Goal: Task Accomplishment & Management: Complete application form

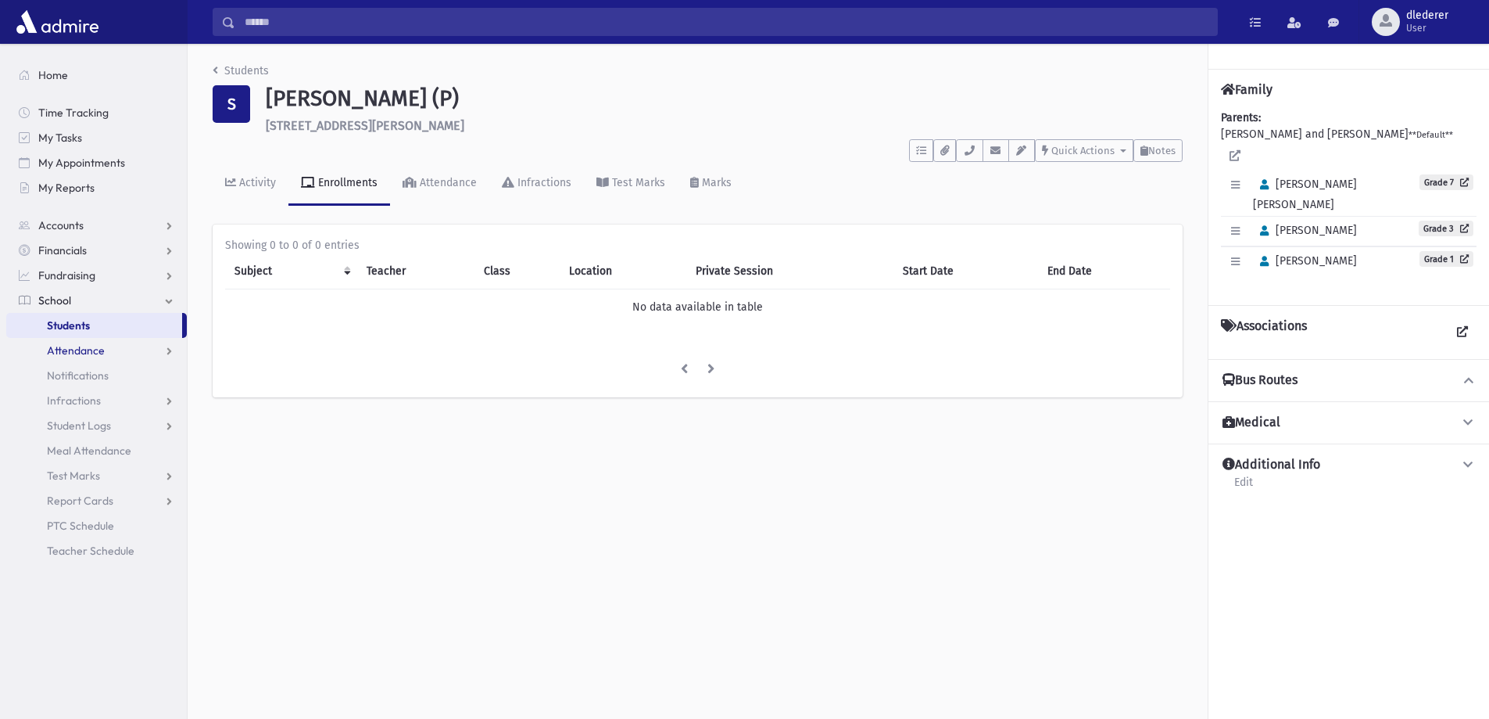
click at [87, 355] on span "Attendance" at bounding box center [76, 350] width 58 height 14
click at [76, 375] on span "Entry" at bounding box center [72, 375] width 27 height 14
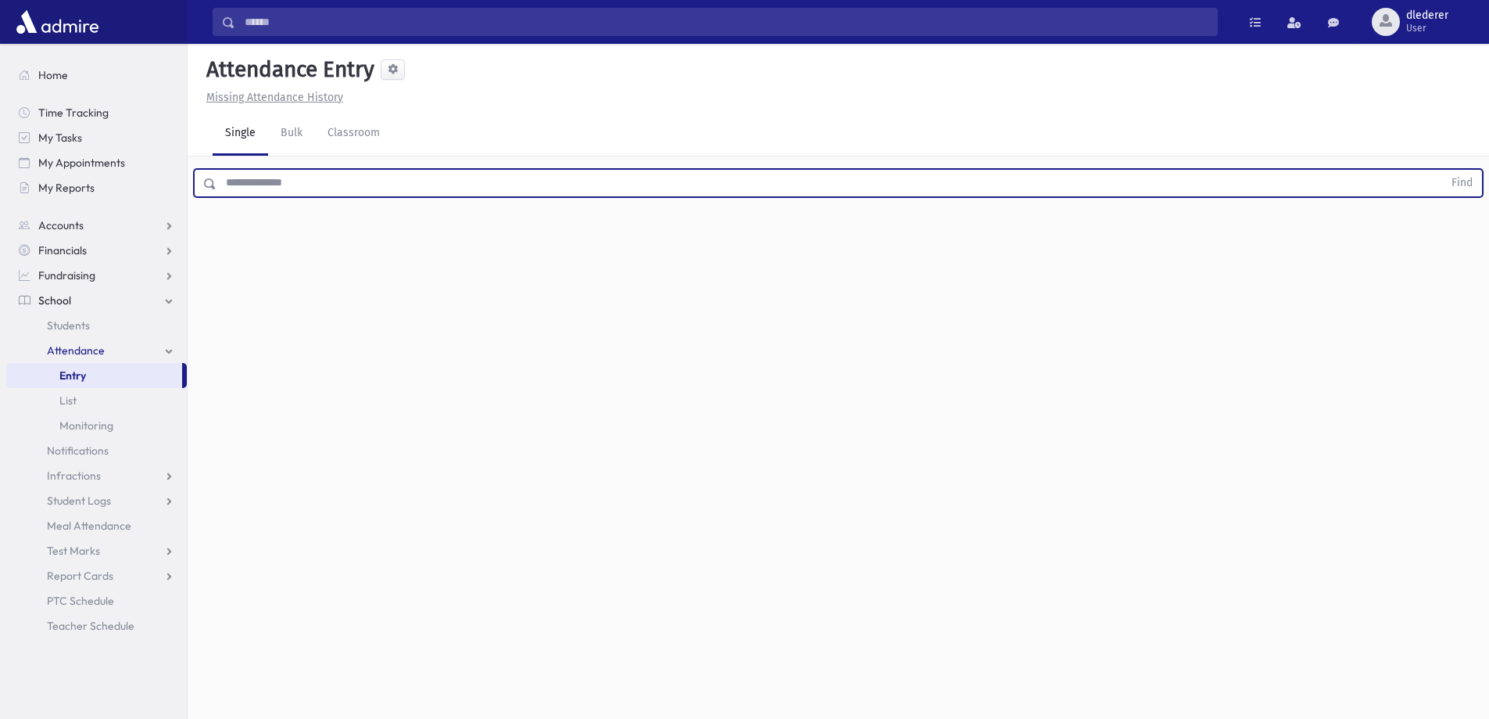
click at [294, 181] on input "text" at bounding box center [830, 183] width 1227 height 28
click at [1443, 170] on button "Find" at bounding box center [1463, 183] width 40 height 27
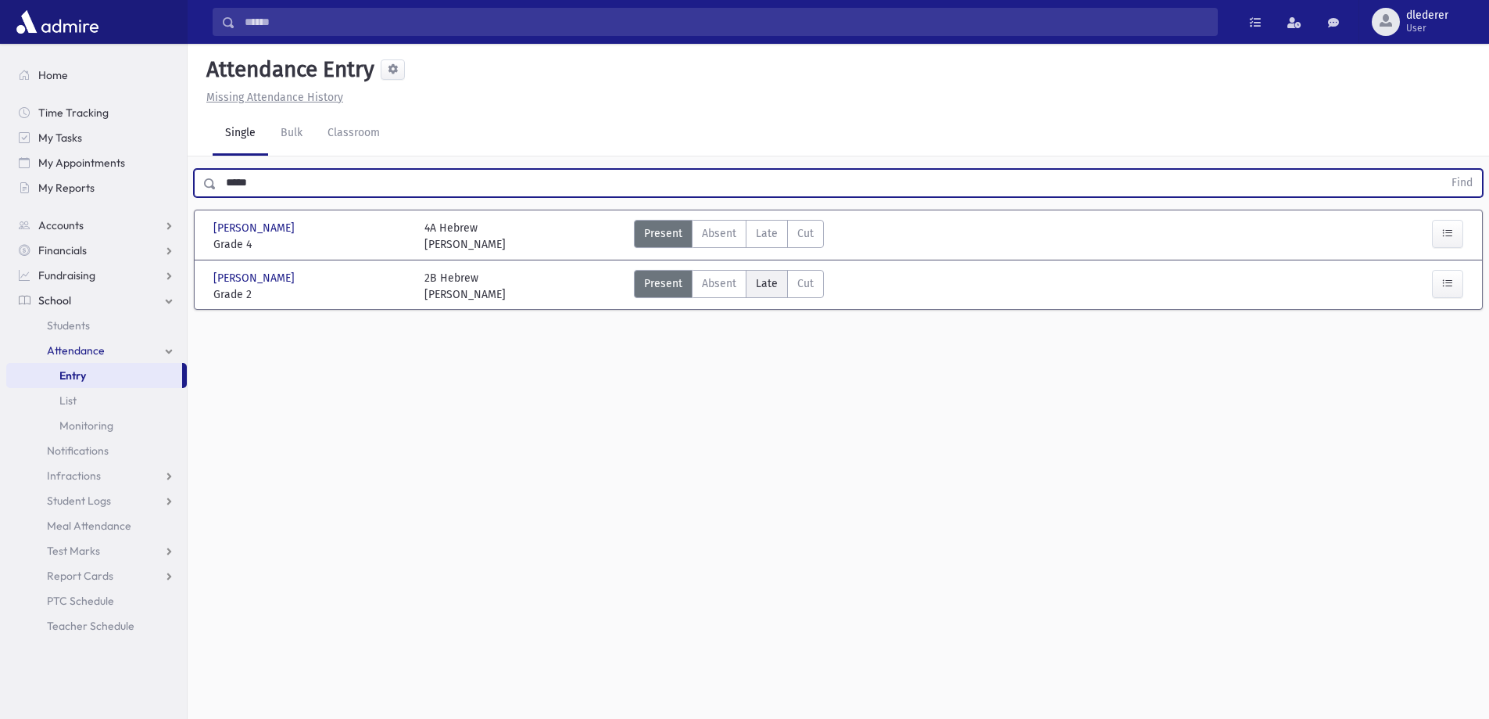
drag, startPoint x: 766, startPoint y: 281, endPoint x: 774, endPoint y: 282, distance: 8.0
click at [768, 281] on span "Late" at bounding box center [767, 283] width 22 height 16
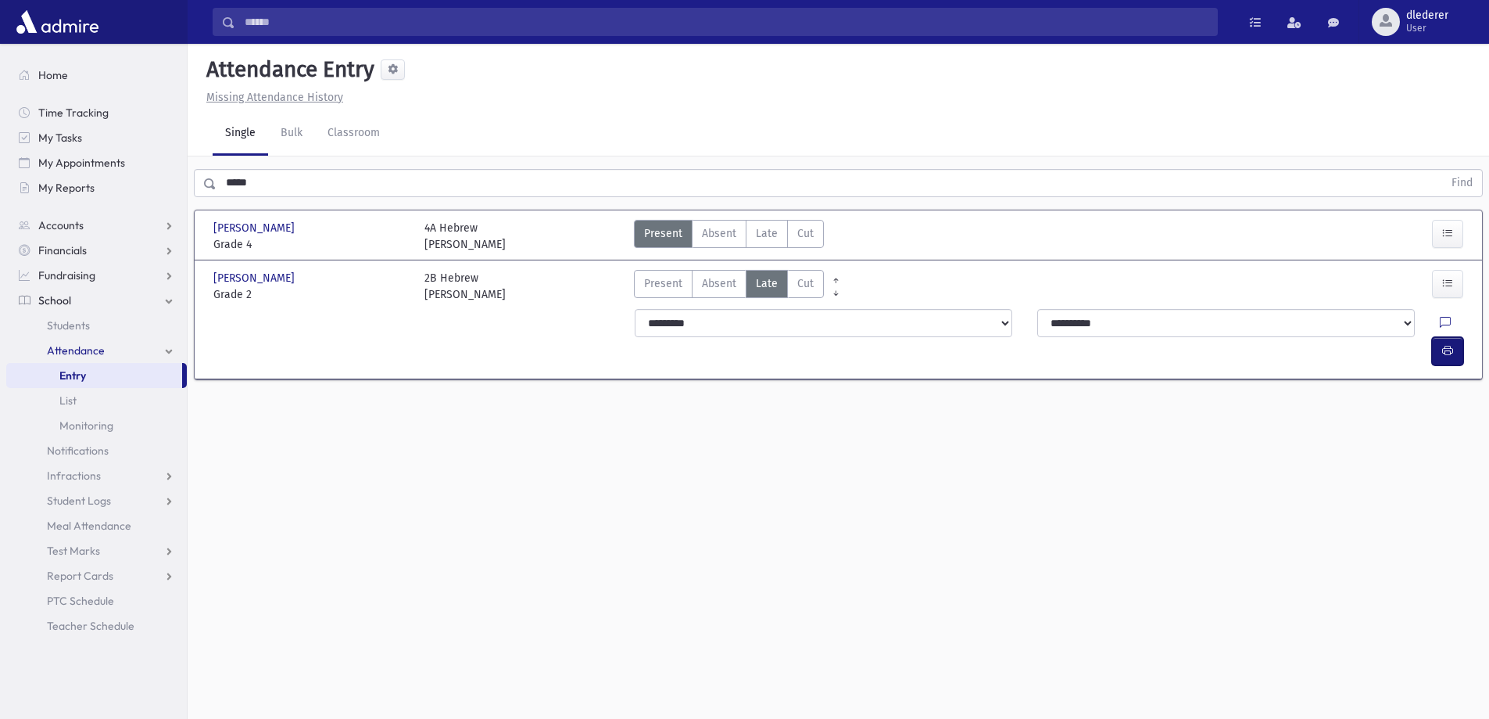
click at [1457, 337] on button "button" at bounding box center [1447, 351] width 31 height 28
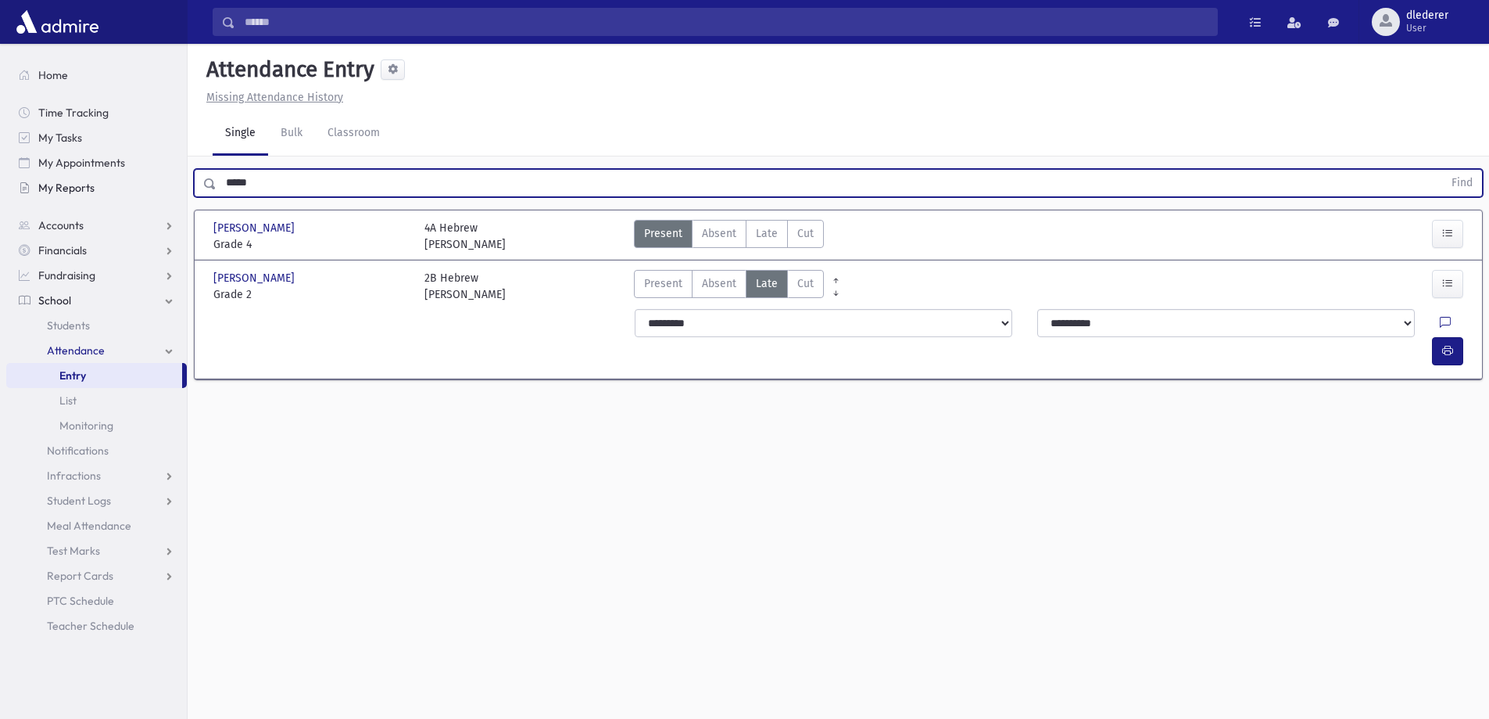
drag, startPoint x: 330, startPoint y: 187, endPoint x: 183, endPoint y: 186, distance: 147.0
click at [183, 186] on div "Search Results All Accounts" at bounding box center [744, 377] width 1489 height 754
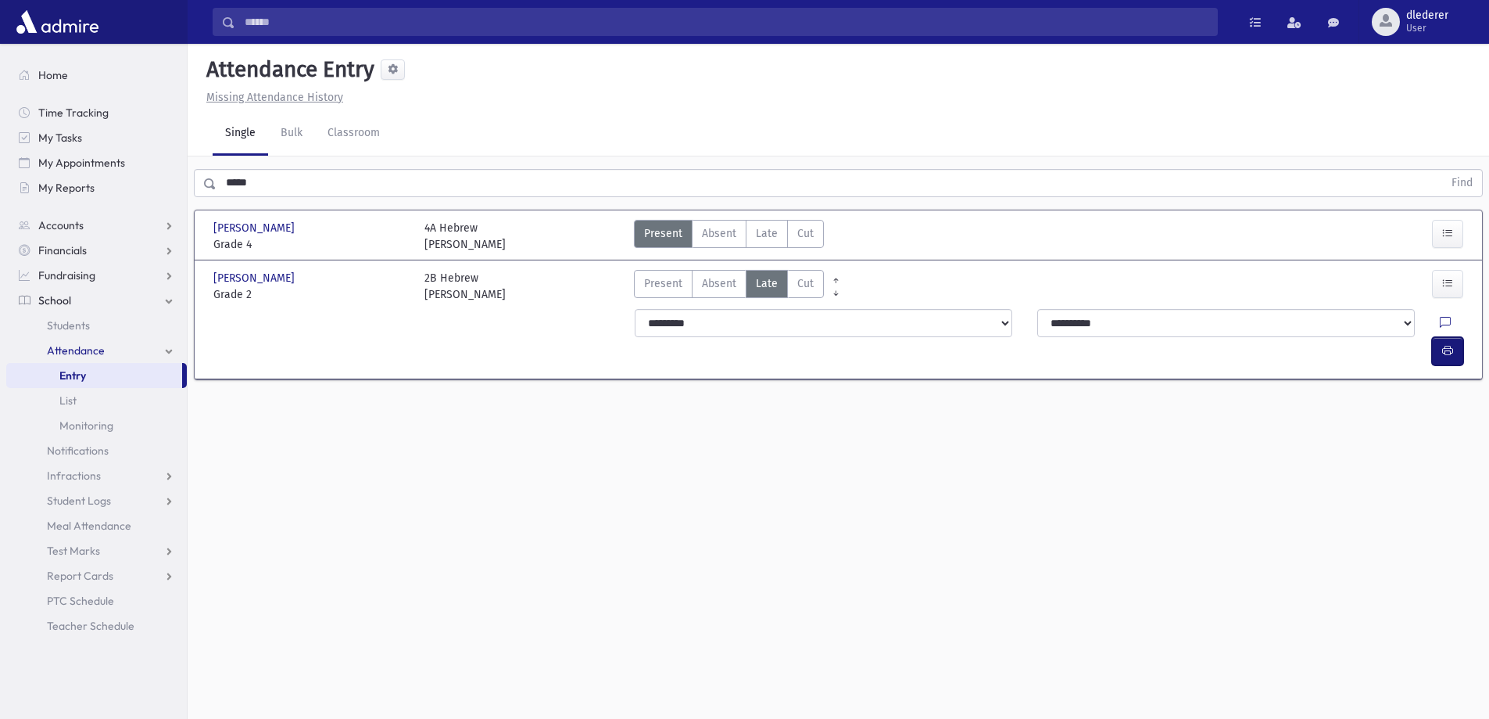
click at [1455, 337] on button "button" at bounding box center [1447, 351] width 31 height 28
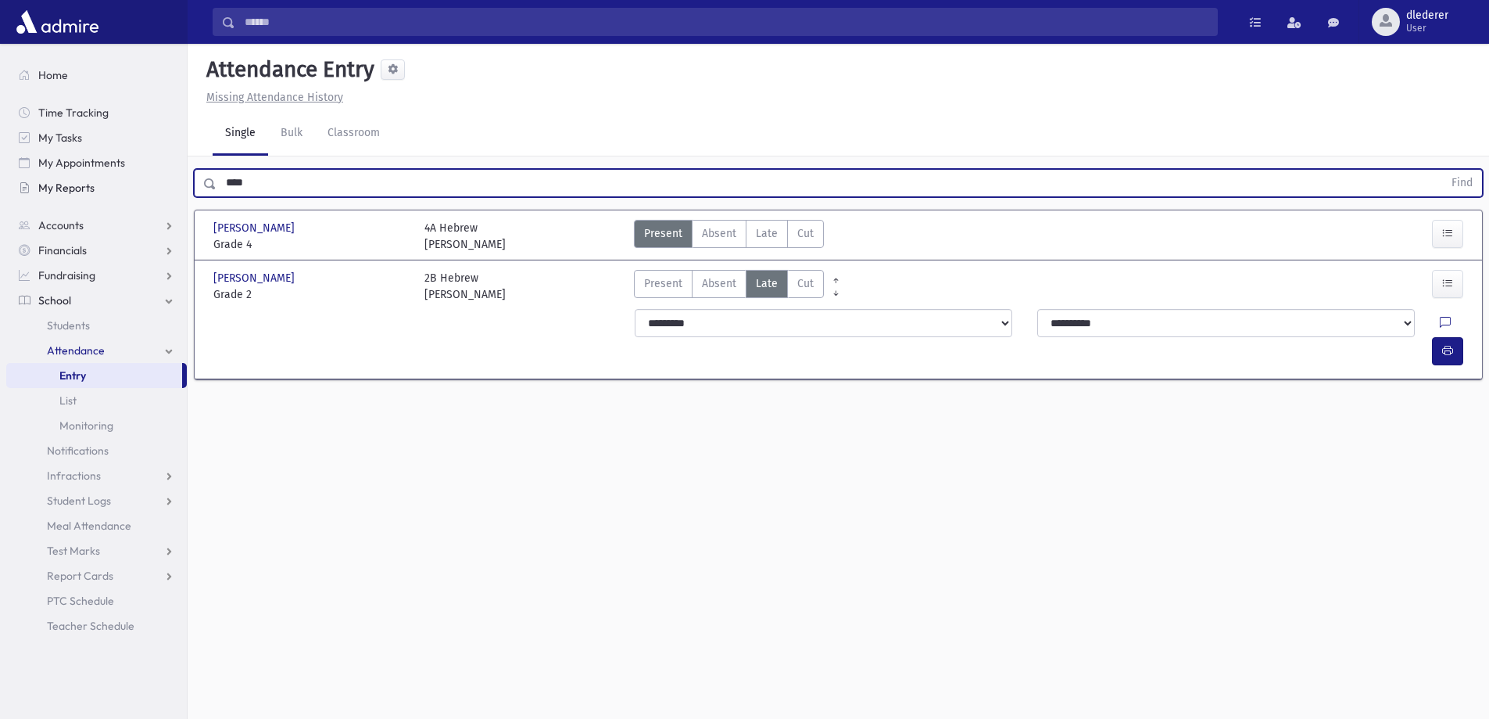
click at [1443, 170] on button "Find" at bounding box center [1463, 183] width 40 height 27
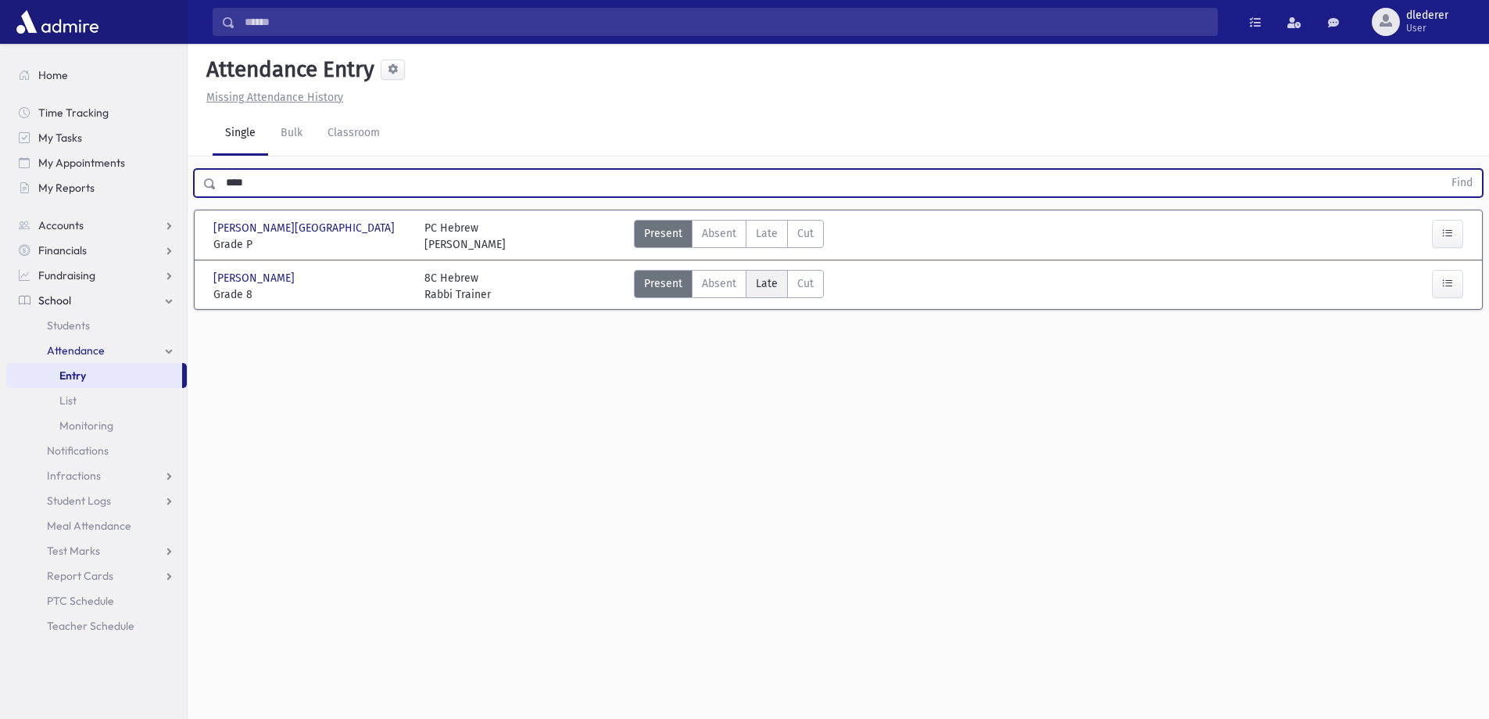
click at [769, 285] on span "Late" at bounding box center [767, 283] width 22 height 16
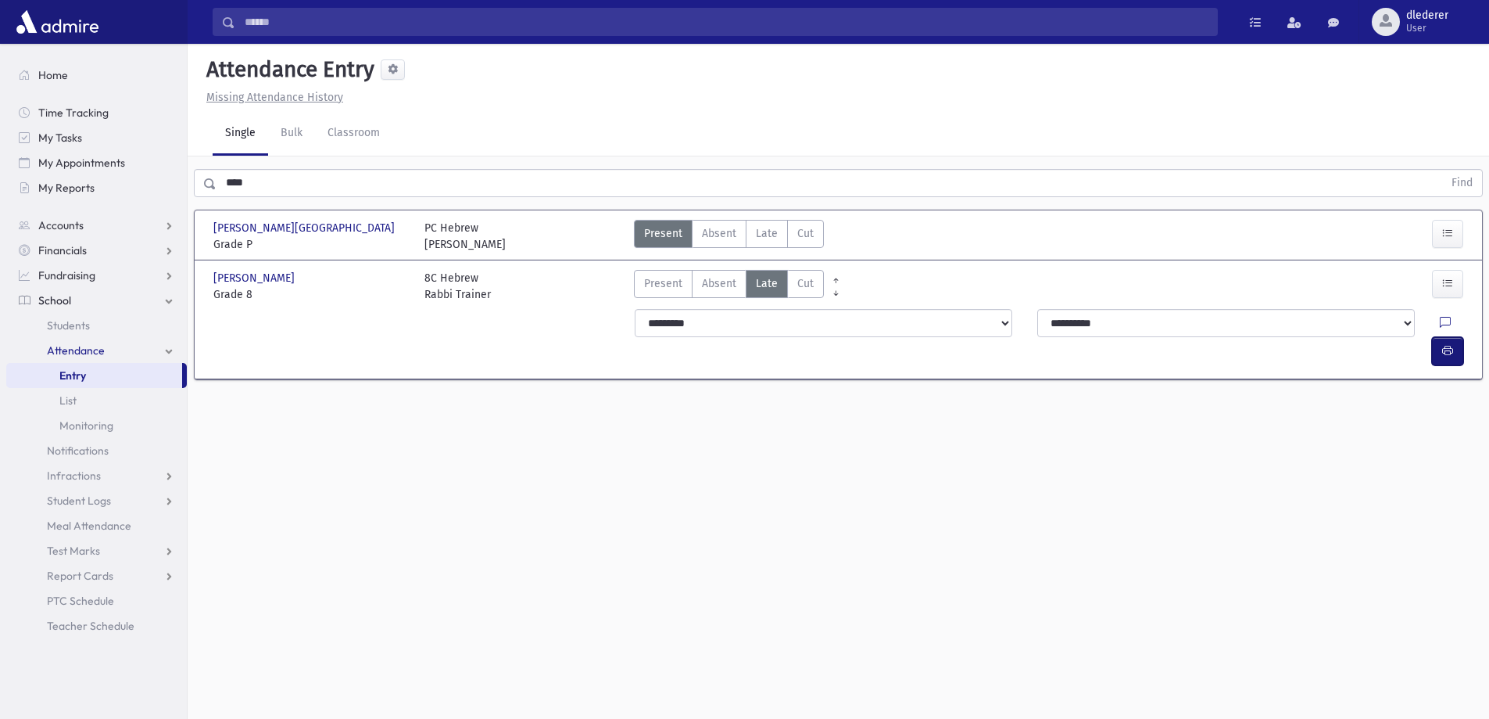
click at [1460, 337] on button "button" at bounding box center [1447, 351] width 31 height 28
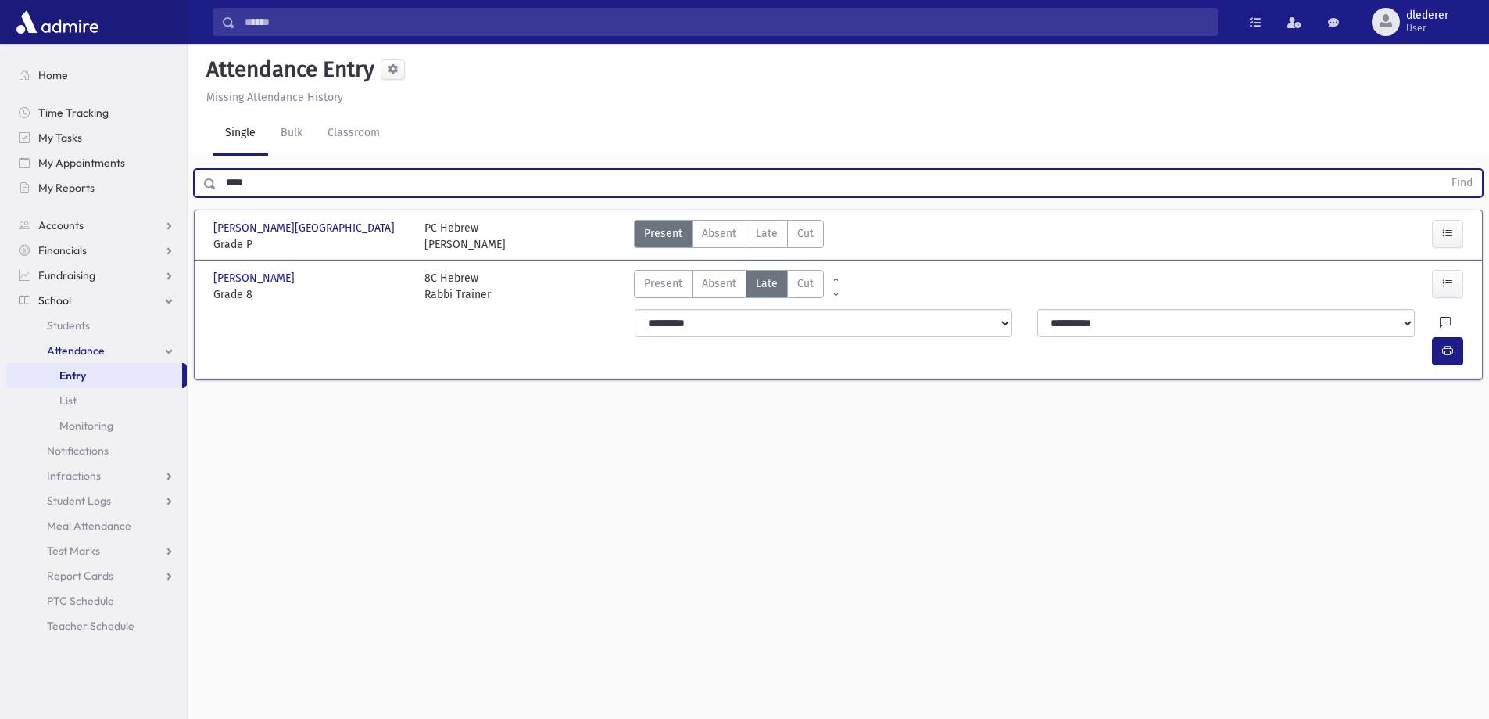
drag, startPoint x: 271, startPoint y: 194, endPoint x: 210, endPoint y: 191, distance: 61.8
click at [211, 195] on div "**** Find" at bounding box center [838, 183] width 1289 height 28
click at [1443, 170] on button "Find" at bounding box center [1463, 183] width 40 height 27
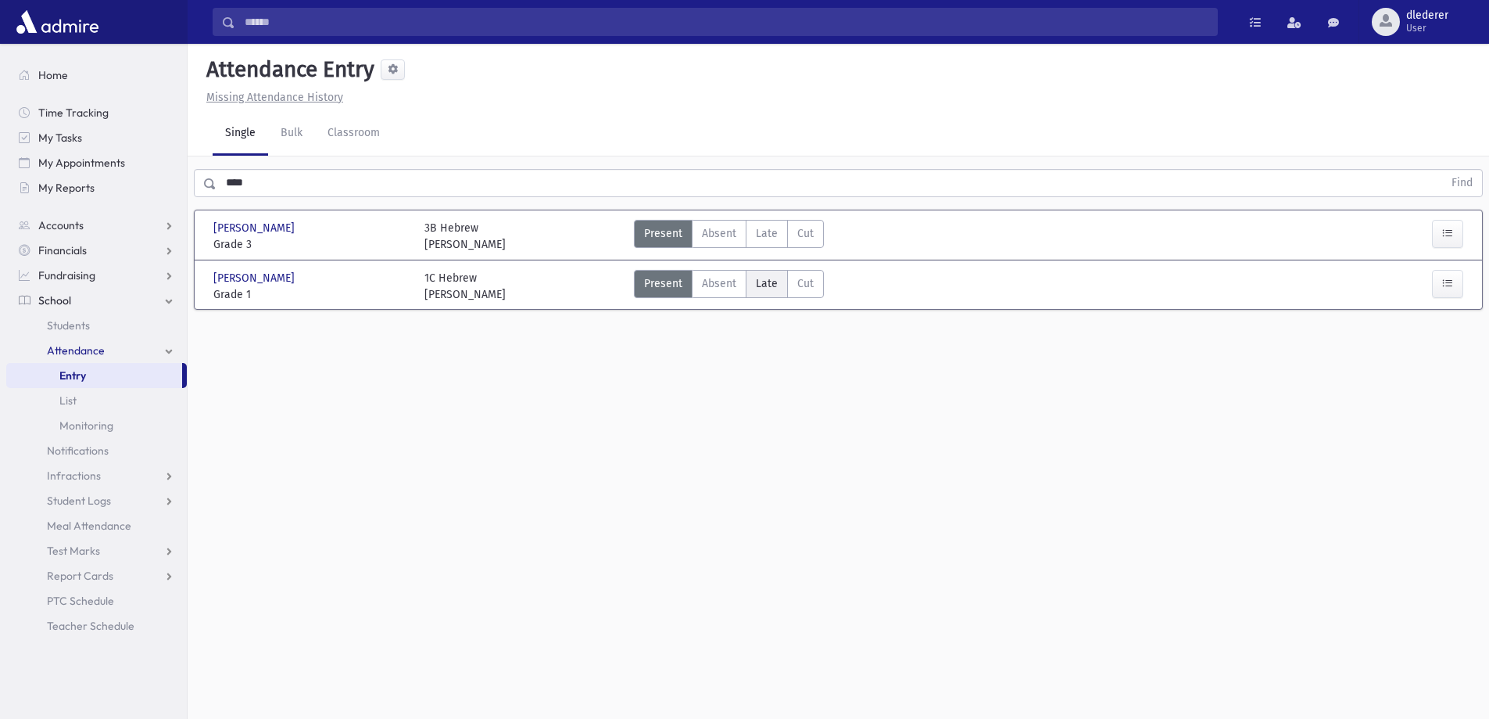
click at [763, 280] on span "Late" at bounding box center [767, 283] width 22 height 16
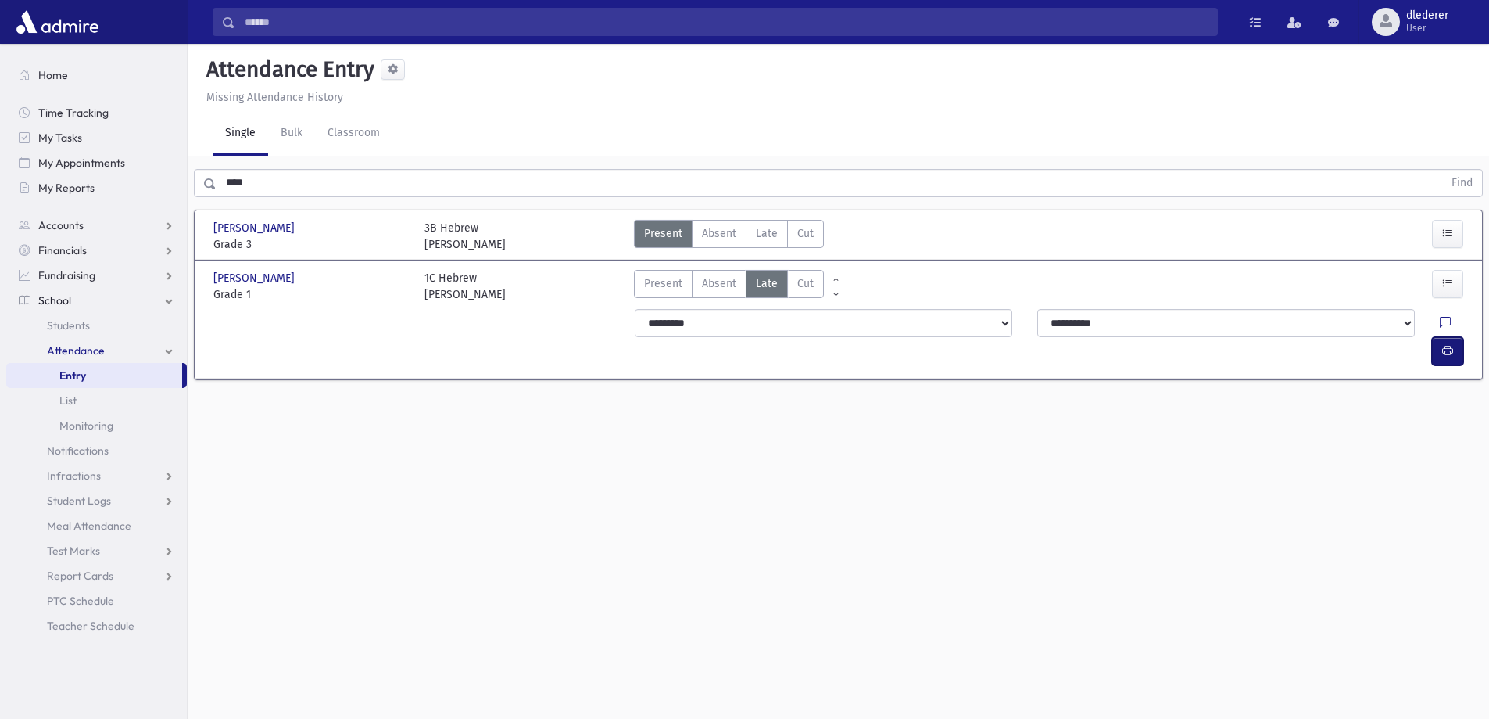
click at [1452, 337] on button "button" at bounding box center [1447, 351] width 31 height 28
click at [768, 228] on span "Late" at bounding box center [767, 233] width 22 height 16
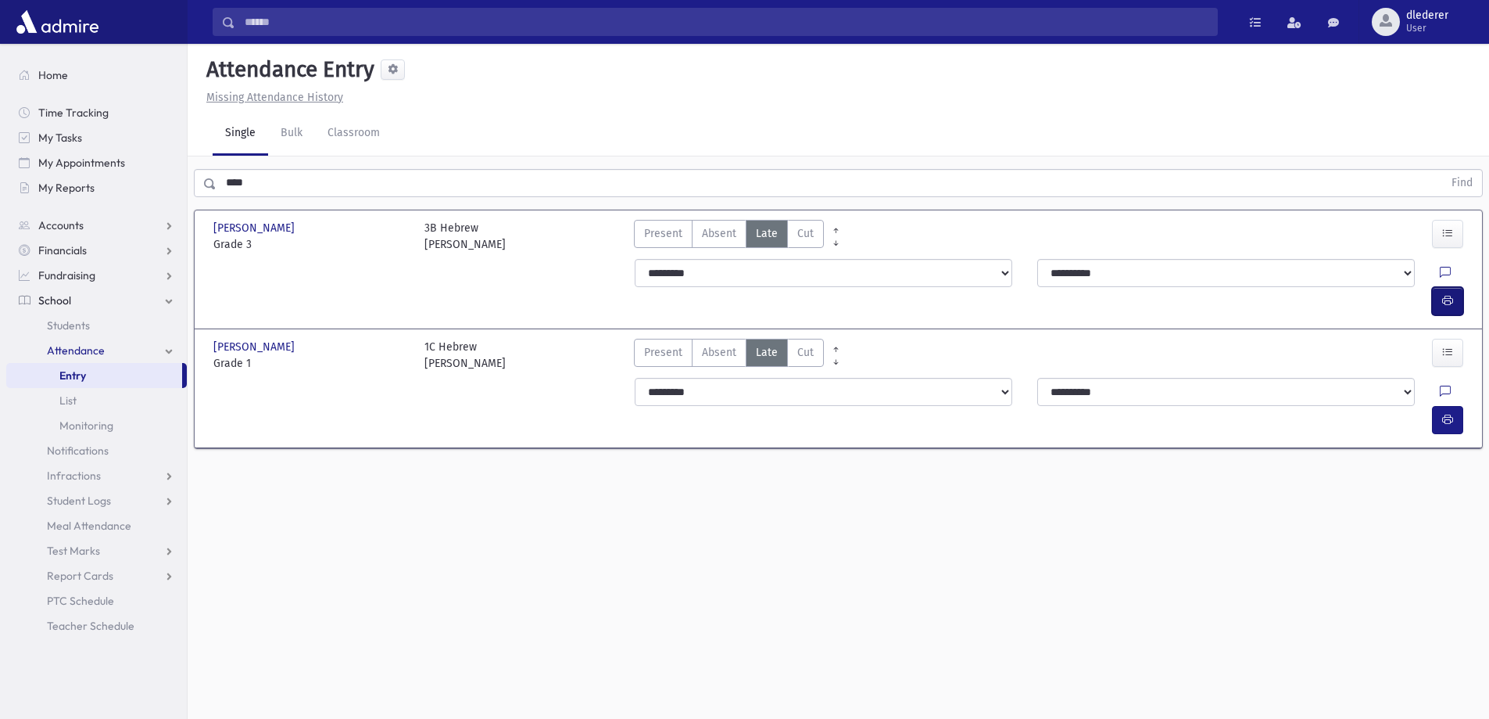
click at [1450, 294] on icon "button" at bounding box center [1448, 300] width 11 height 13
click at [661, 344] on span "Present" at bounding box center [663, 352] width 38 height 16
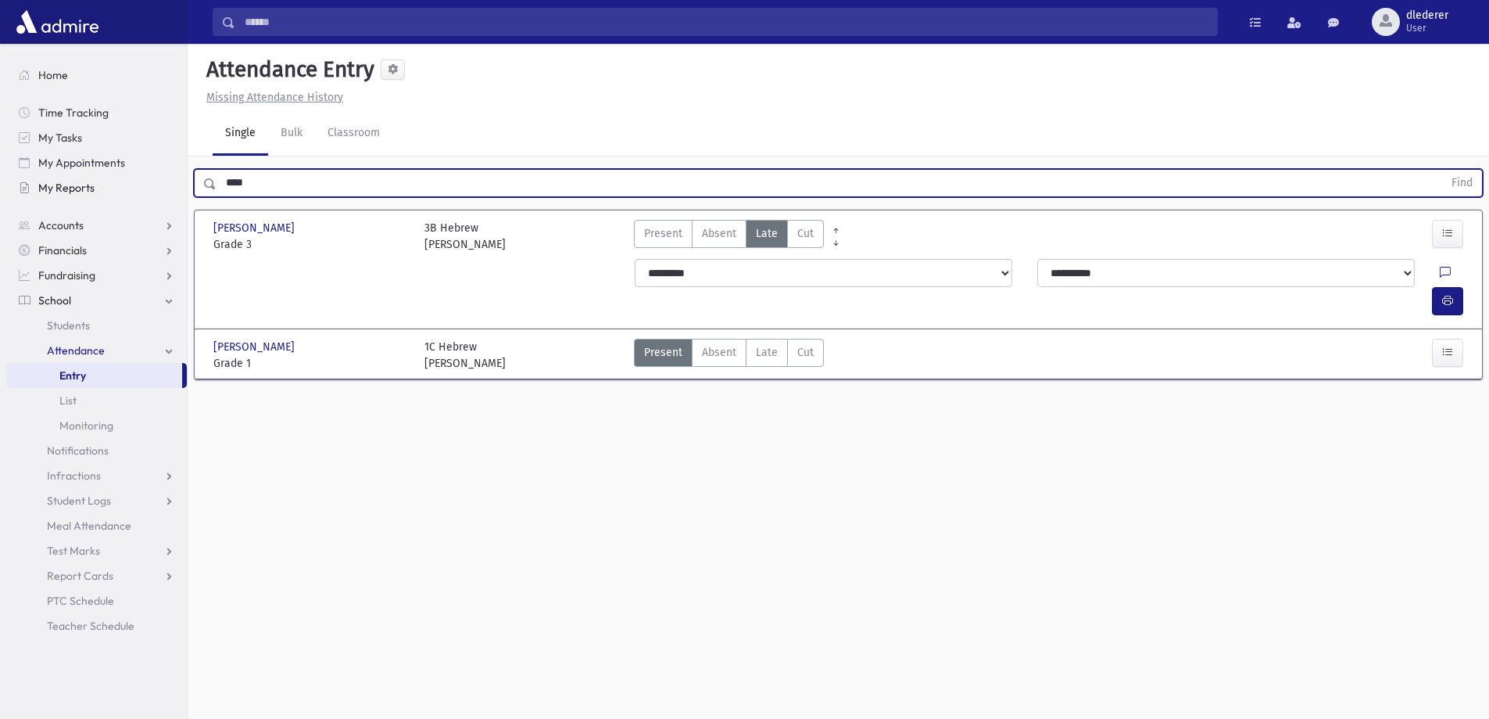
drag, startPoint x: 289, startPoint y: 188, endPoint x: 113, endPoint y: 184, distance: 176.7
click at [110, 189] on div "Search Results All Accounts" at bounding box center [744, 377] width 1489 height 754
type input "****"
click at [1443, 170] on button "Find" at bounding box center [1463, 183] width 40 height 27
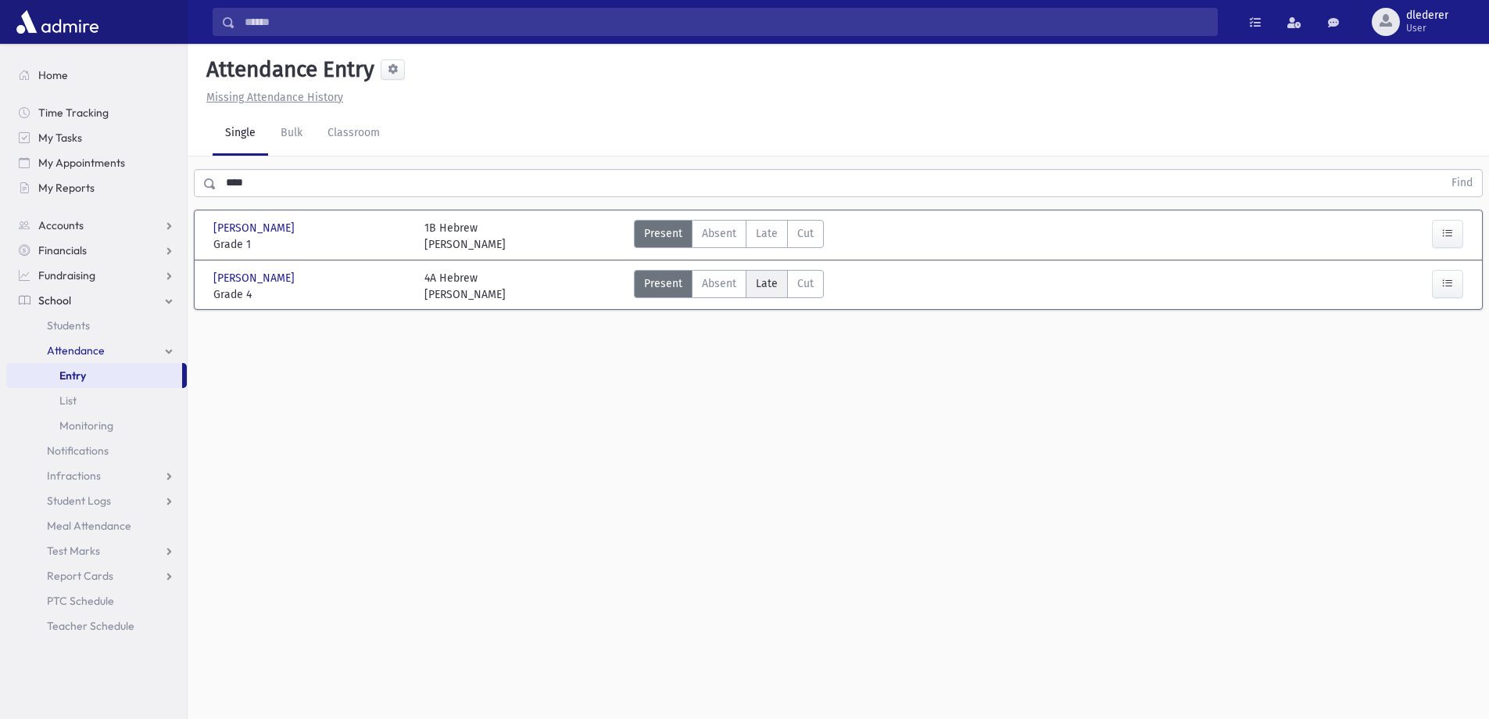
click at [772, 286] on span "Late" at bounding box center [767, 283] width 22 height 16
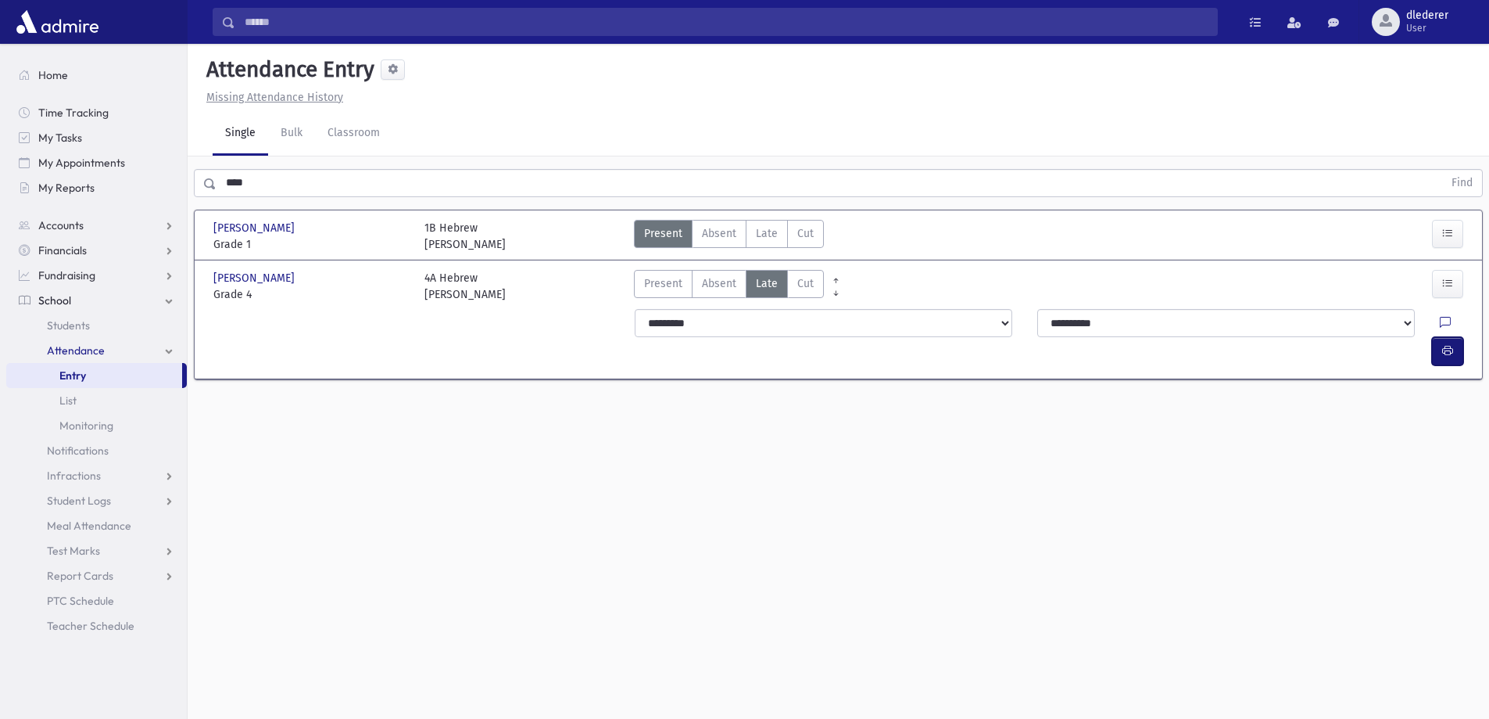
click at [1462, 337] on button "button" at bounding box center [1447, 351] width 31 height 28
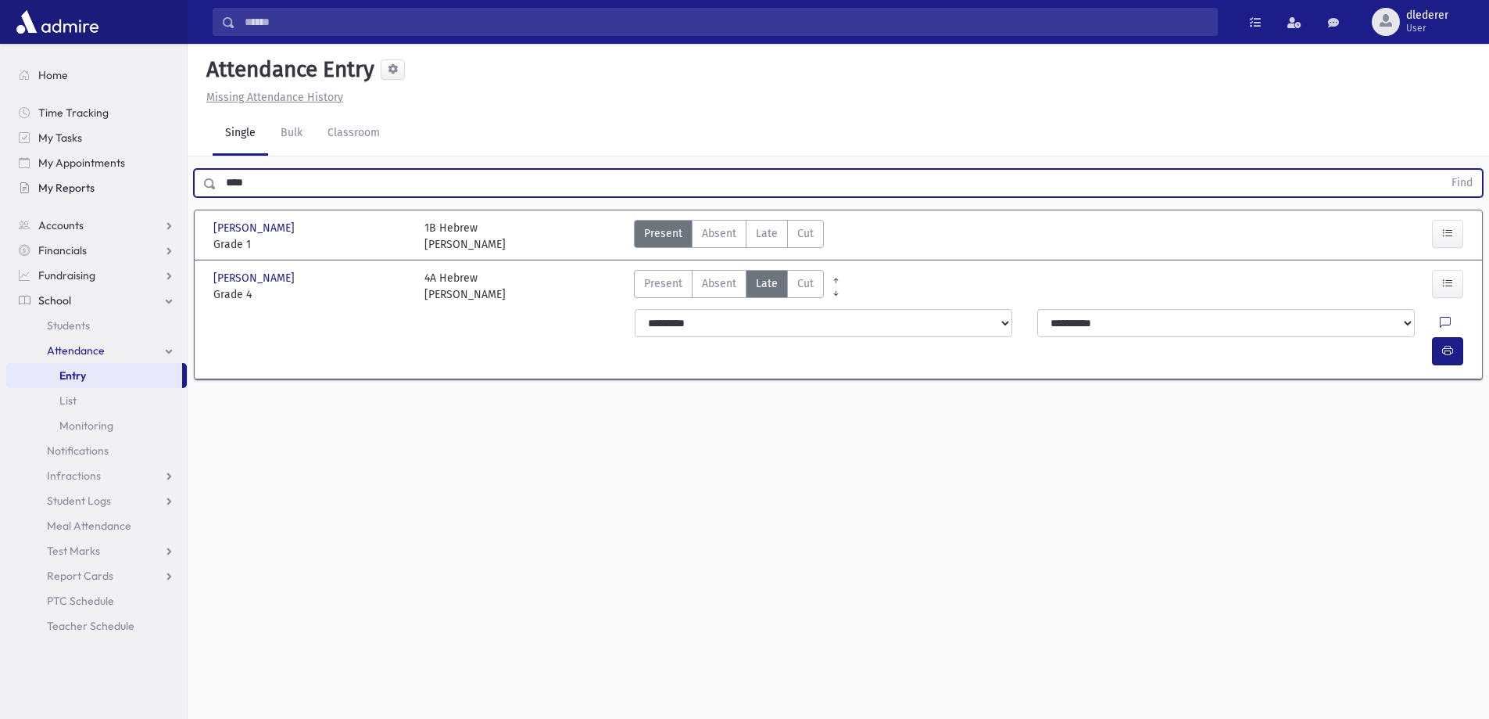
drag, startPoint x: 283, startPoint y: 188, endPoint x: 178, endPoint y: 181, distance: 105.1
click at [178, 181] on div "Search Results All Accounts" at bounding box center [744, 377] width 1489 height 754
click at [1443, 170] on button "Find" at bounding box center [1463, 183] width 40 height 27
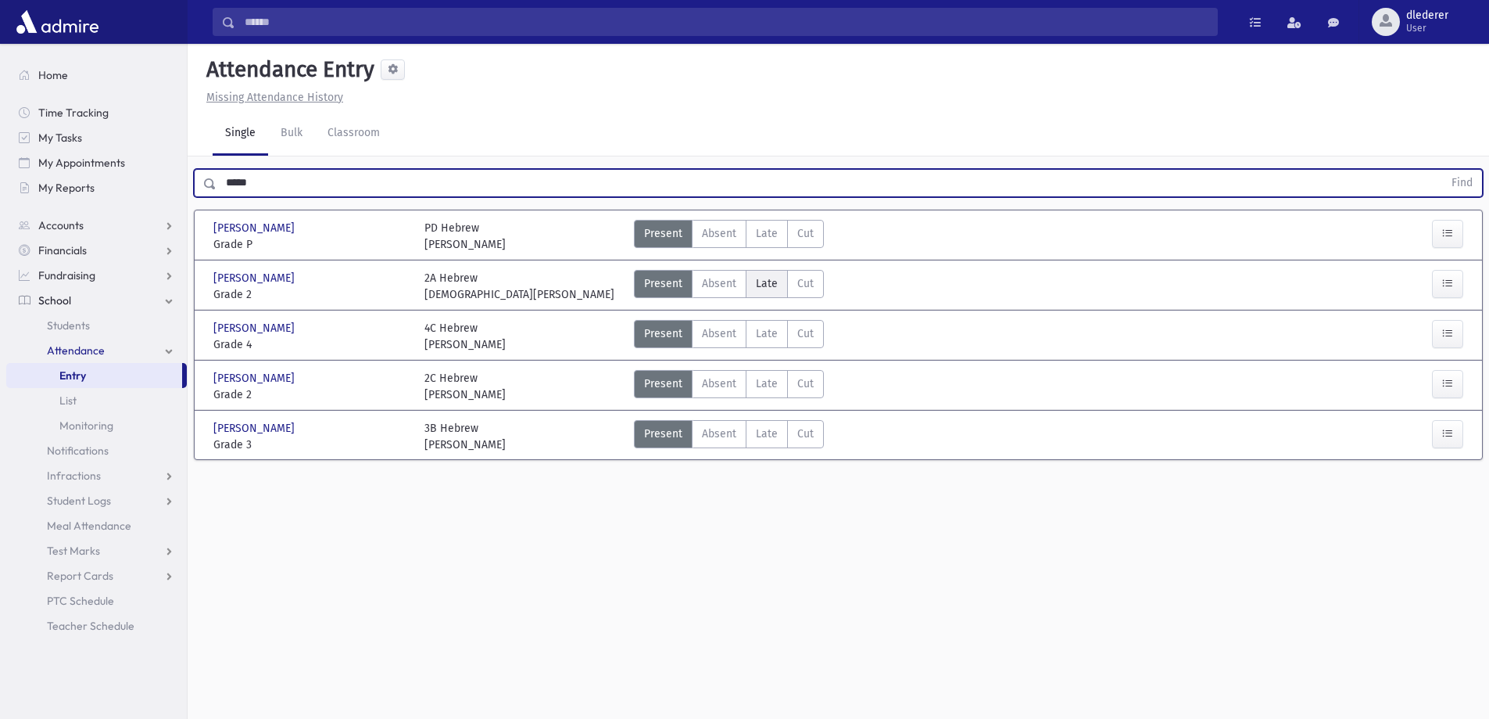
click at [780, 284] on label "Late Late" at bounding box center [767, 284] width 42 height 28
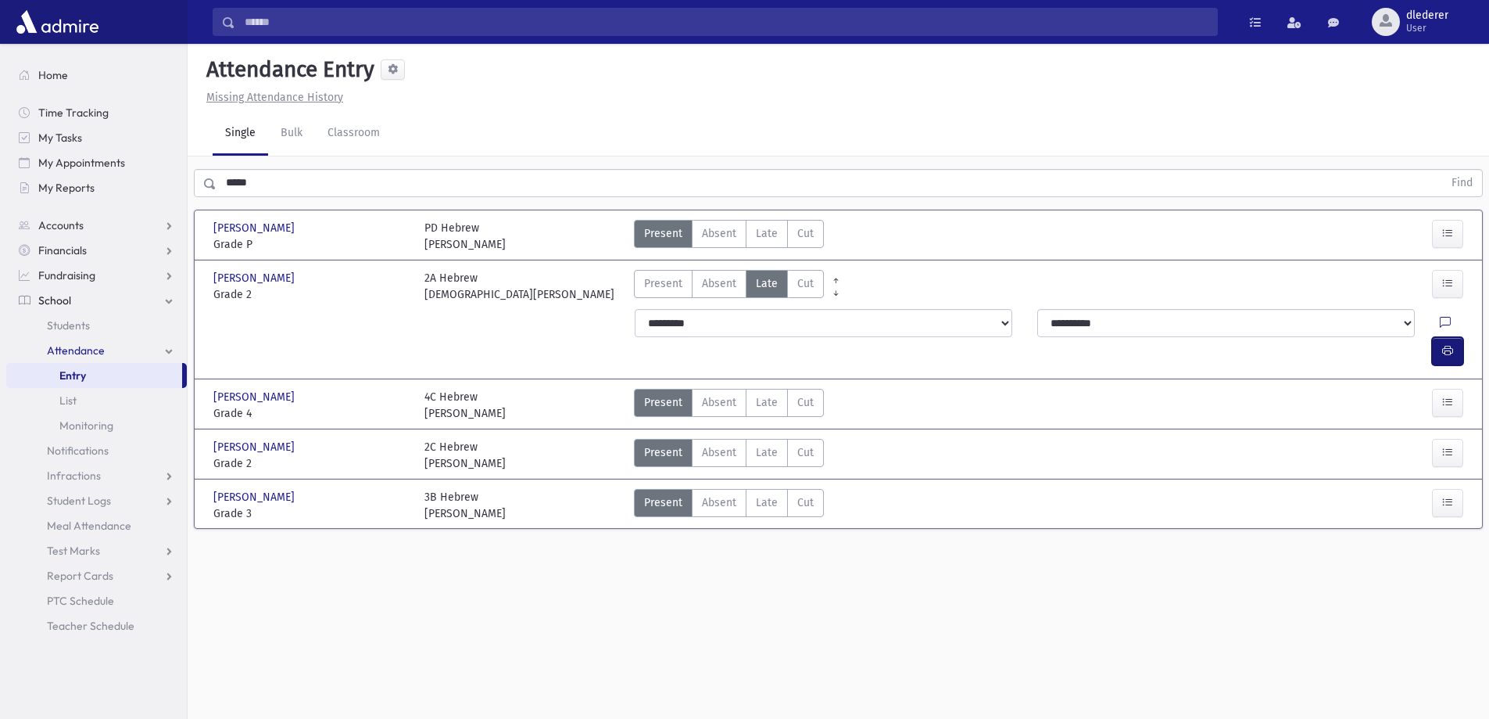
click at [1447, 344] on icon "button" at bounding box center [1448, 350] width 11 height 13
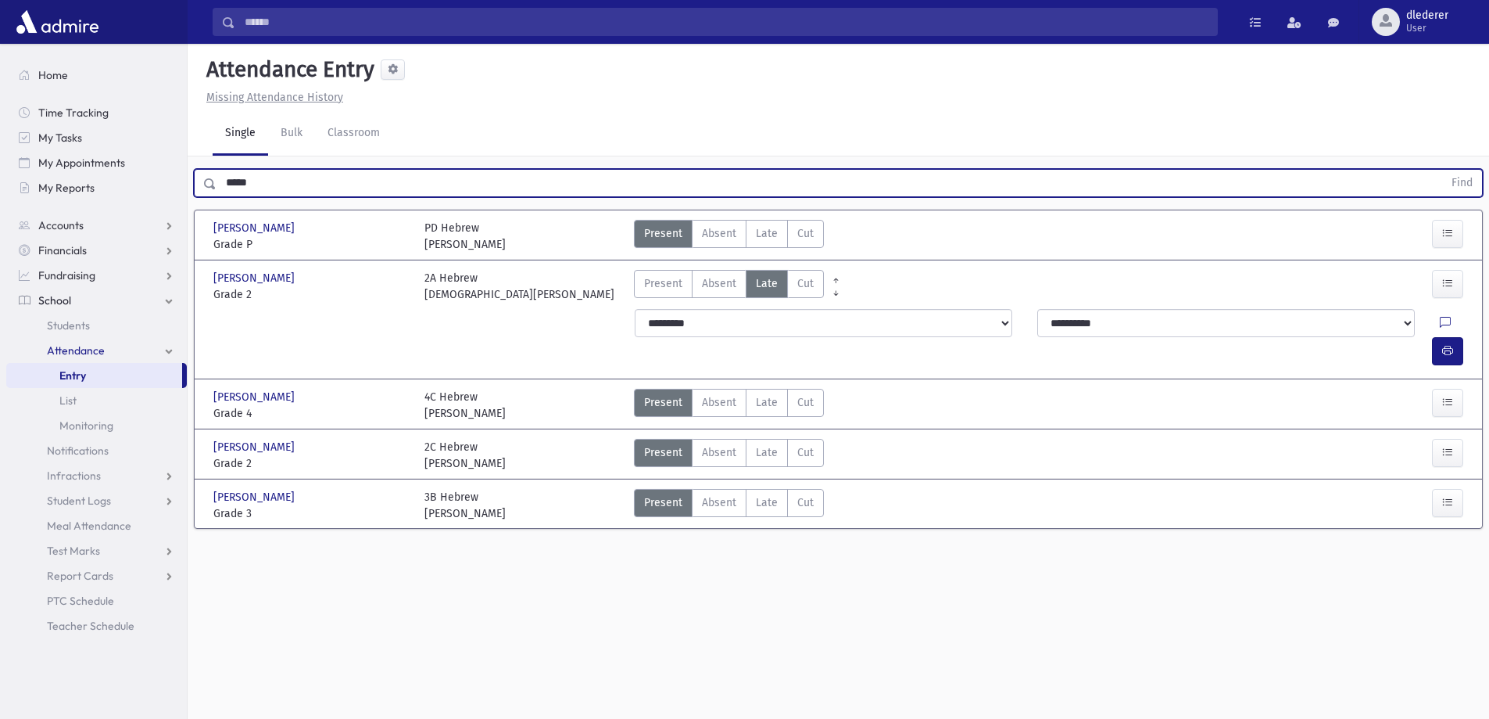
drag, startPoint x: 335, startPoint y: 170, endPoint x: 124, endPoint y: 201, distance: 214.1
click at [116, 186] on div "Search Results All Accounts" at bounding box center [744, 377] width 1489 height 754
click at [1443, 170] on button "Find" at bounding box center [1463, 183] width 40 height 27
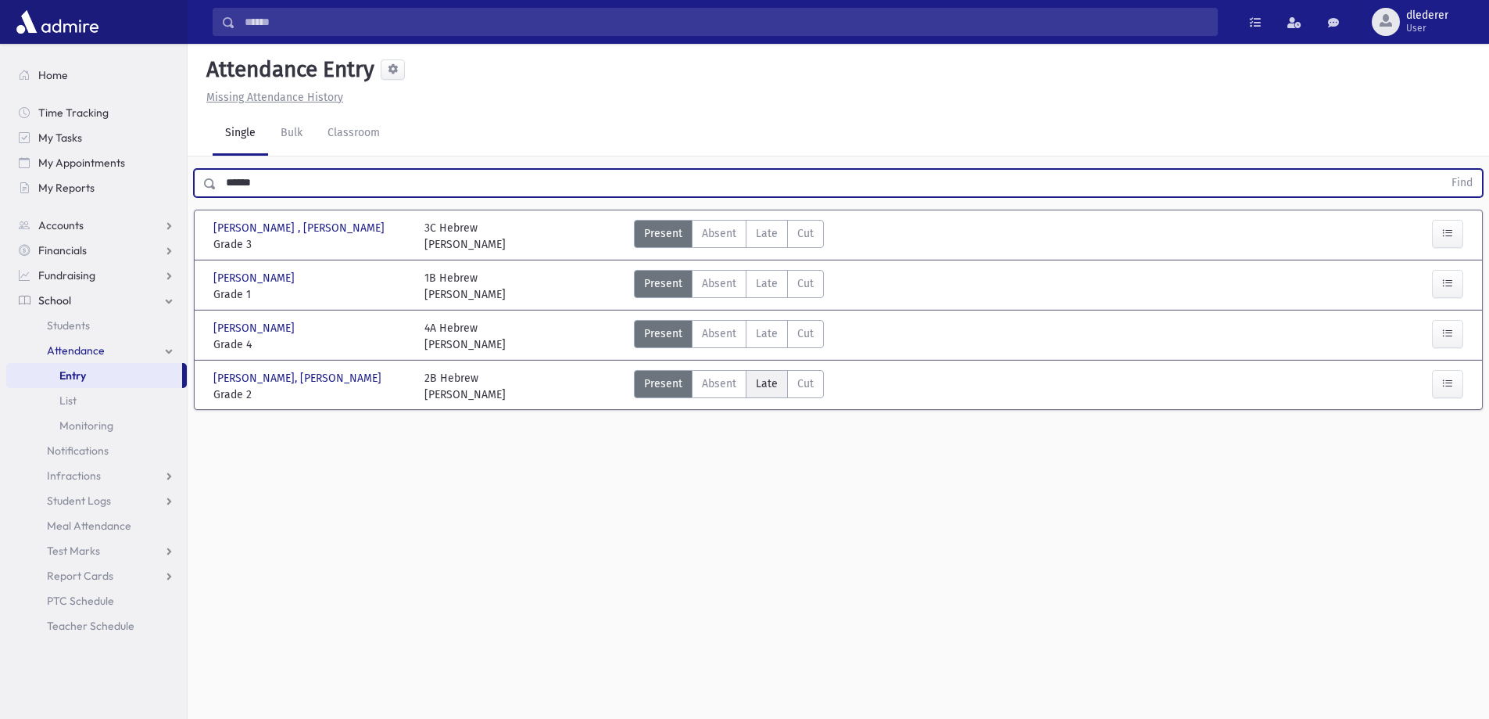
click at [779, 378] on label "Late Late" at bounding box center [767, 384] width 42 height 28
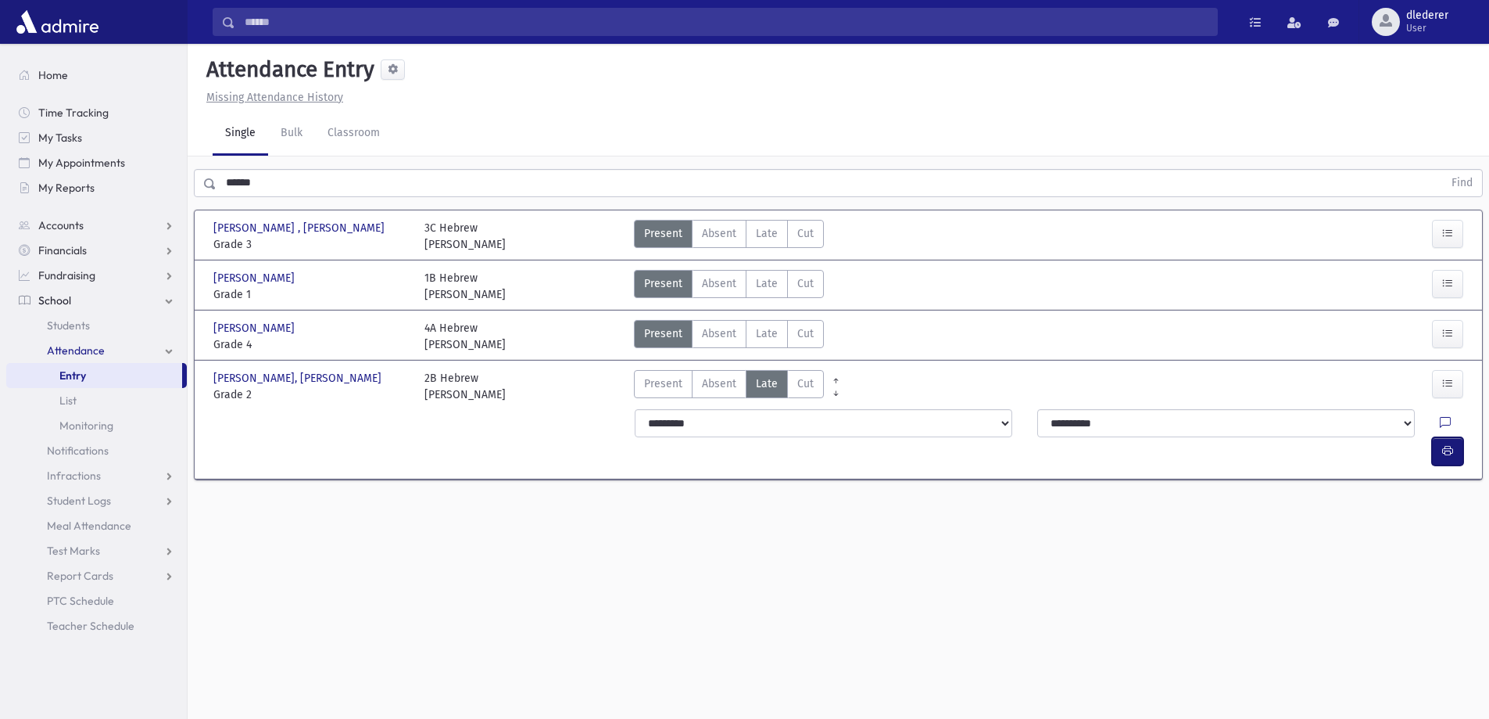
drag, startPoint x: 1453, startPoint y: 424, endPoint x: 1443, endPoint y: 427, distance: 11.4
click at [1454, 437] on button "button" at bounding box center [1447, 451] width 31 height 28
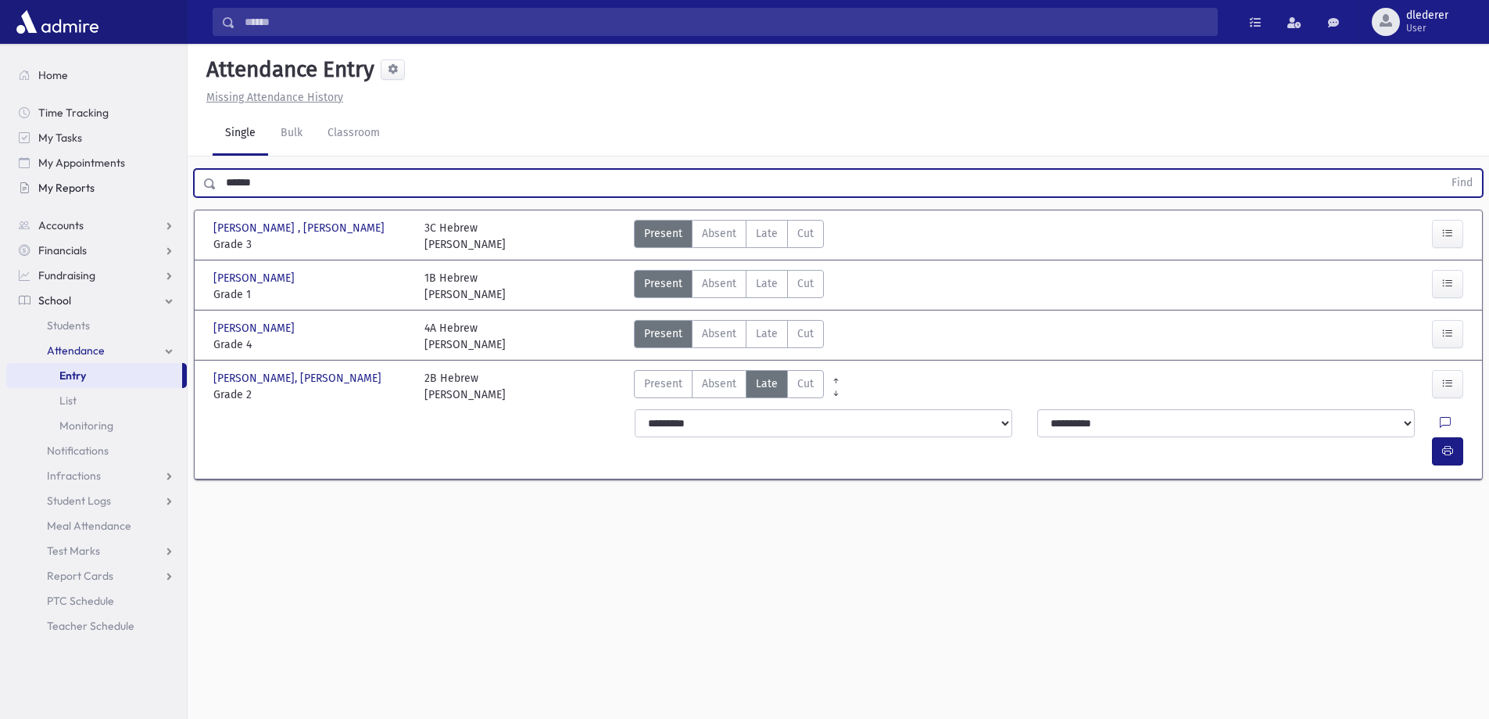
drag, startPoint x: 324, startPoint y: 185, endPoint x: 165, endPoint y: 185, distance: 159.5
click at [165, 185] on div "Search Results All Accounts" at bounding box center [744, 377] width 1489 height 754
click at [1443, 170] on button "Find" at bounding box center [1463, 183] width 40 height 27
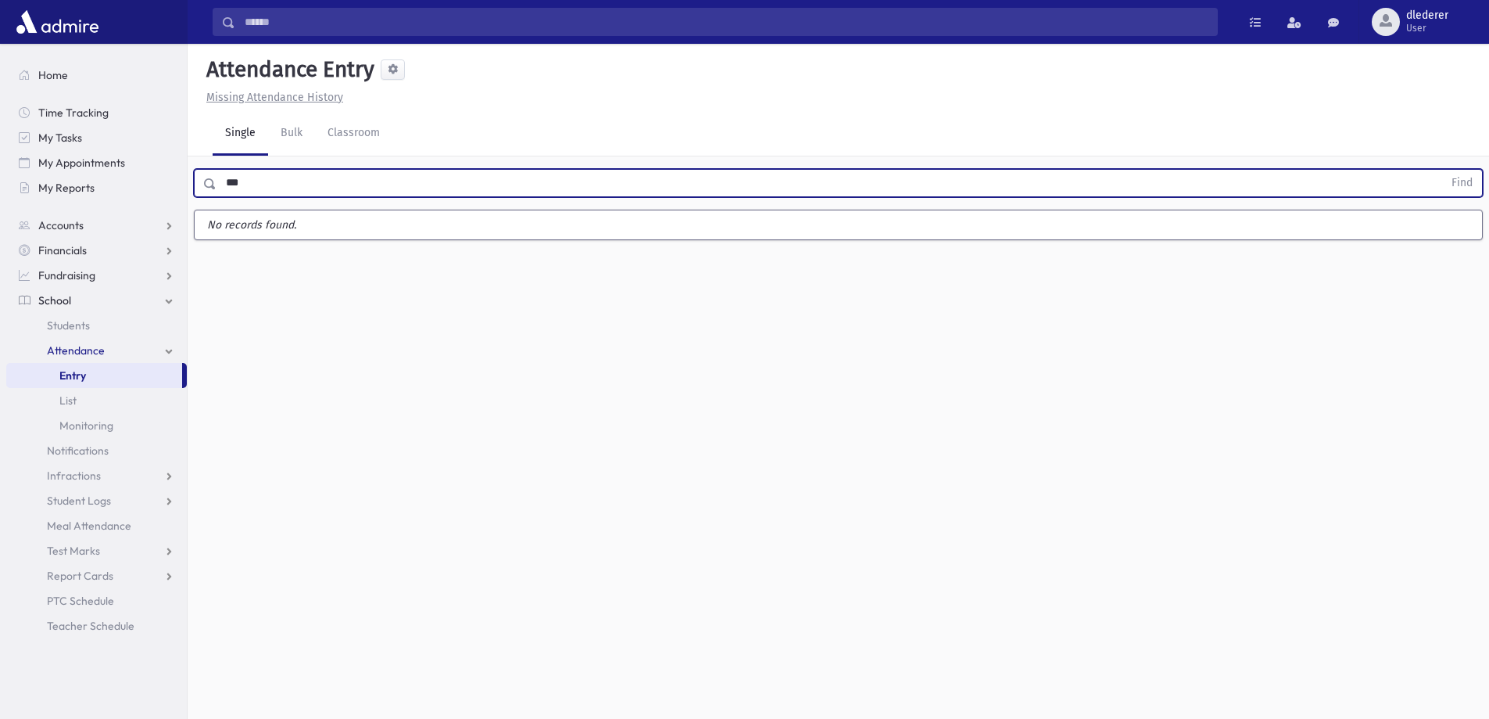
click at [1443, 170] on button "Find" at bounding box center [1463, 183] width 40 height 27
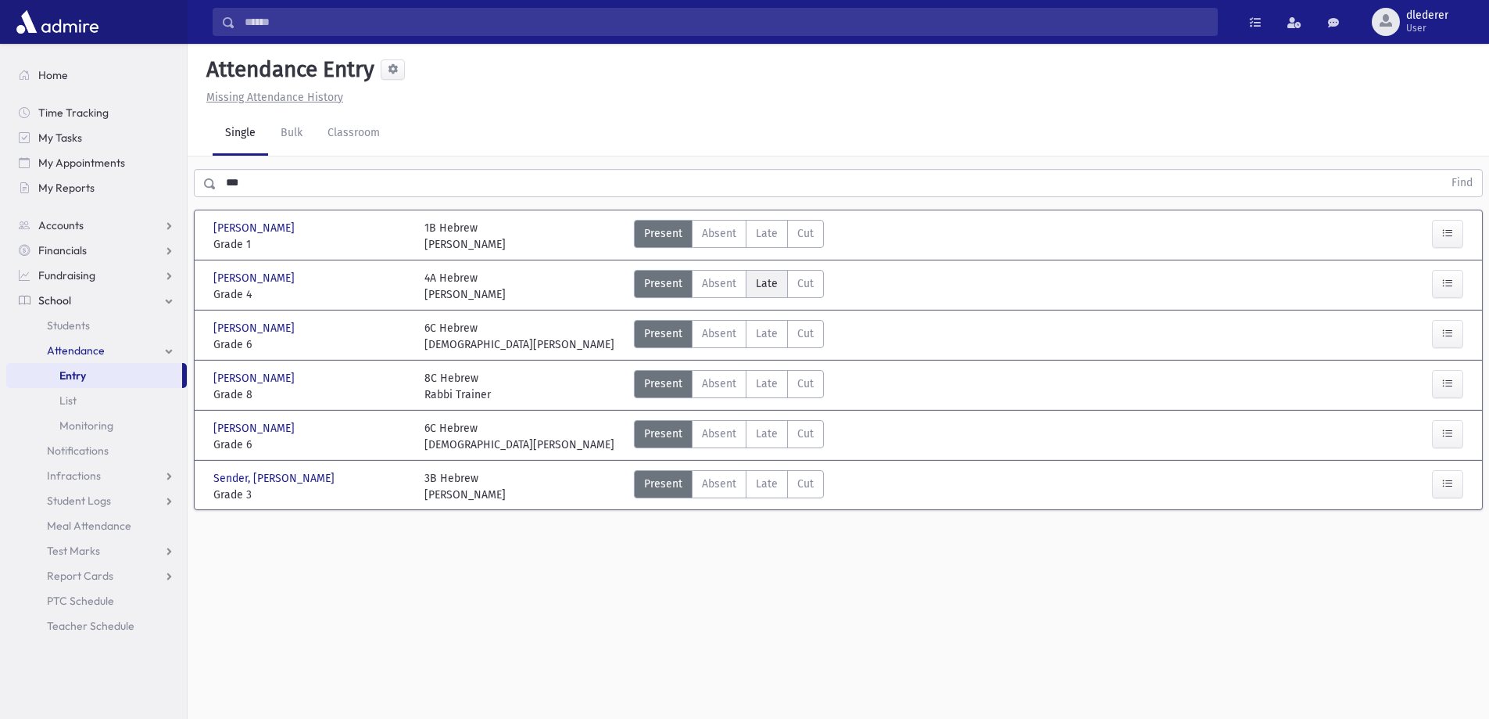
click at [769, 282] on span "Late" at bounding box center [767, 283] width 22 height 16
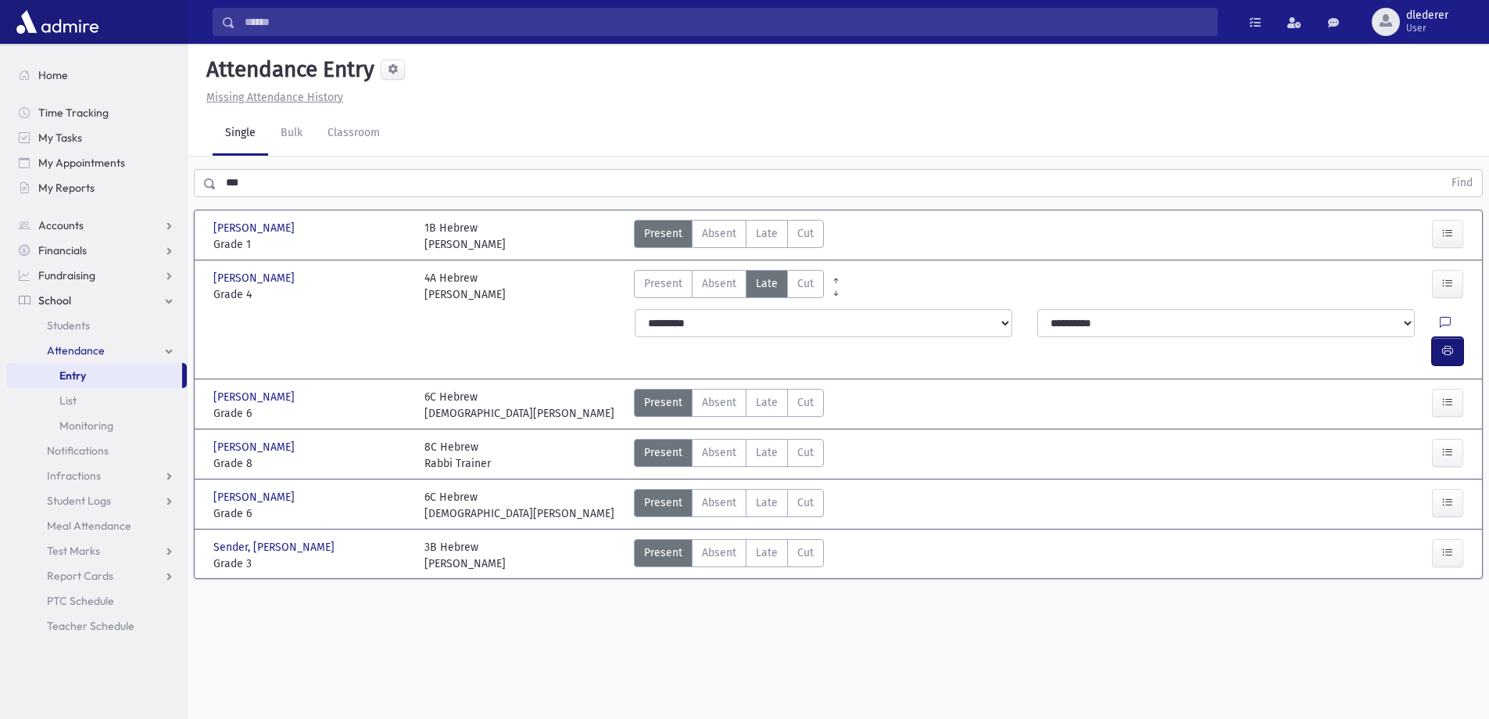
click at [1452, 344] on icon "button" at bounding box center [1448, 350] width 11 height 13
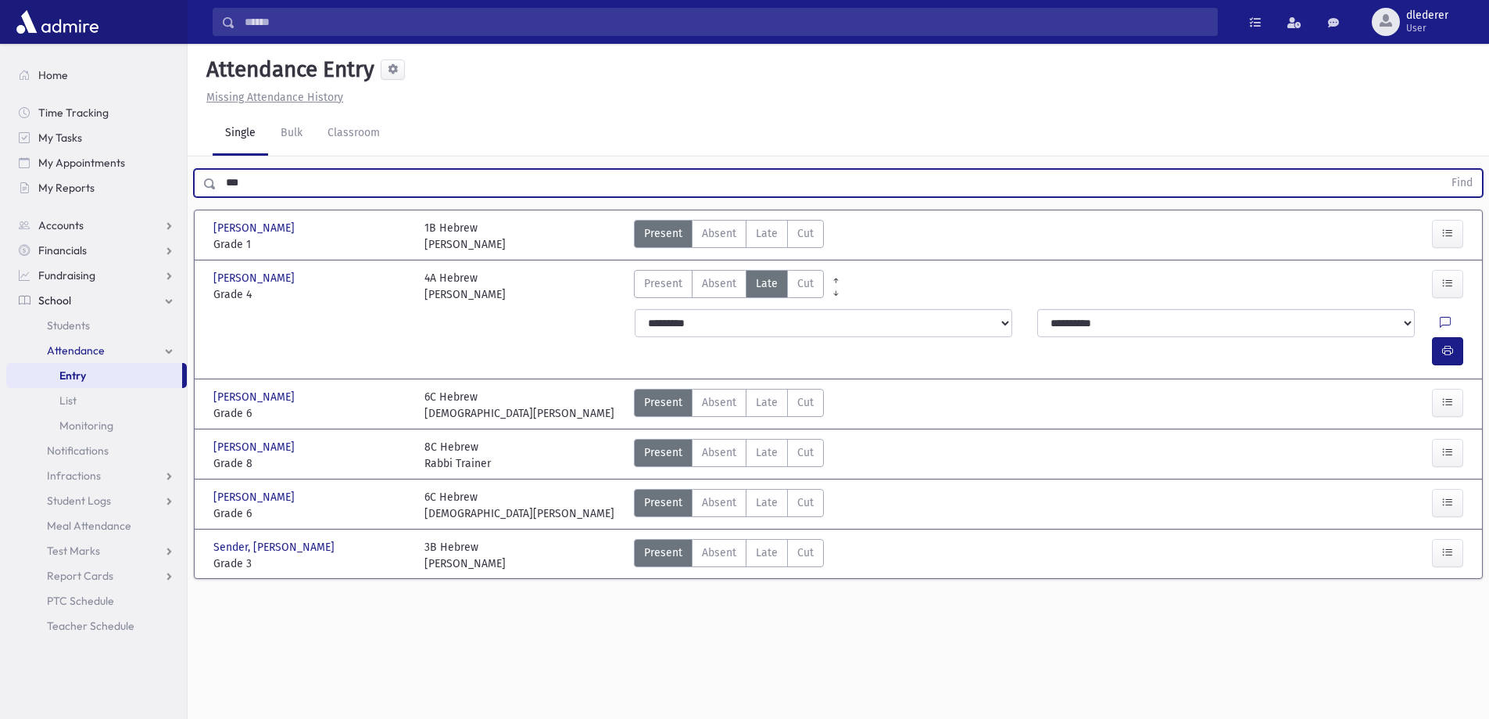
drag, startPoint x: 333, startPoint y: 184, endPoint x: 178, endPoint y: 207, distance: 156.6
click at [178, 207] on div "Search Results All Accounts" at bounding box center [744, 377] width 1489 height 754
click at [1443, 170] on button "Find" at bounding box center [1463, 183] width 40 height 27
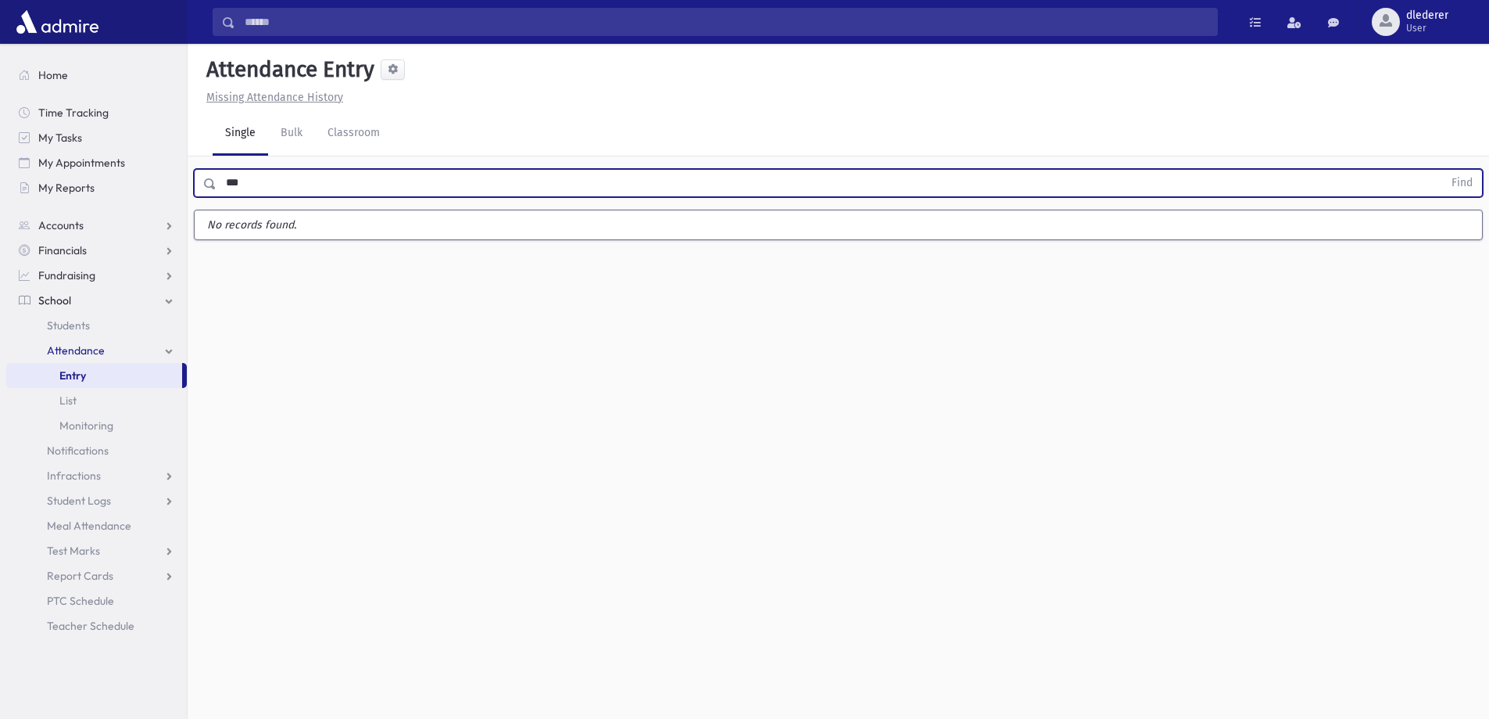
click at [1443, 170] on button "Find" at bounding box center [1463, 183] width 40 height 27
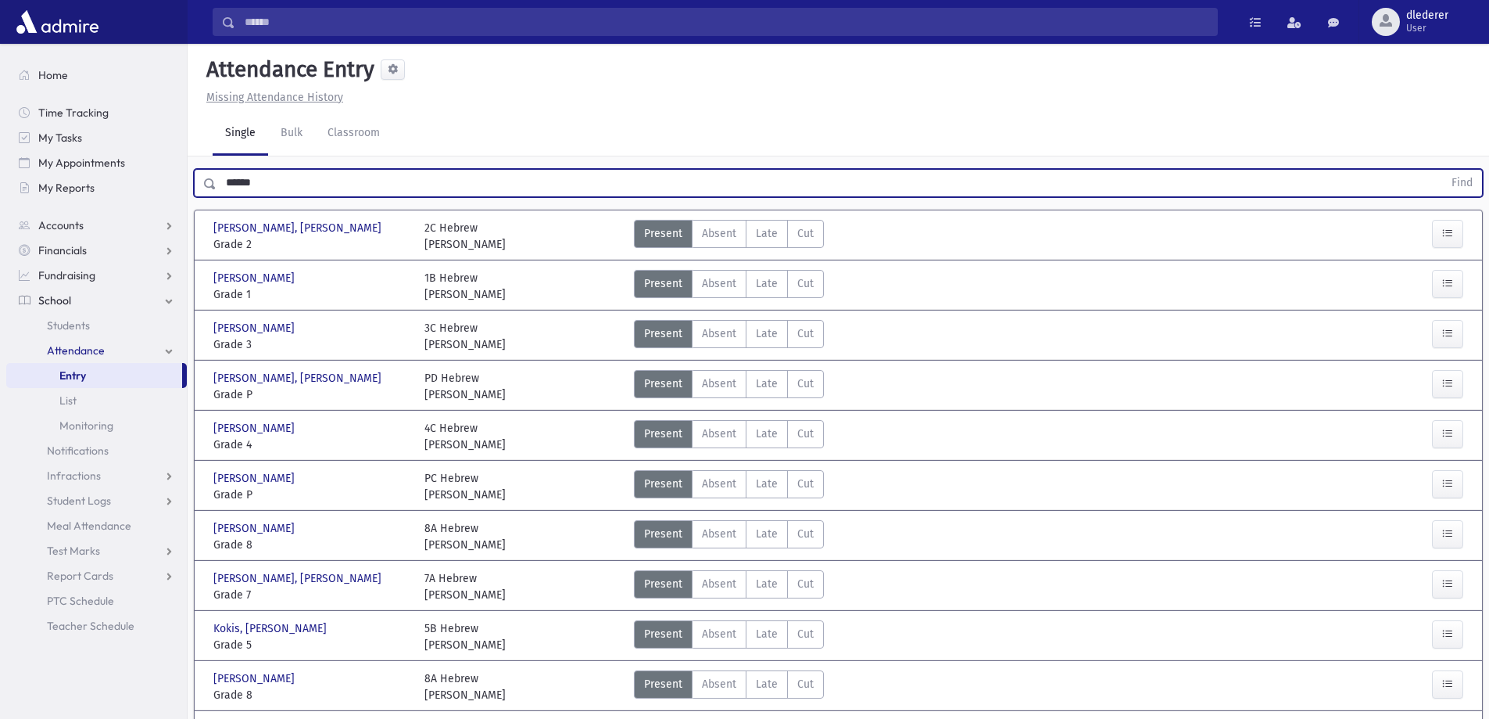
click at [1443, 170] on button "Find" at bounding box center [1463, 183] width 40 height 27
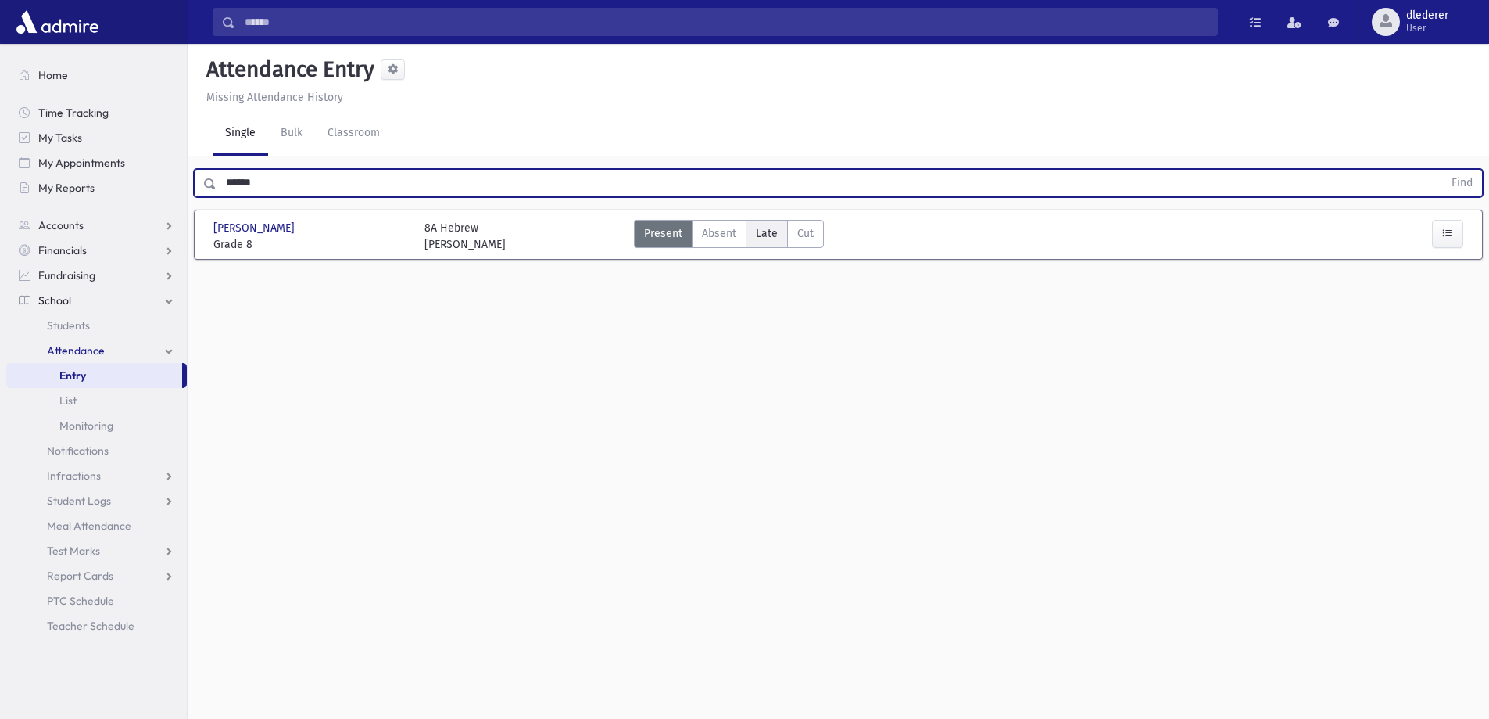
click at [760, 228] on span "Late" at bounding box center [767, 233] width 22 height 16
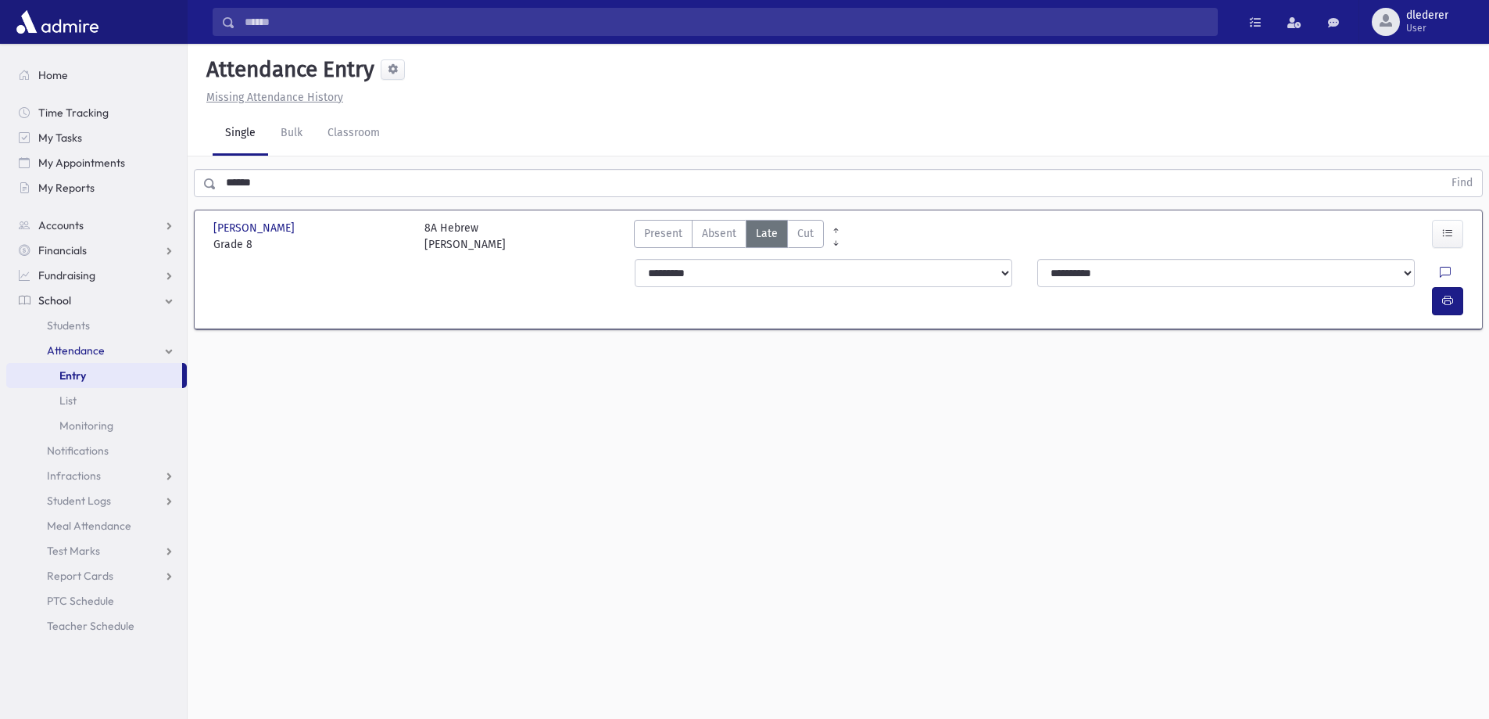
click at [1468, 270] on div "**********" at bounding box center [1051, 287] width 852 height 69
click at [1456, 287] on button "button" at bounding box center [1447, 301] width 31 height 28
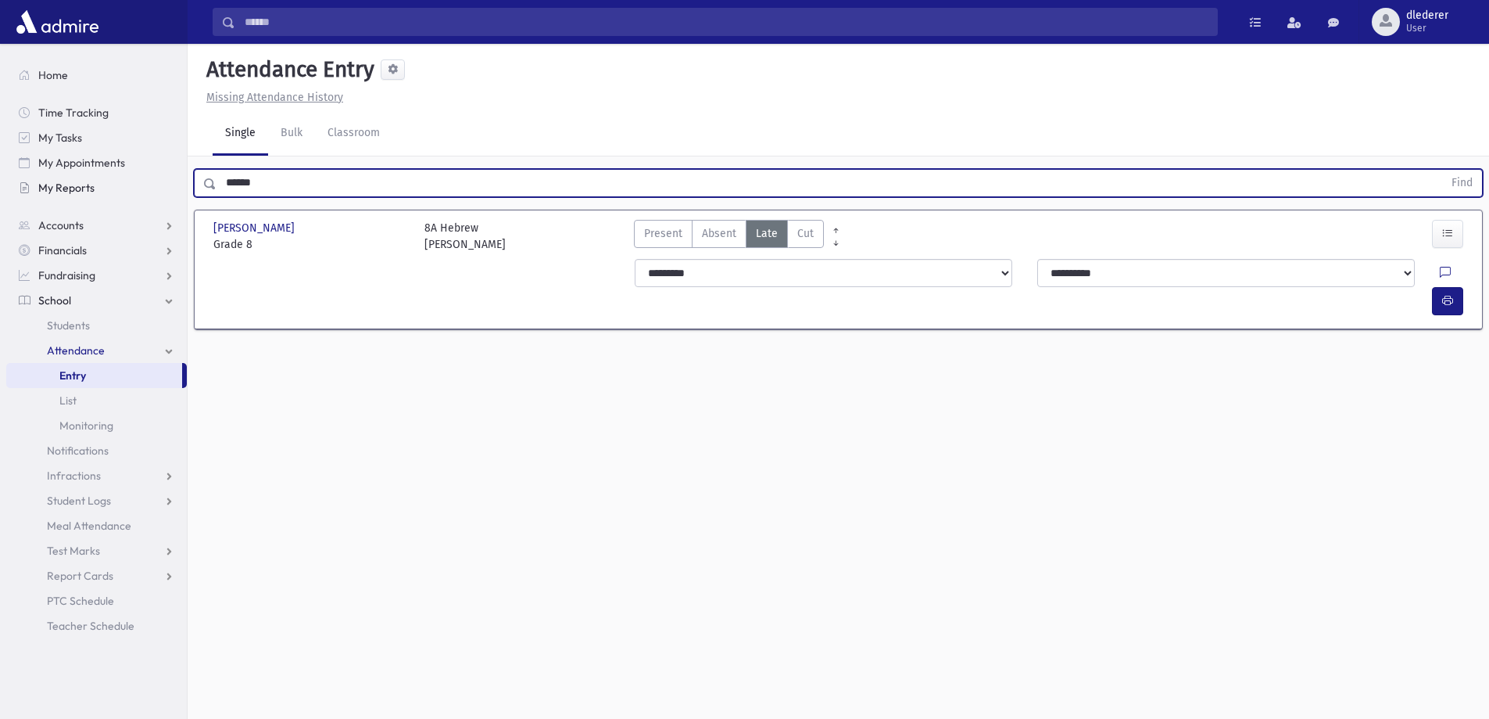
drag, startPoint x: 286, startPoint y: 174, endPoint x: 121, endPoint y: 195, distance: 166.3
click at [130, 180] on div "Search Results All Accounts" at bounding box center [744, 377] width 1489 height 754
click at [1443, 170] on button "Find" at bounding box center [1463, 183] width 40 height 27
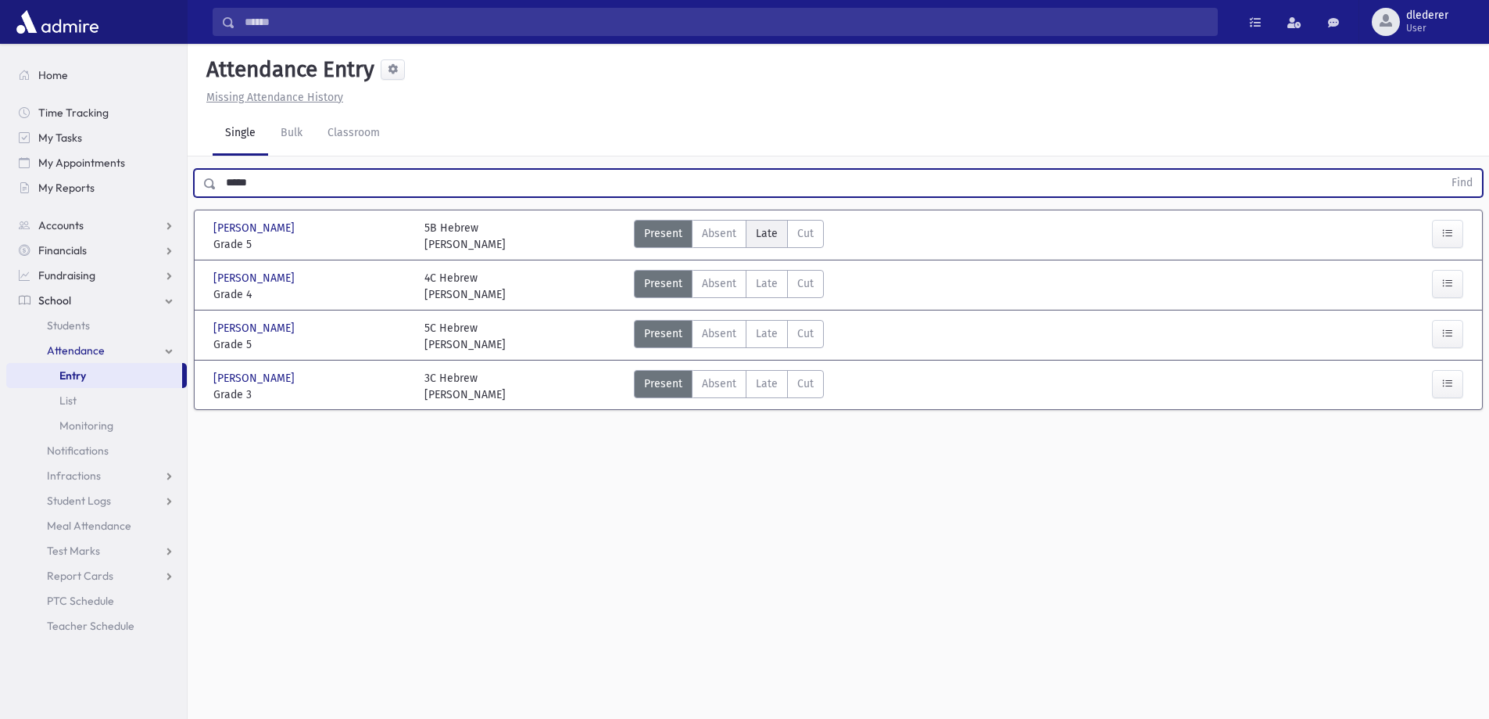
drag, startPoint x: 769, startPoint y: 223, endPoint x: 780, endPoint y: 236, distance: 17.7
click at [769, 224] on label "Late Late" at bounding box center [767, 234] width 42 height 28
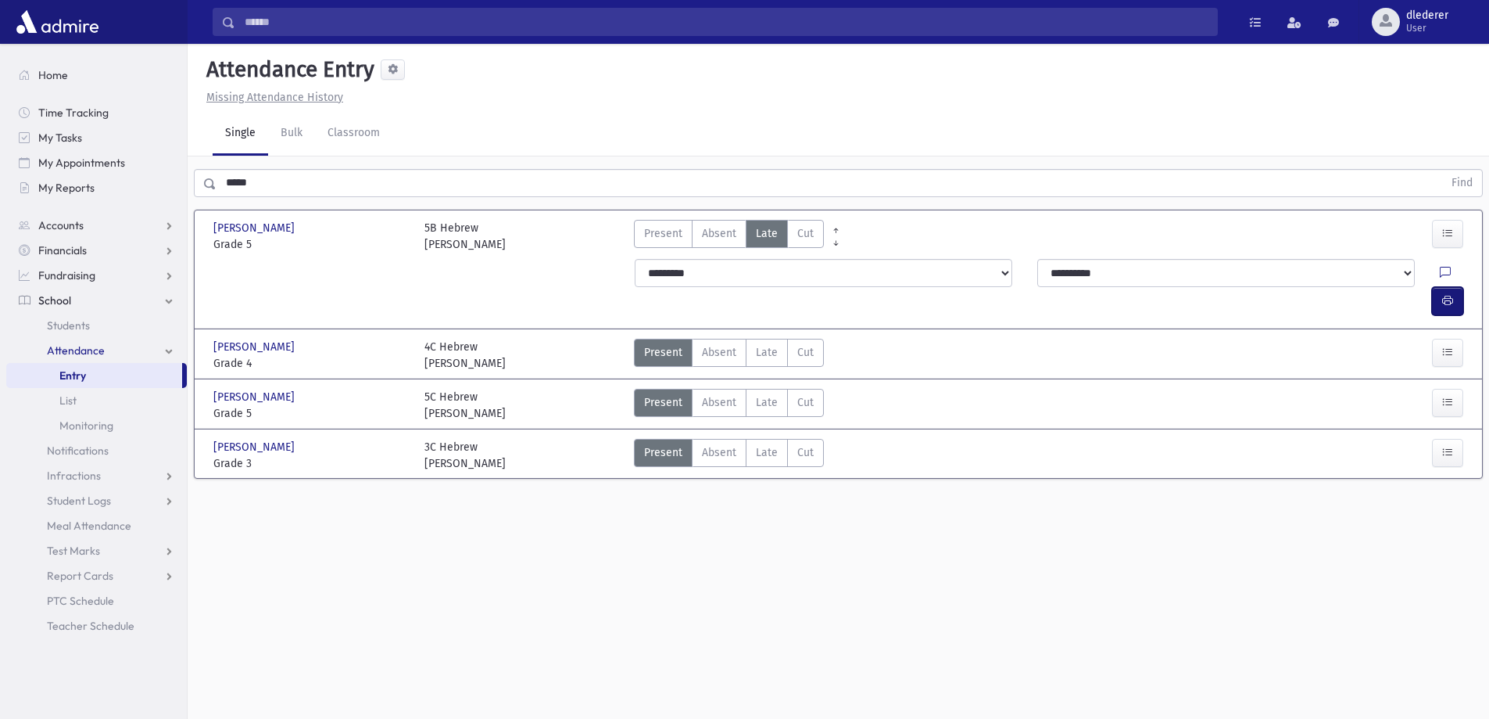
drag, startPoint x: 1435, startPoint y: 274, endPoint x: 1444, endPoint y: 274, distance: 8.6
click at [1439, 287] on button "button" at bounding box center [1447, 301] width 31 height 28
click at [762, 344] on span "Late" at bounding box center [767, 352] width 22 height 16
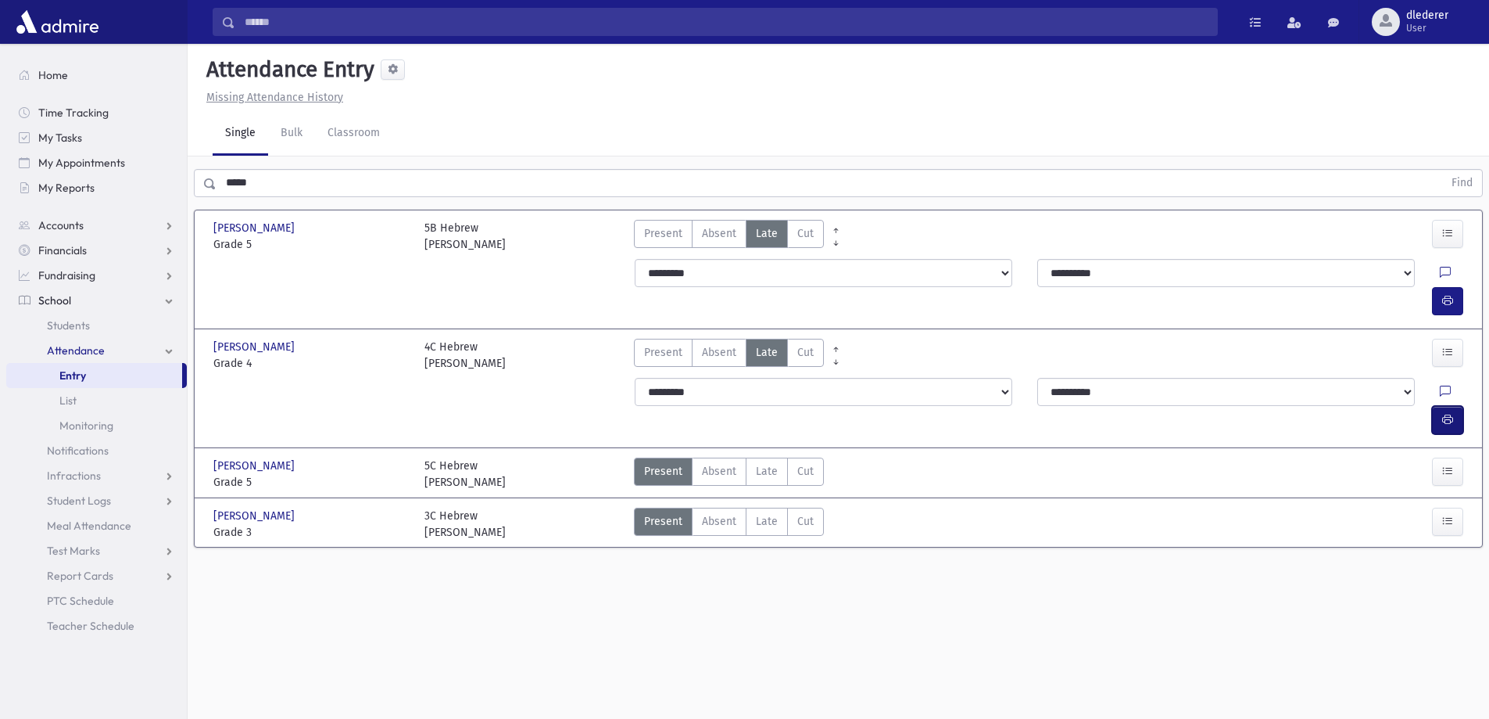
click at [1449, 413] on span "button" at bounding box center [1448, 419] width 11 height 13
click at [288, 154] on div "Attendance Entry Missing Attendance History Single Bulk Classroom ***** Find Lo…" at bounding box center [839, 381] width 1302 height 675
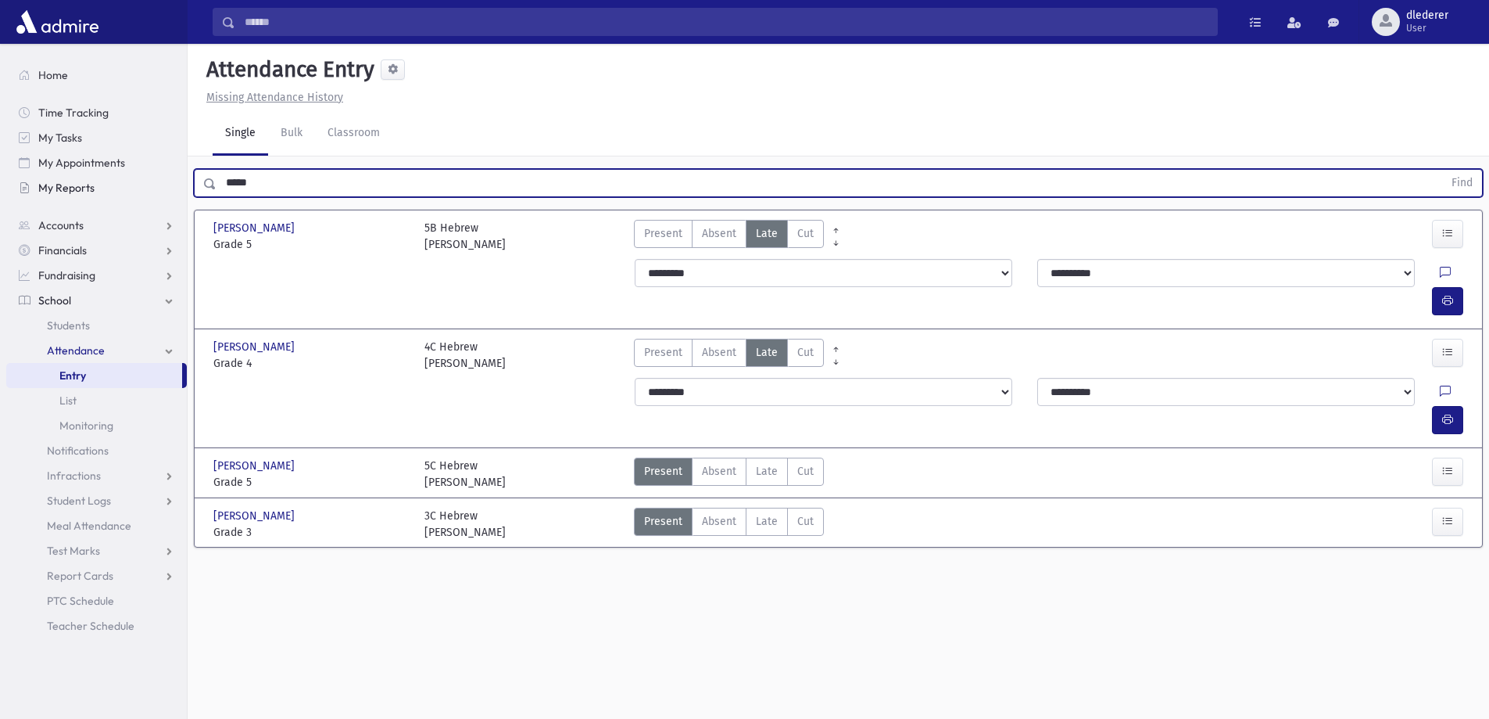
drag, startPoint x: 281, startPoint y: 185, endPoint x: 115, endPoint y: 199, distance: 167.1
click at [115, 199] on div "Search Results All Accounts" at bounding box center [744, 377] width 1489 height 754
click at [1443, 170] on button "Find" at bounding box center [1463, 183] width 40 height 27
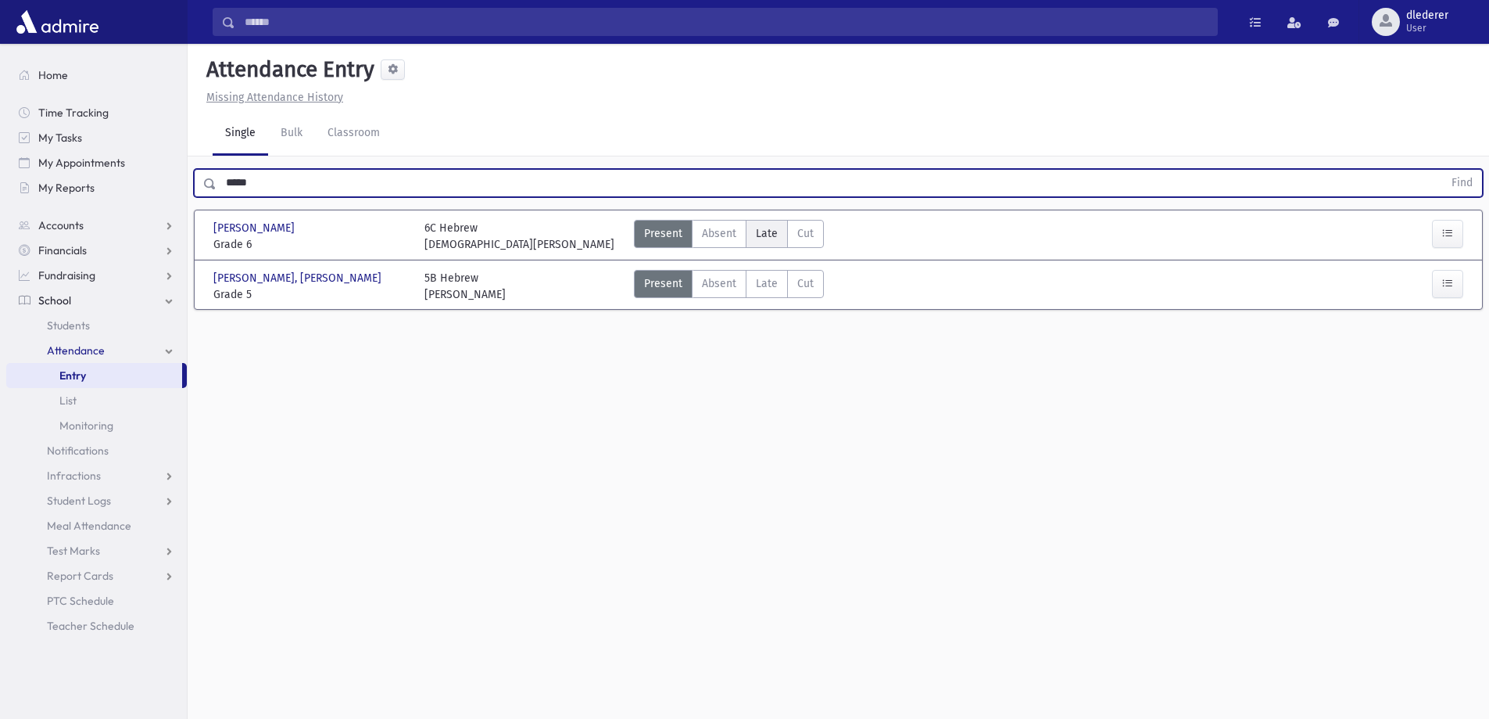
click at [759, 231] on span "Late" at bounding box center [767, 233] width 22 height 16
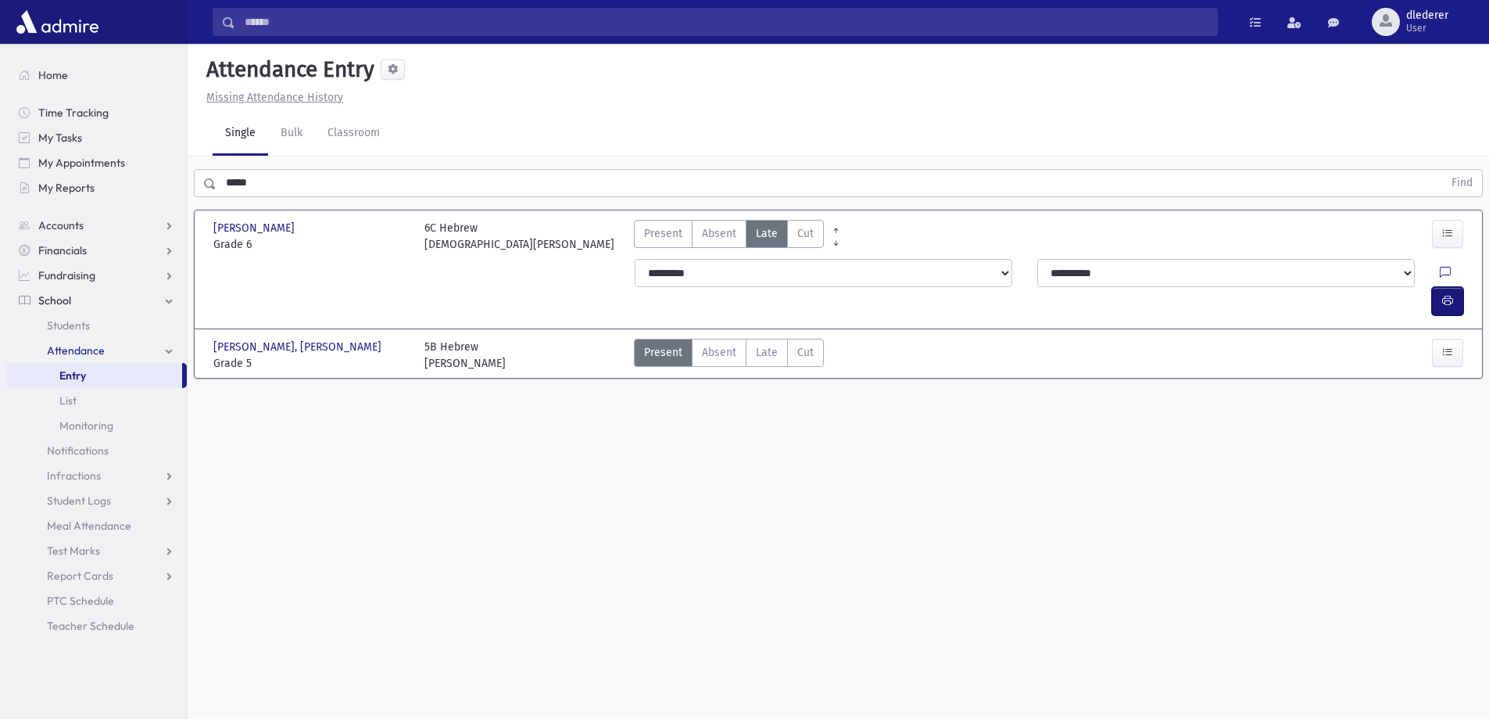
click at [1450, 287] on button "button" at bounding box center [1447, 301] width 31 height 28
drag, startPoint x: 253, startPoint y: 195, endPoint x: 266, endPoint y: 188, distance: 14.7
click at [252, 194] on div "***** Find" at bounding box center [839, 179] width 1302 height 47
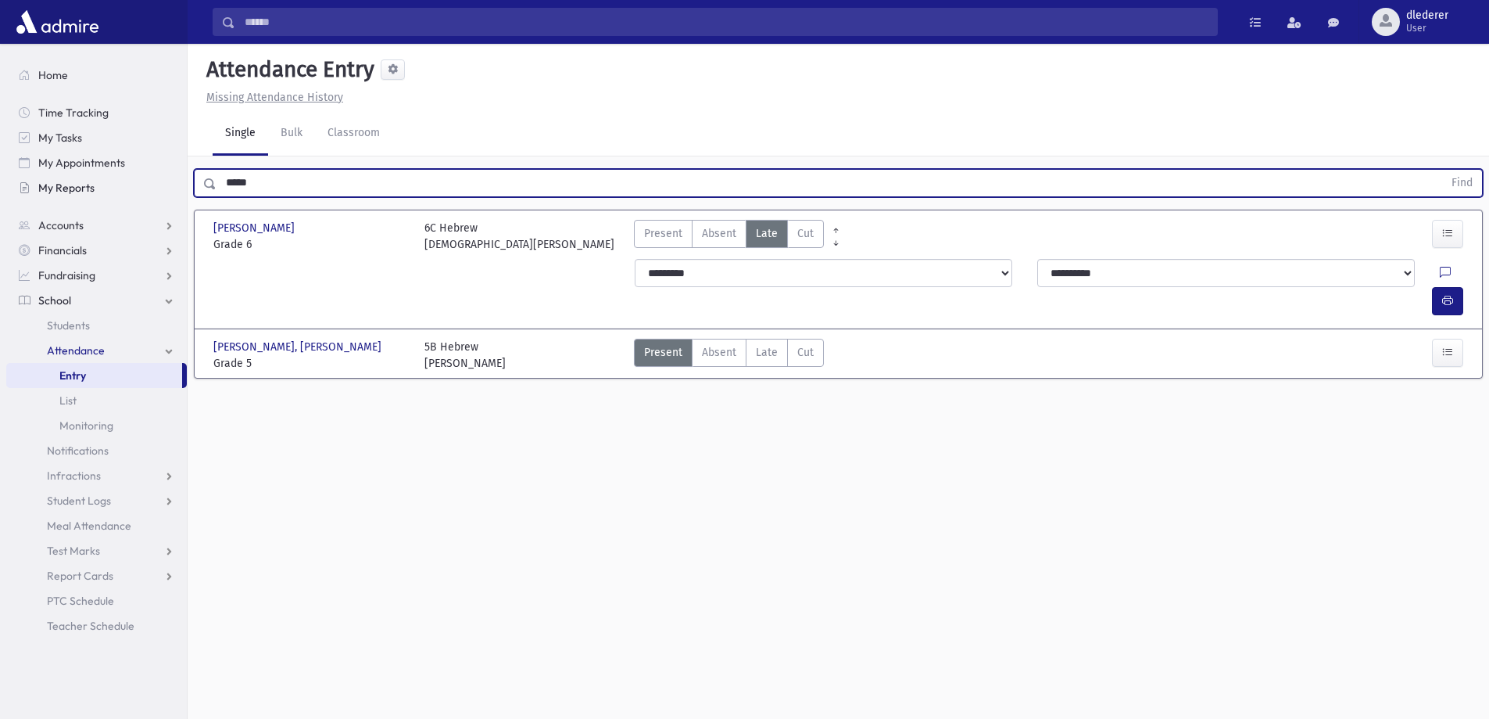
drag, startPoint x: 289, startPoint y: 180, endPoint x: 145, endPoint y: 188, distance: 144.1
click at [145, 188] on div "Search Results All Accounts" at bounding box center [744, 377] width 1489 height 754
click at [1443, 170] on button "Find" at bounding box center [1463, 183] width 40 height 27
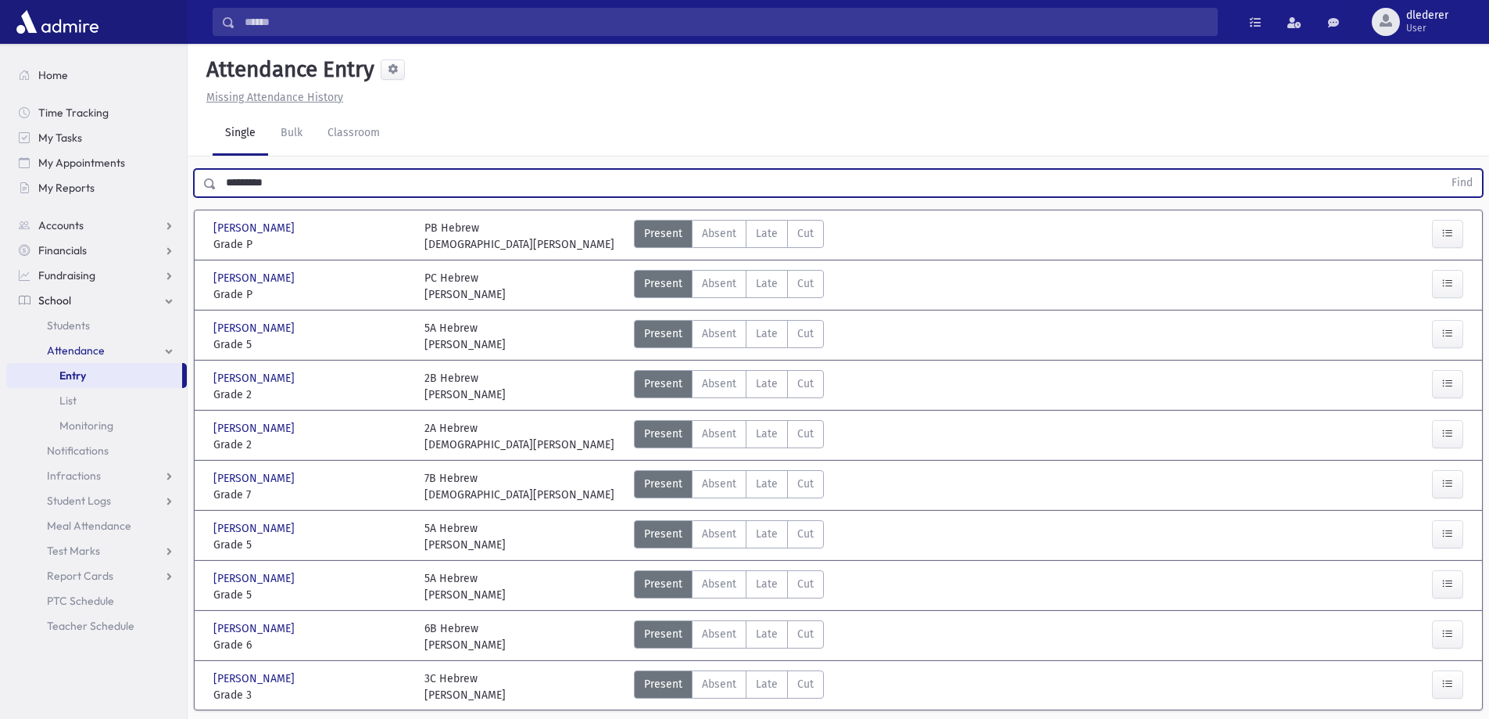
click at [1443, 170] on button "Find" at bounding box center [1463, 183] width 40 height 27
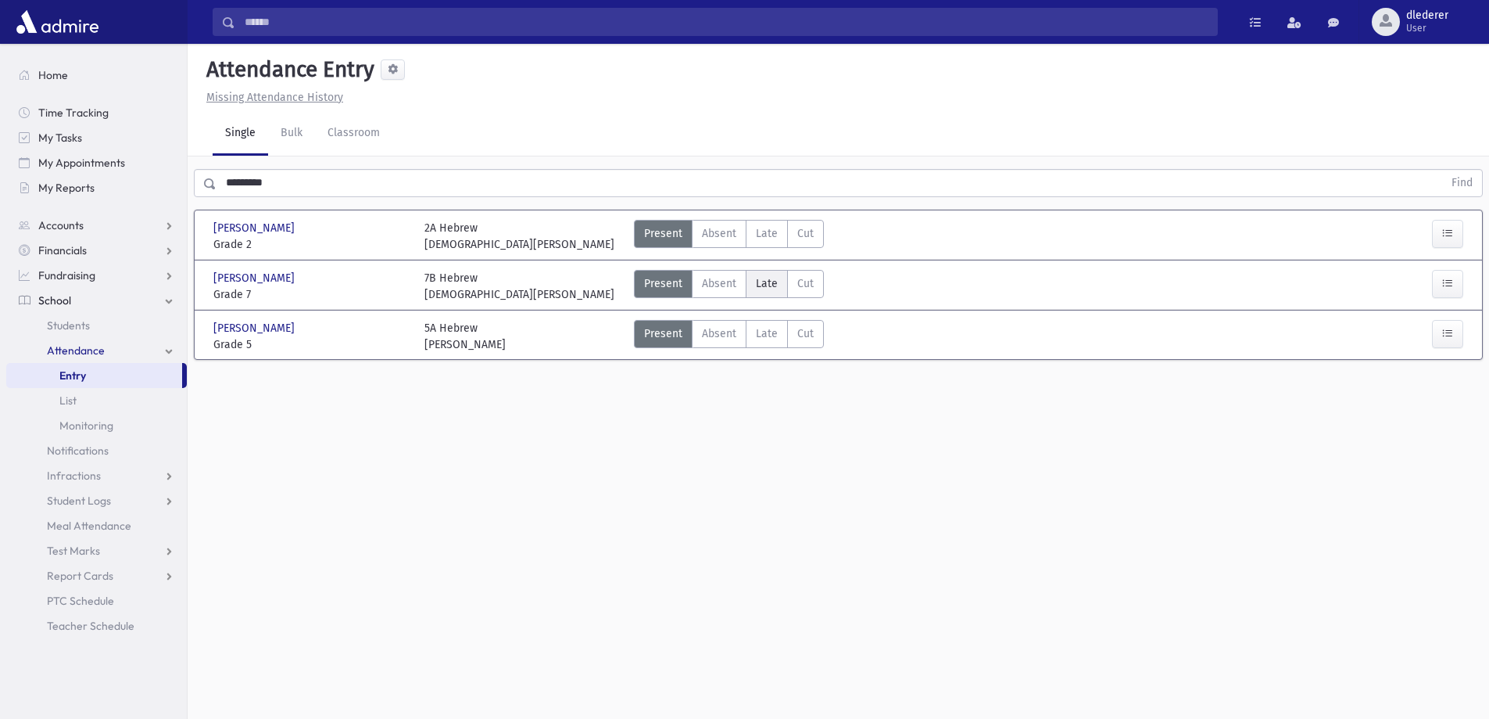
click at [775, 283] on span "Late" at bounding box center [767, 283] width 22 height 16
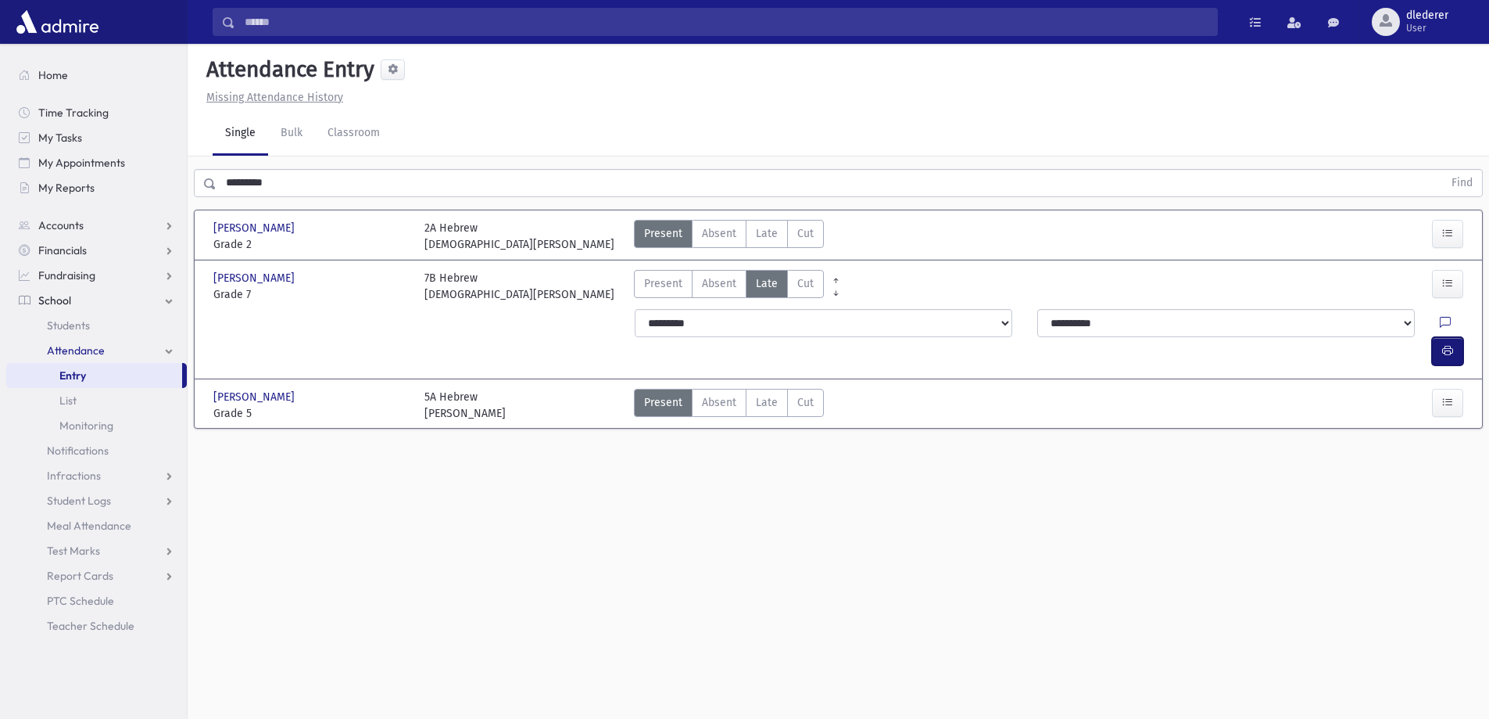
click at [1456, 337] on button "button" at bounding box center [1447, 351] width 31 height 28
click at [776, 389] on label "Late Late" at bounding box center [767, 403] width 42 height 28
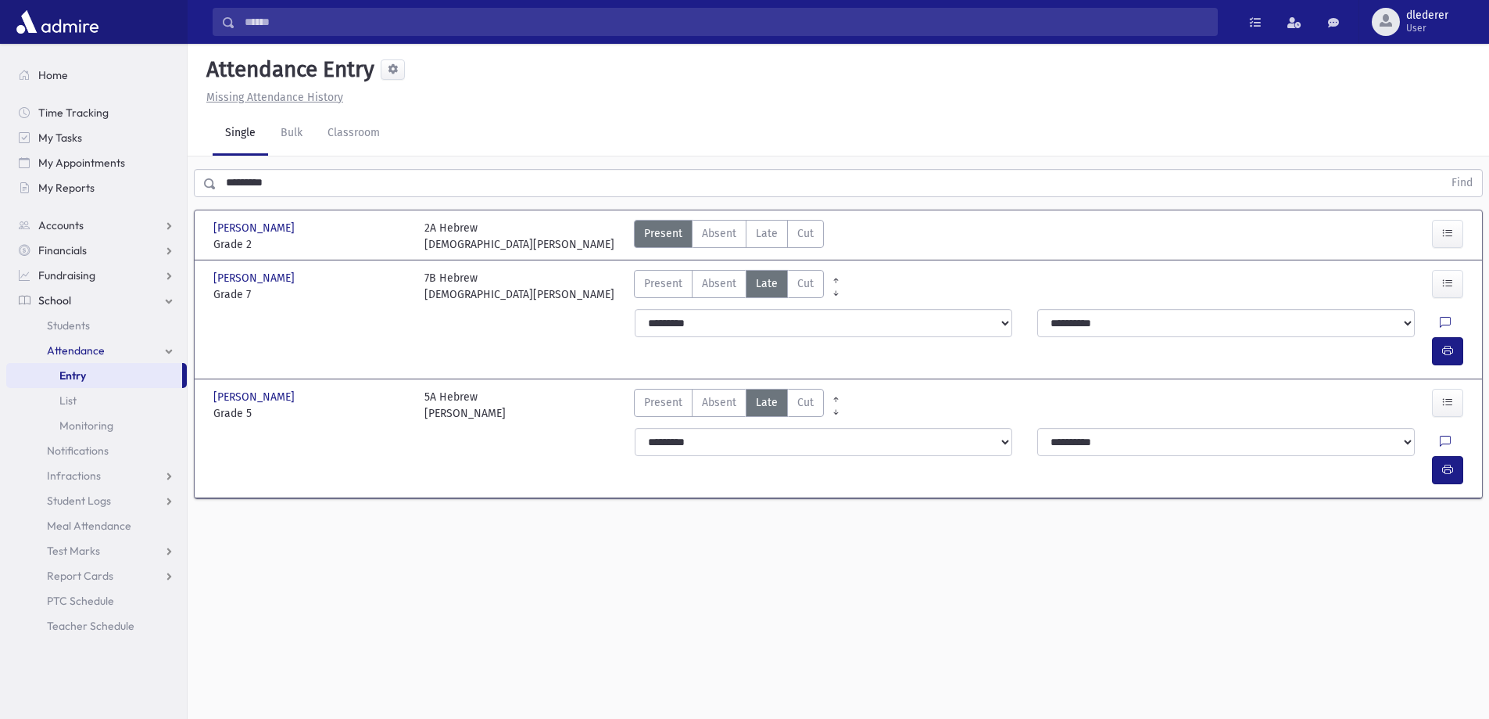
click at [1469, 456] on div at bounding box center [1451, 470] width 38 height 28
click at [1437, 456] on button "button" at bounding box center [1447, 470] width 31 height 28
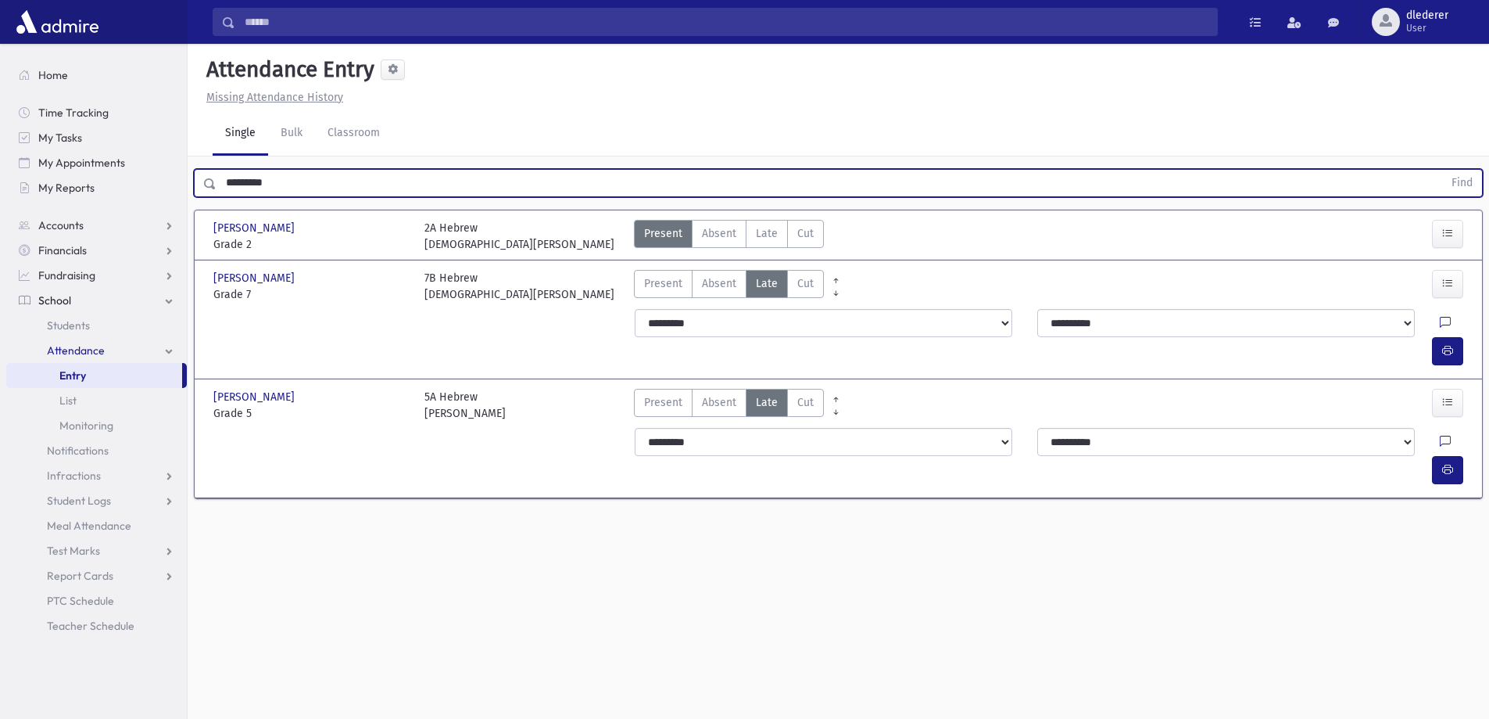
drag, startPoint x: 283, startPoint y: 188, endPoint x: 192, endPoint y: 187, distance: 91.5
click at [192, 187] on div "********* Find" at bounding box center [839, 179] width 1302 height 47
click at [1443, 170] on button "Find" at bounding box center [1463, 183] width 40 height 27
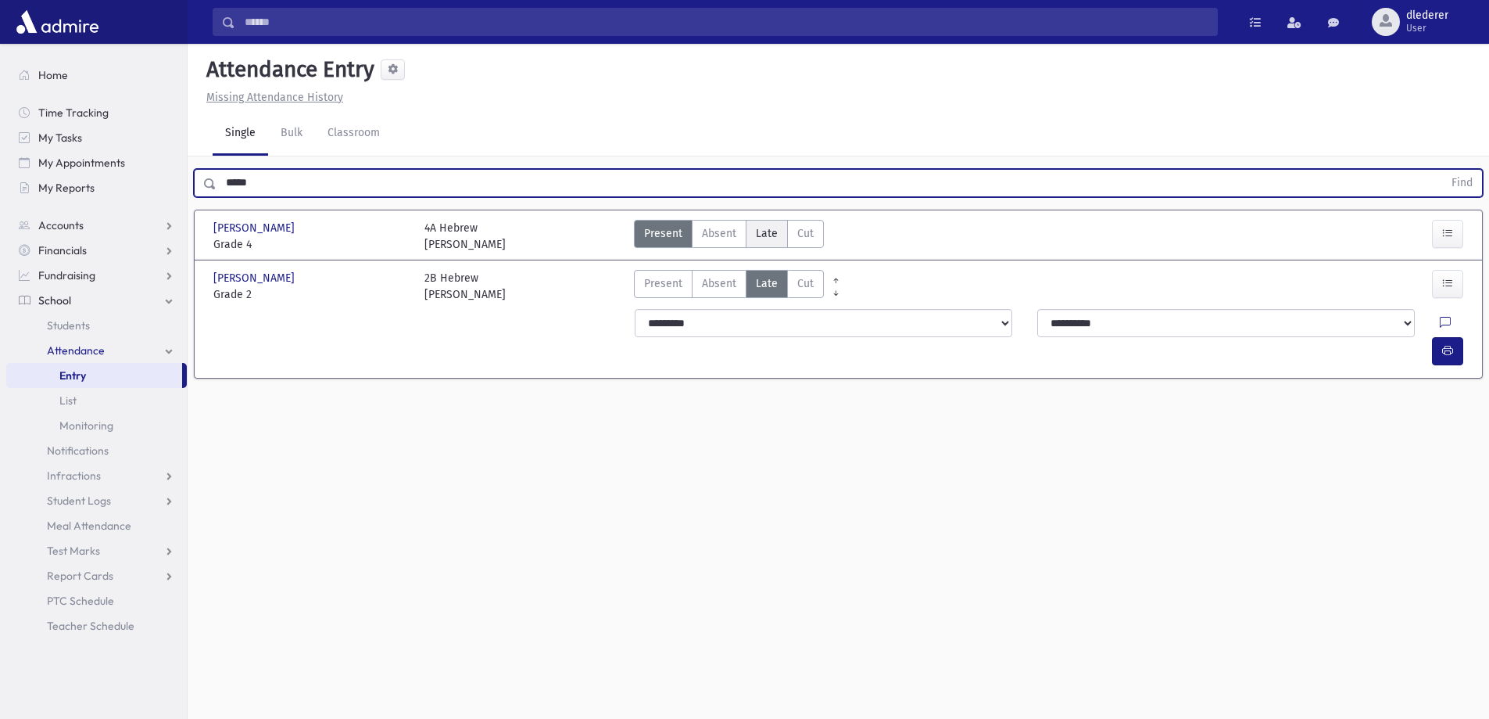
click at [763, 235] on span "Late" at bounding box center [767, 233] width 22 height 16
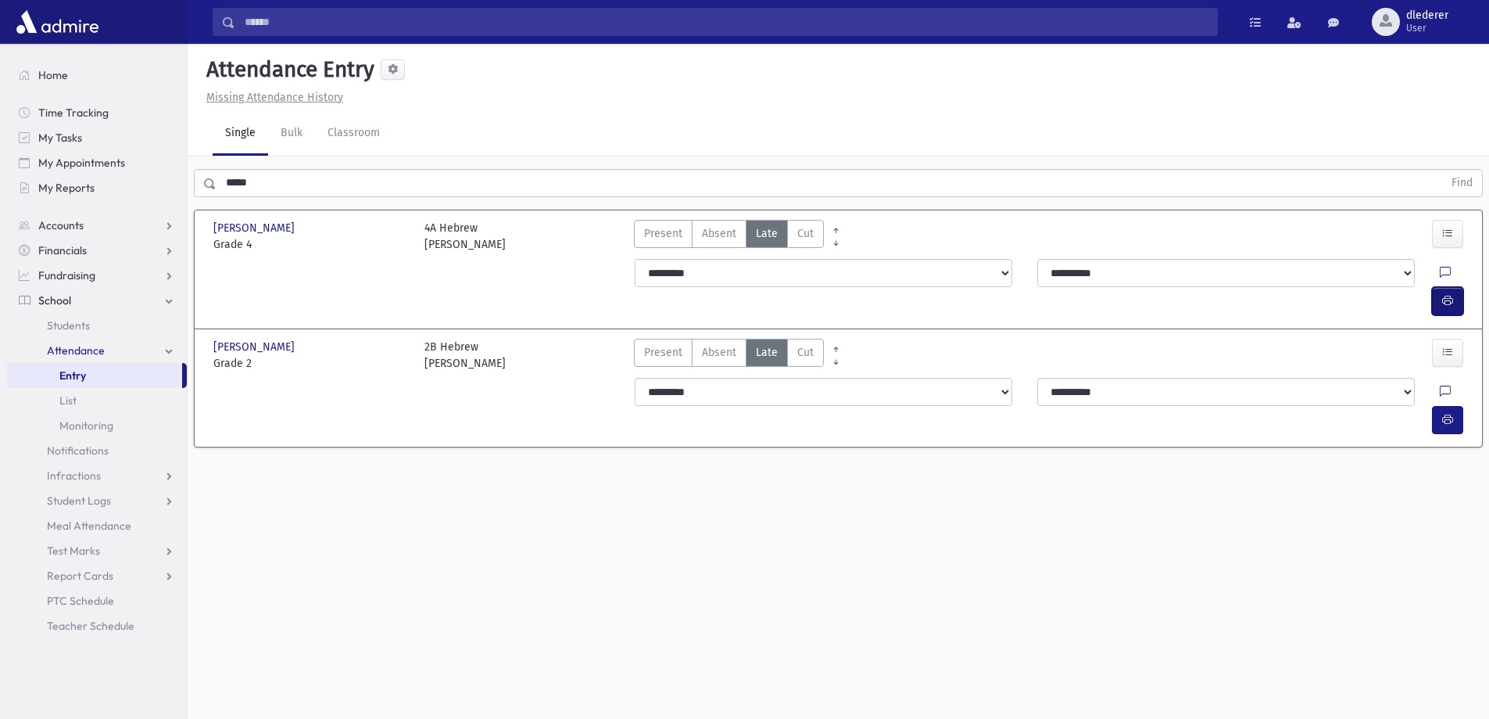
click at [1450, 294] on icon "button" at bounding box center [1448, 300] width 11 height 13
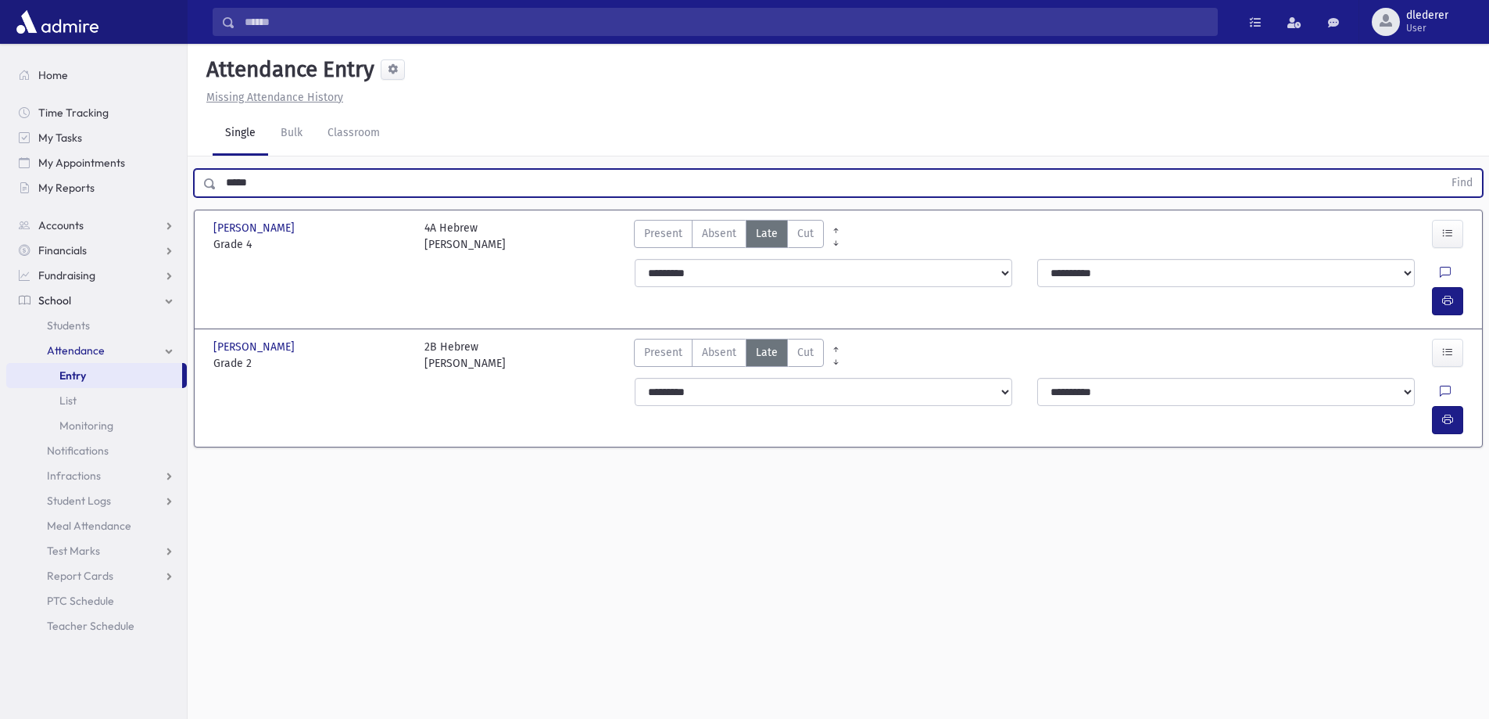
drag, startPoint x: 339, startPoint y: 181, endPoint x: 189, endPoint y: 185, distance: 150.1
click at [189, 185] on div "***** Find" at bounding box center [839, 179] width 1302 height 47
click at [1443, 170] on button "Find" at bounding box center [1463, 183] width 40 height 27
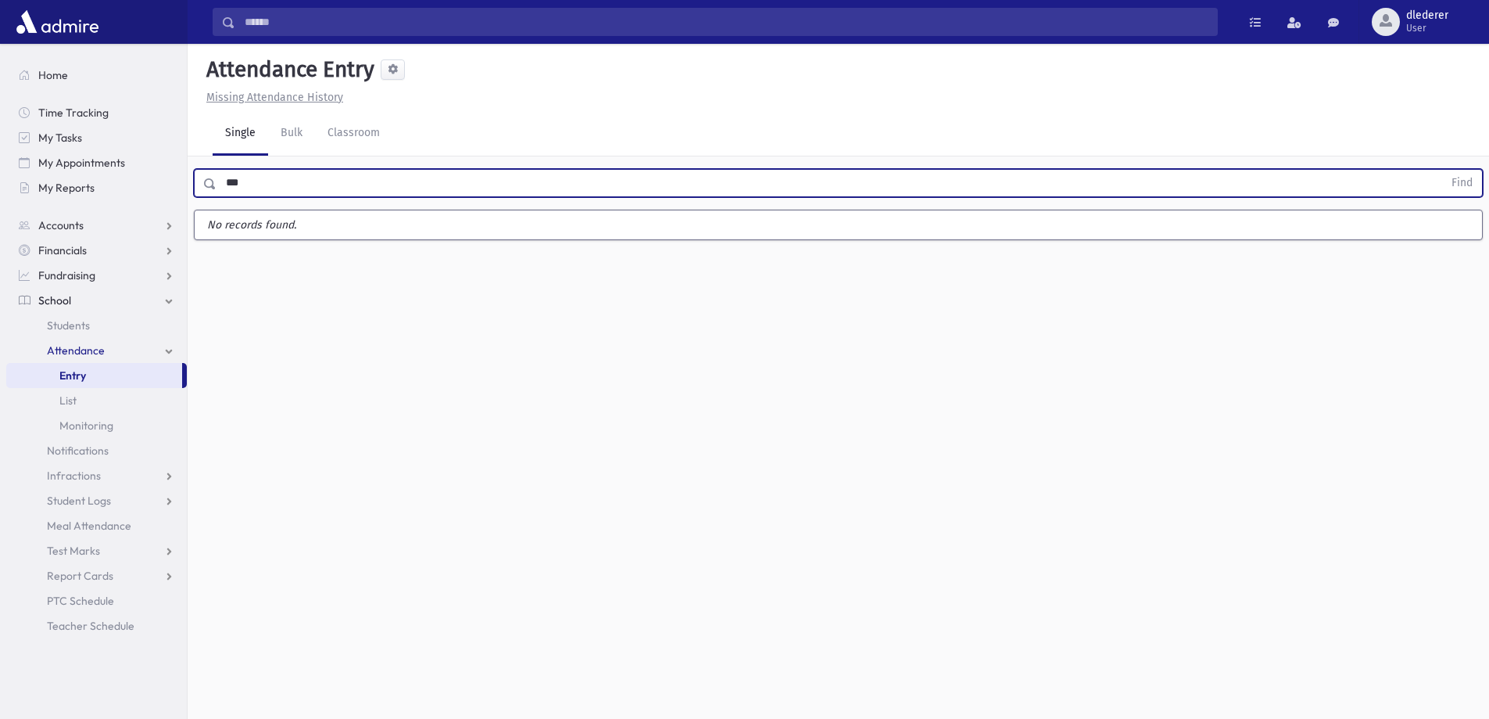
click at [1443, 170] on button "Find" at bounding box center [1463, 183] width 40 height 27
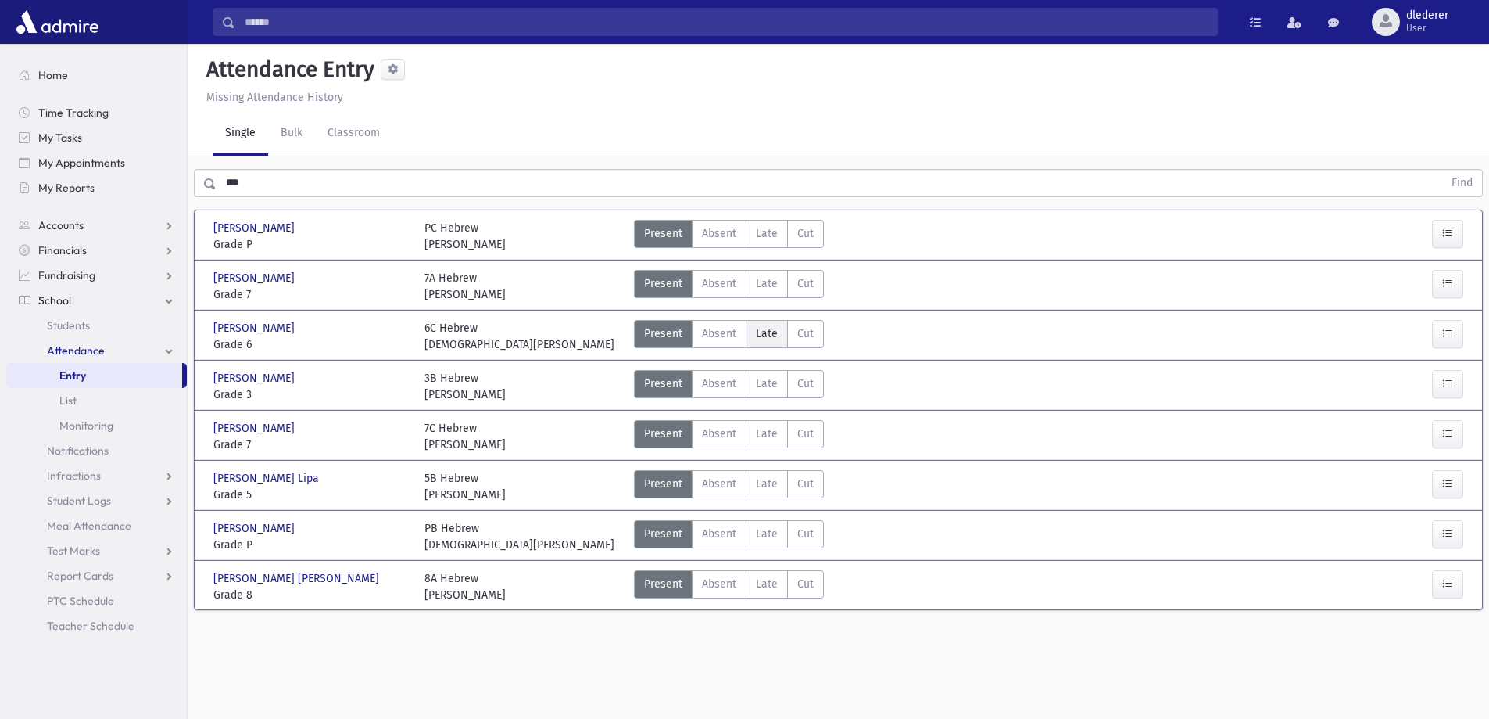
click at [771, 337] on span "Late" at bounding box center [767, 333] width 22 height 16
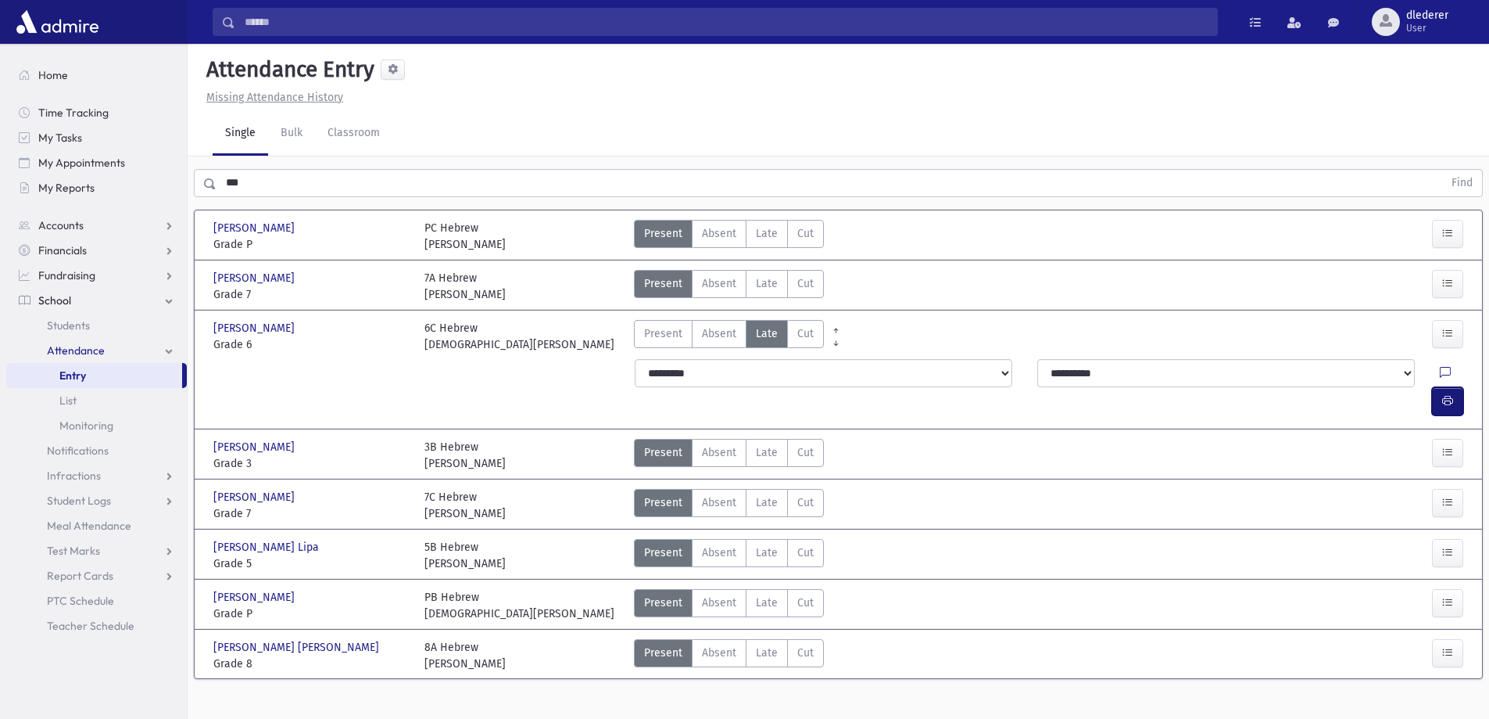
click at [1447, 387] on button "button" at bounding box center [1447, 401] width 31 height 28
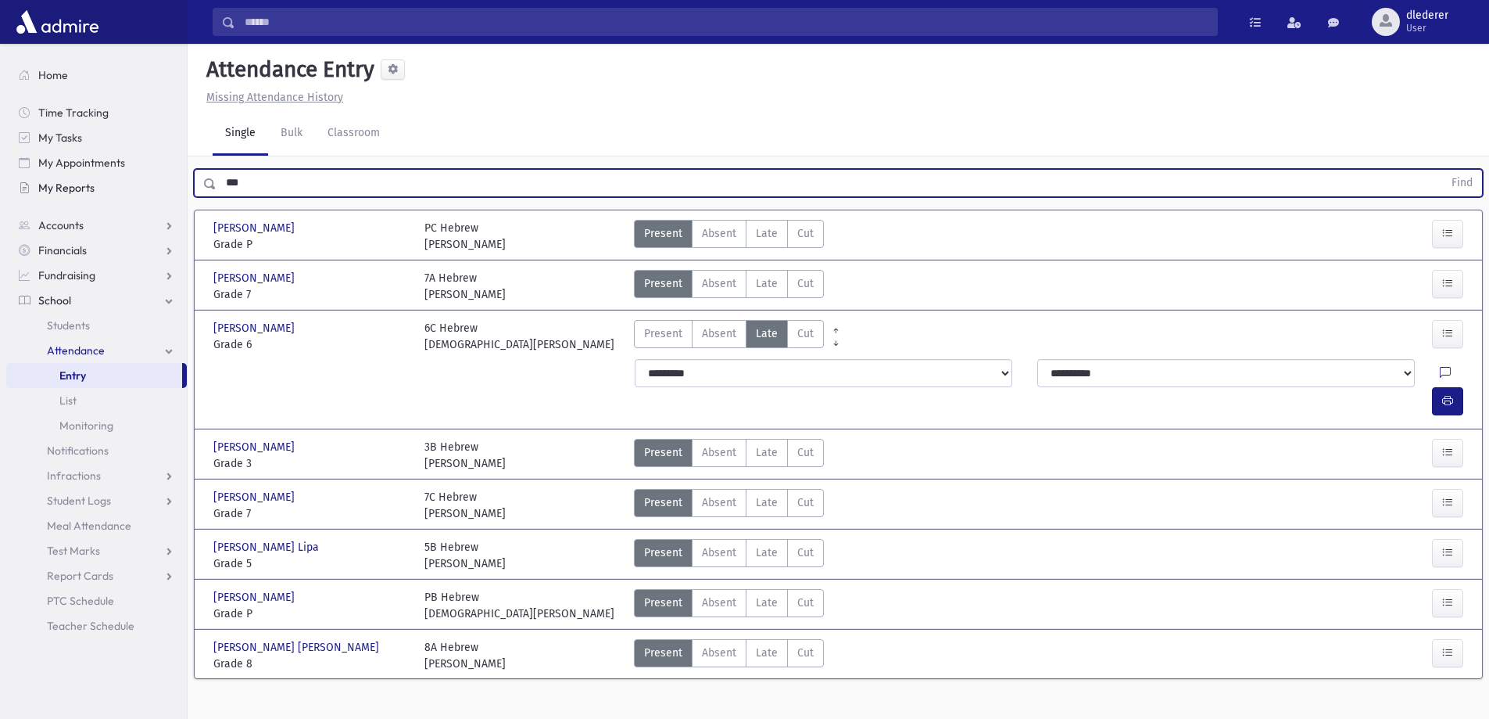
drag, startPoint x: 267, startPoint y: 189, endPoint x: 126, endPoint y: 192, distance: 140.8
click at [126, 192] on div "Search Results All Accounts" at bounding box center [744, 377] width 1489 height 754
click at [1443, 170] on button "Find" at bounding box center [1463, 183] width 40 height 27
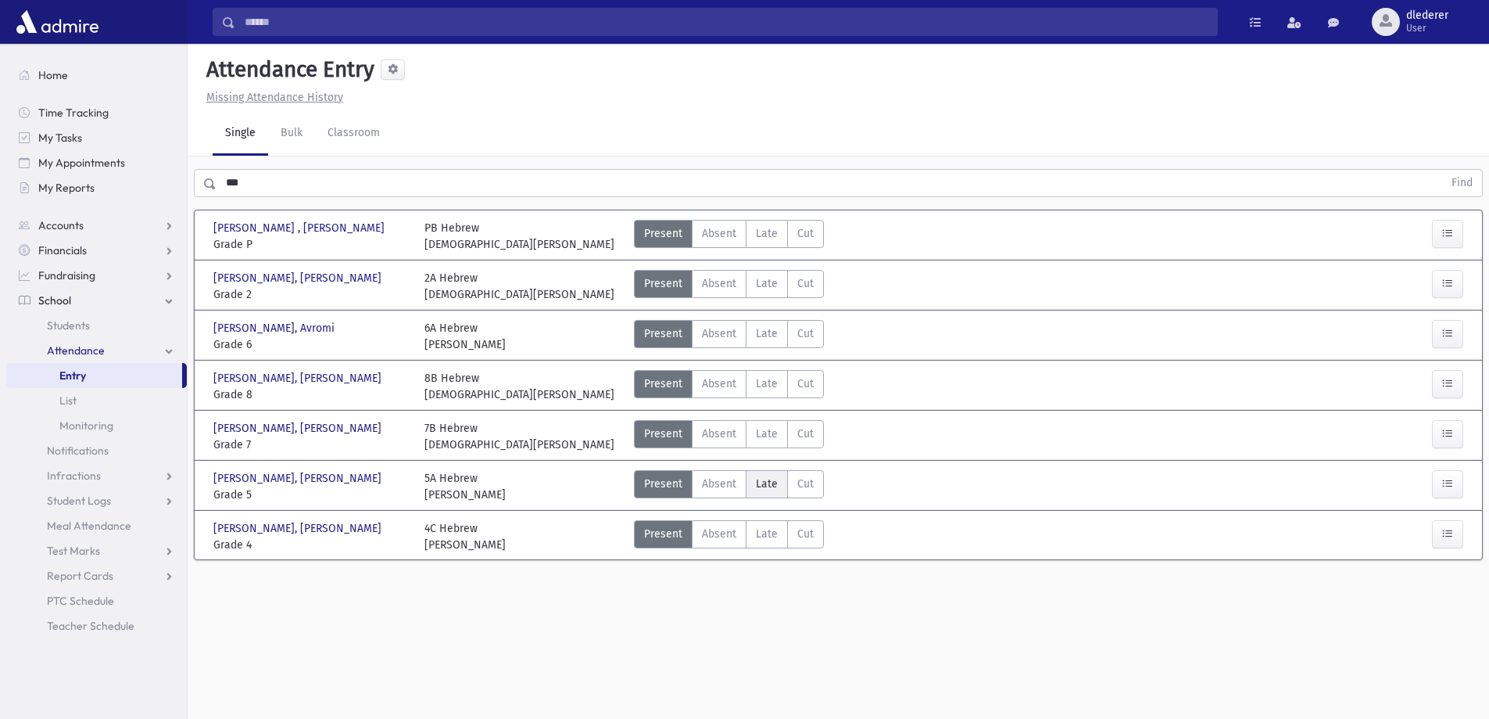
click at [757, 486] on span "Late" at bounding box center [767, 483] width 22 height 16
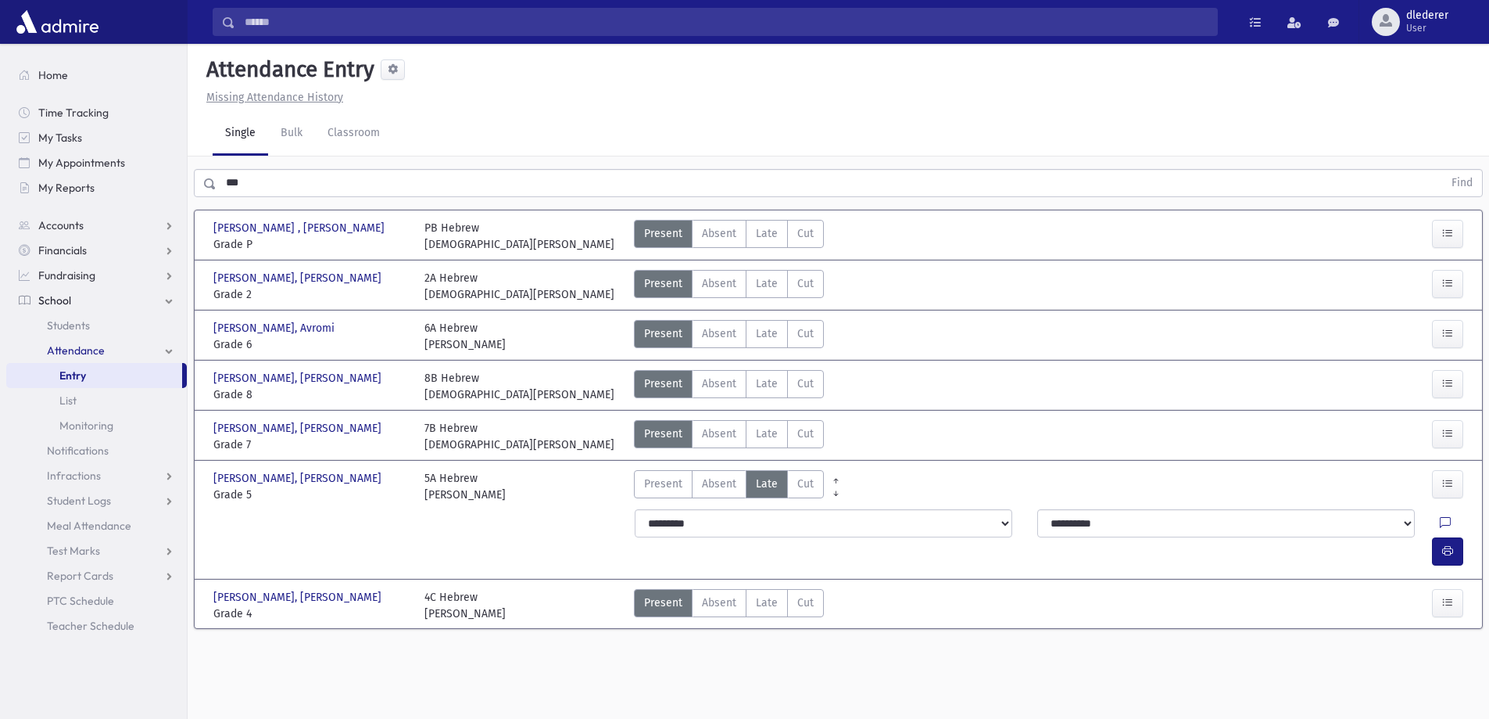
click at [1466, 538] on div "**********" at bounding box center [1051, 537] width 852 height 69
click at [1444, 544] on icon "button" at bounding box center [1448, 550] width 11 height 13
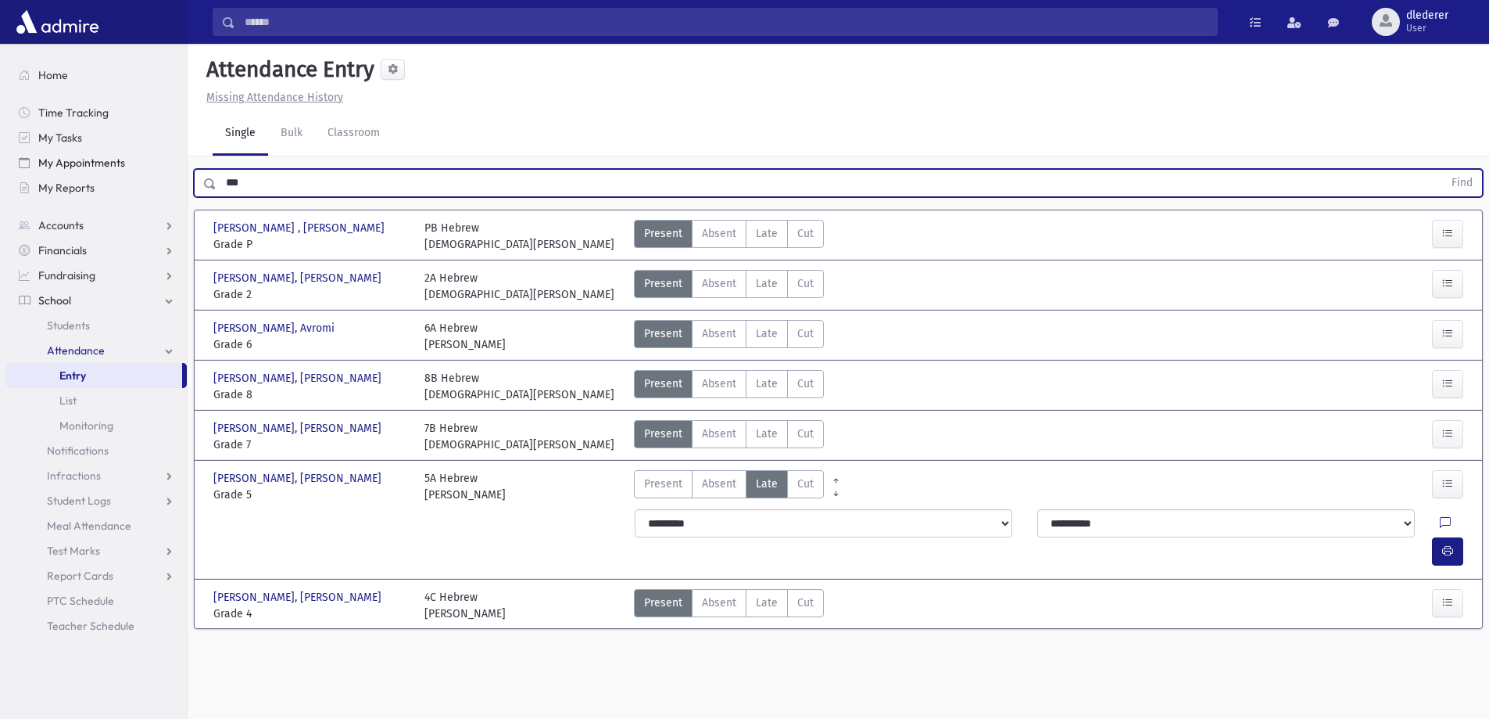
drag, startPoint x: 355, startPoint y: 177, endPoint x: 131, endPoint y: 163, distance: 224.1
click at [131, 163] on div "Search Results All Accounts" at bounding box center [744, 377] width 1489 height 754
click at [1443, 170] on button "Find" at bounding box center [1463, 183] width 40 height 27
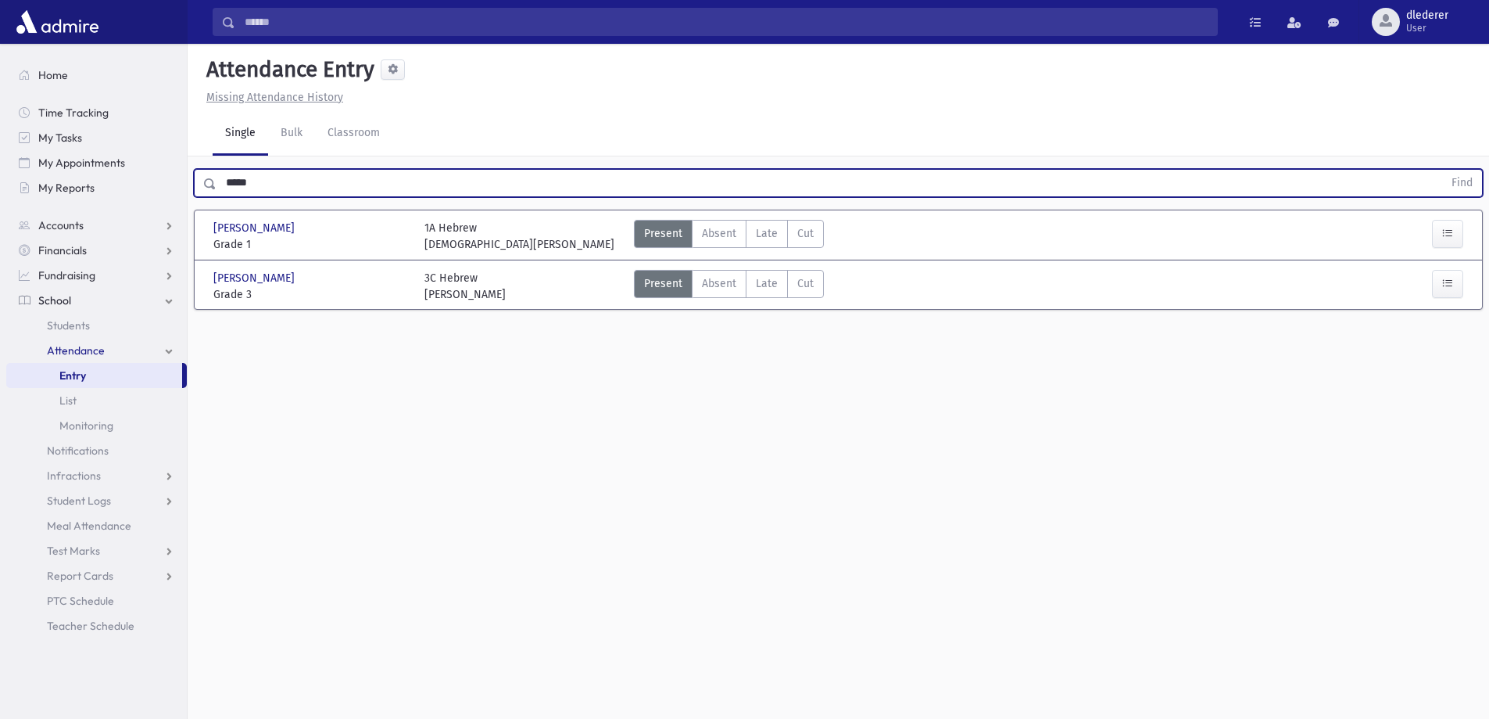
drag, startPoint x: 267, startPoint y: 183, endPoint x: 203, endPoint y: 181, distance: 63.4
click at [184, 194] on div "Search Results All Accounts" at bounding box center [744, 377] width 1489 height 754
click at [1443, 170] on button "Find" at bounding box center [1463, 183] width 40 height 27
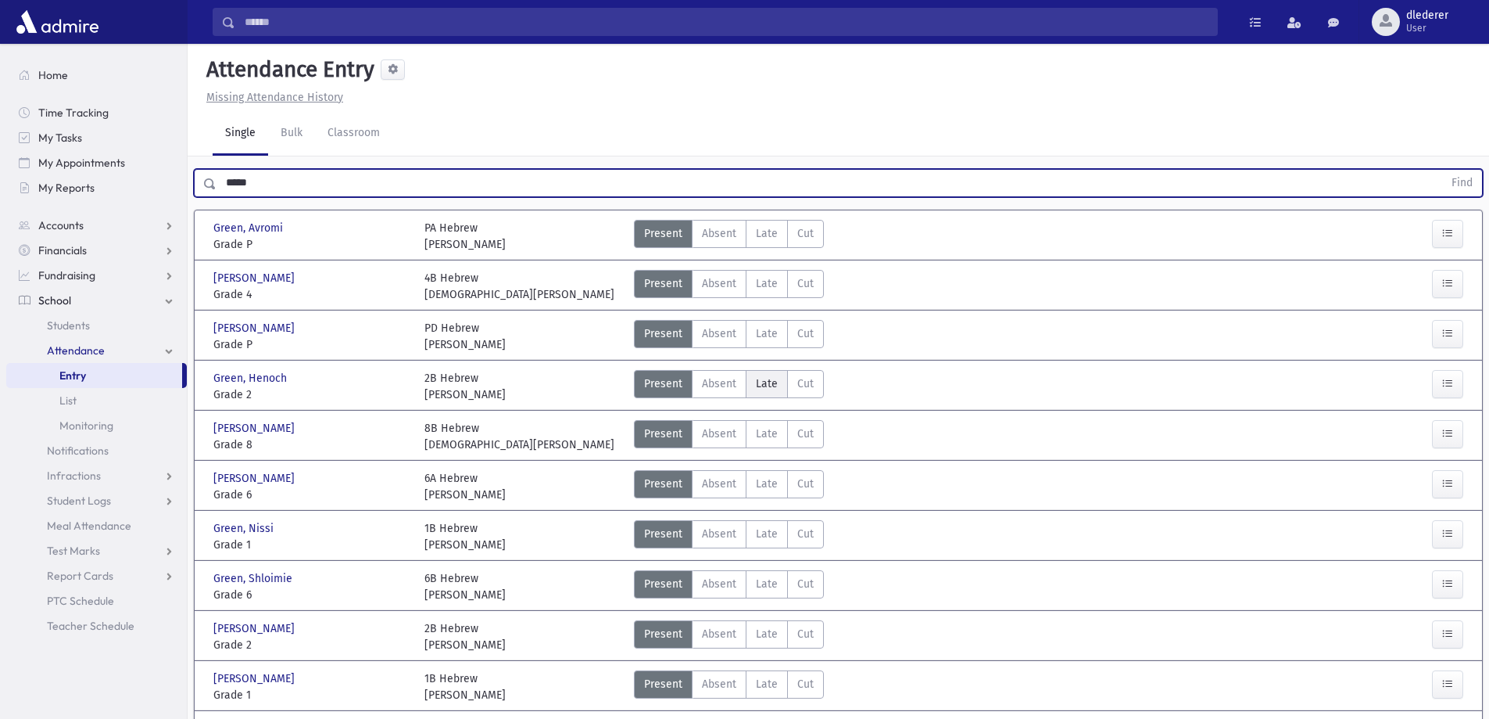
click at [753, 382] on label "Late Late" at bounding box center [767, 384] width 42 height 28
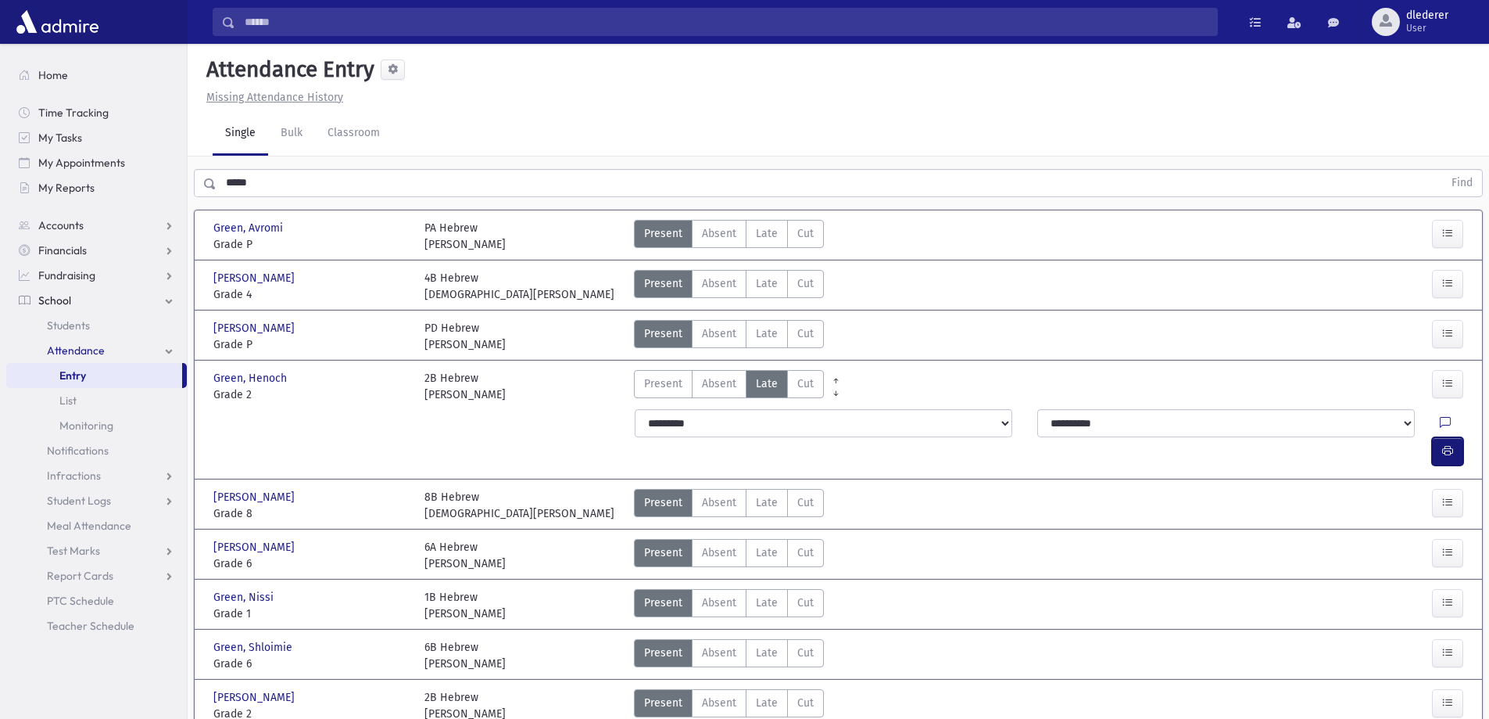
click at [1446, 444] on icon "button" at bounding box center [1448, 450] width 11 height 13
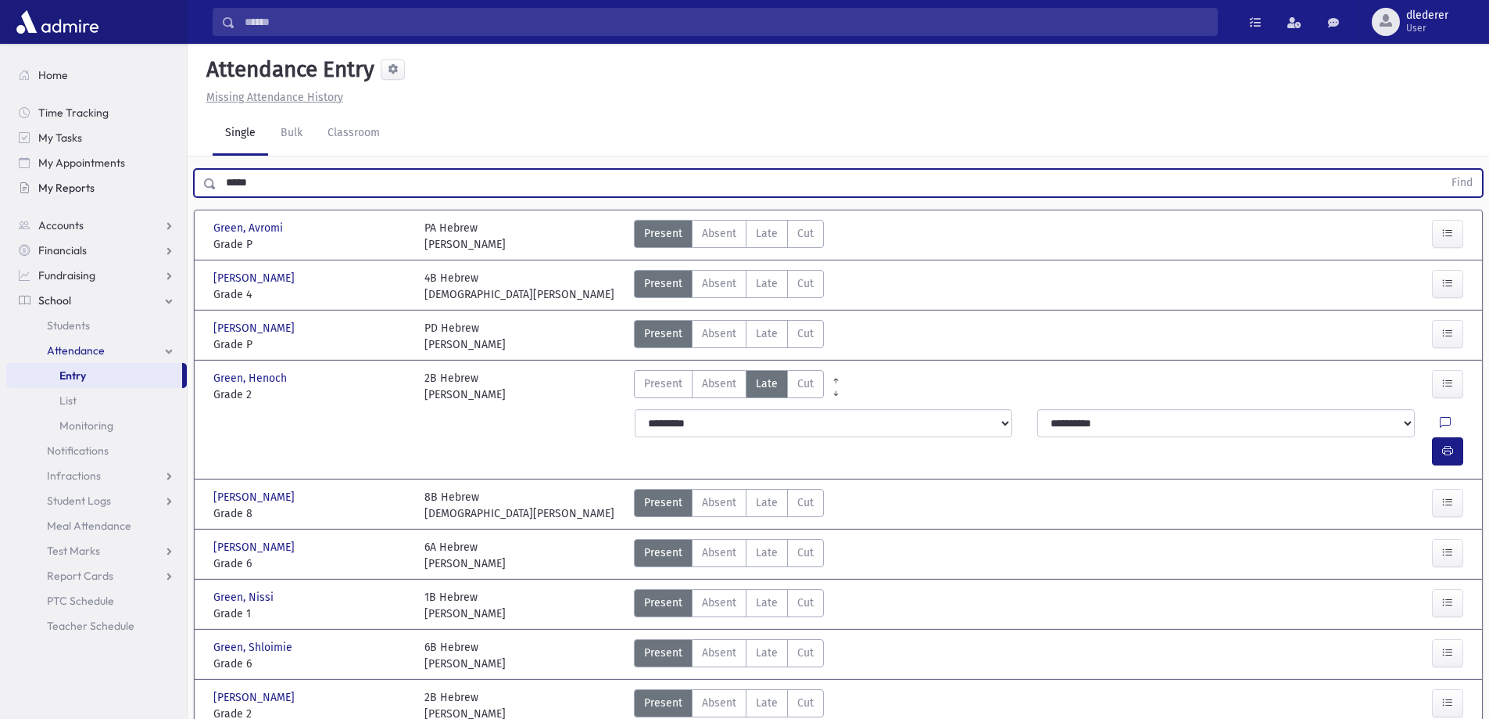
drag, startPoint x: 275, startPoint y: 177, endPoint x: 168, endPoint y: 181, distance: 107.2
click at [168, 181] on div "Search Results All Accounts" at bounding box center [744, 679] width 1489 height 1359
click at [1443, 170] on button "Find" at bounding box center [1463, 183] width 40 height 27
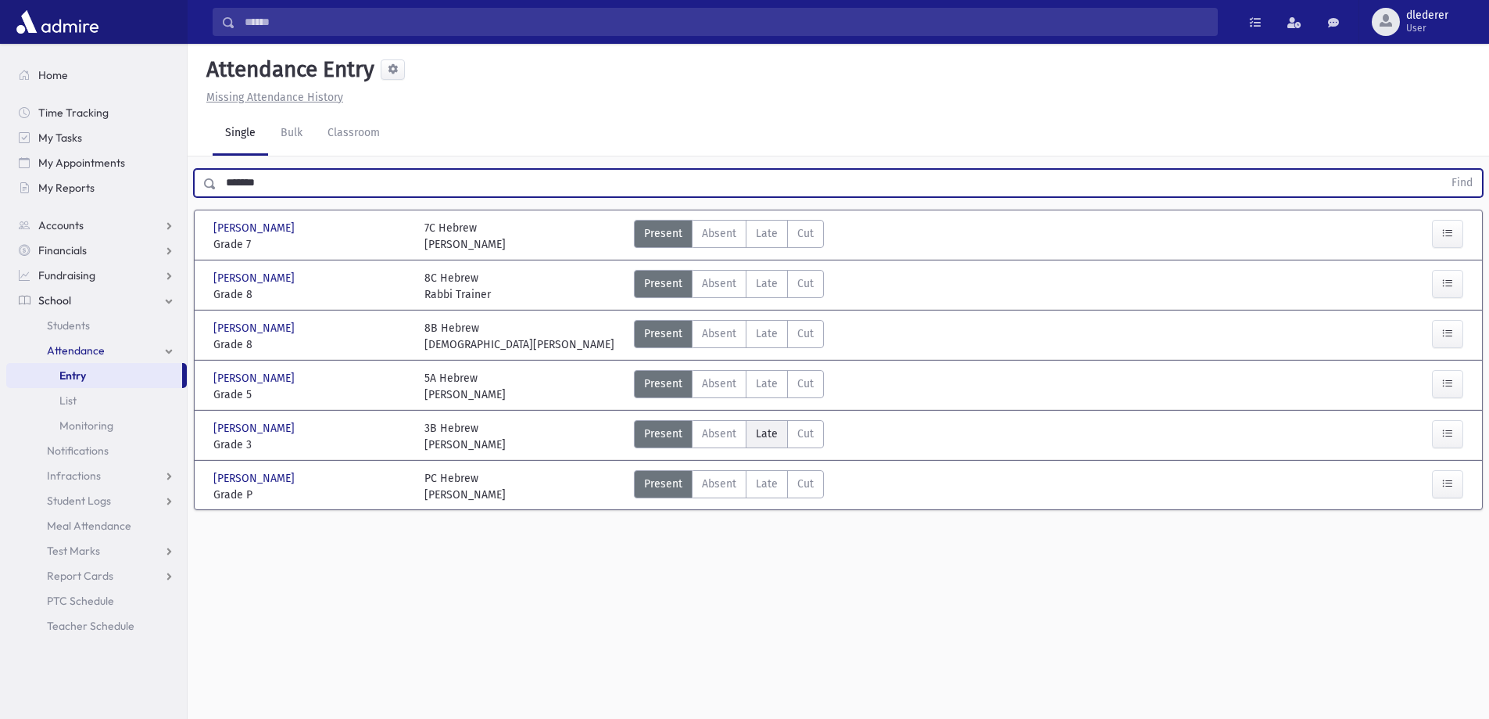
click at [772, 439] on span "Late" at bounding box center [767, 433] width 22 height 16
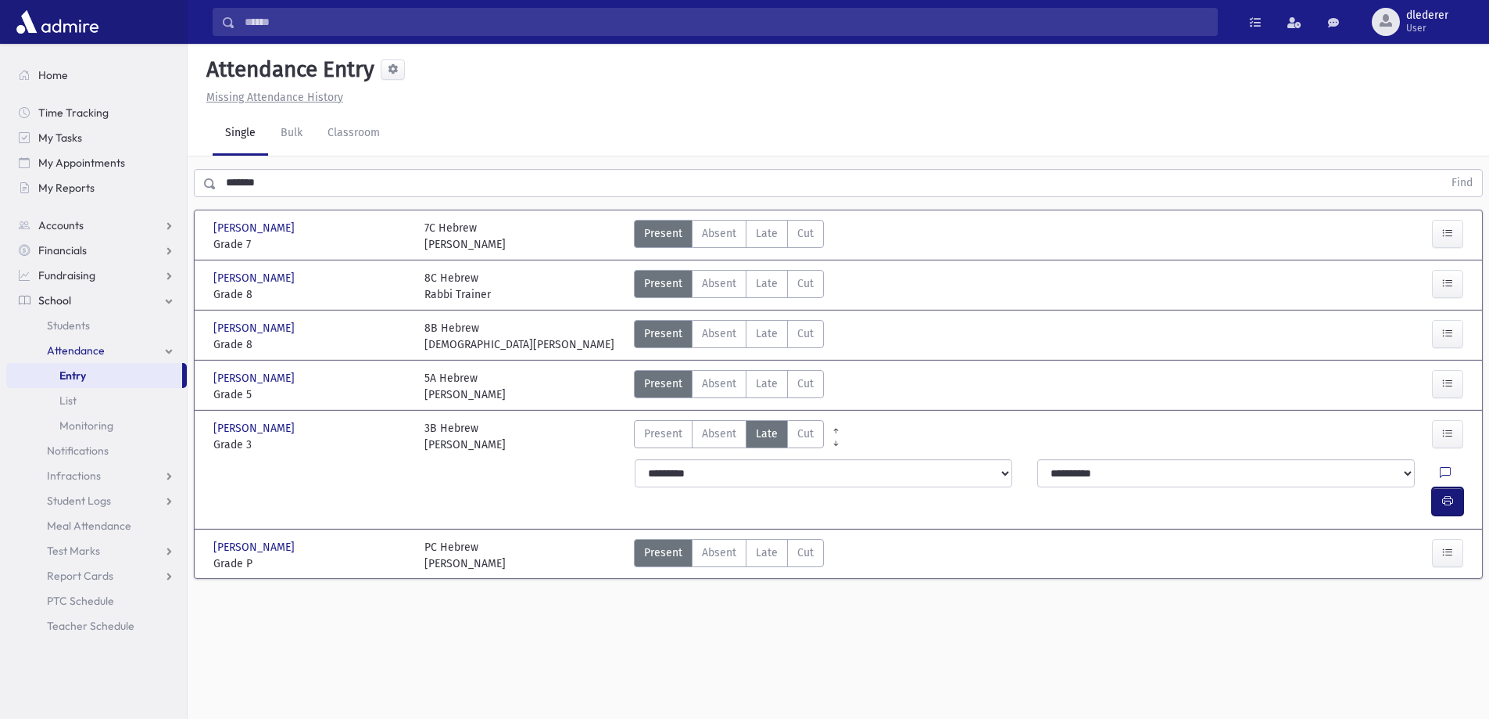
click at [1456, 487] on button "button" at bounding box center [1447, 501] width 31 height 28
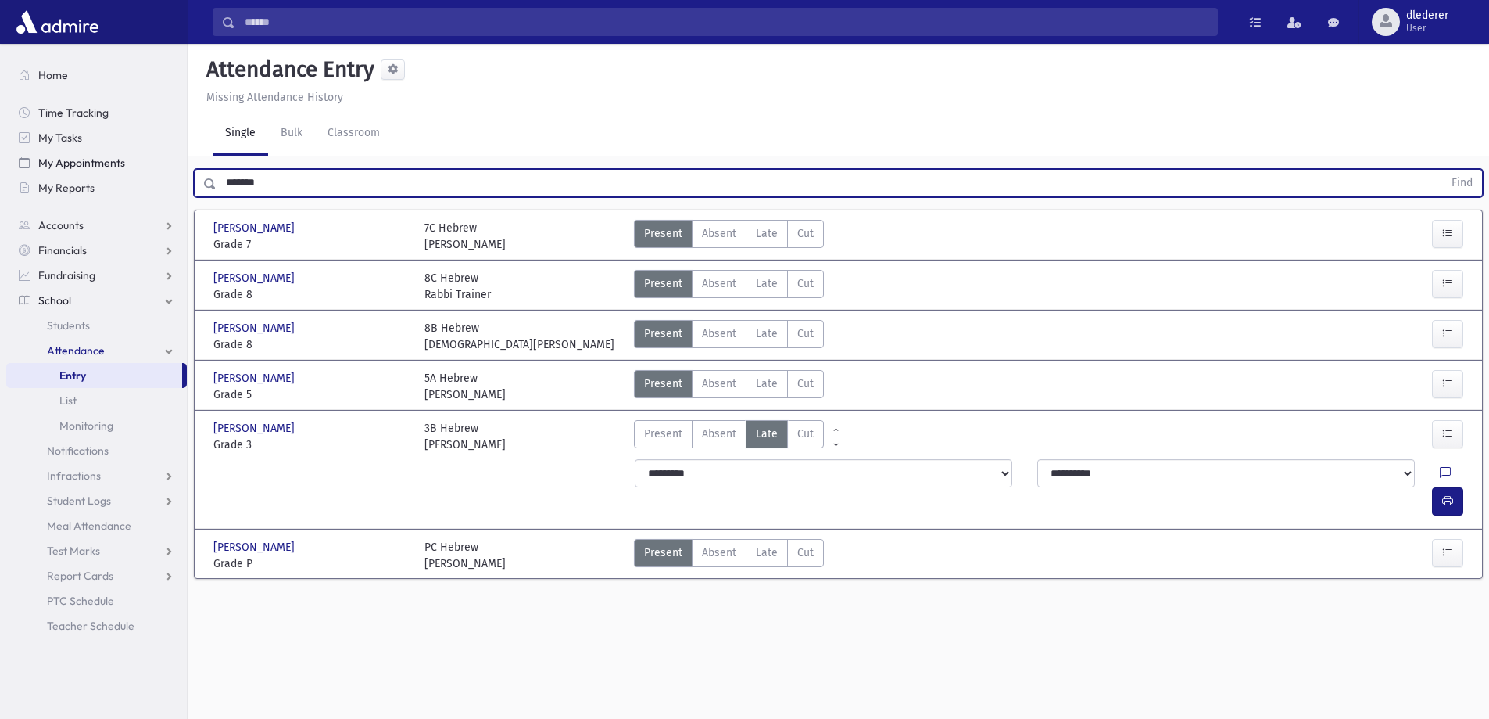
drag, startPoint x: 280, startPoint y: 182, endPoint x: 66, endPoint y: 171, distance: 213.7
click at [62, 181] on div "Search Results All Accounts" at bounding box center [744, 377] width 1489 height 754
click at [1443, 170] on button "Find" at bounding box center [1463, 183] width 40 height 27
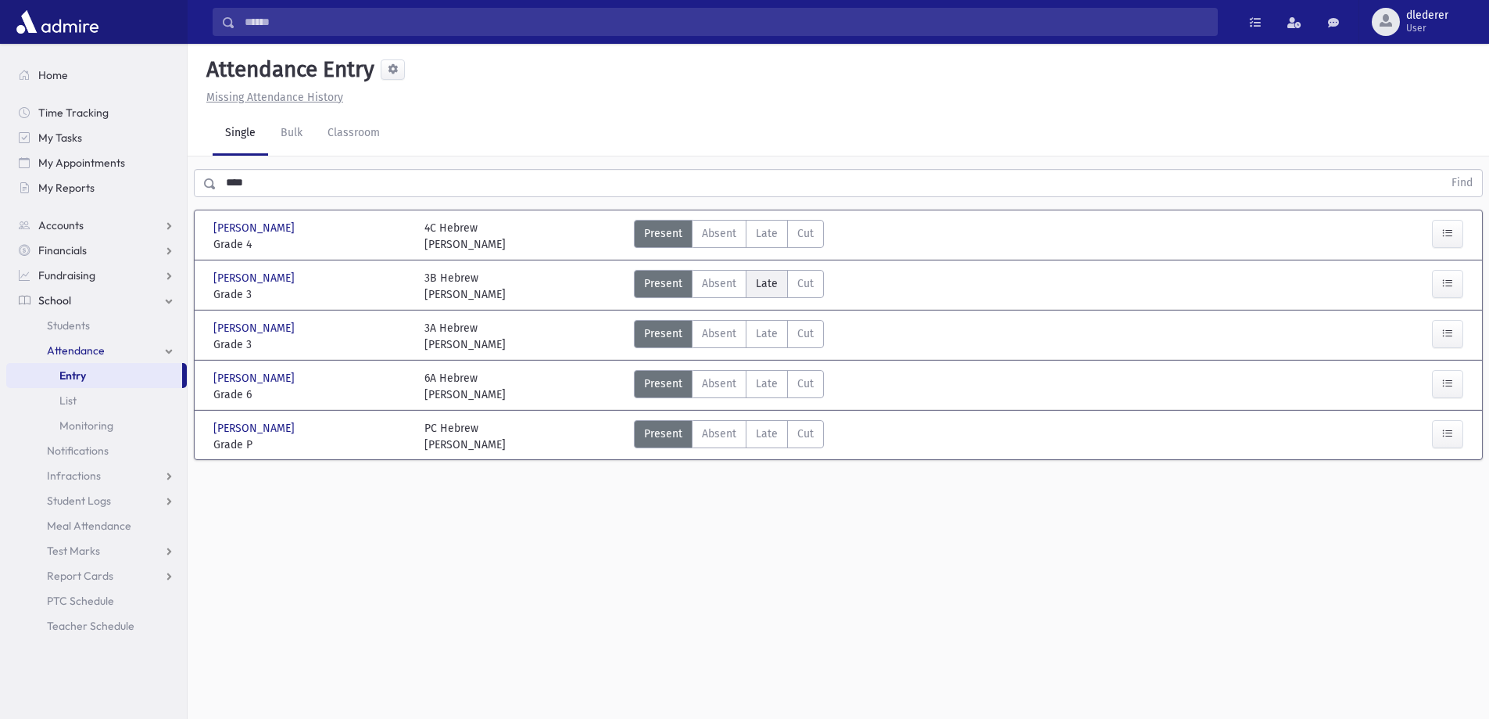
click at [762, 283] on span "Late" at bounding box center [767, 283] width 22 height 16
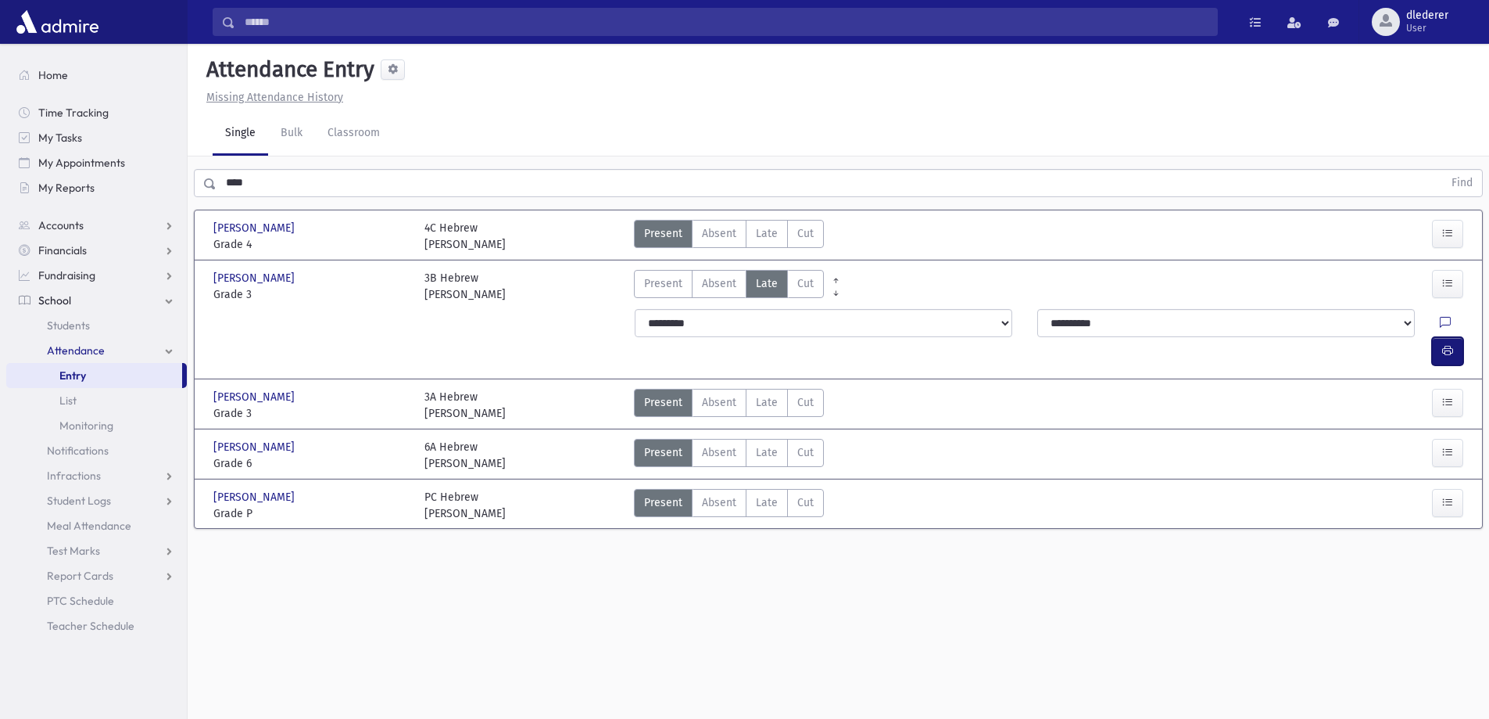
click at [1440, 337] on button "button" at bounding box center [1447, 351] width 31 height 28
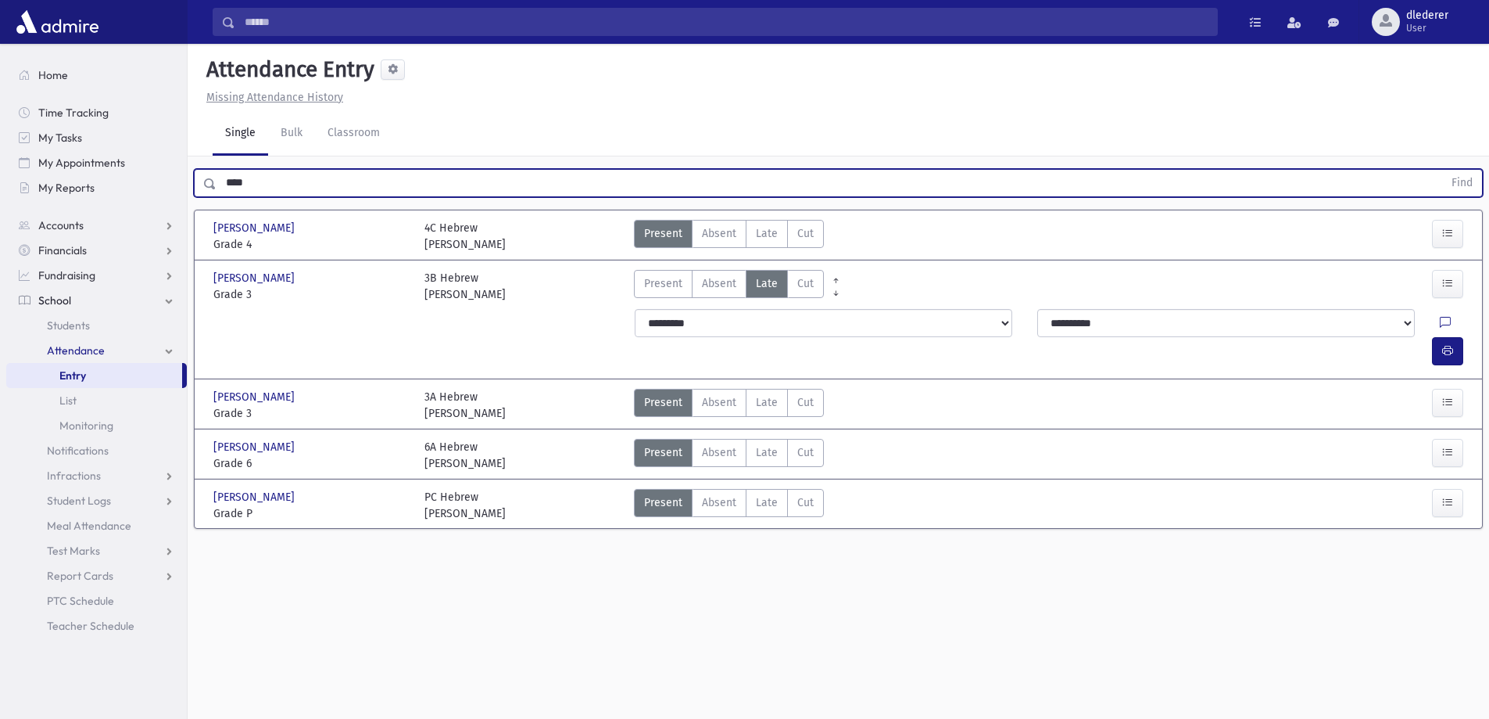
drag, startPoint x: 348, startPoint y: 189, endPoint x: 177, endPoint y: 201, distance: 170.8
click at [177, 201] on div "Search Results All Accounts" at bounding box center [744, 377] width 1489 height 754
click at [1443, 170] on button "Find" at bounding box center [1463, 183] width 40 height 27
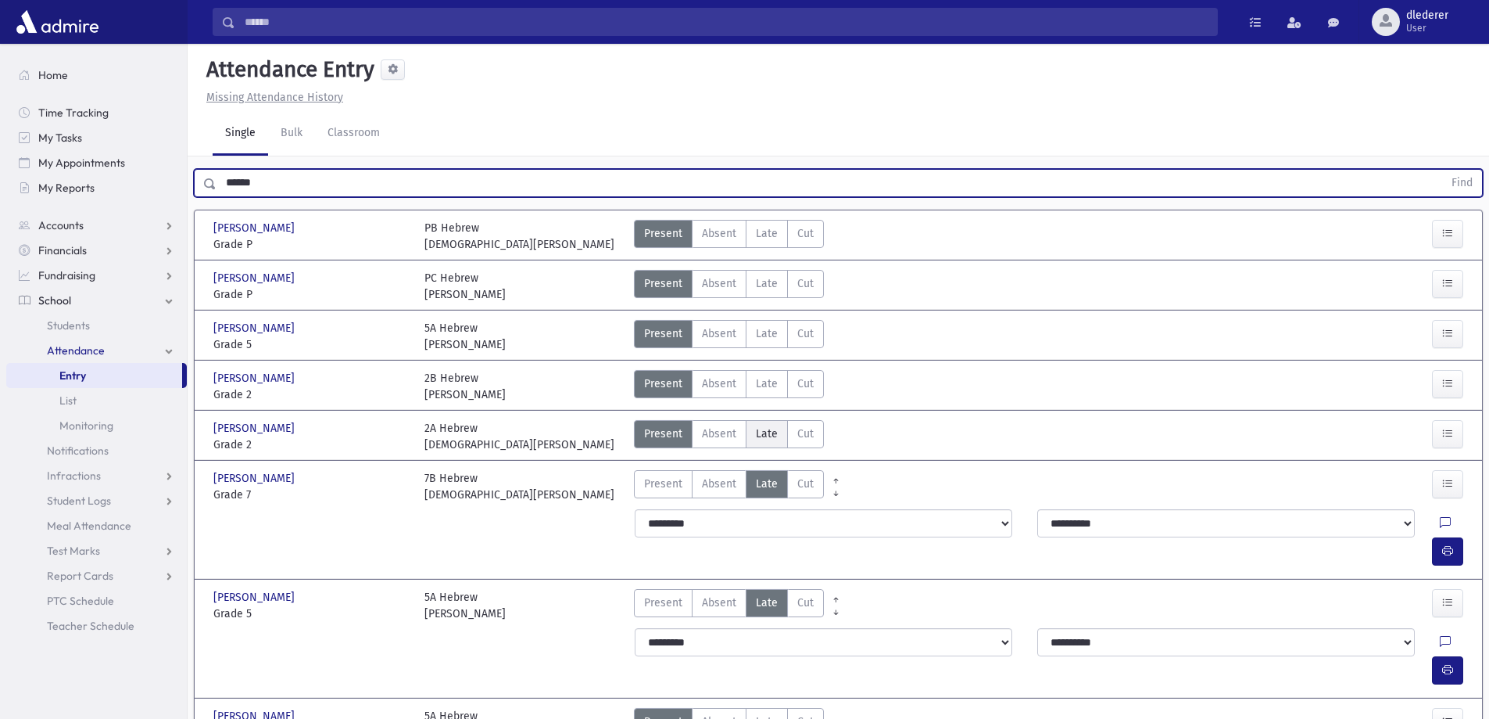
click at [774, 438] on span "Late" at bounding box center [767, 433] width 22 height 16
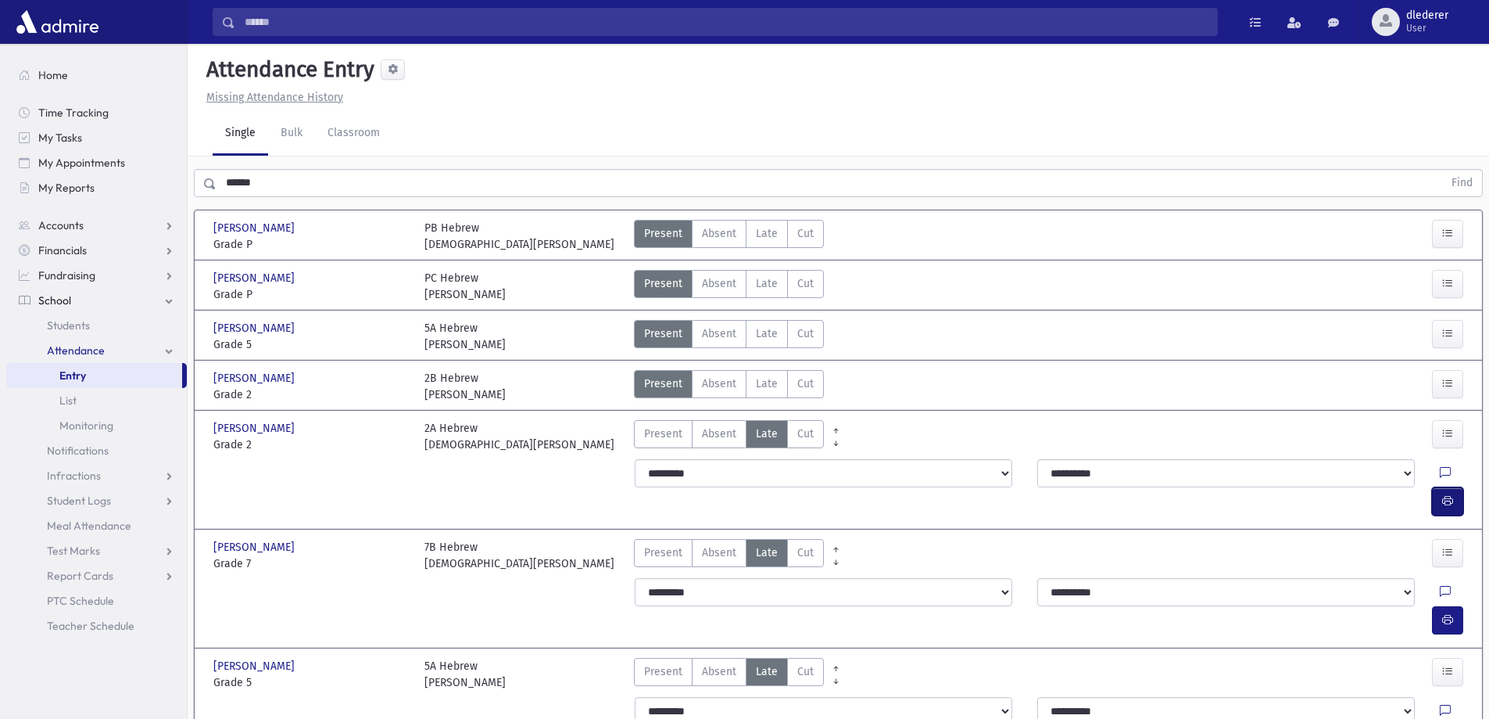
click at [1454, 487] on button "button" at bounding box center [1447, 501] width 31 height 28
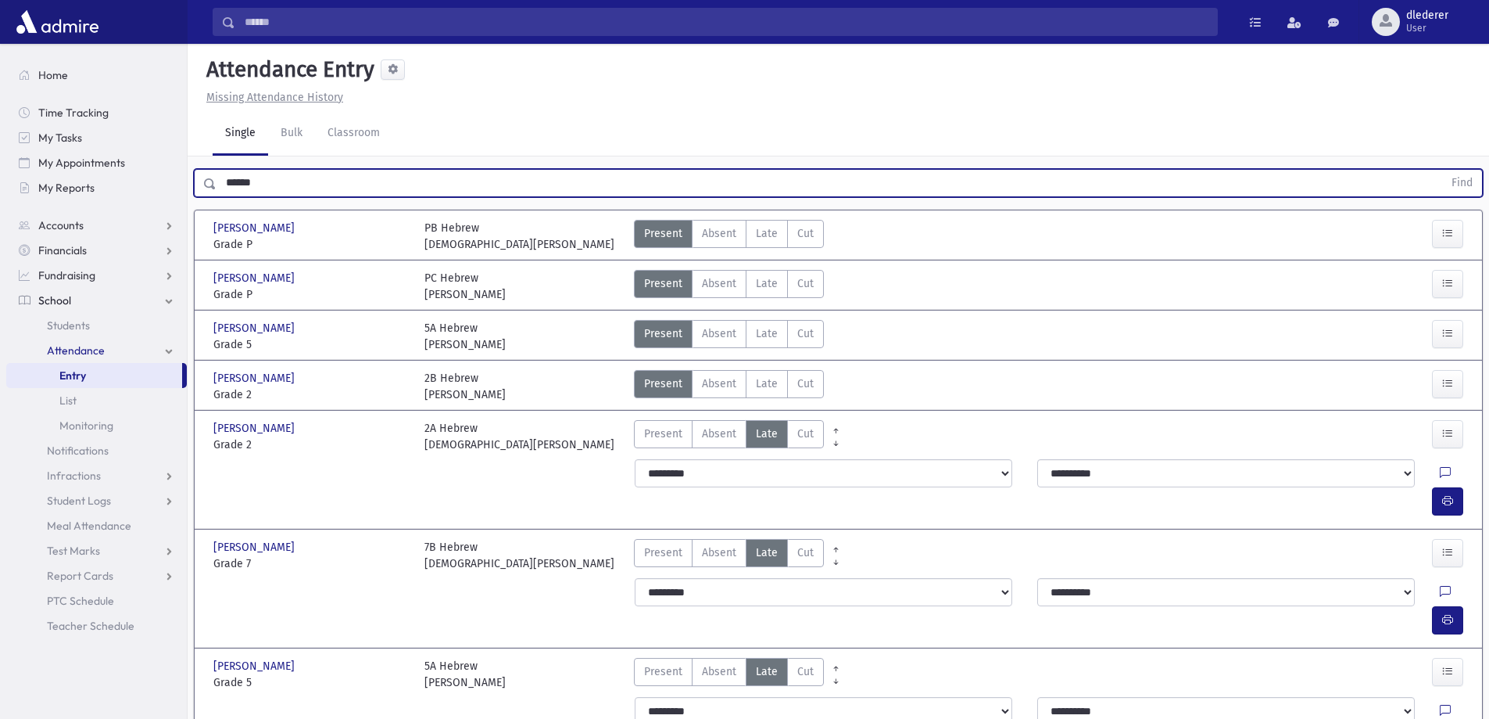
drag, startPoint x: 298, startPoint y: 184, endPoint x: 0, endPoint y: 175, distance: 298.0
click at [20, 198] on div "Search Results All Accounts" at bounding box center [744, 486] width 1489 height 973
click at [1443, 170] on button "Find" at bounding box center [1463, 183] width 40 height 27
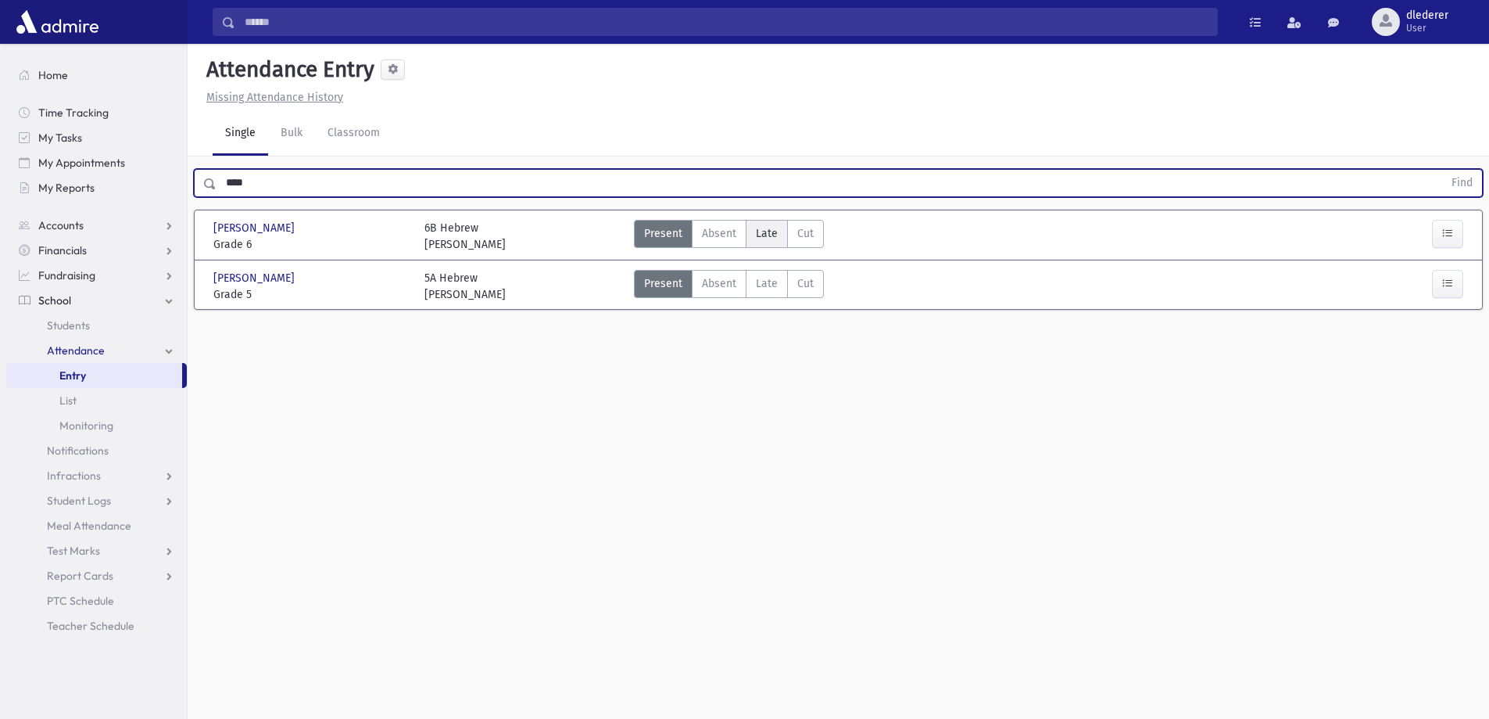
click at [762, 231] on span "Late" at bounding box center [767, 233] width 22 height 16
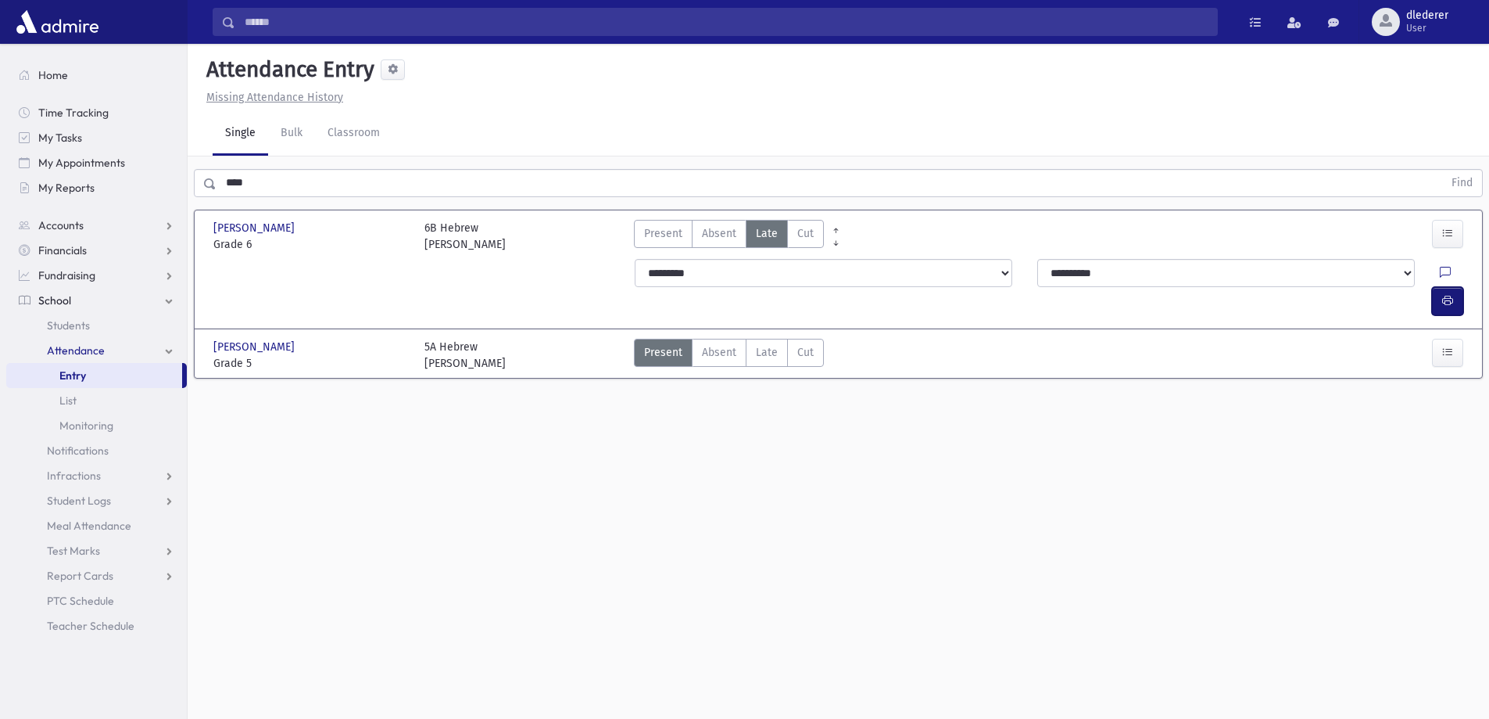
click at [1454, 287] on button "button" at bounding box center [1447, 301] width 31 height 28
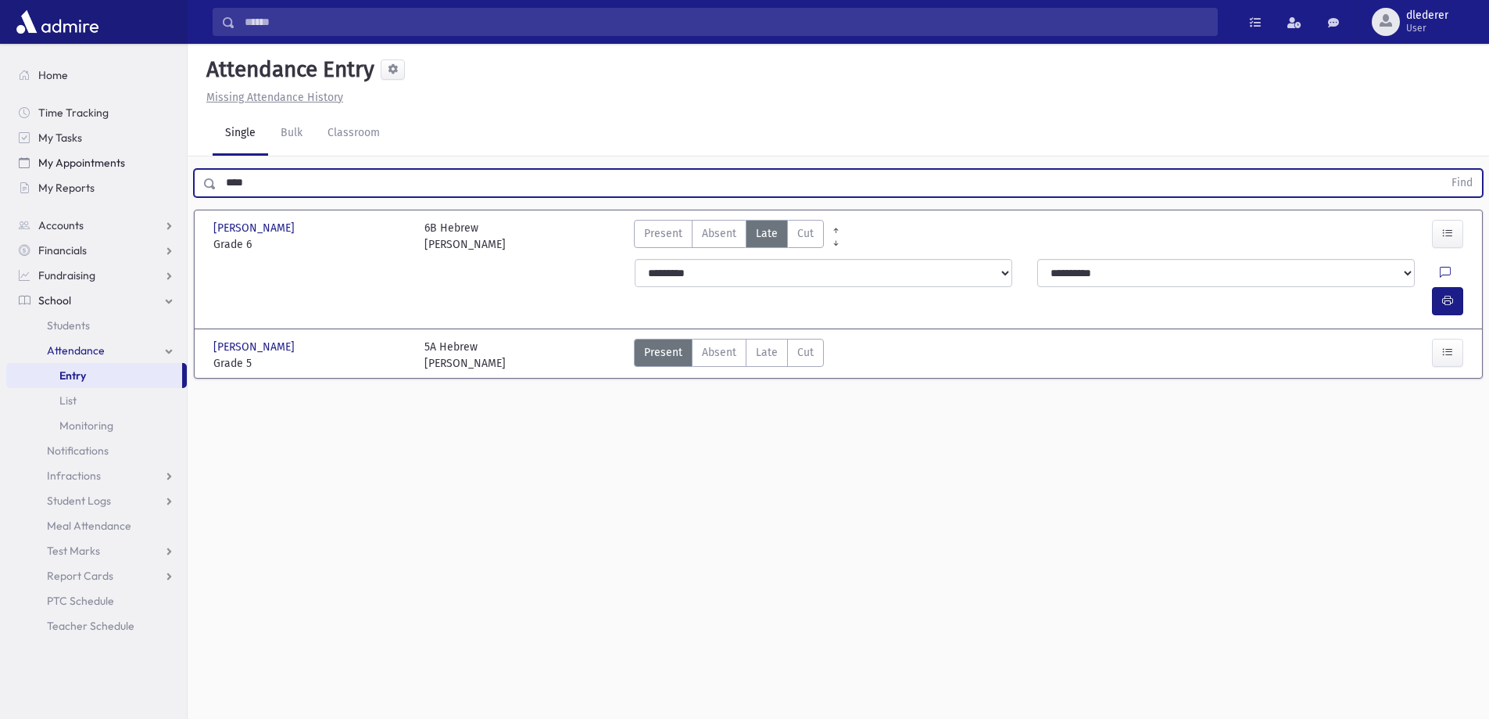
drag, startPoint x: 294, startPoint y: 175, endPoint x: 176, endPoint y: 167, distance: 118.4
click at [176, 167] on div "Search Results All Accounts" at bounding box center [744, 377] width 1489 height 754
click at [1443, 170] on button "Find" at bounding box center [1463, 183] width 40 height 27
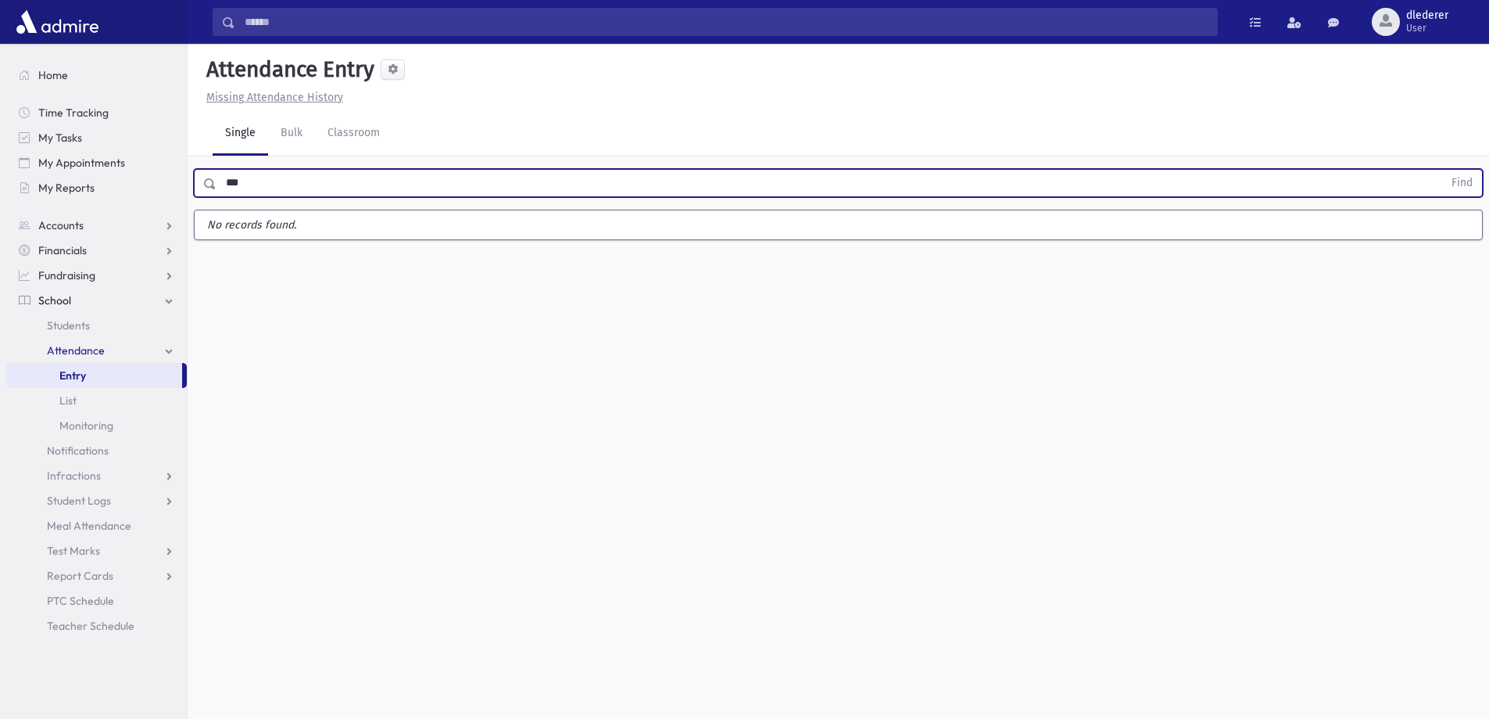
click at [1443, 170] on button "Find" at bounding box center [1463, 183] width 40 height 27
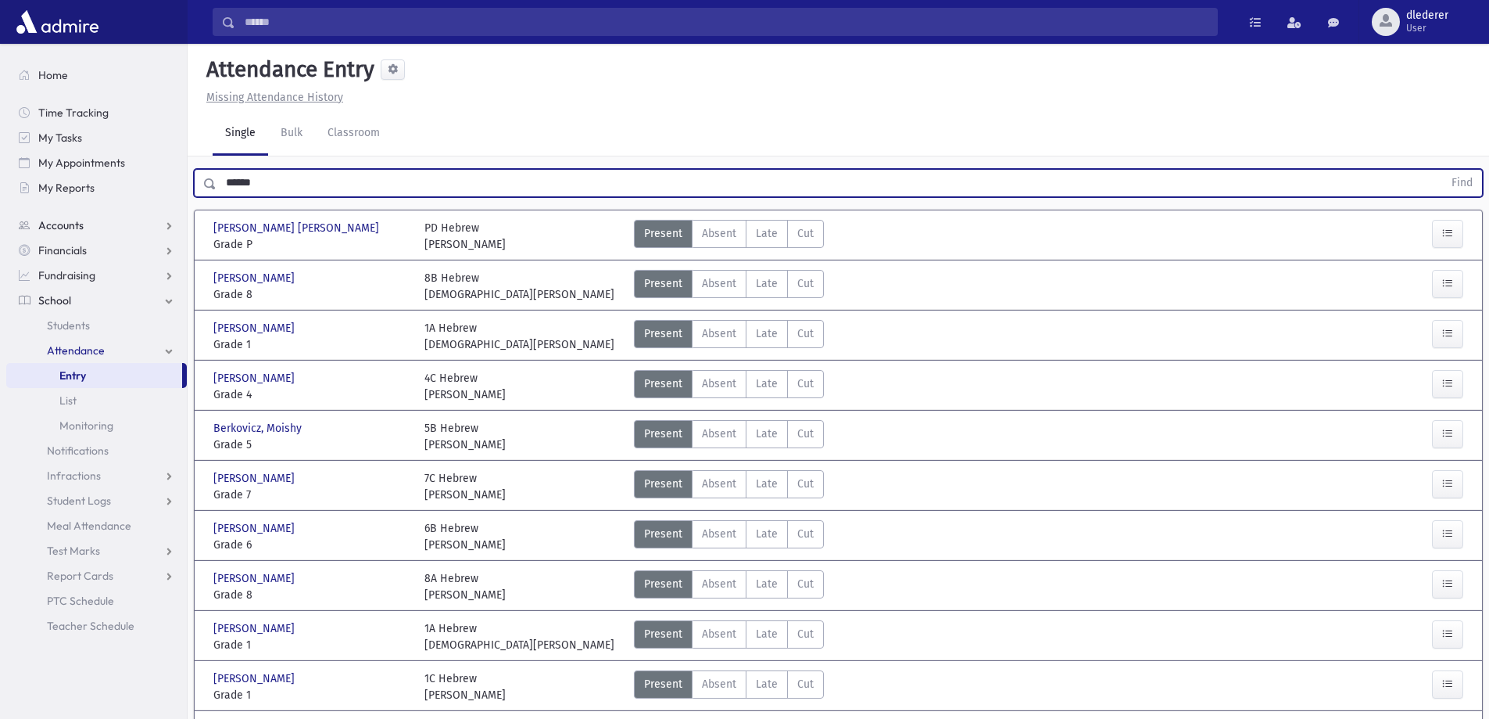
type input "******"
click at [1443, 170] on button "Find" at bounding box center [1463, 183] width 40 height 27
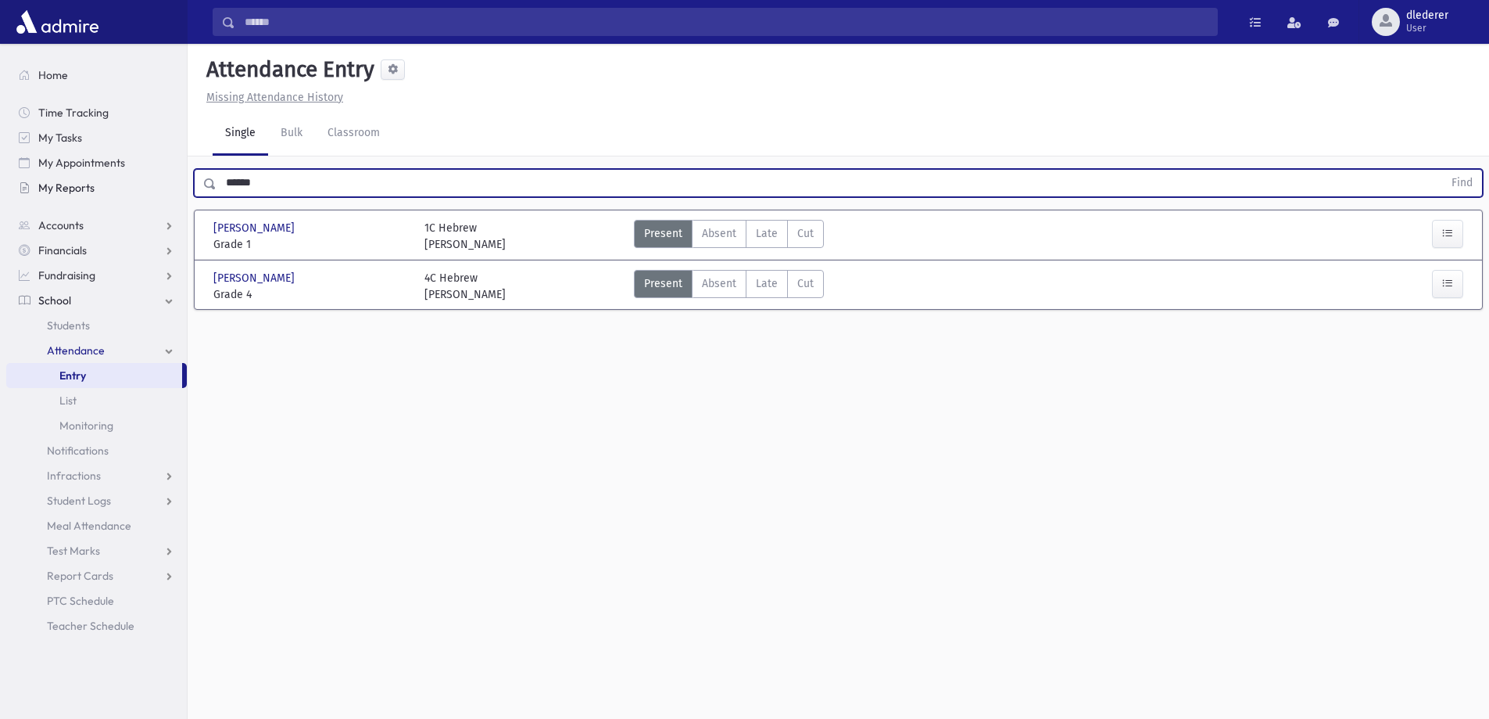
drag, startPoint x: 269, startPoint y: 180, endPoint x: 124, endPoint y: 181, distance: 145.4
click at [124, 181] on div "Search Results All Accounts" at bounding box center [744, 377] width 1489 height 754
click at [1443, 170] on button "Find" at bounding box center [1463, 183] width 40 height 27
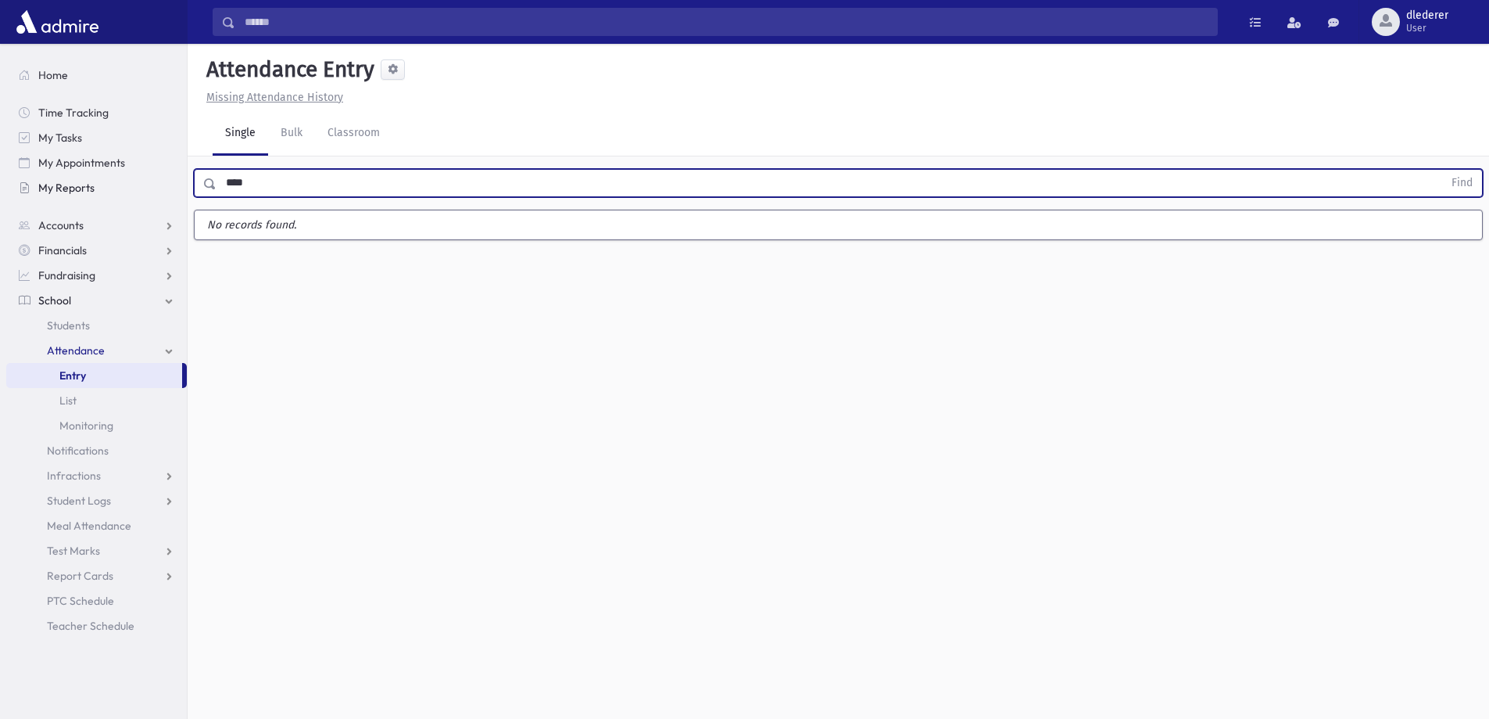
click at [1443, 170] on button "Find" at bounding box center [1463, 183] width 40 height 27
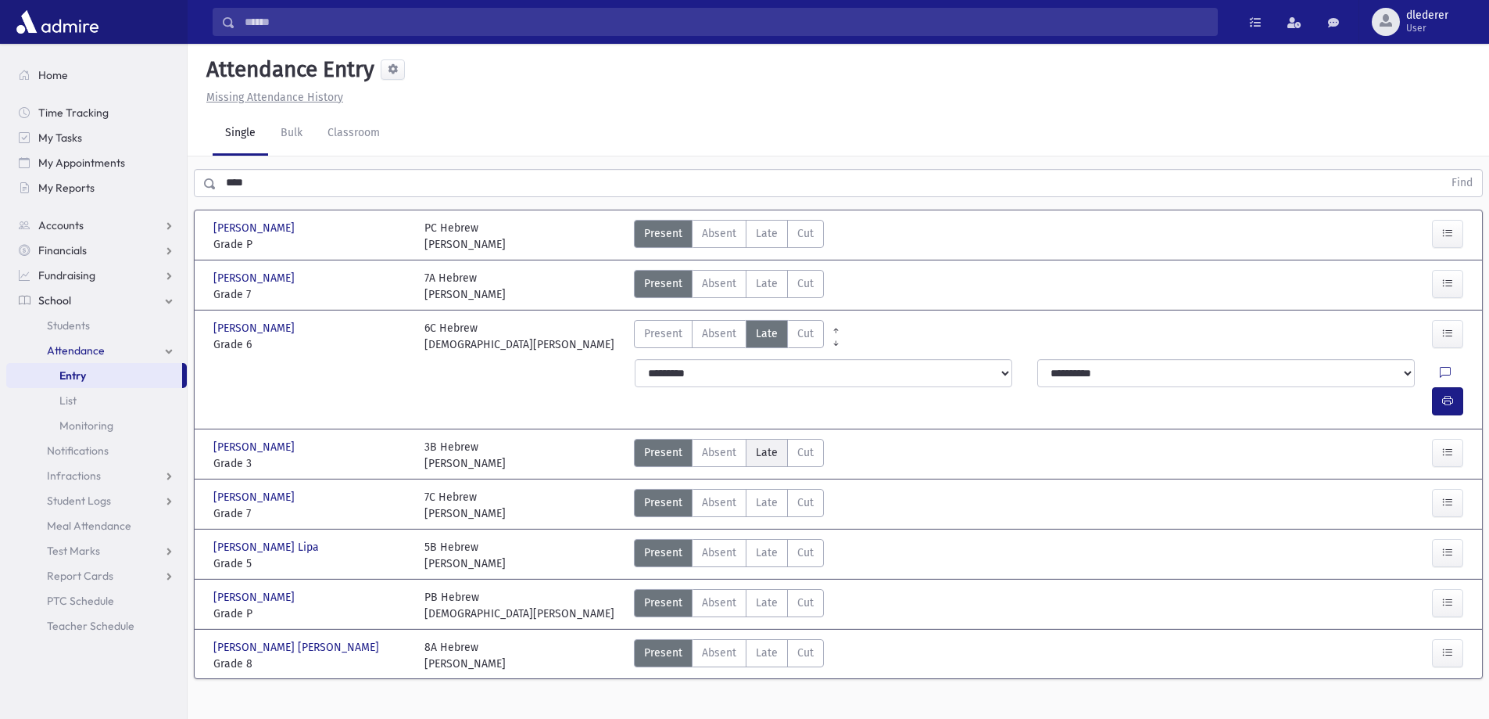
click at [760, 444] on span "Late" at bounding box center [767, 452] width 22 height 16
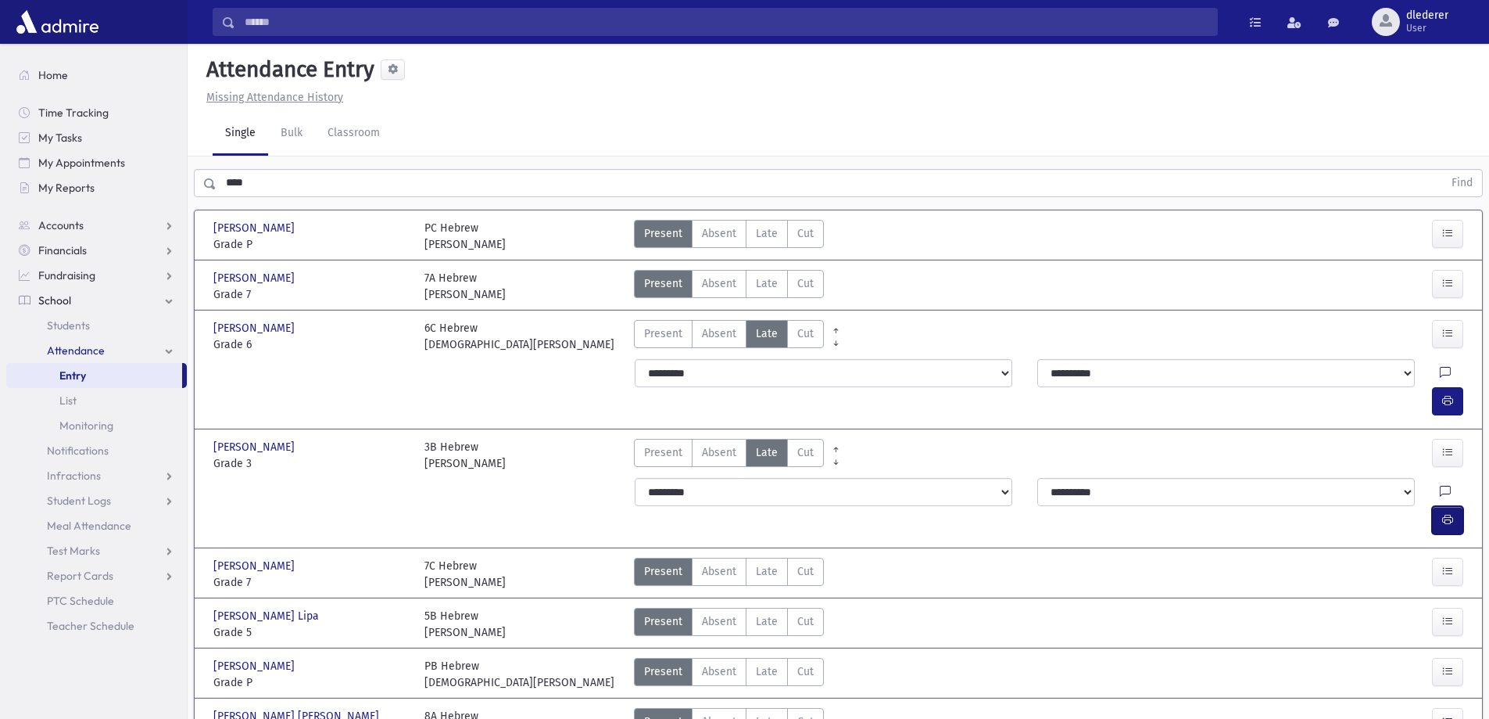
click at [1446, 513] on icon "button" at bounding box center [1448, 519] width 11 height 13
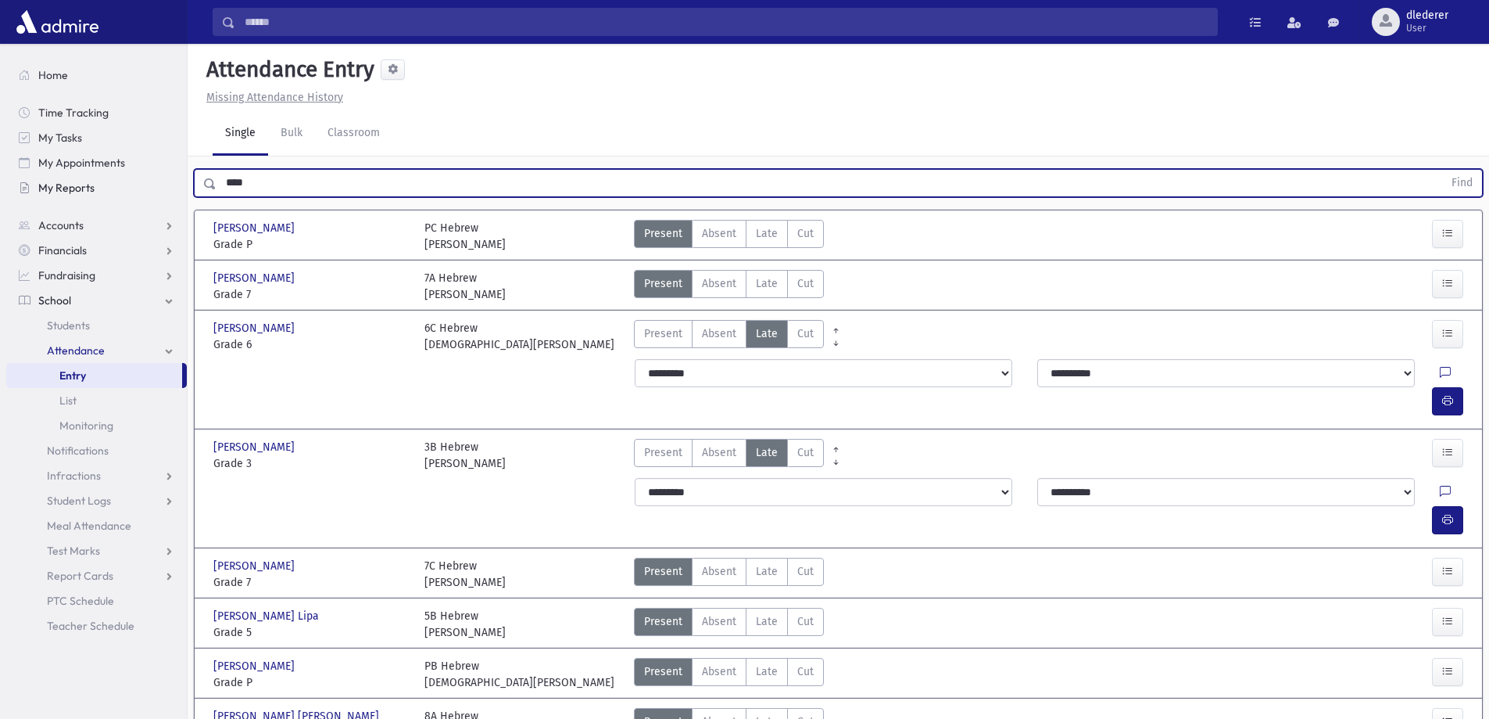
drag, startPoint x: 396, startPoint y: 190, endPoint x: 163, endPoint y: 184, distance: 233.9
click at [163, 184] on div "Search Results All Accounts" at bounding box center [744, 402] width 1489 height 805
type input "*"
click at [1443, 170] on button "Find" at bounding box center [1463, 183] width 40 height 27
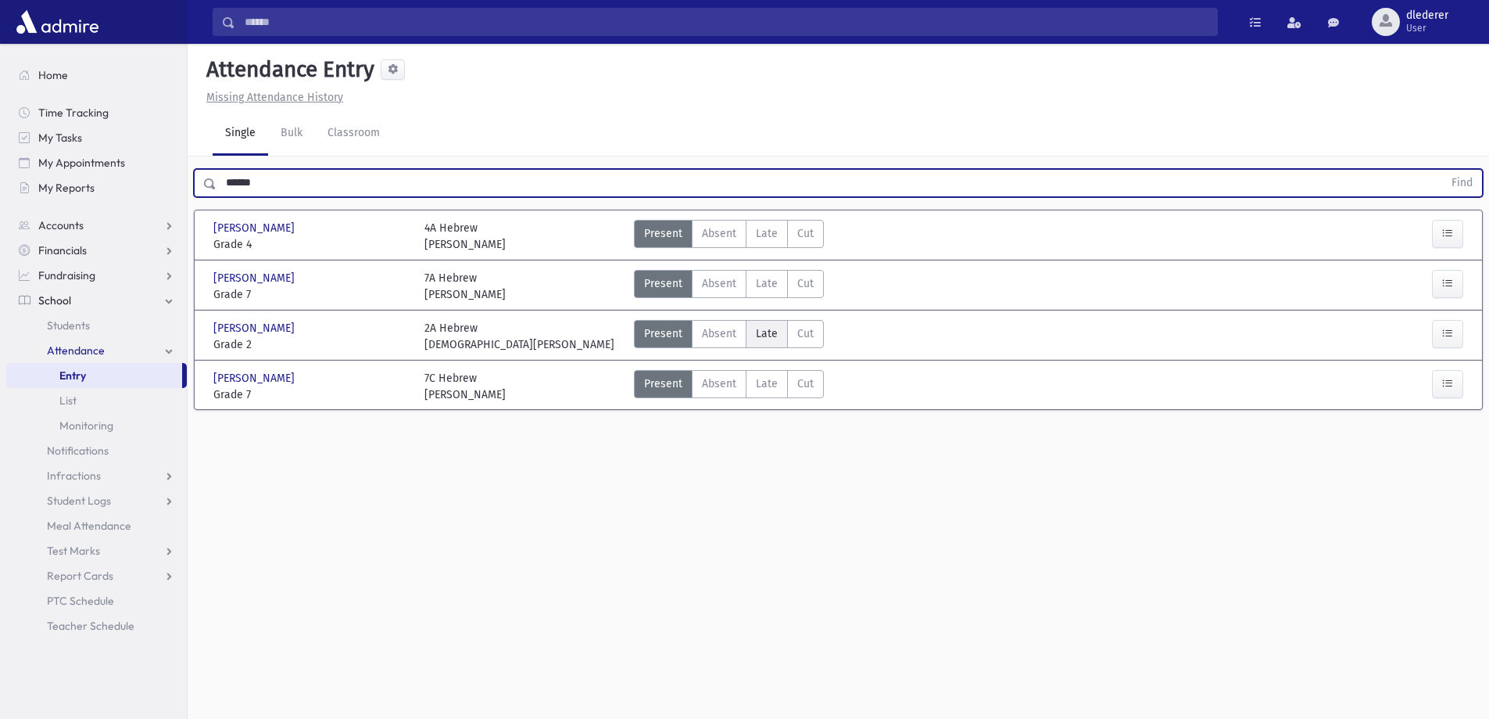
click at [764, 338] on span "Late" at bounding box center [767, 333] width 22 height 16
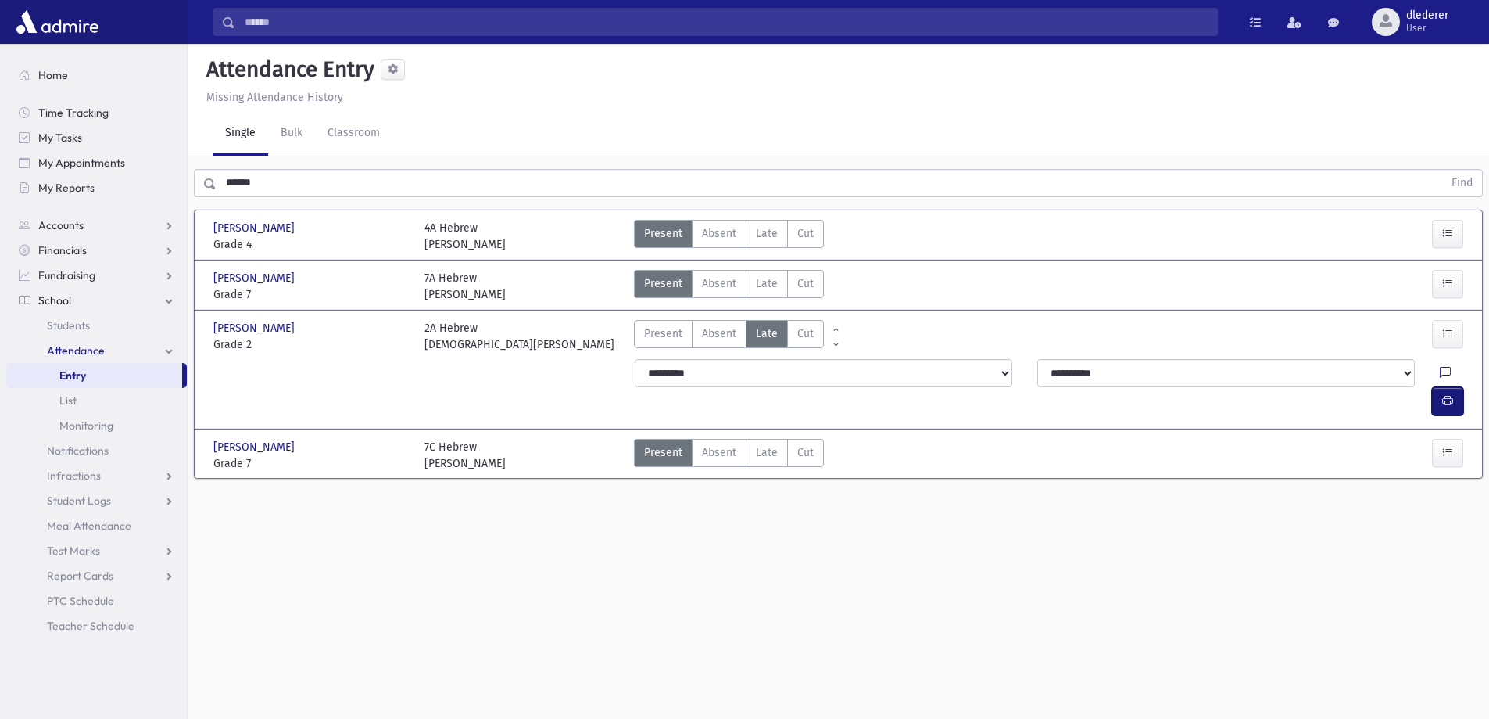
click at [1451, 394] on icon "button" at bounding box center [1448, 400] width 11 height 13
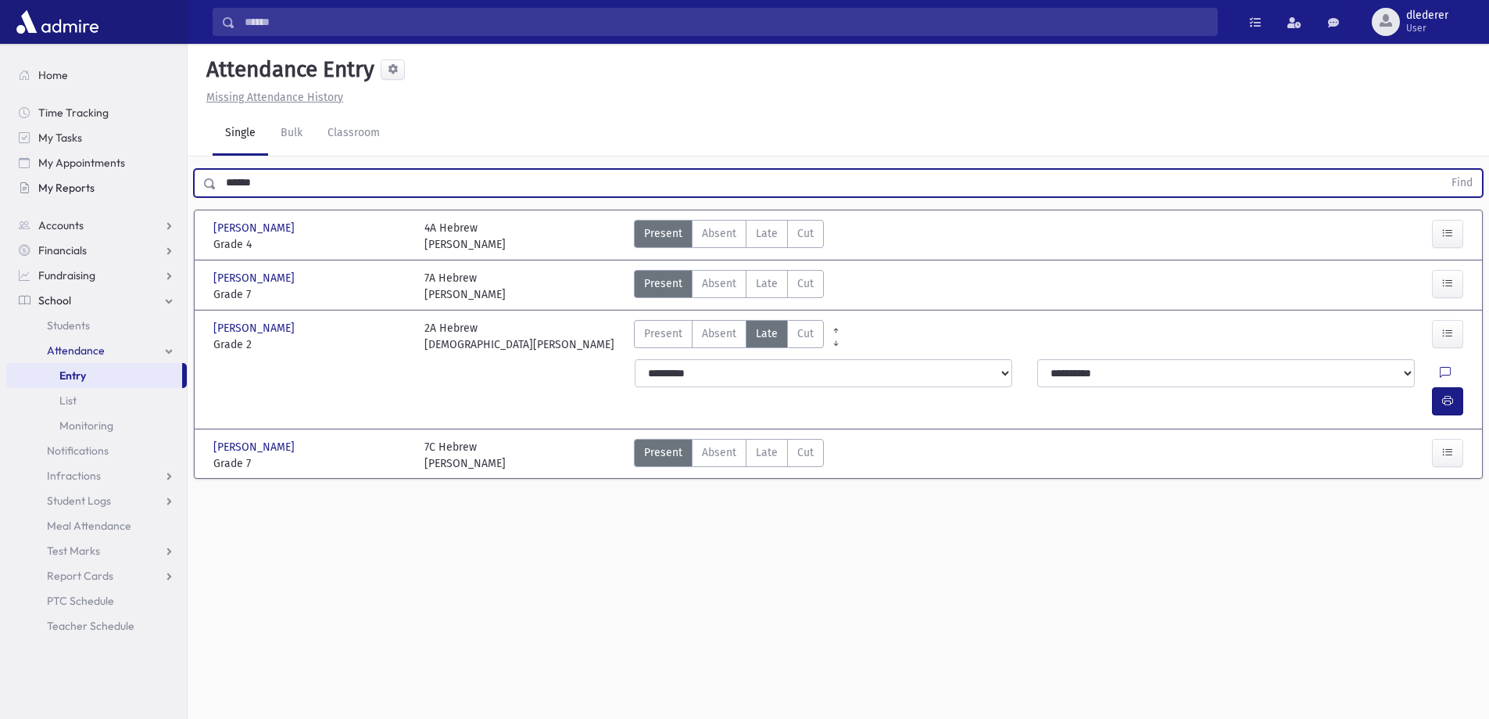
drag, startPoint x: 275, startPoint y: 177, endPoint x: 151, endPoint y: 180, distance: 124.4
click at [151, 180] on div "Search Results All Accounts" at bounding box center [744, 377] width 1489 height 754
click at [1443, 170] on button "Find" at bounding box center [1463, 183] width 40 height 27
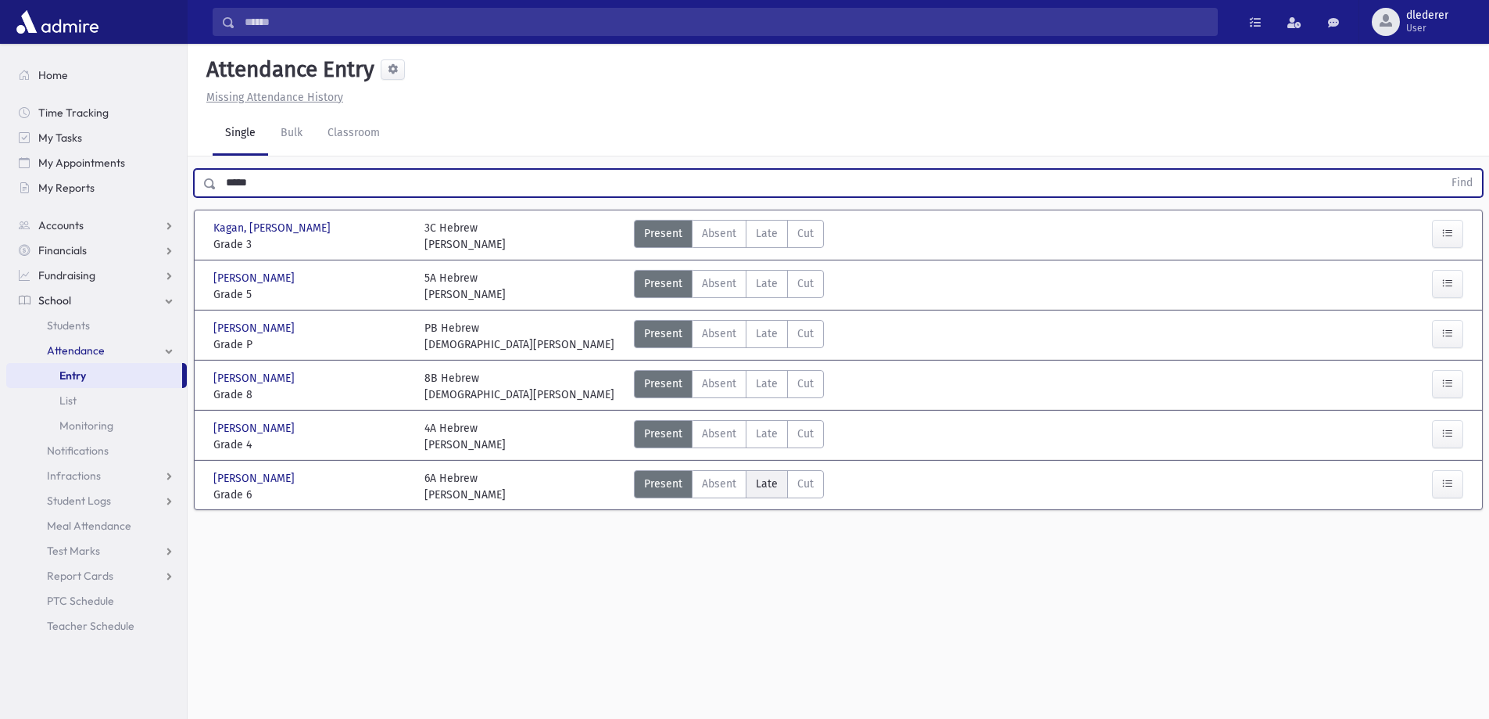
click at [765, 483] on span "Late" at bounding box center [767, 483] width 22 height 16
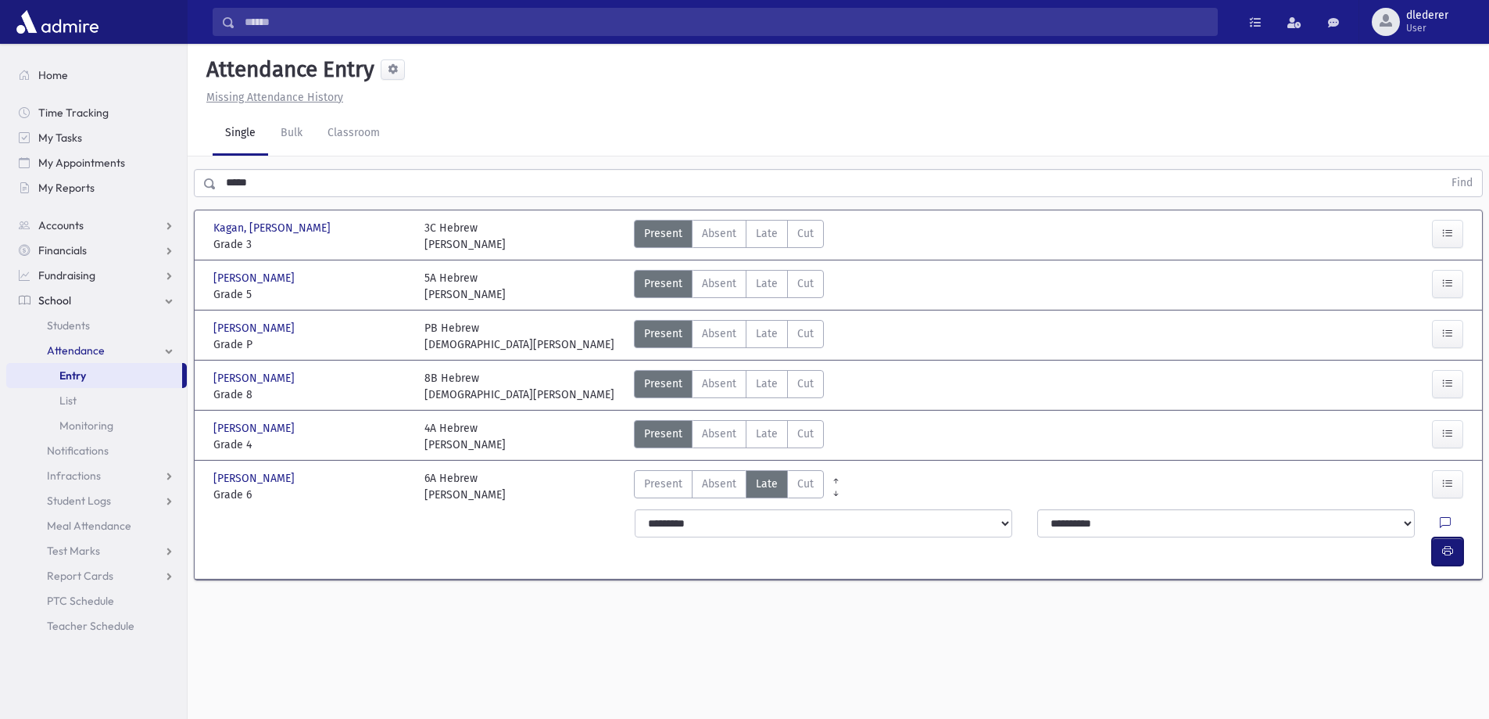
click at [1443, 544] on span "button" at bounding box center [1448, 550] width 11 height 13
click at [762, 442] on label "Late Late" at bounding box center [767, 434] width 42 height 28
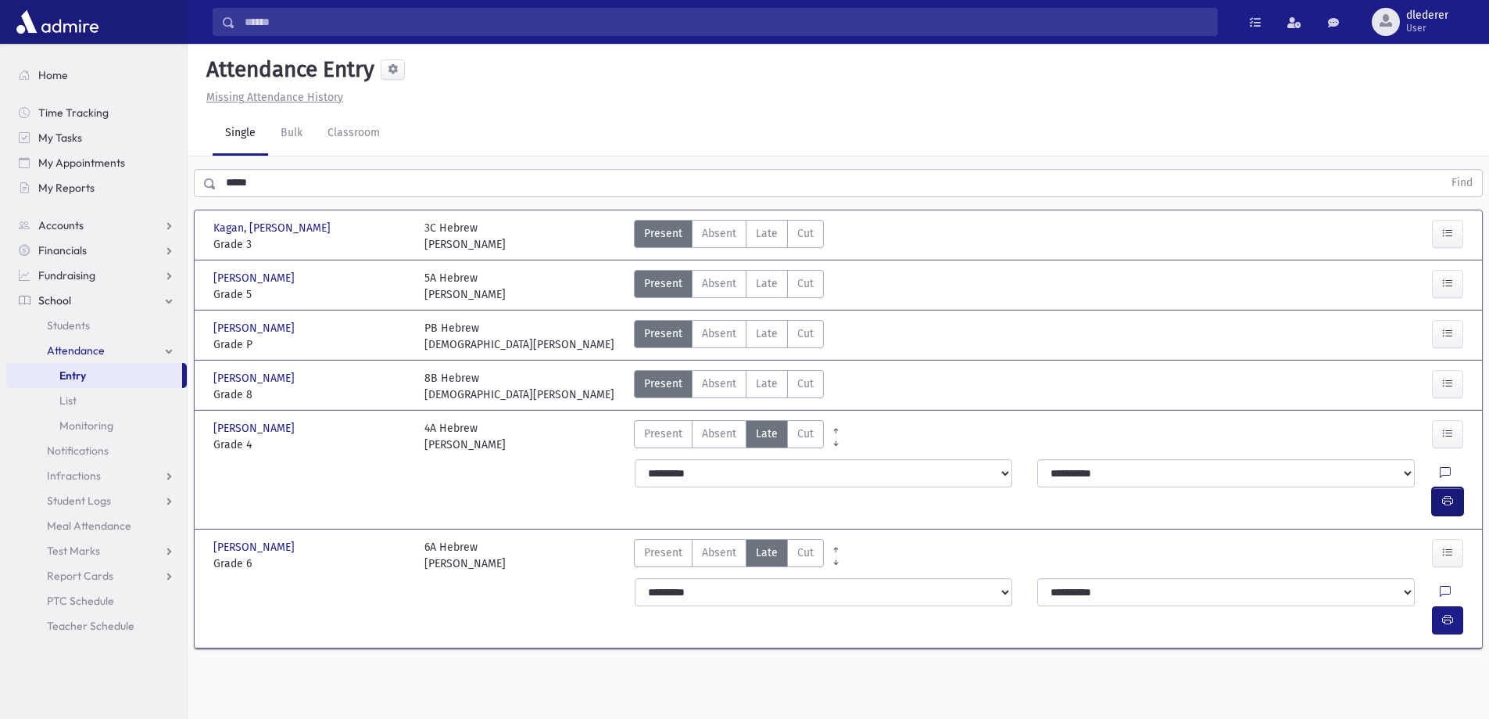
click at [1453, 487] on button "button" at bounding box center [1447, 501] width 31 height 28
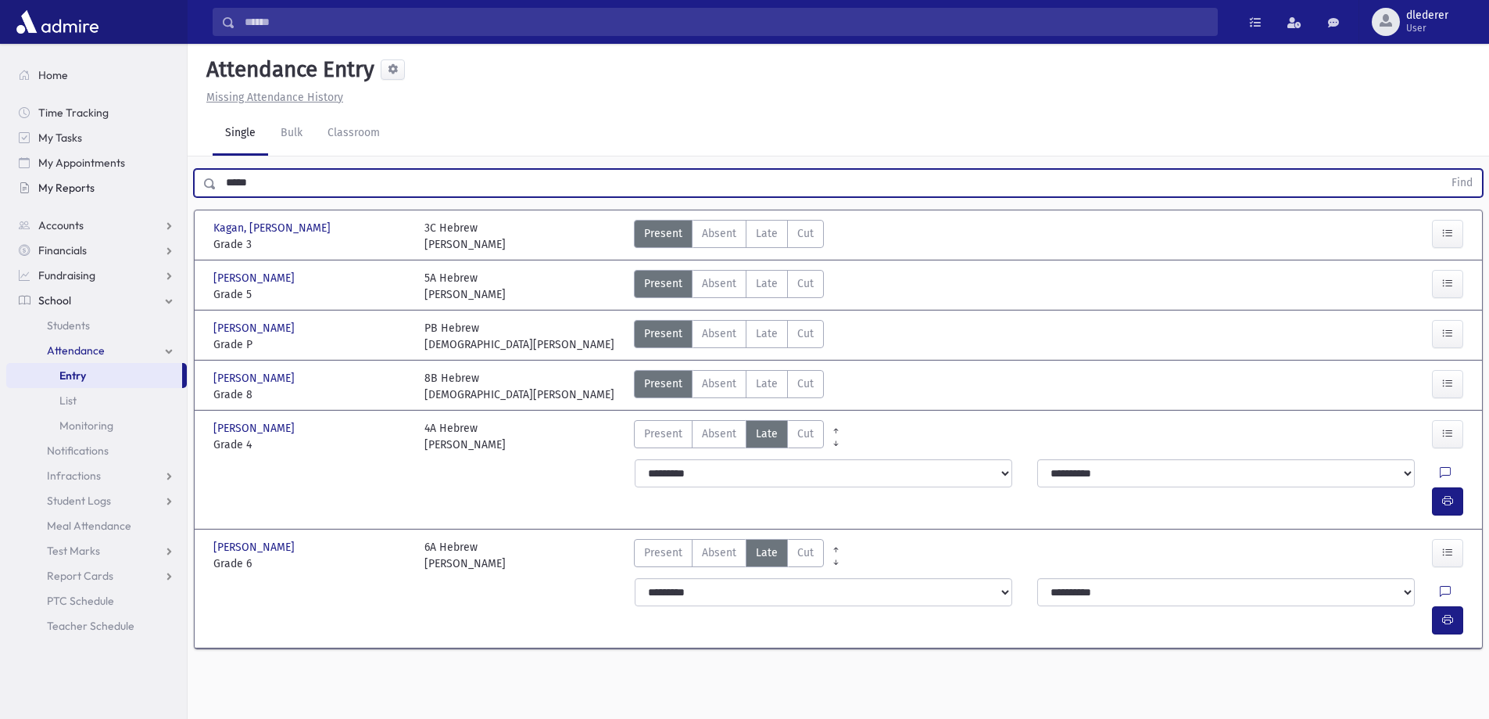
drag, startPoint x: 274, startPoint y: 185, endPoint x: 106, endPoint y: 179, distance: 169.0
click at [106, 179] on div "Search Results All Accounts" at bounding box center [744, 377] width 1489 height 754
click at [1443, 170] on button "Find" at bounding box center [1463, 183] width 40 height 27
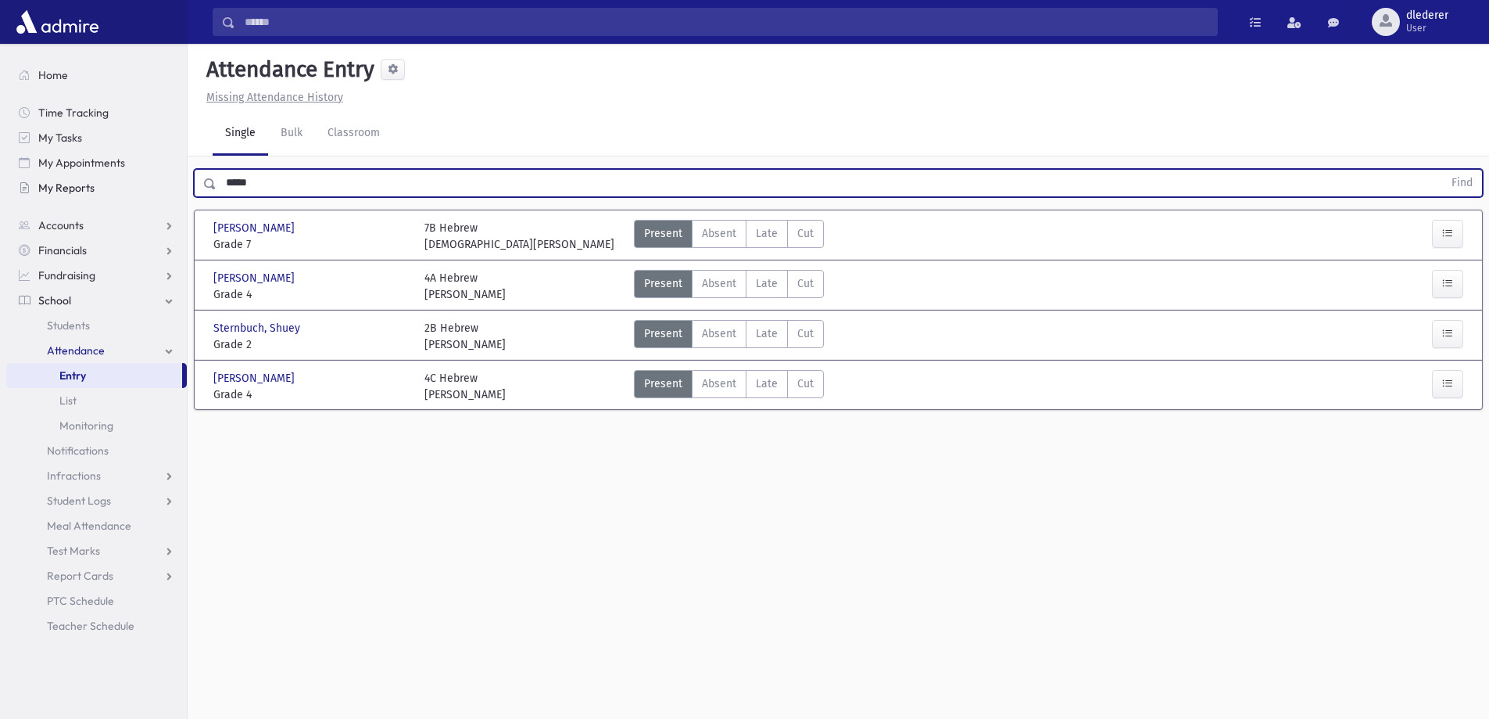
drag, startPoint x: 214, startPoint y: 185, endPoint x: 124, endPoint y: 185, distance: 90.7
click at [124, 185] on div "Search Results All Accounts" at bounding box center [744, 377] width 1489 height 754
click at [1443, 170] on button "Find" at bounding box center [1463, 183] width 40 height 27
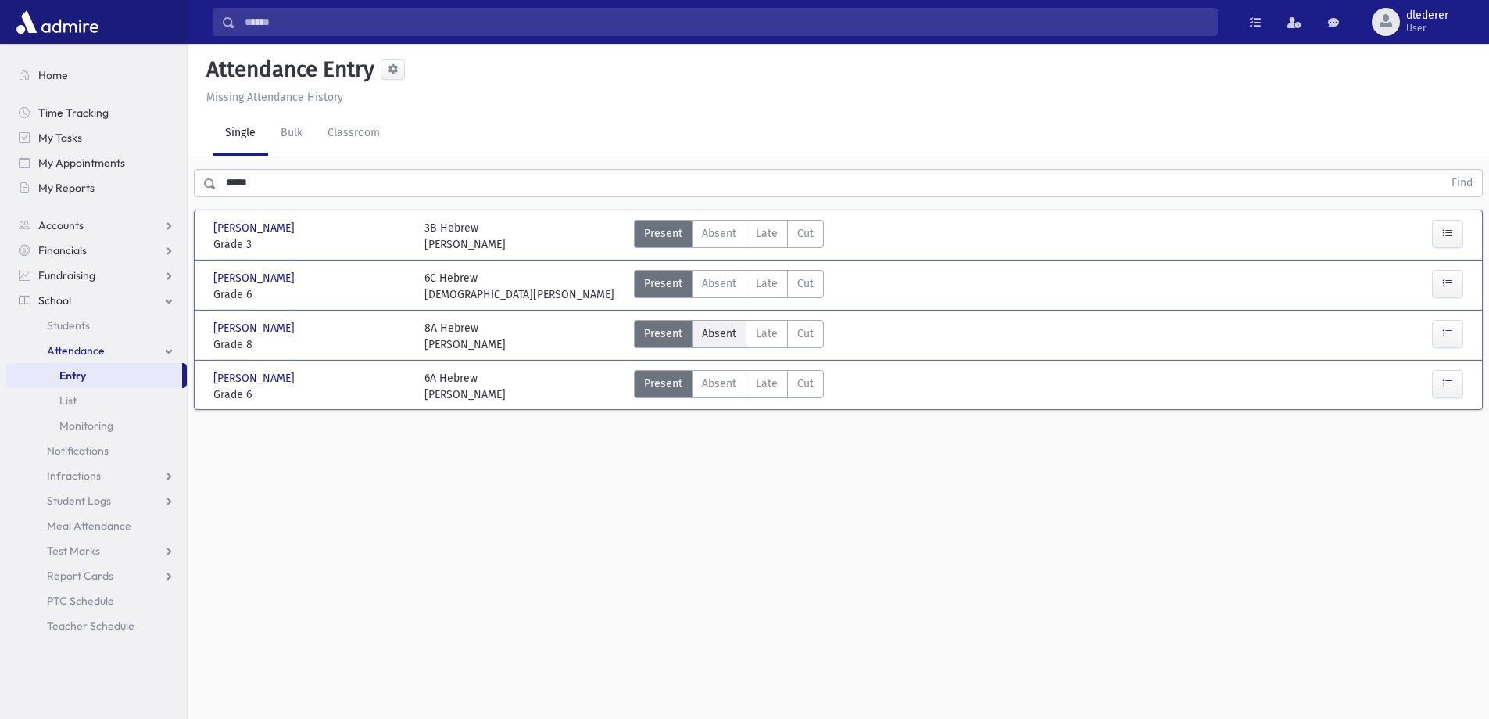
drag, startPoint x: 770, startPoint y: 335, endPoint x: 718, endPoint y: 333, distance: 52.4
click at [771, 336] on span "Late" at bounding box center [767, 333] width 22 height 16
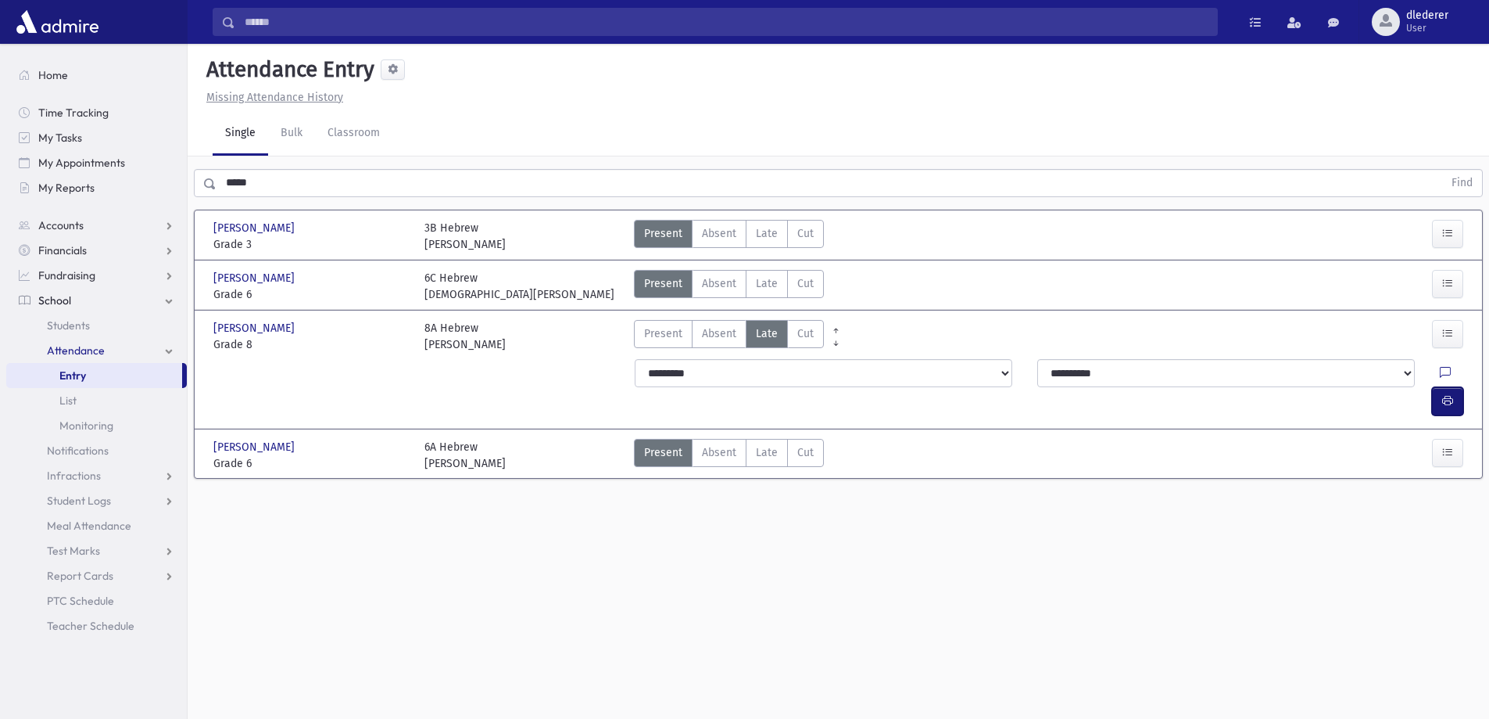
click at [1458, 387] on button "button" at bounding box center [1447, 401] width 31 height 28
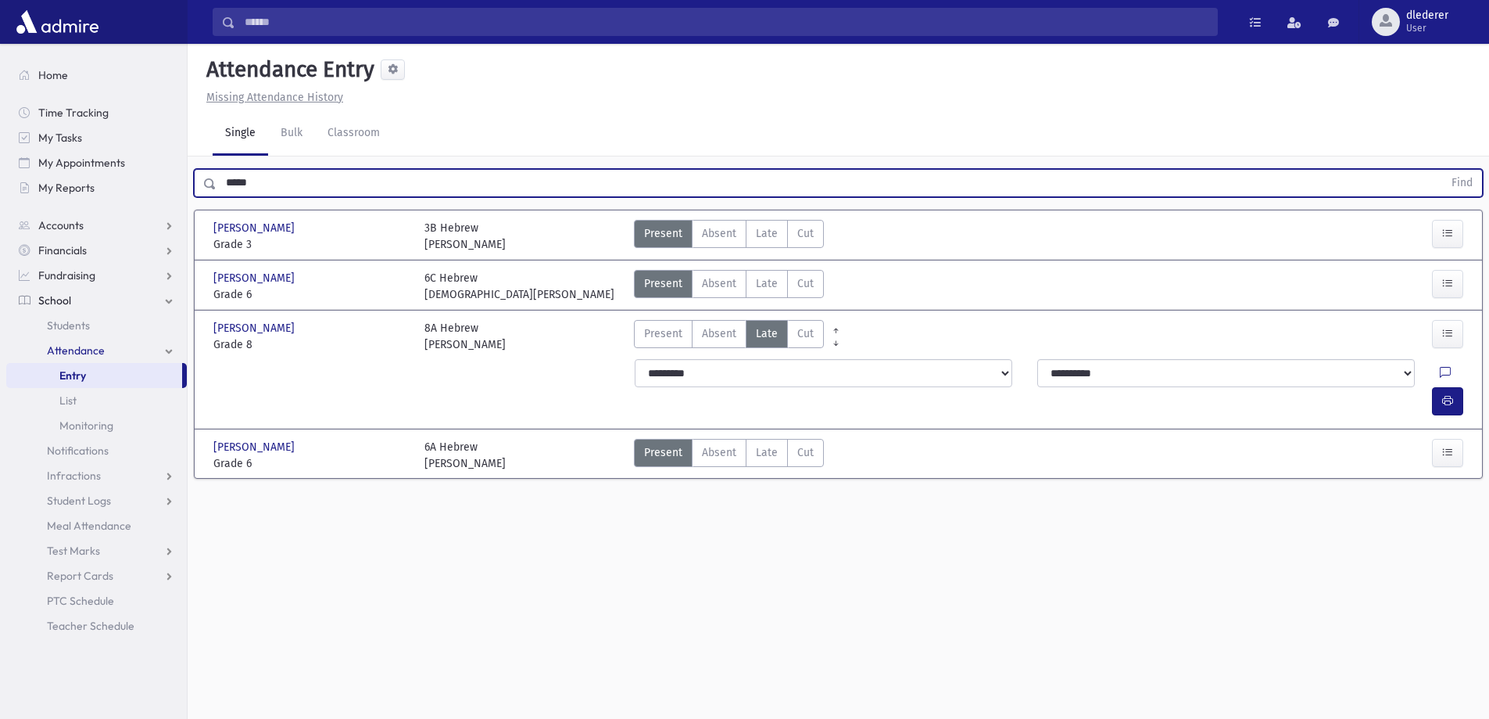
drag, startPoint x: 238, startPoint y: 188, endPoint x: 155, endPoint y: 212, distance: 86.3
click at [145, 193] on div "Search Results All Accounts" at bounding box center [744, 377] width 1489 height 754
type input "***"
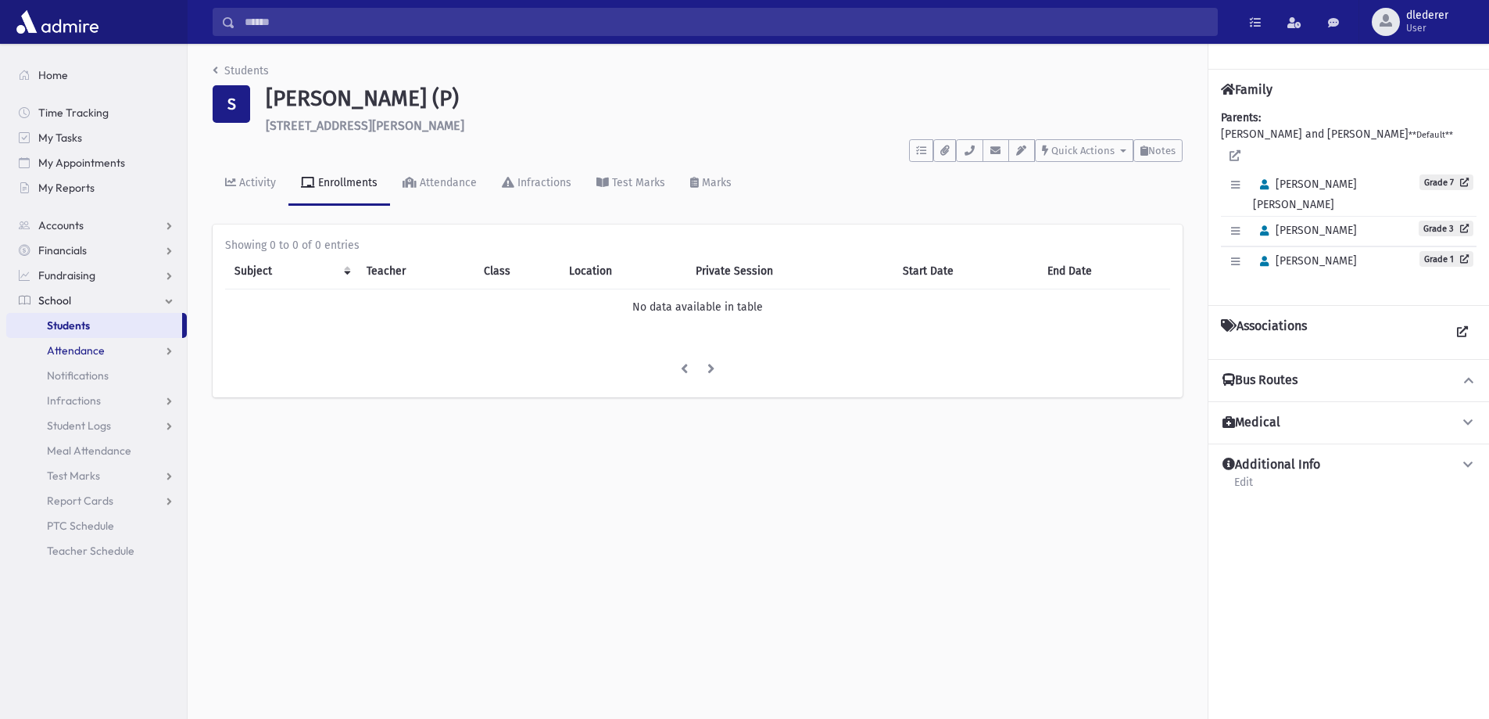
click at [83, 349] on span "Attendance" at bounding box center [76, 350] width 58 height 14
click at [110, 381] on link "Entry" at bounding box center [96, 375] width 181 height 25
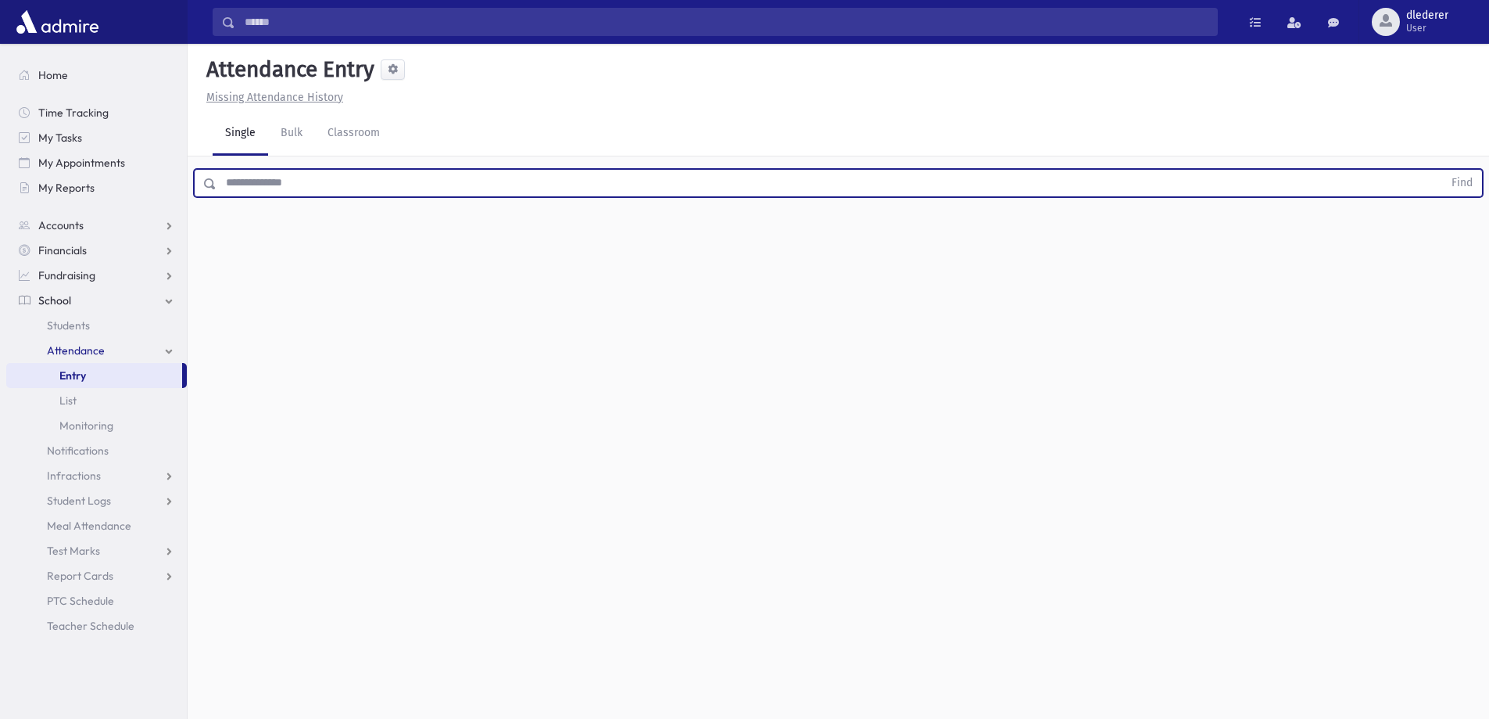
click at [306, 190] on input "text" at bounding box center [830, 183] width 1227 height 28
click at [1443, 170] on button "Find" at bounding box center [1463, 183] width 40 height 27
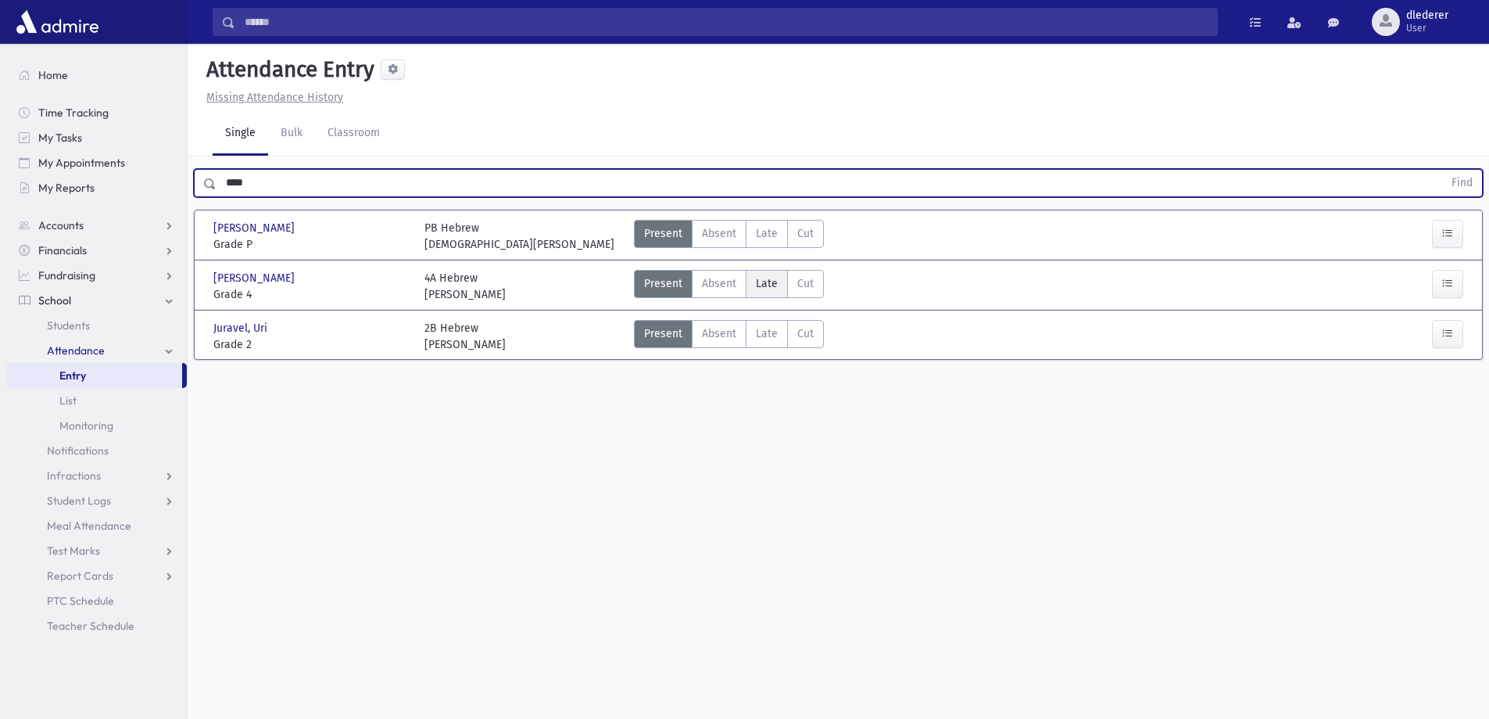
click at [762, 280] on span "Late" at bounding box center [767, 283] width 22 height 16
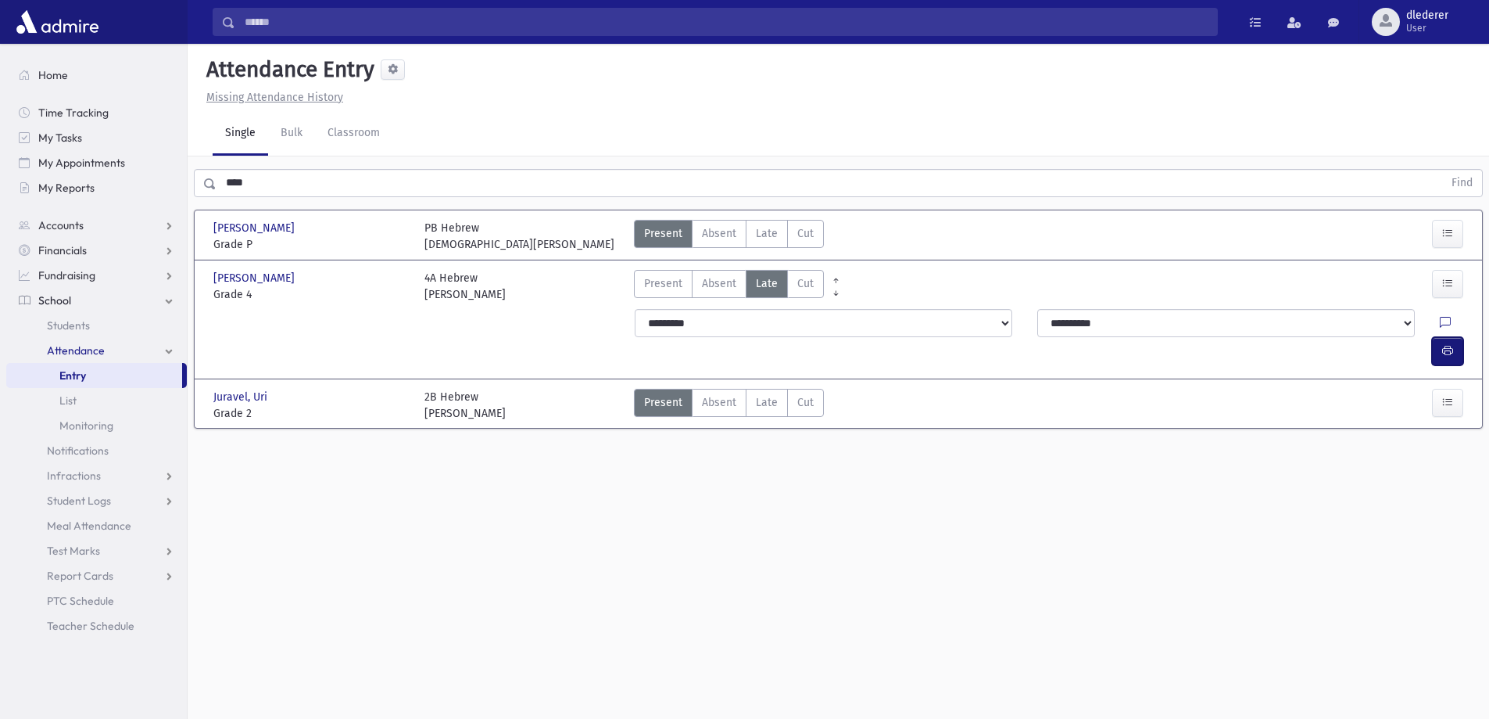
click at [1451, 344] on icon "button" at bounding box center [1448, 350] width 11 height 13
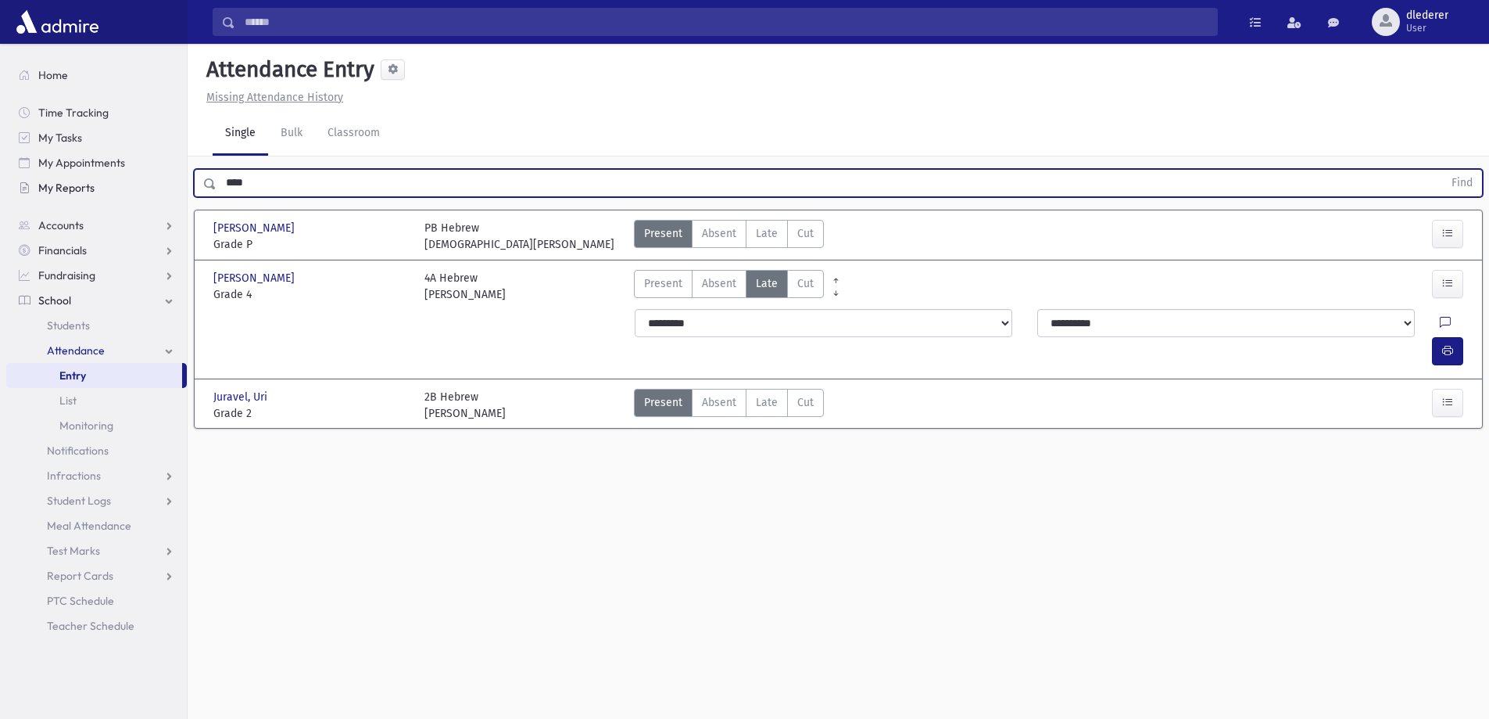
drag, startPoint x: 246, startPoint y: 179, endPoint x: 167, endPoint y: 192, distance: 80.0
click at [167, 192] on div "Search Results All Accounts" at bounding box center [744, 377] width 1489 height 754
click at [1443, 170] on button "Find" at bounding box center [1463, 183] width 40 height 27
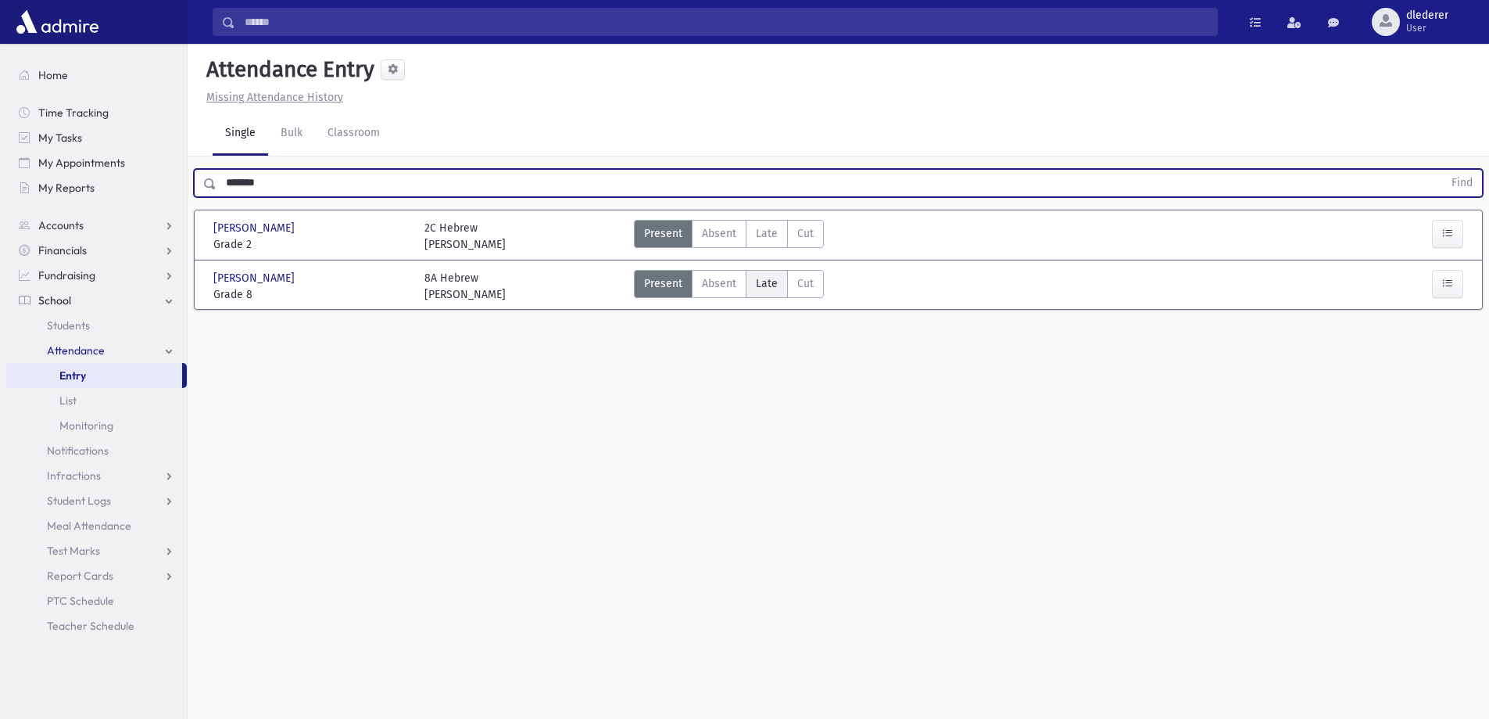
click at [769, 289] on span "Late" at bounding box center [767, 283] width 22 height 16
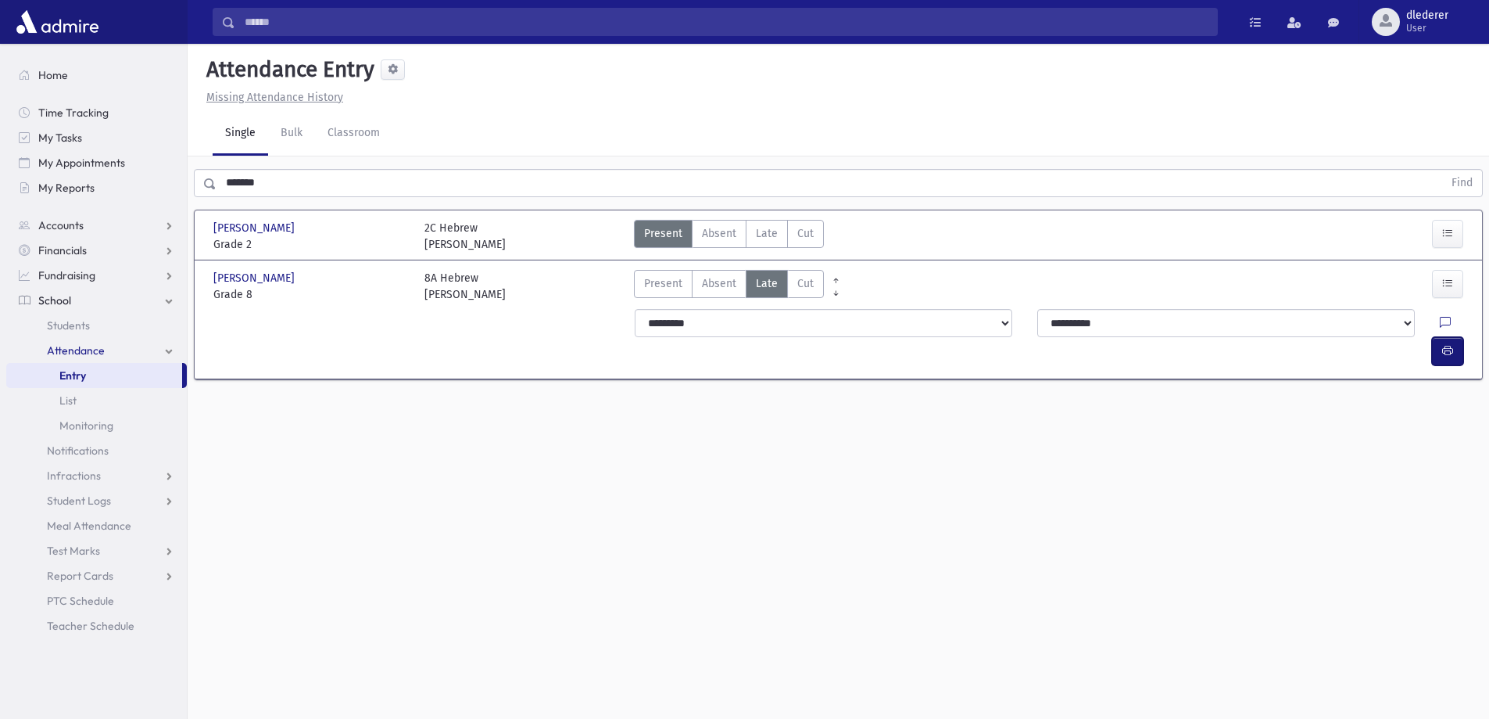
click at [1439, 337] on button "button" at bounding box center [1447, 351] width 31 height 28
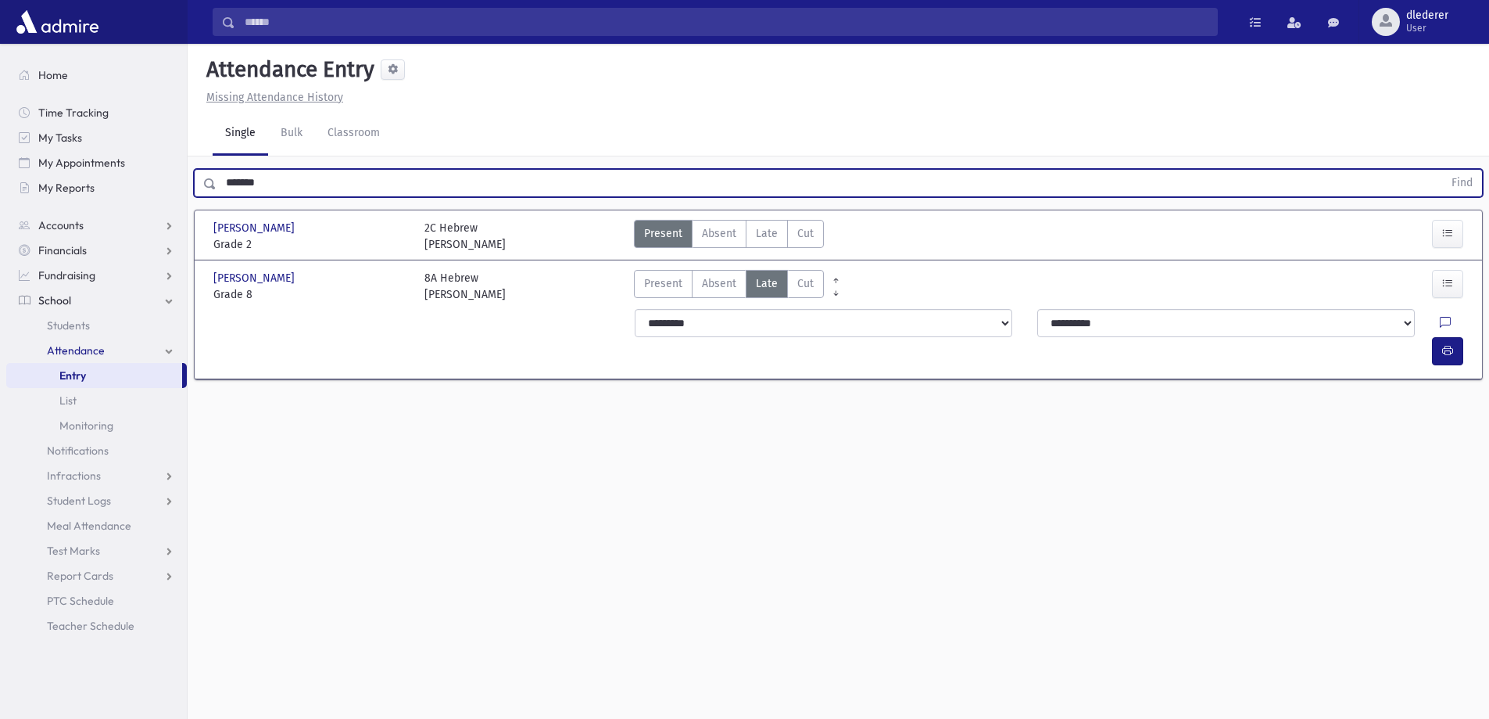
drag, startPoint x: 276, startPoint y: 184, endPoint x: 184, endPoint y: 201, distance: 93.8
click at [184, 201] on div "Search Results All Accounts" at bounding box center [744, 377] width 1489 height 754
click at [1443, 170] on button "Find" at bounding box center [1463, 183] width 40 height 27
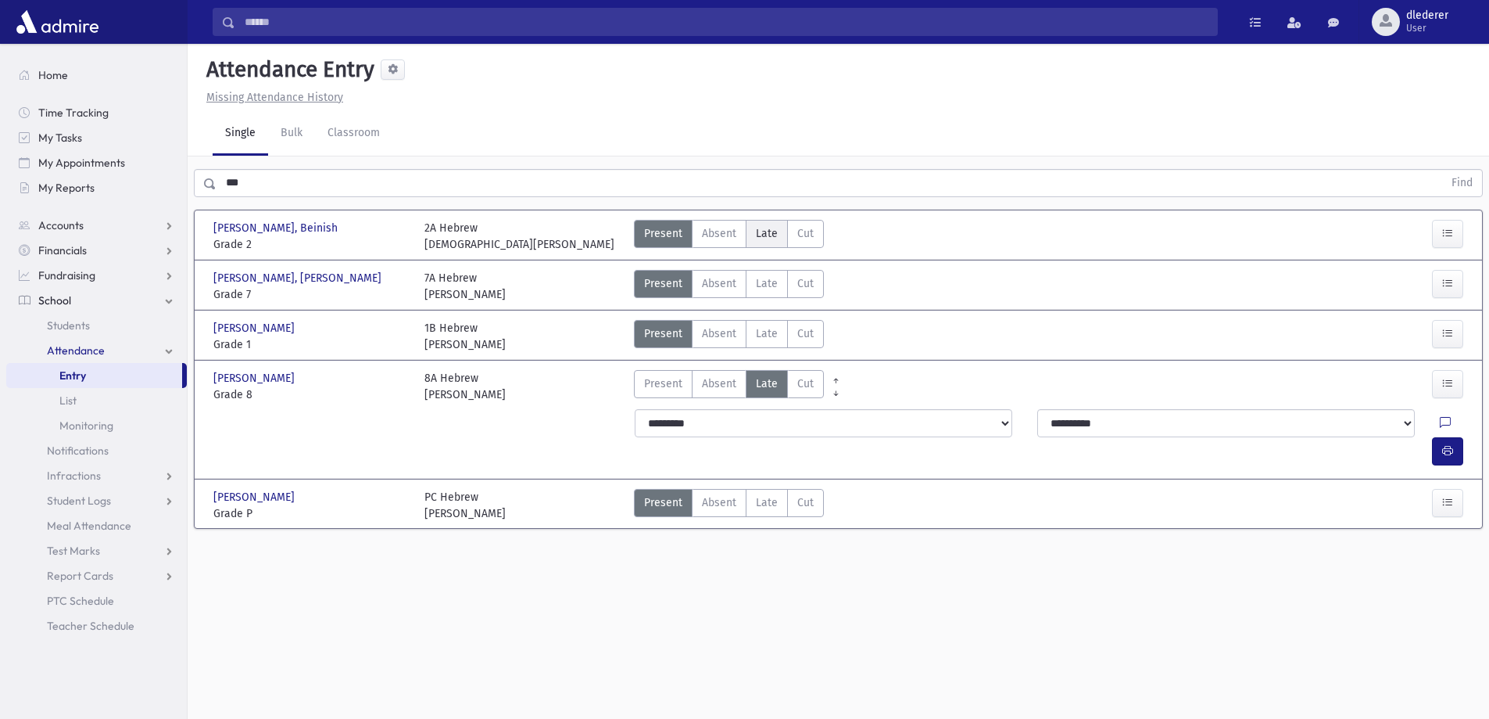
click at [769, 237] on span "Late" at bounding box center [767, 233] width 22 height 16
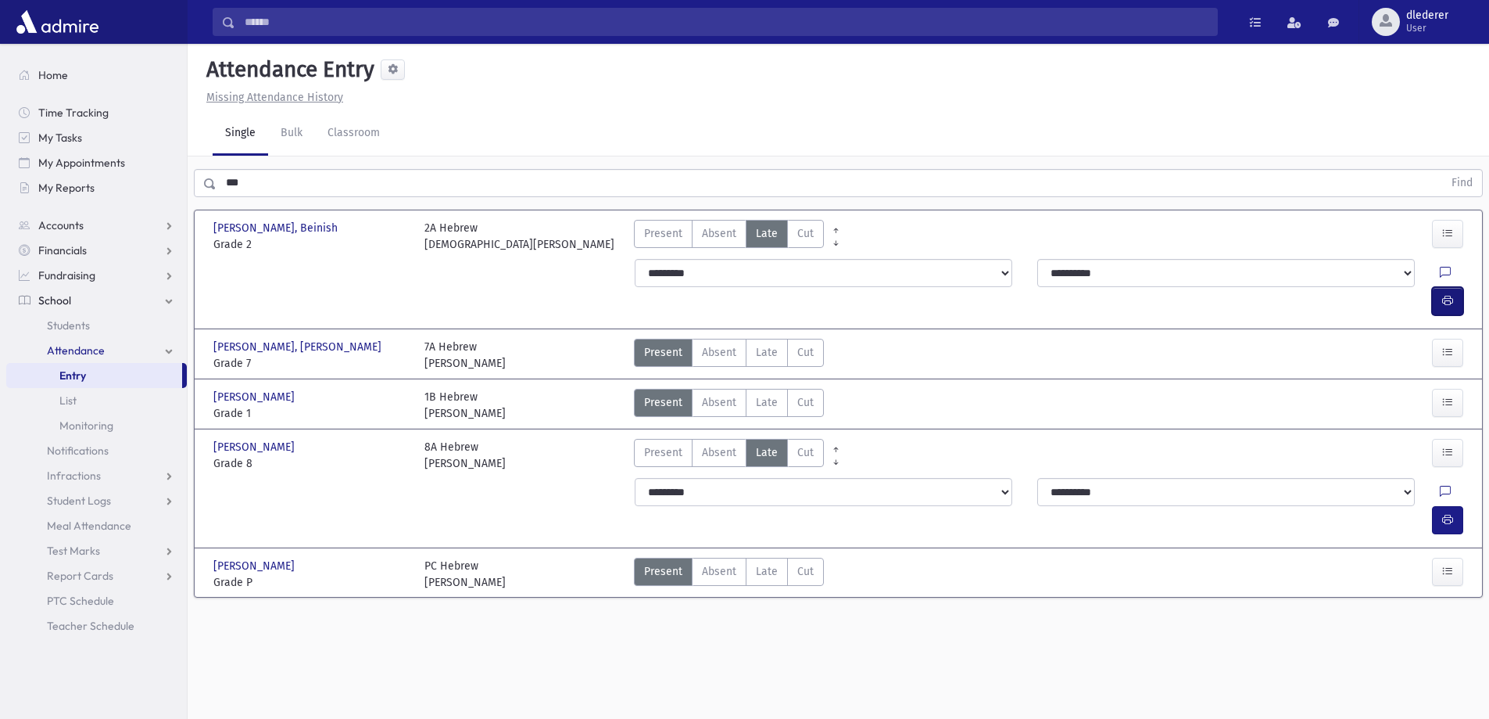
click at [1452, 294] on icon "button" at bounding box center [1448, 300] width 11 height 13
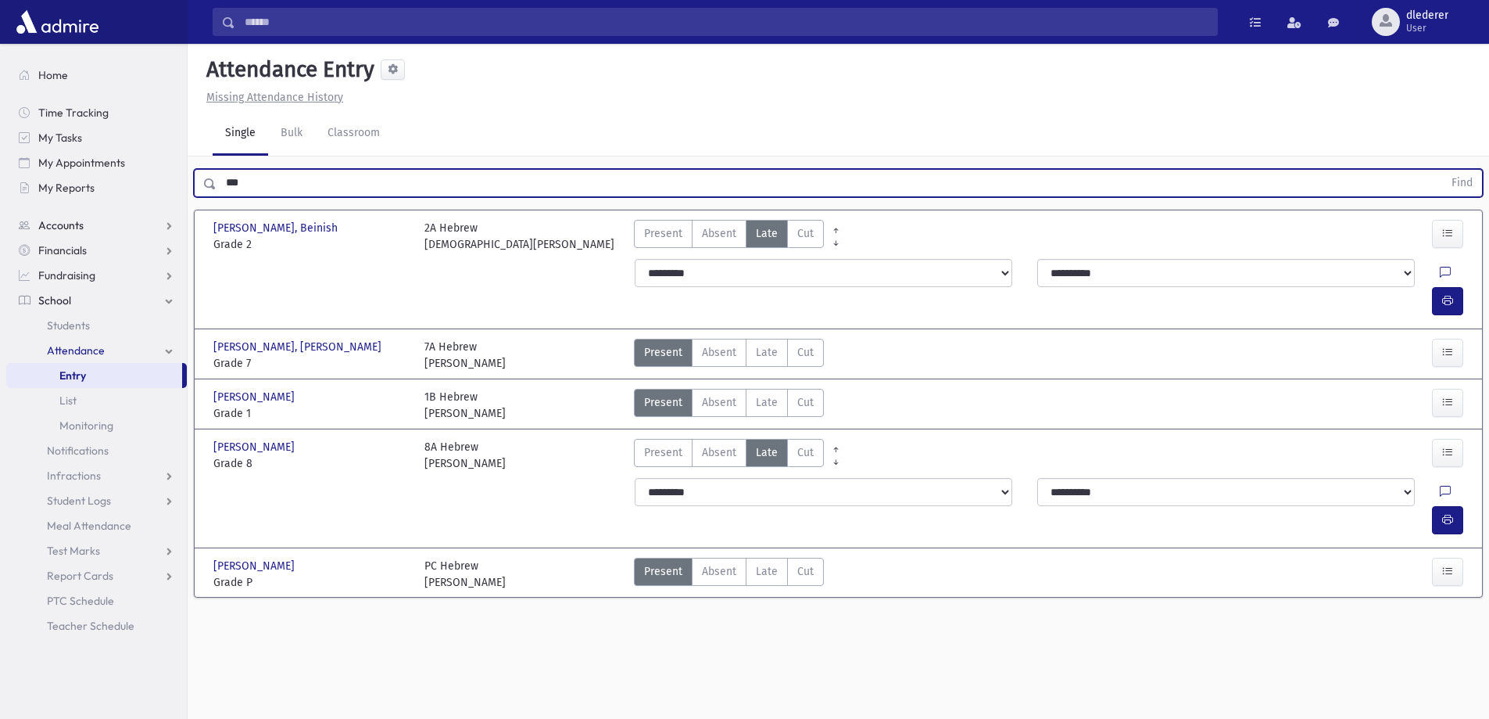
drag, startPoint x: 306, startPoint y: 187, endPoint x: 91, endPoint y: 215, distance: 217.6
click at [113, 215] on div "Search Results All Accounts" at bounding box center [744, 377] width 1489 height 754
click at [1443, 170] on button "Find" at bounding box center [1463, 183] width 40 height 27
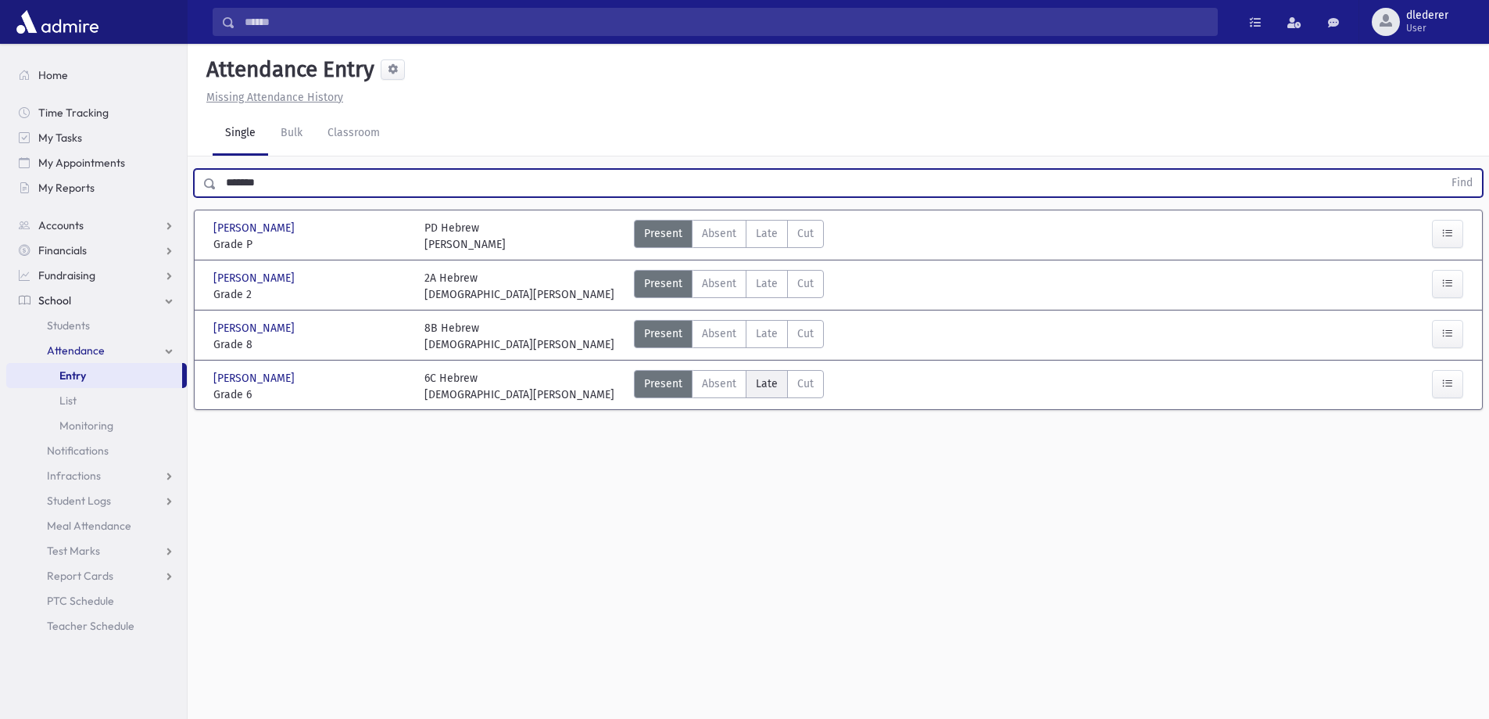
click at [769, 387] on span "Late" at bounding box center [767, 383] width 22 height 16
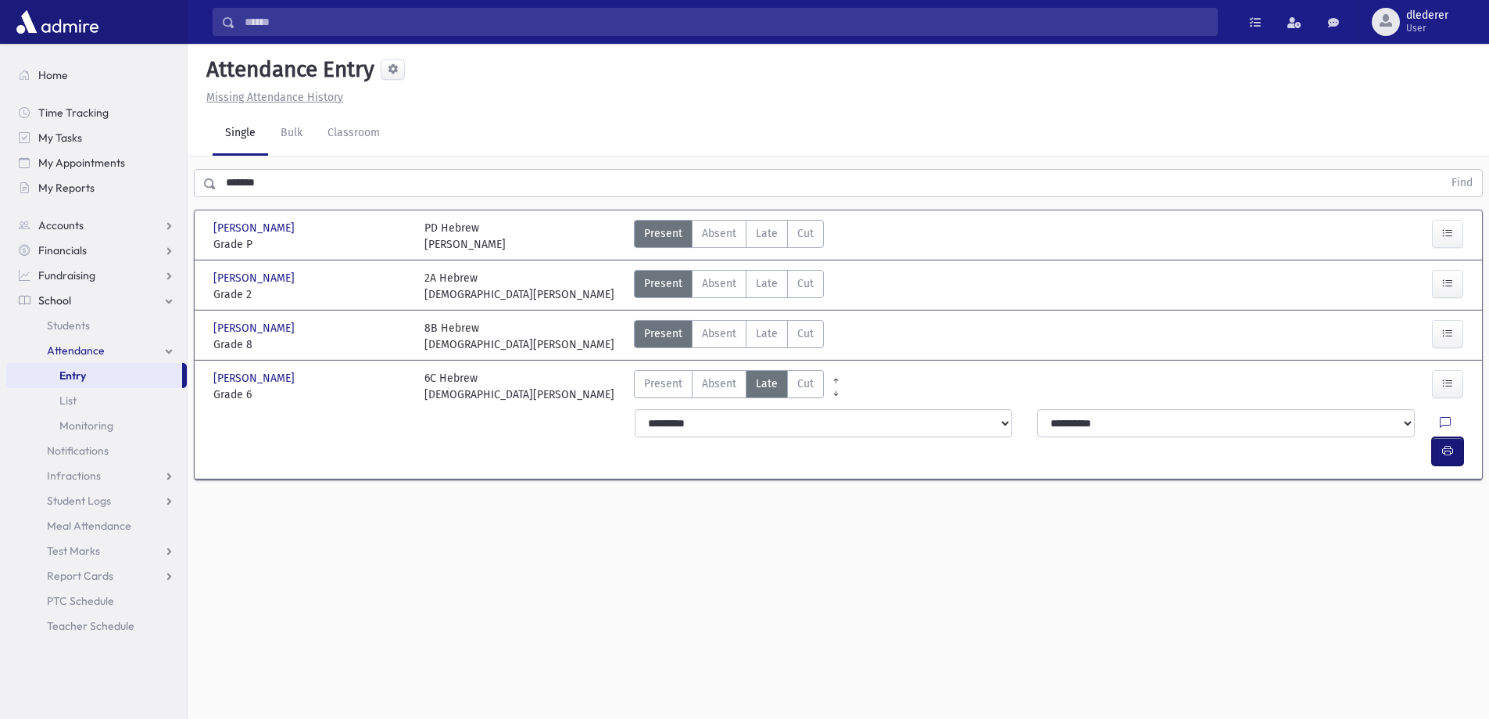
click at [1448, 444] on icon "button" at bounding box center [1448, 450] width 11 height 13
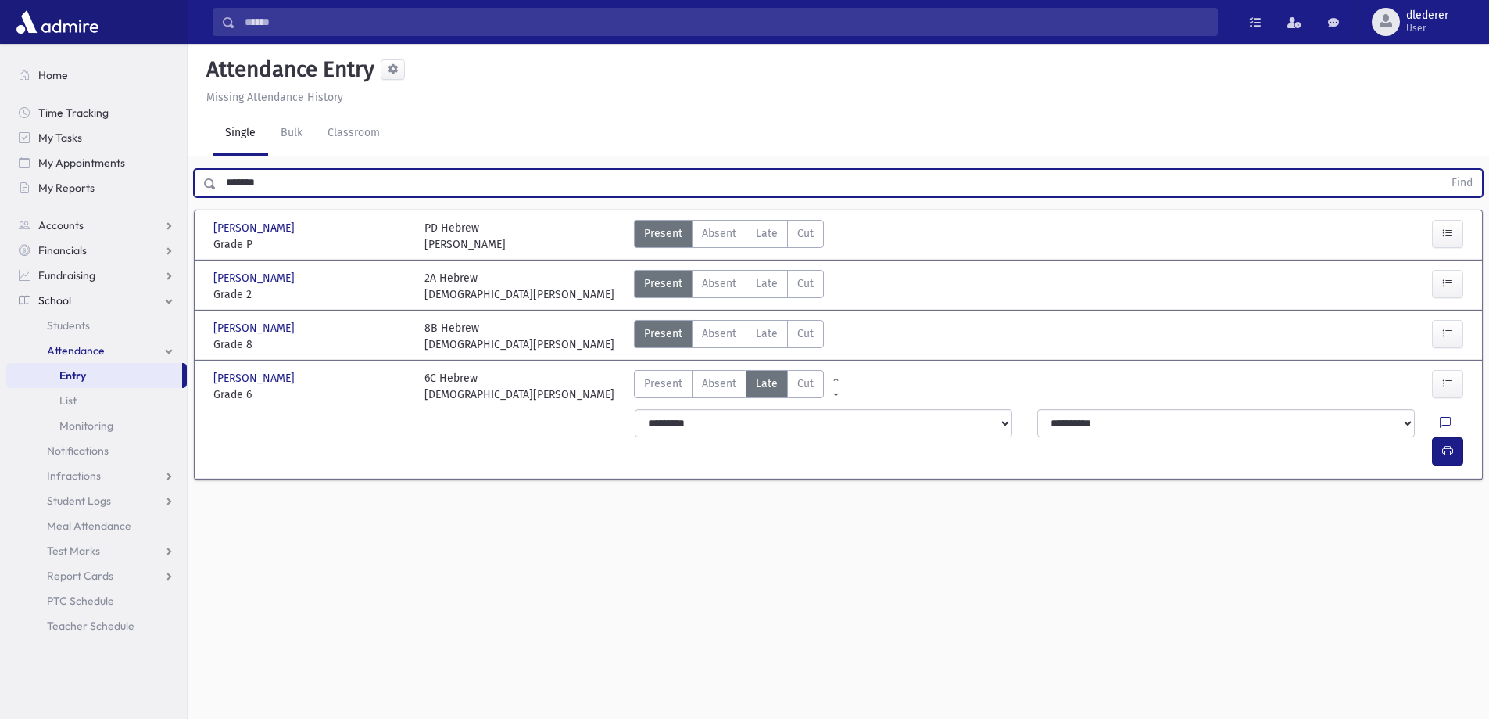
drag, startPoint x: 286, startPoint y: 186, endPoint x: 34, endPoint y: 207, distance: 252.6
click at [34, 207] on div "Search Results All Accounts" at bounding box center [744, 377] width 1489 height 754
click at [1443, 170] on button "Find" at bounding box center [1463, 183] width 40 height 27
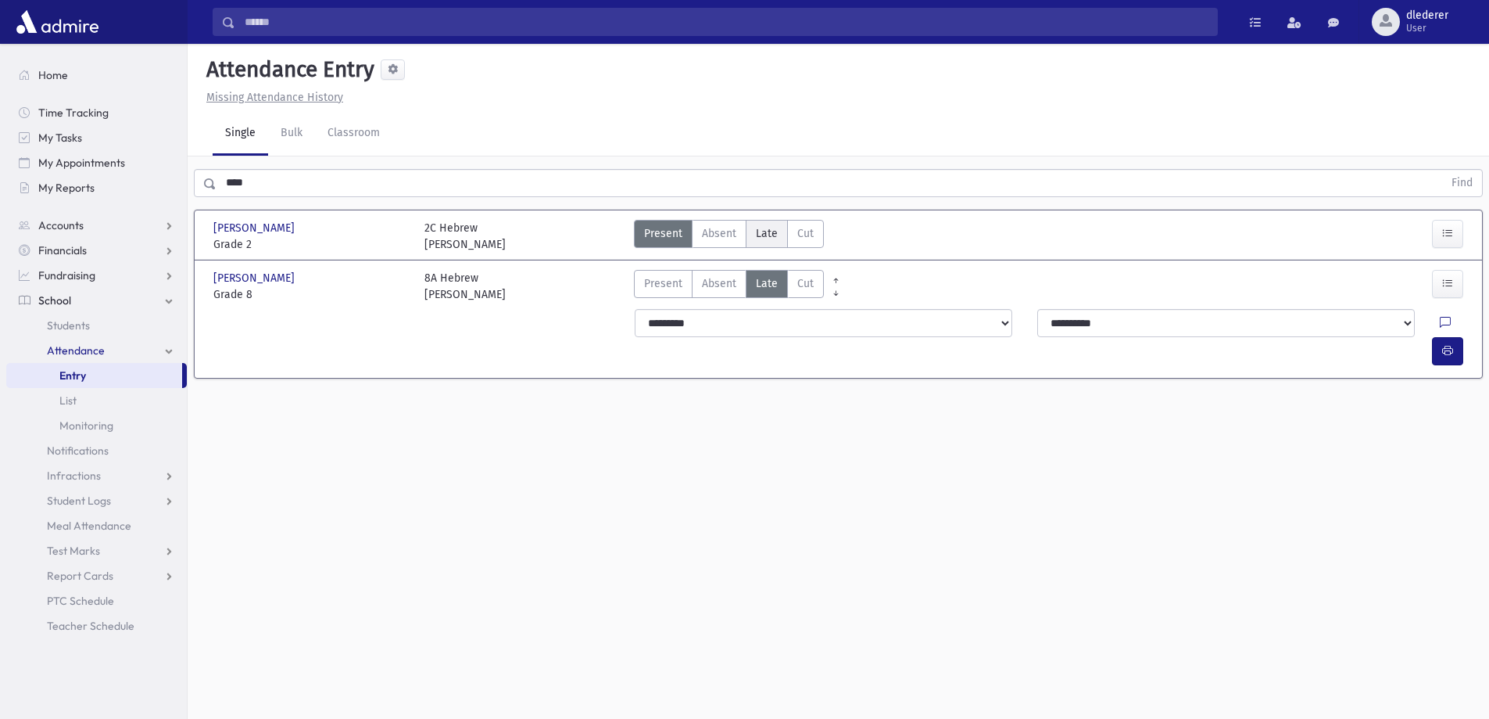
click at [762, 233] on span "Late" at bounding box center [767, 233] width 22 height 16
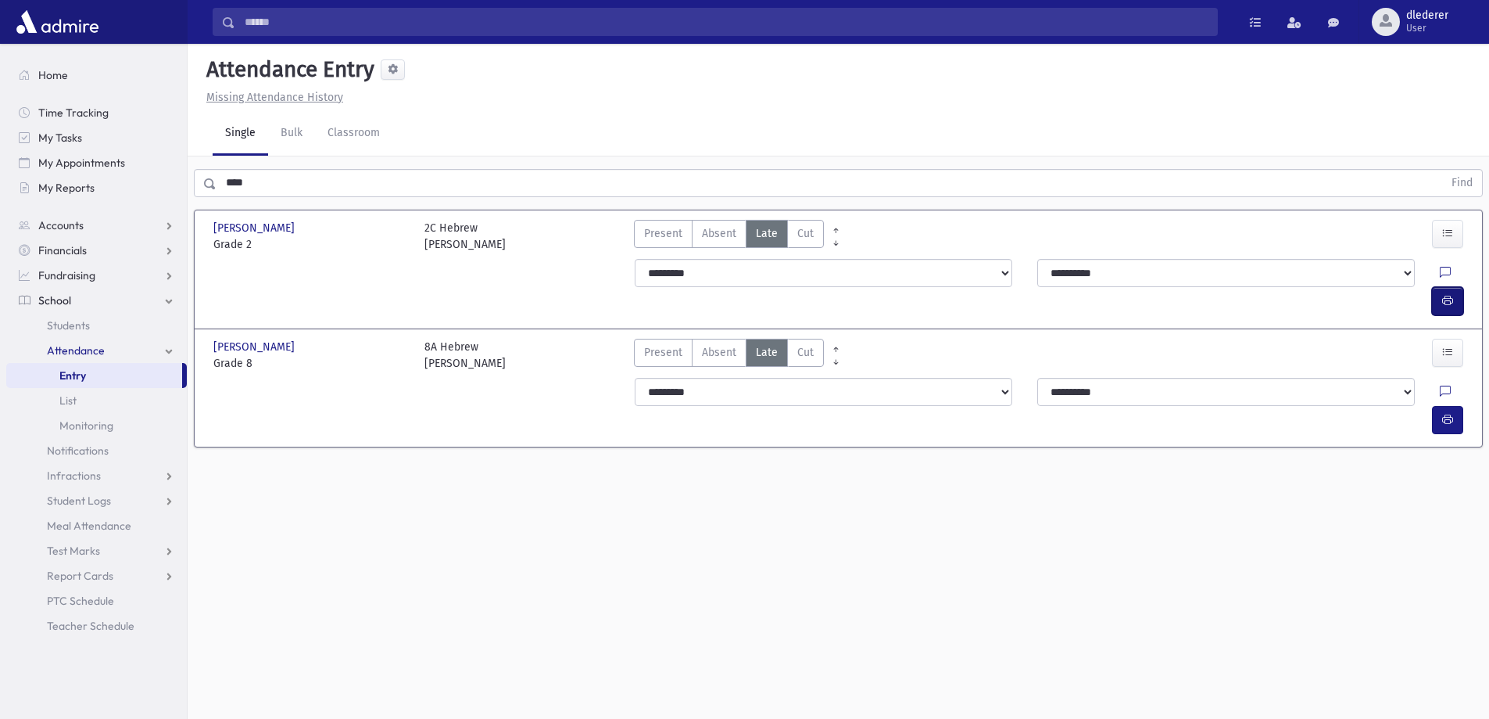
click at [1431, 289] on div "**********" at bounding box center [1051, 287] width 852 height 69
click at [1448, 294] on icon "button" at bounding box center [1448, 300] width 11 height 13
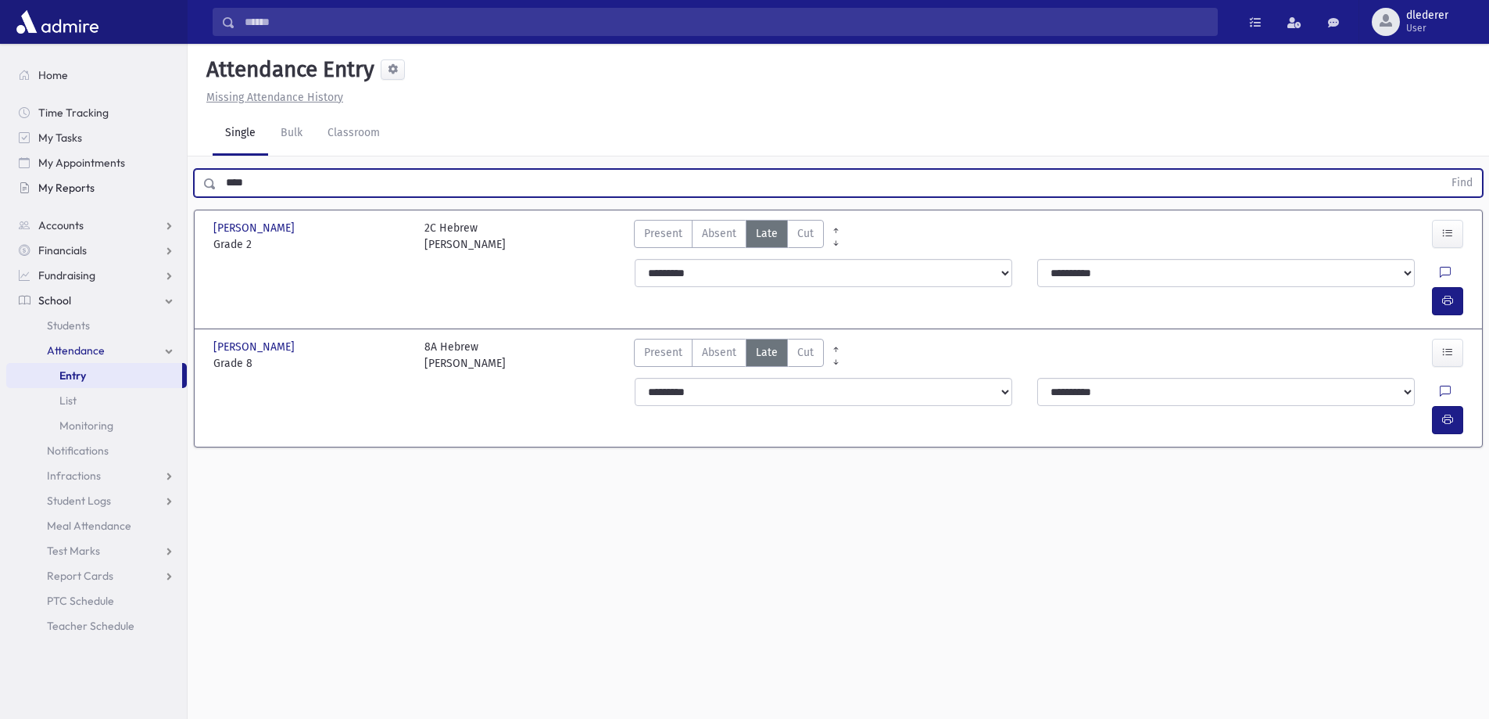
drag, startPoint x: 236, startPoint y: 187, endPoint x: 158, endPoint y: 197, distance: 78.8
click at [158, 197] on div "Search Results All Accounts" at bounding box center [744, 377] width 1489 height 754
click at [1443, 170] on button "Find" at bounding box center [1463, 183] width 40 height 27
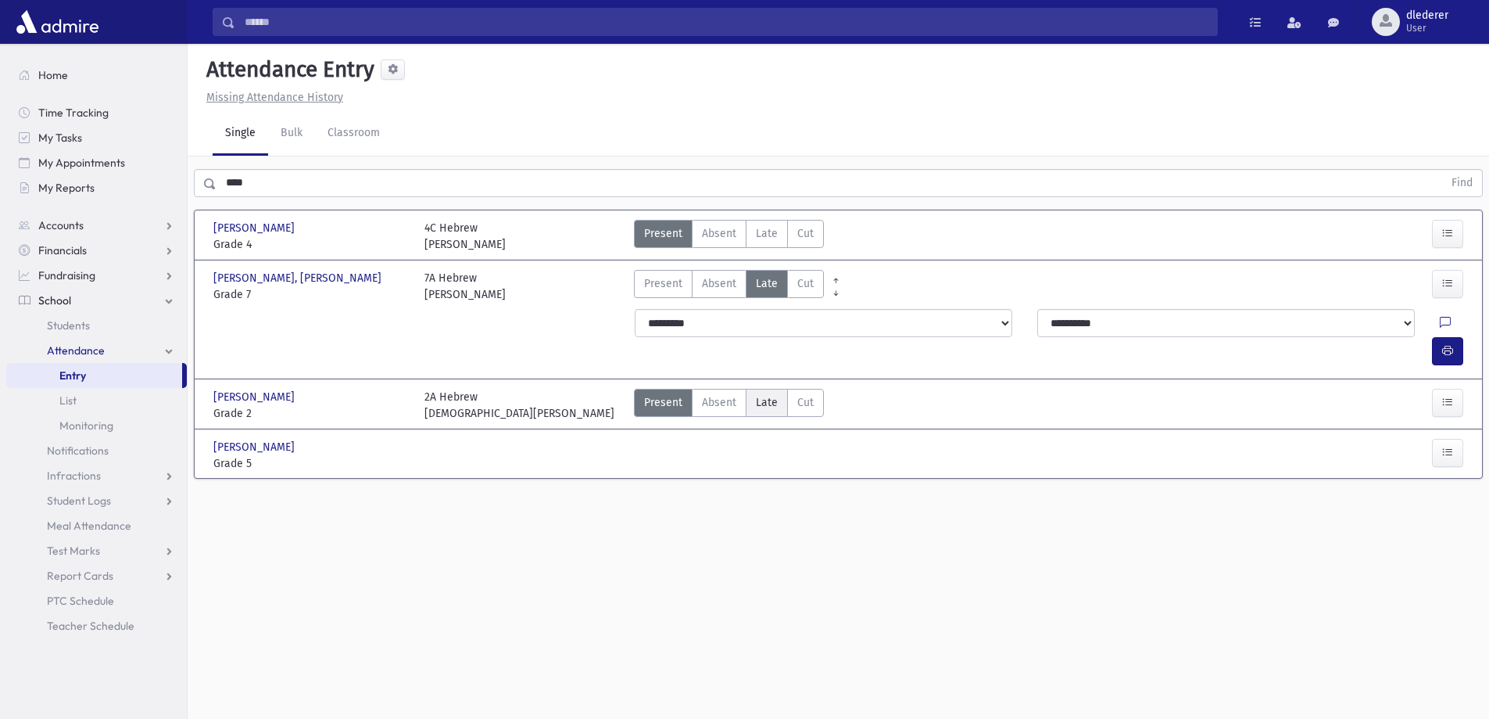
click at [775, 394] on span "Late" at bounding box center [767, 402] width 22 height 16
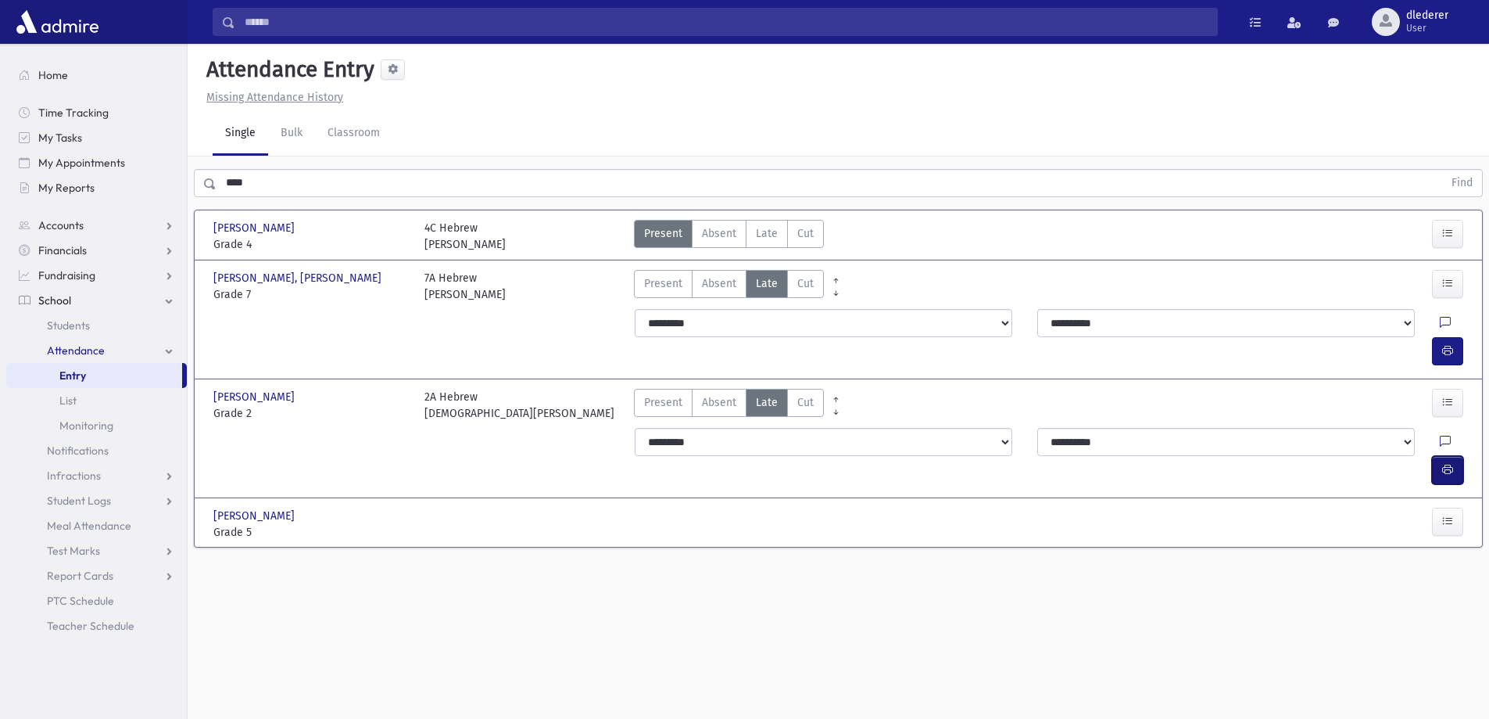
click at [1458, 456] on button "button" at bounding box center [1447, 470] width 31 height 28
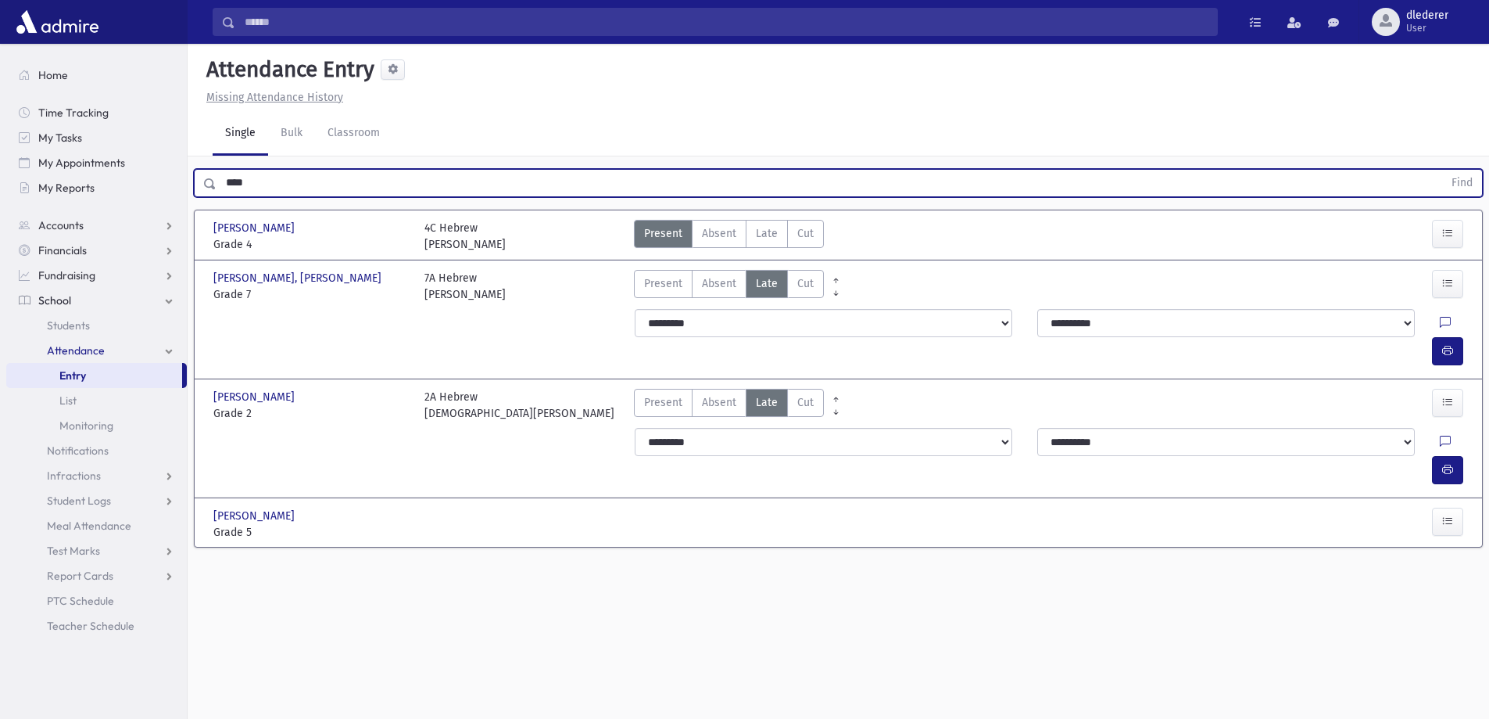
drag, startPoint x: 258, startPoint y: 185, endPoint x: 213, endPoint y: 163, distance: 50.4
click at [195, 179] on div "**** Find" at bounding box center [838, 183] width 1289 height 28
click at [1443, 170] on button "Find" at bounding box center [1463, 183] width 40 height 27
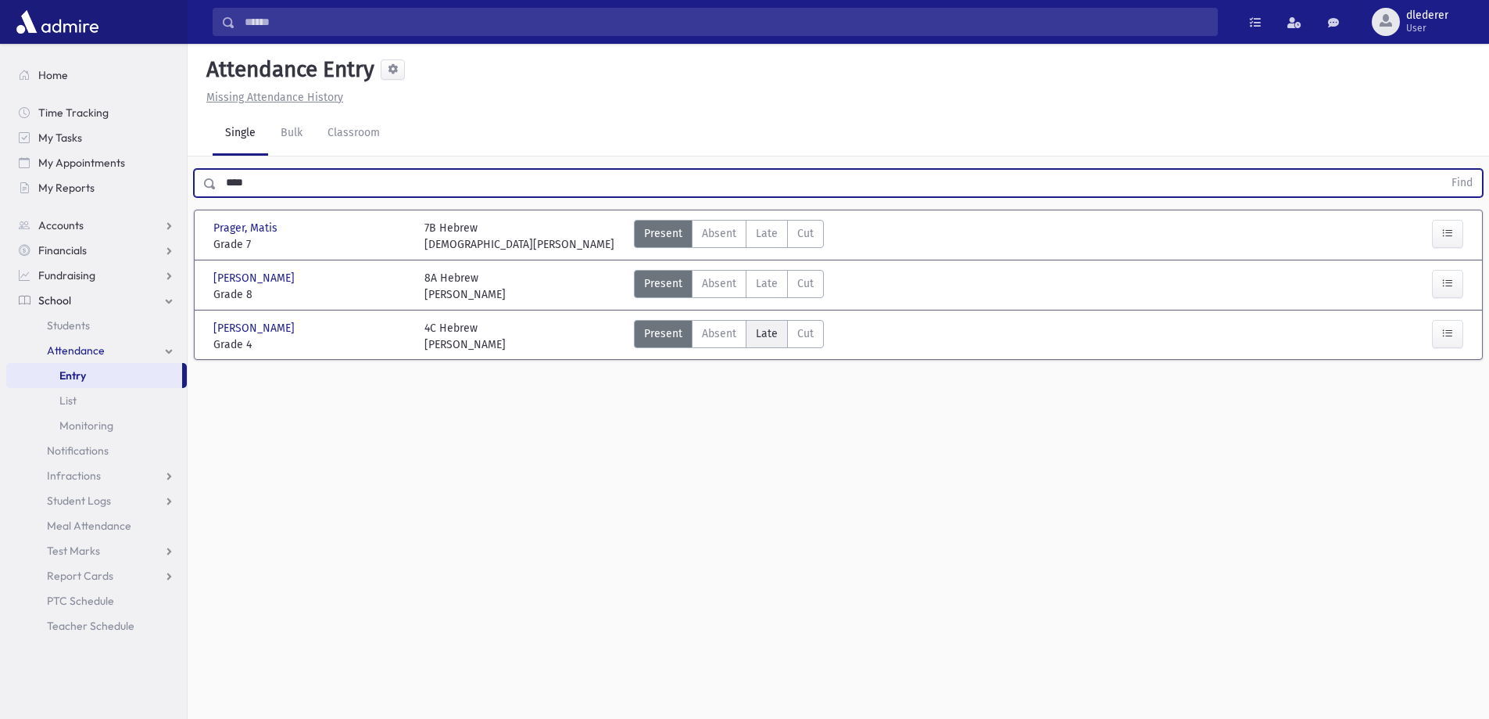
click at [776, 329] on label "Late Late" at bounding box center [767, 334] width 42 height 28
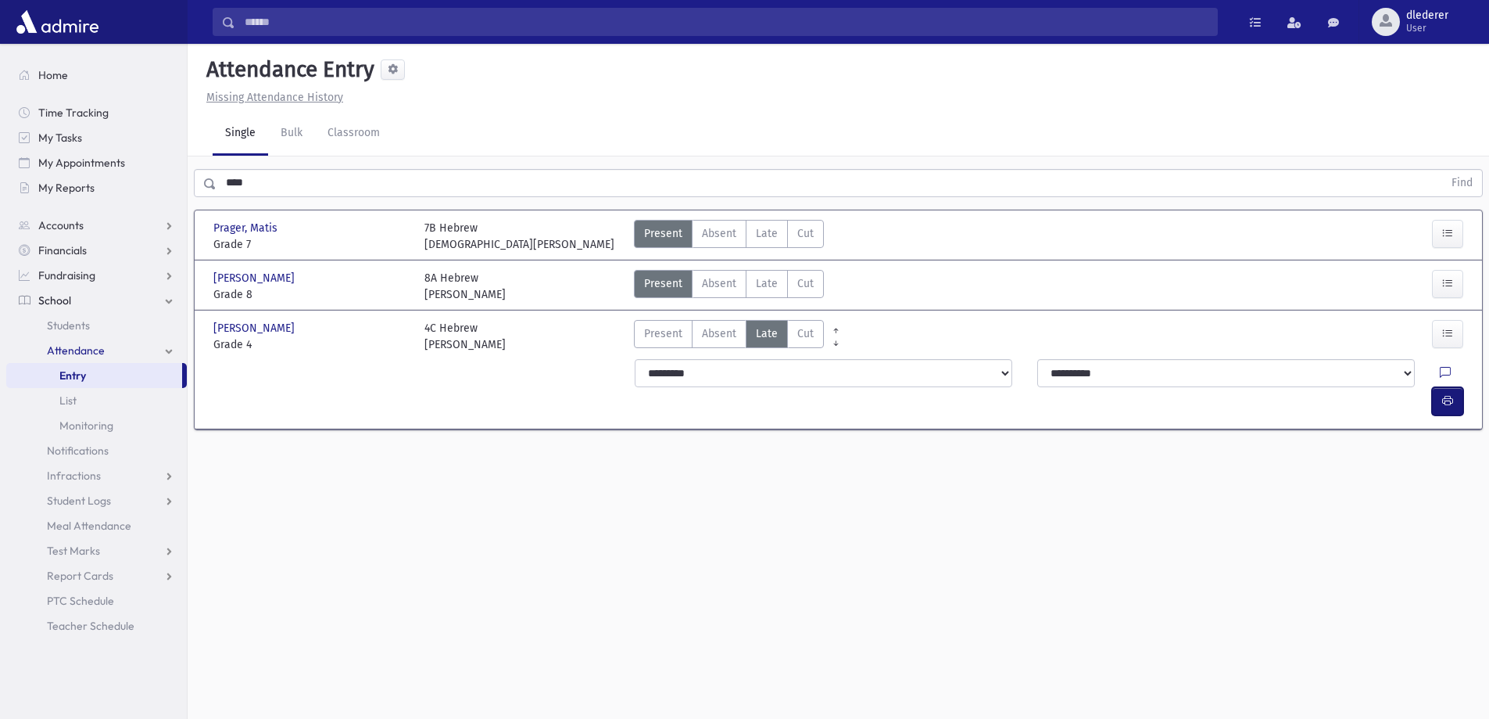
click at [1451, 394] on icon "button" at bounding box center [1448, 400] width 11 height 13
click at [770, 236] on span "Late" at bounding box center [767, 233] width 22 height 16
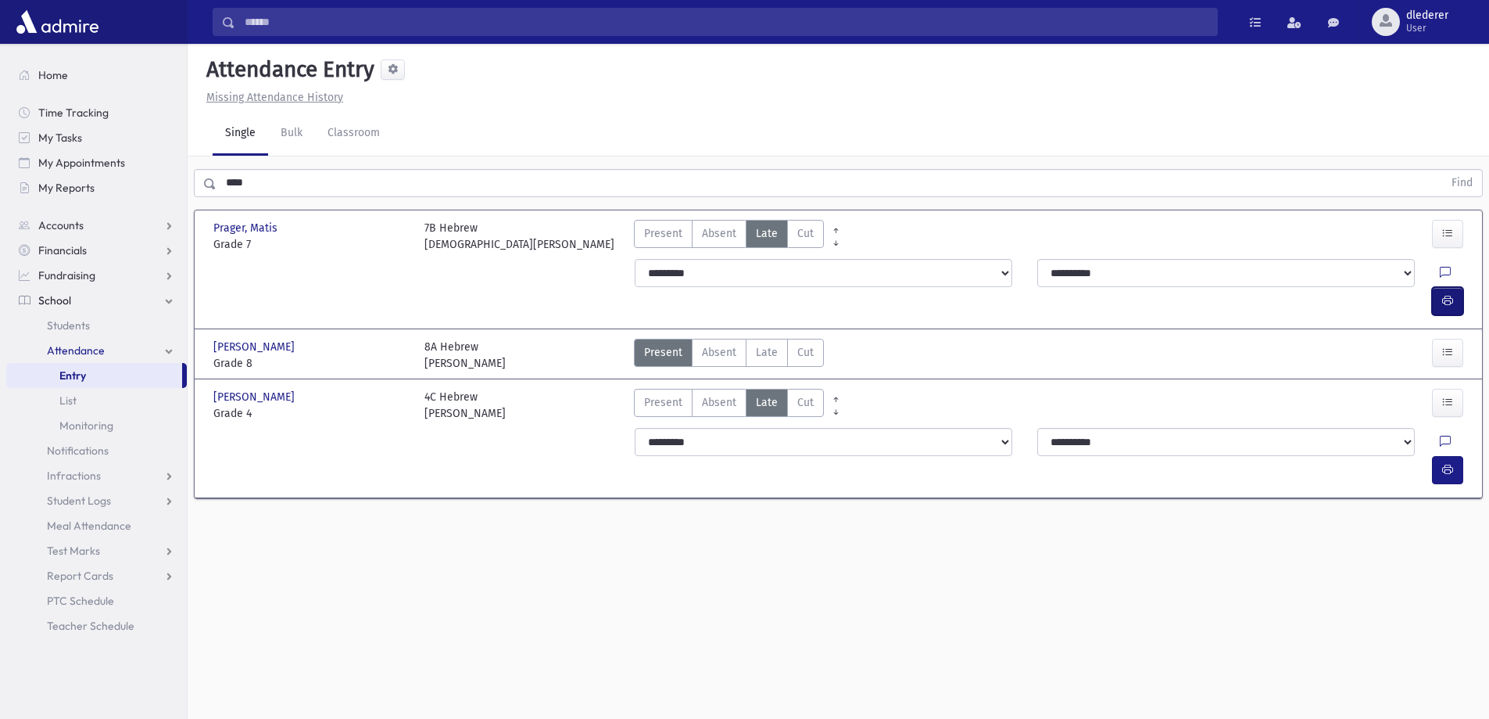
click at [1453, 287] on button "button" at bounding box center [1447, 301] width 31 height 28
click at [769, 344] on span "Late" at bounding box center [767, 352] width 22 height 16
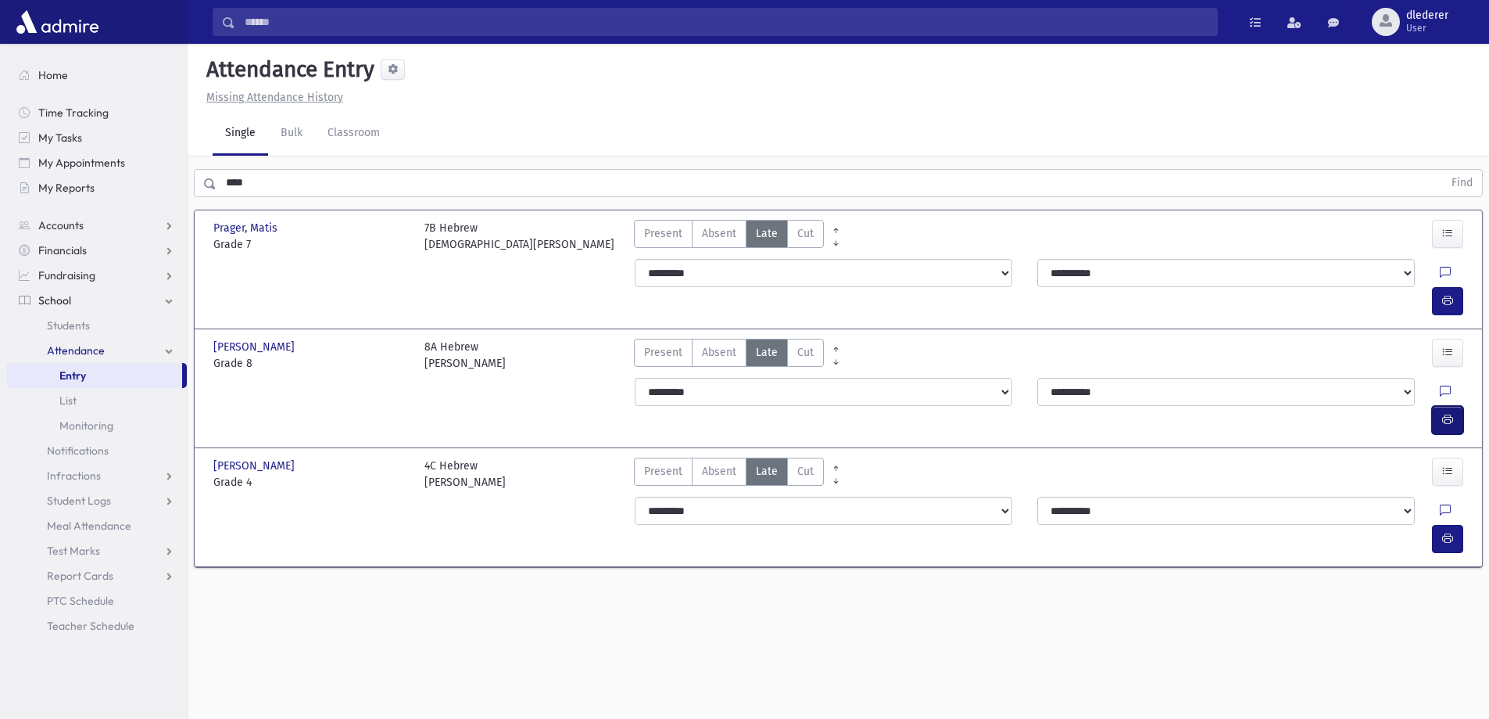
click at [1453, 406] on button "button" at bounding box center [1447, 420] width 31 height 28
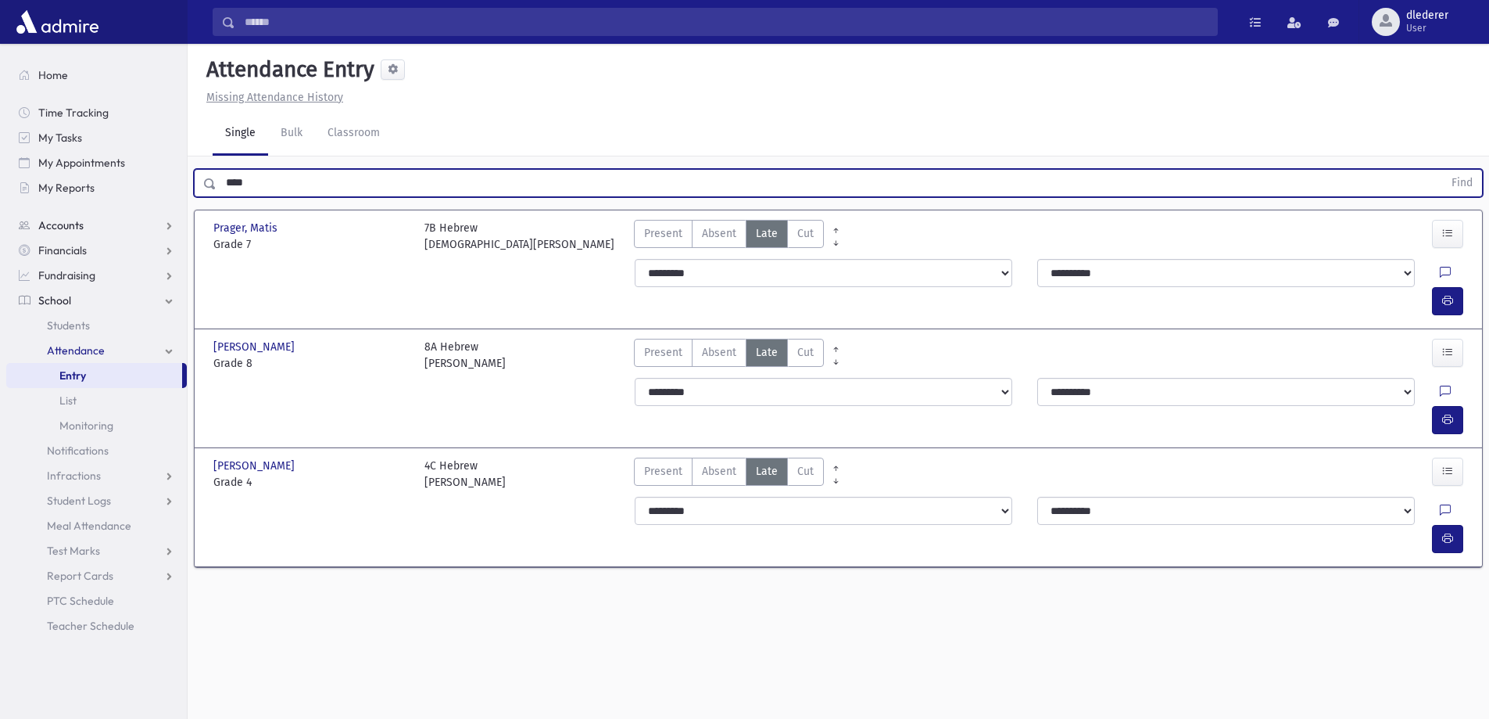
drag, startPoint x: 321, startPoint y: 195, endPoint x: 184, endPoint y: 217, distance: 138.7
click at [184, 217] on div "Search Results All Accounts" at bounding box center [744, 377] width 1489 height 754
click at [1443, 170] on button "Find" at bounding box center [1463, 183] width 40 height 27
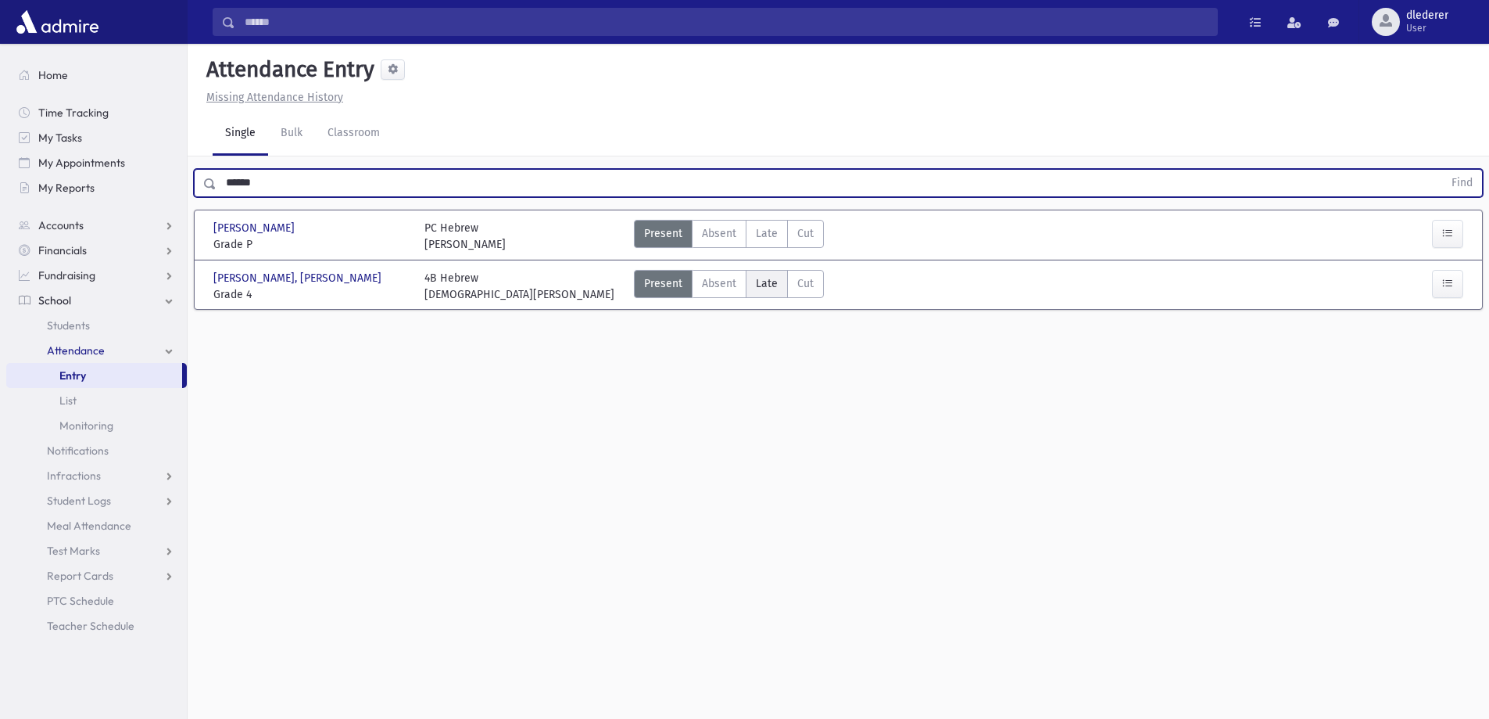
click at [751, 281] on label "Late Late" at bounding box center [767, 284] width 42 height 28
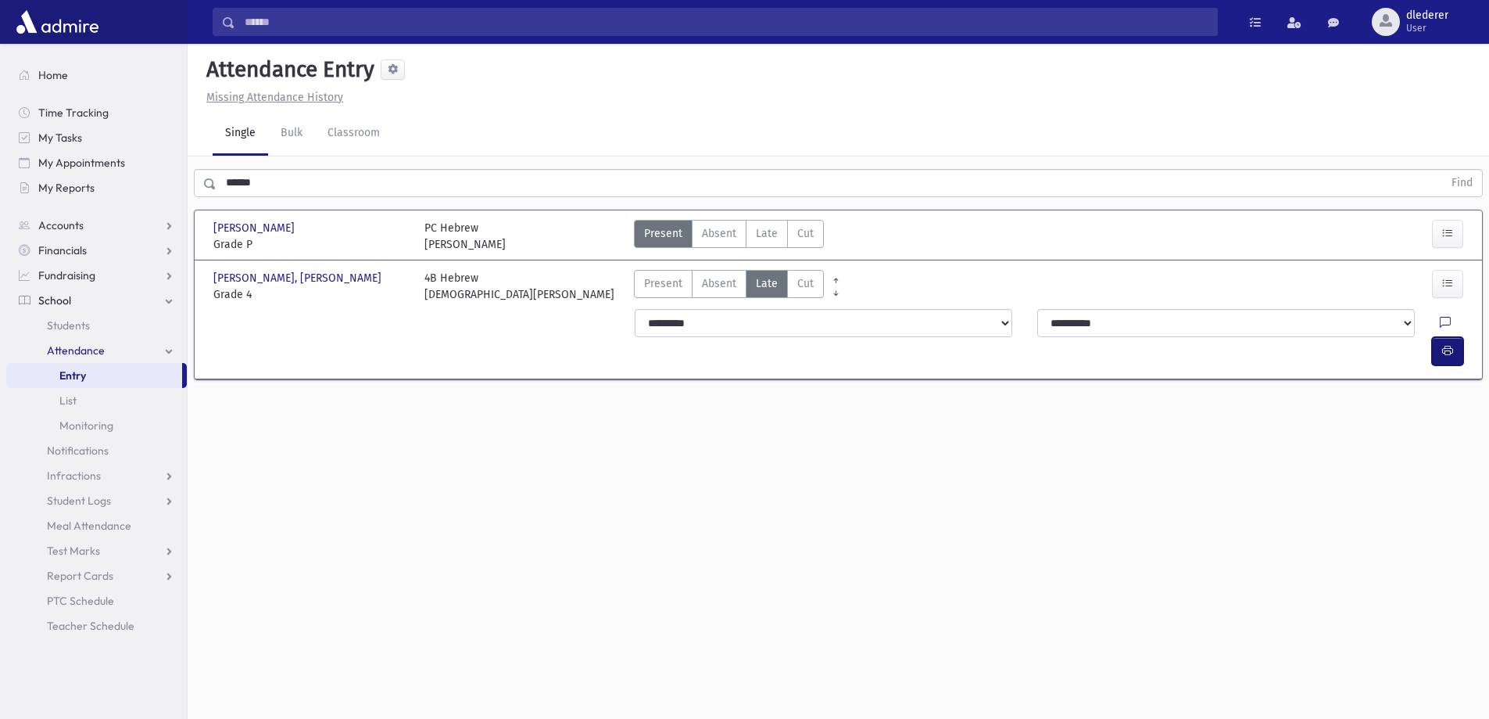
click at [1439, 337] on button "button" at bounding box center [1447, 351] width 31 height 28
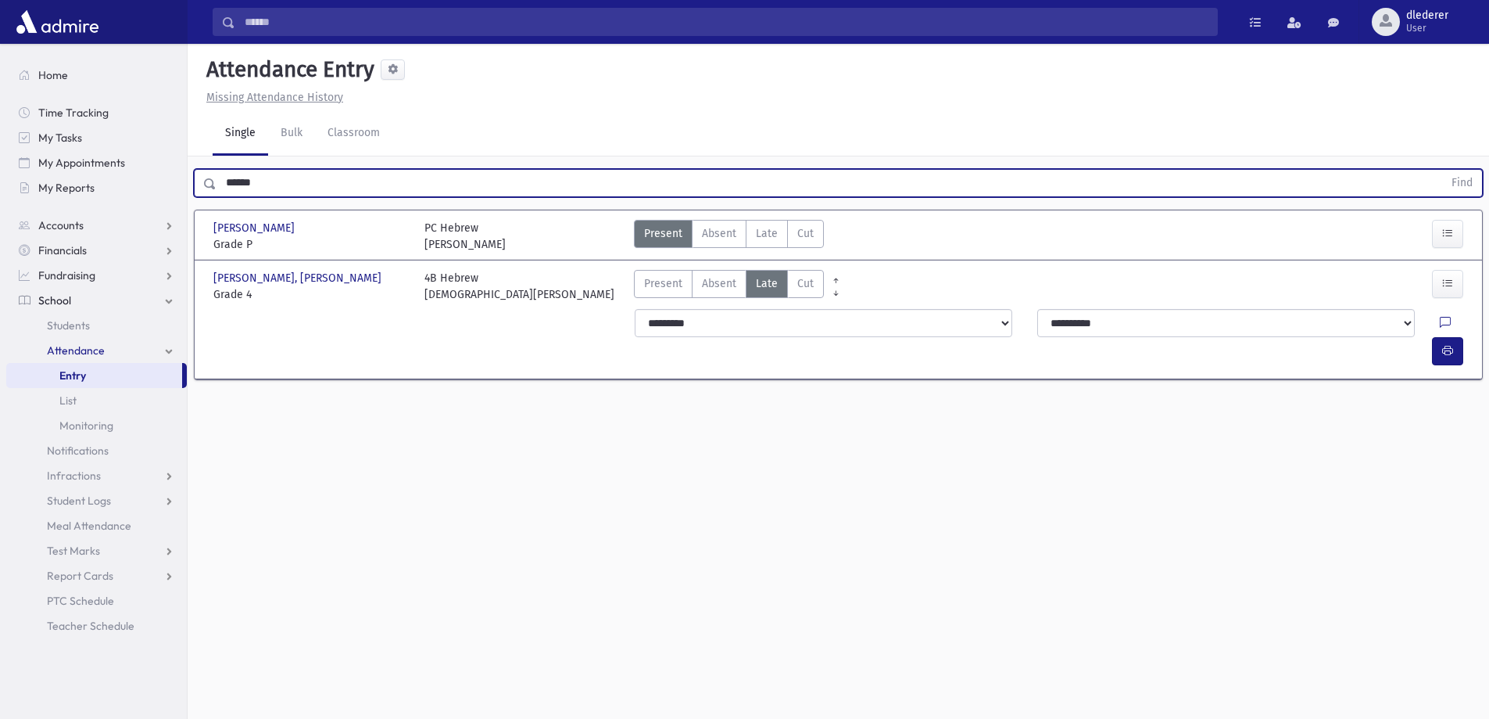
drag, startPoint x: 328, startPoint y: 188, endPoint x: 162, endPoint y: 203, distance: 167.2
click at [175, 188] on div "Search Results All Accounts" at bounding box center [744, 377] width 1489 height 754
click at [1443, 170] on button "Find" at bounding box center [1463, 183] width 40 height 27
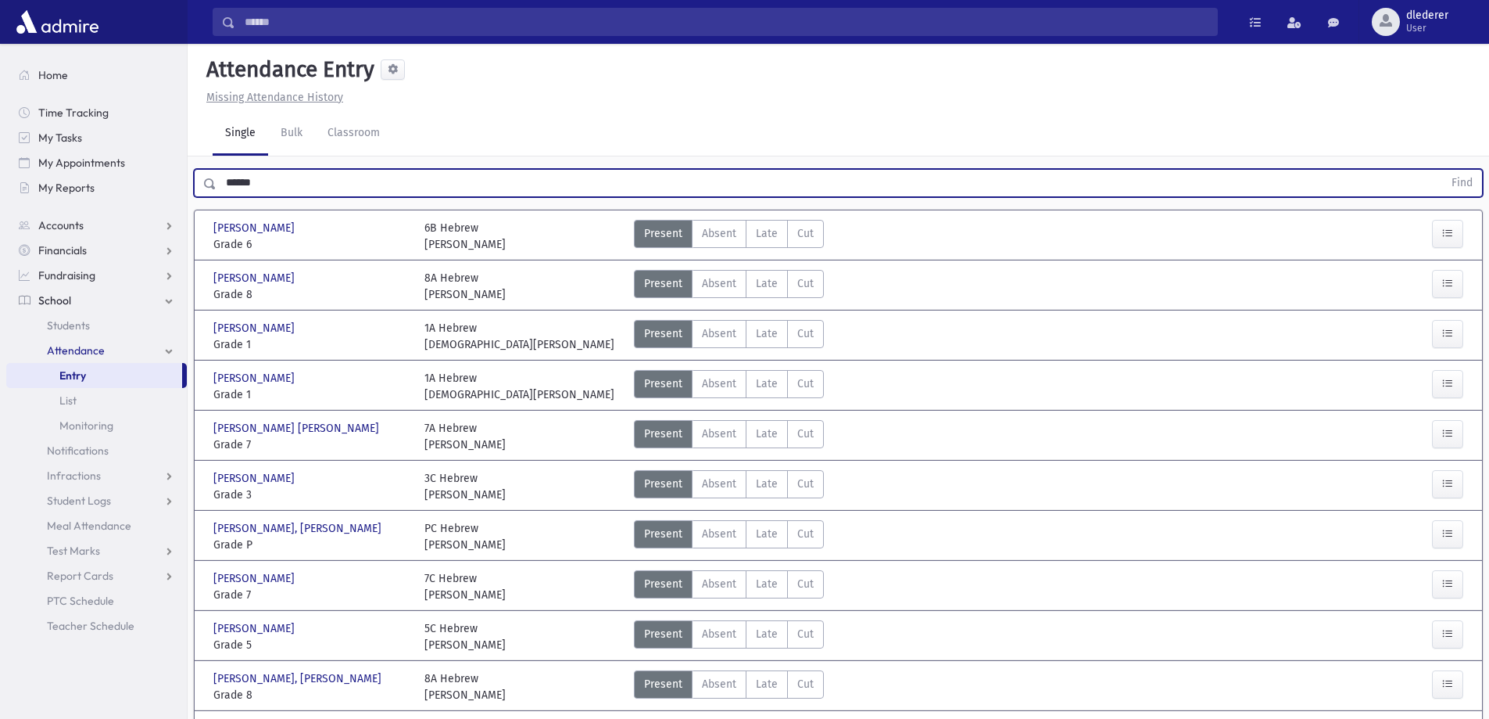
click at [1443, 170] on button "Find" at bounding box center [1463, 183] width 40 height 27
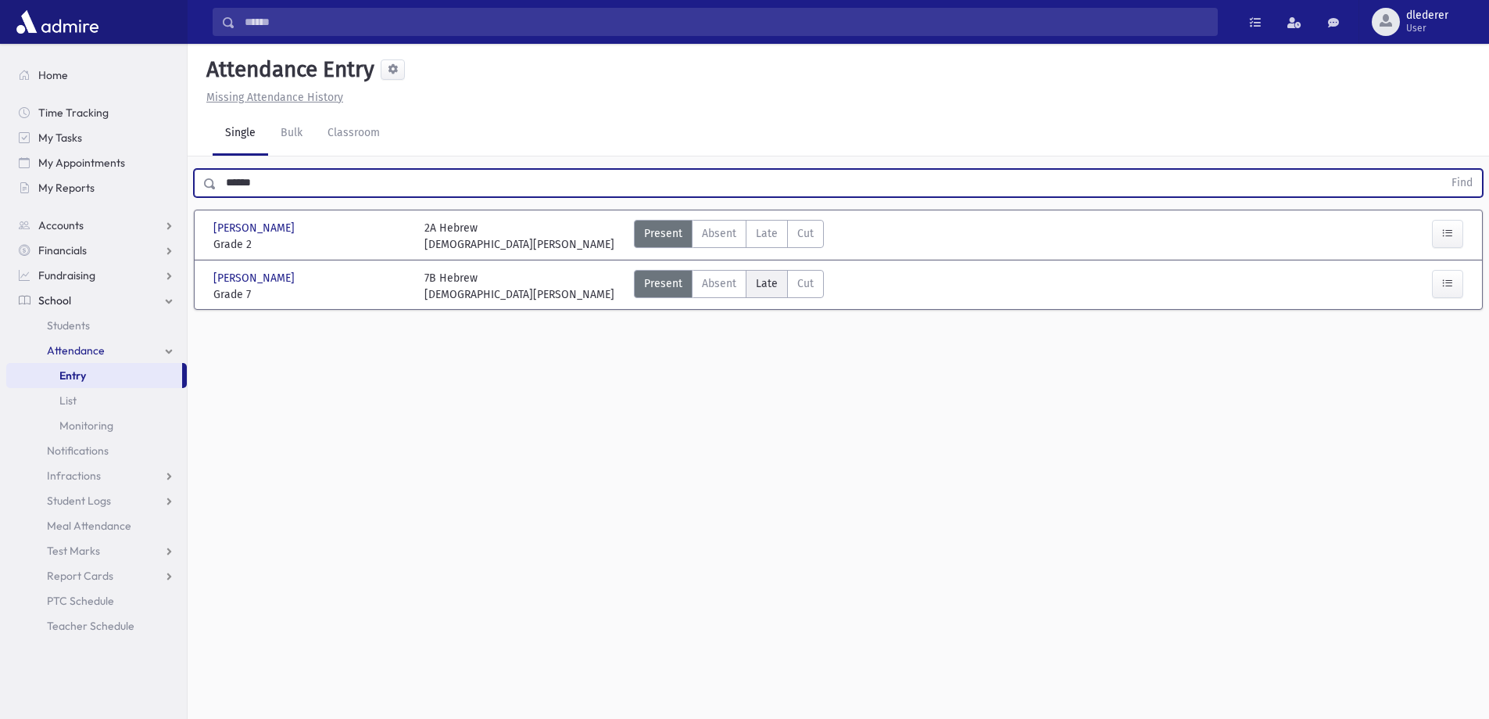
click at [760, 285] on span "Late" at bounding box center [767, 283] width 22 height 16
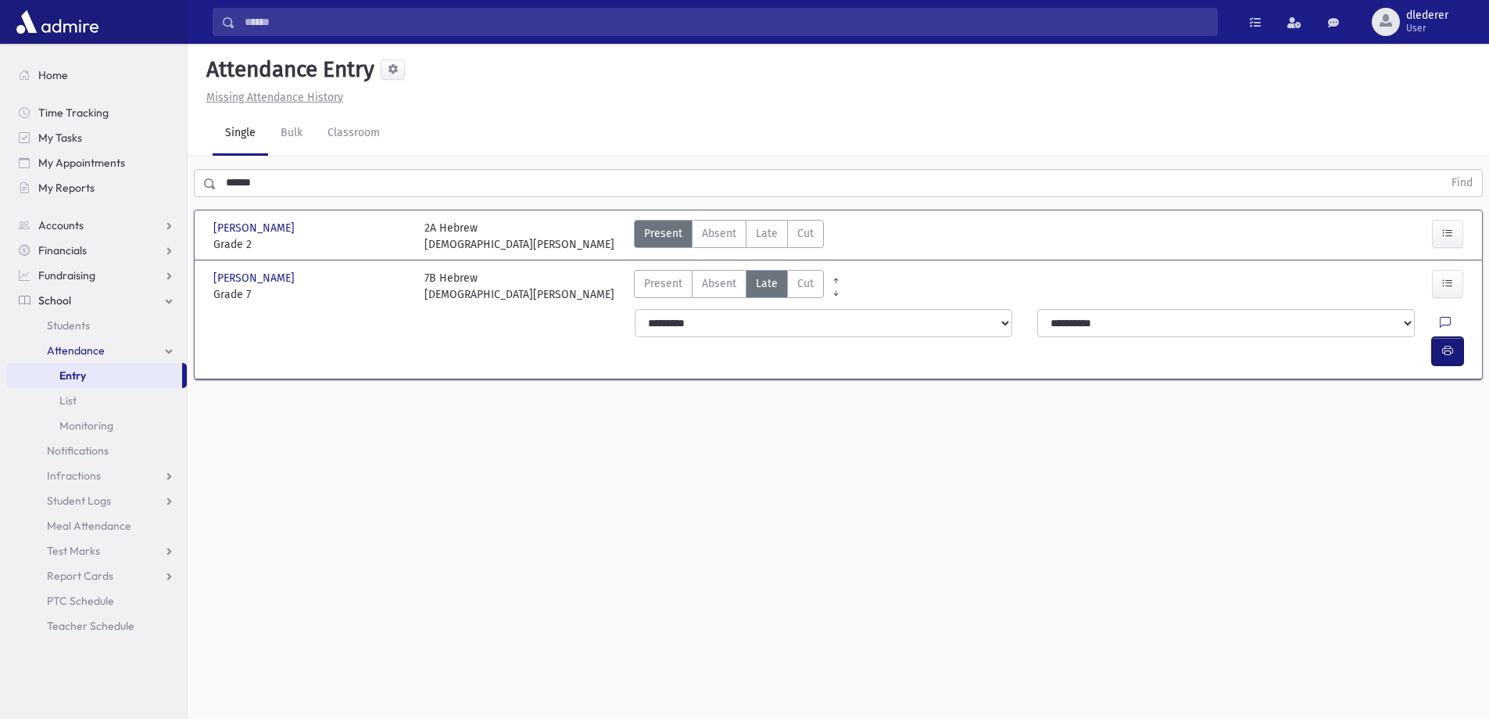
click at [1446, 344] on icon "button" at bounding box center [1448, 350] width 11 height 13
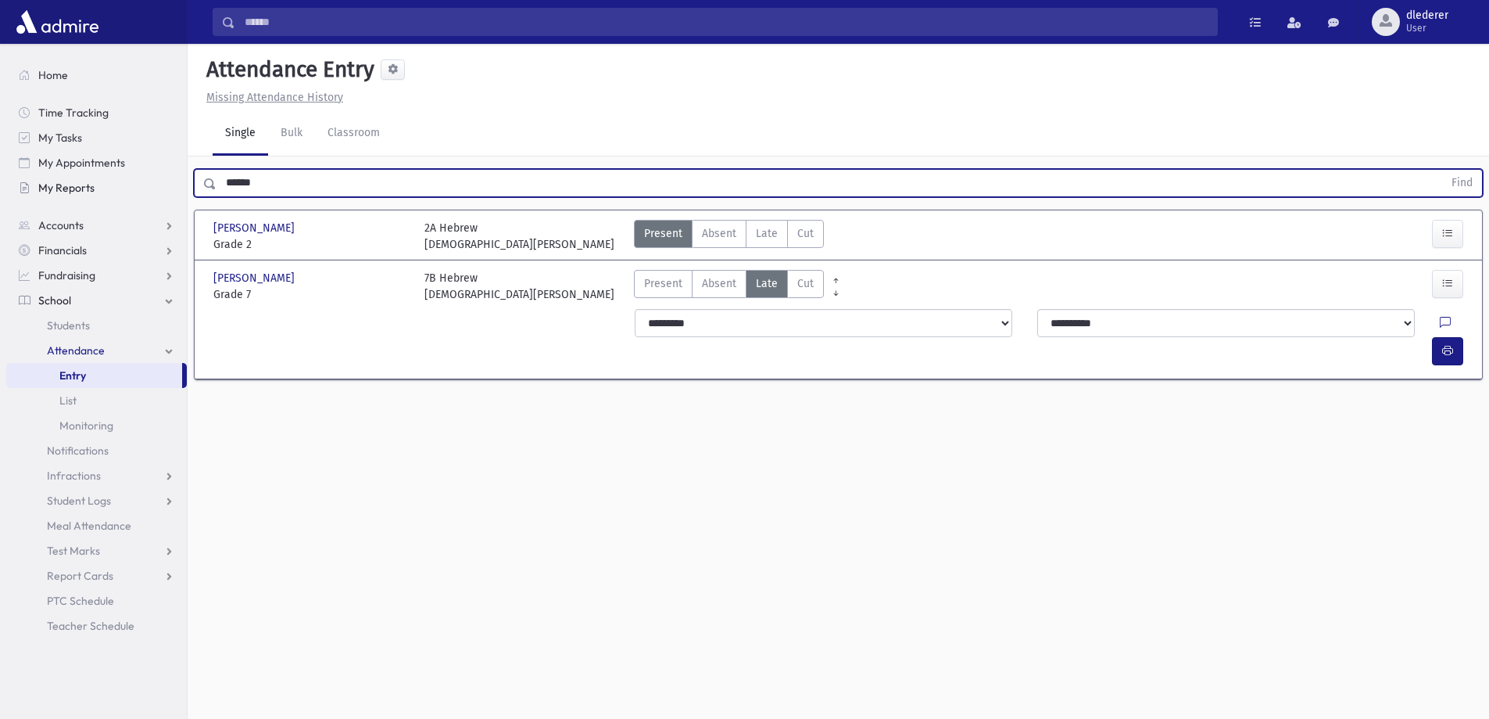
drag, startPoint x: 268, startPoint y: 175, endPoint x: 156, endPoint y: 180, distance: 112.7
click at [156, 180] on div "Search Results All Accounts" at bounding box center [744, 377] width 1489 height 754
click at [1443, 170] on button "Find" at bounding box center [1463, 183] width 40 height 27
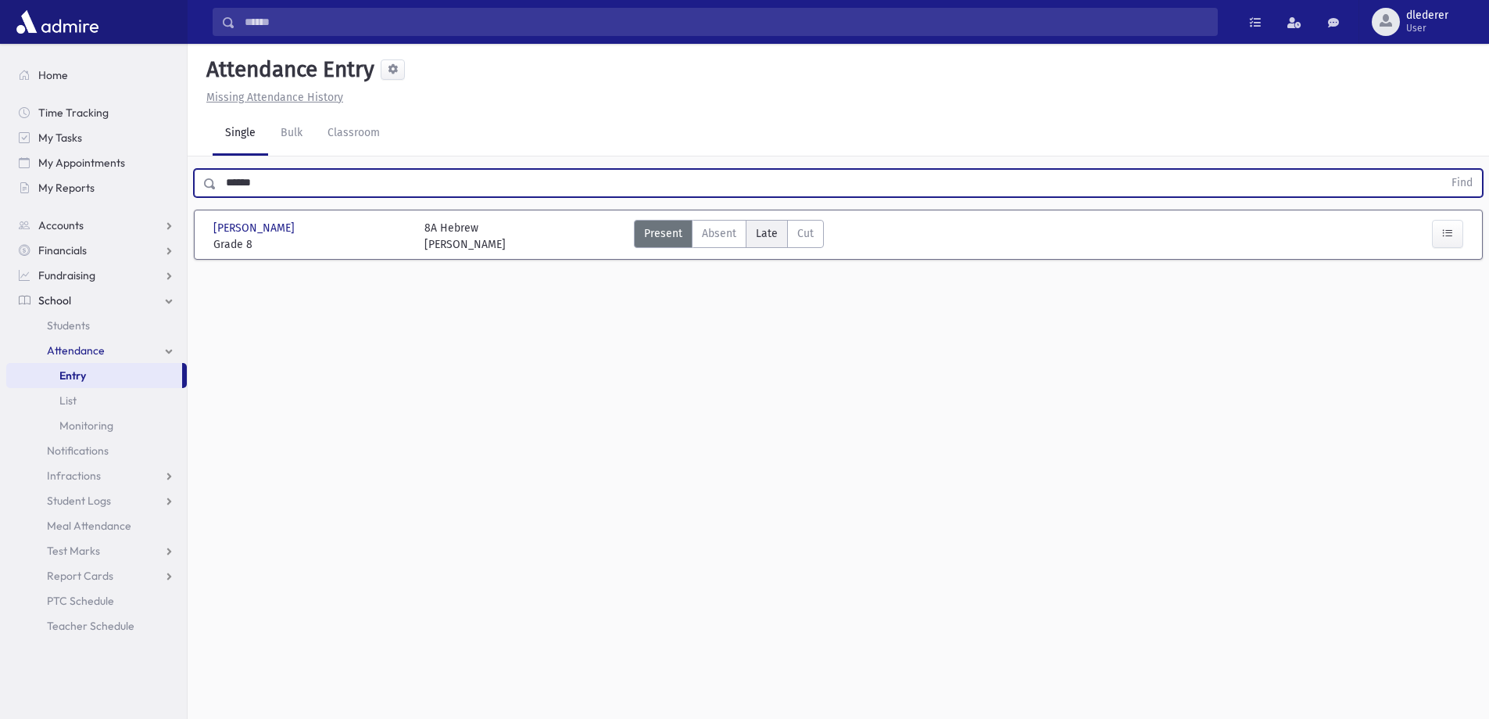
click at [757, 233] on span "Late" at bounding box center [767, 233] width 22 height 16
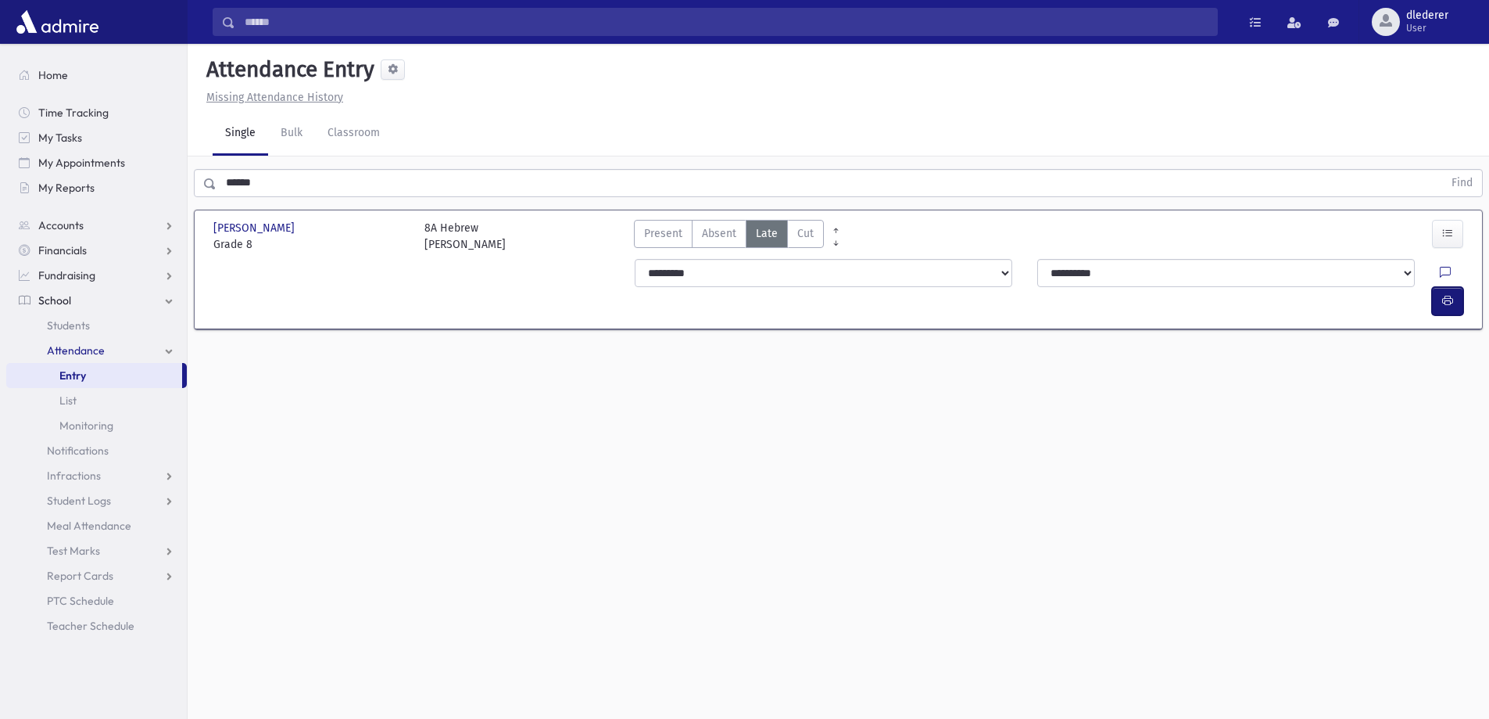
click at [1443, 294] on icon "button" at bounding box center [1448, 300] width 11 height 13
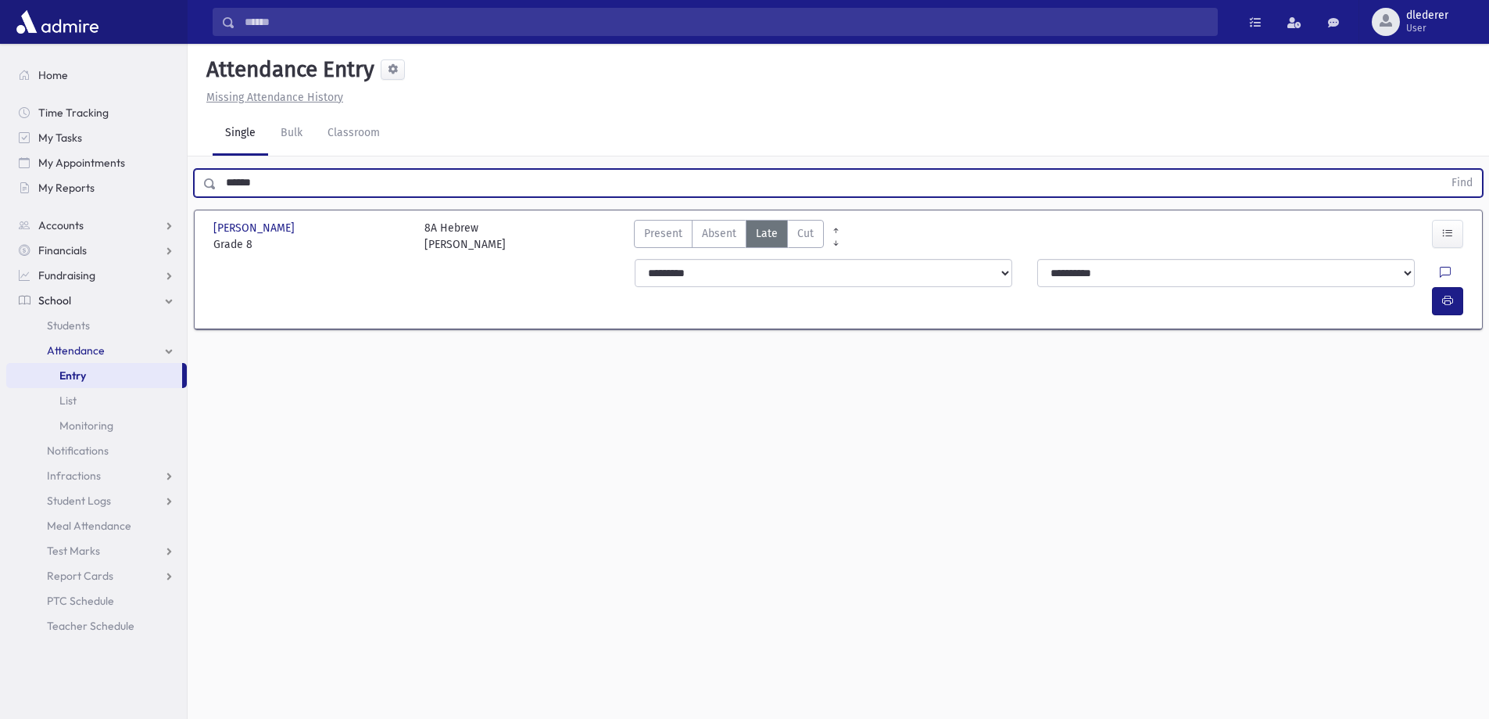
click at [287, 180] on input "******" at bounding box center [830, 183] width 1227 height 28
drag, startPoint x: 287, startPoint y: 180, endPoint x: 167, endPoint y: 184, distance: 120.5
click at [167, 184] on div "Search Results All Accounts" at bounding box center [744, 377] width 1489 height 754
click at [1443, 170] on button "Find" at bounding box center [1463, 183] width 40 height 27
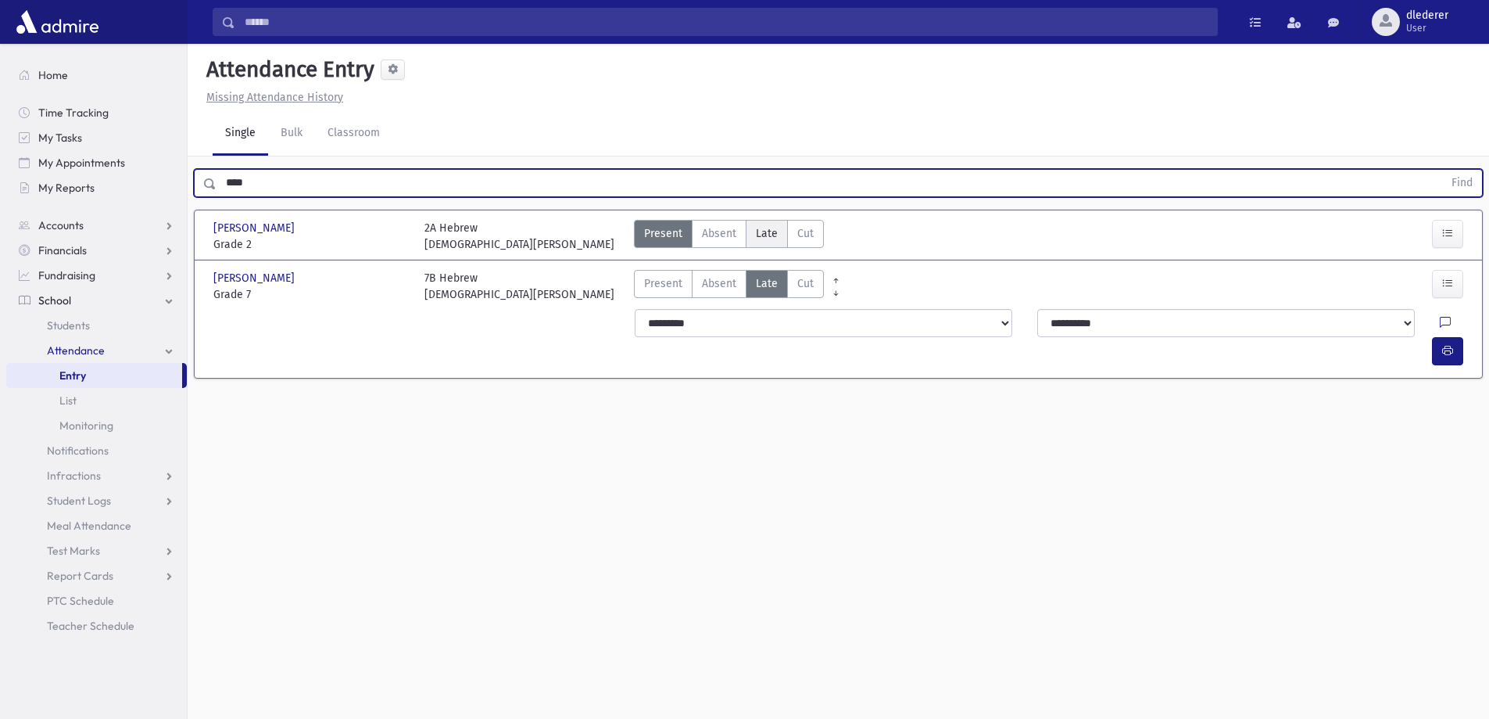
click at [760, 228] on span "Late" at bounding box center [767, 233] width 22 height 16
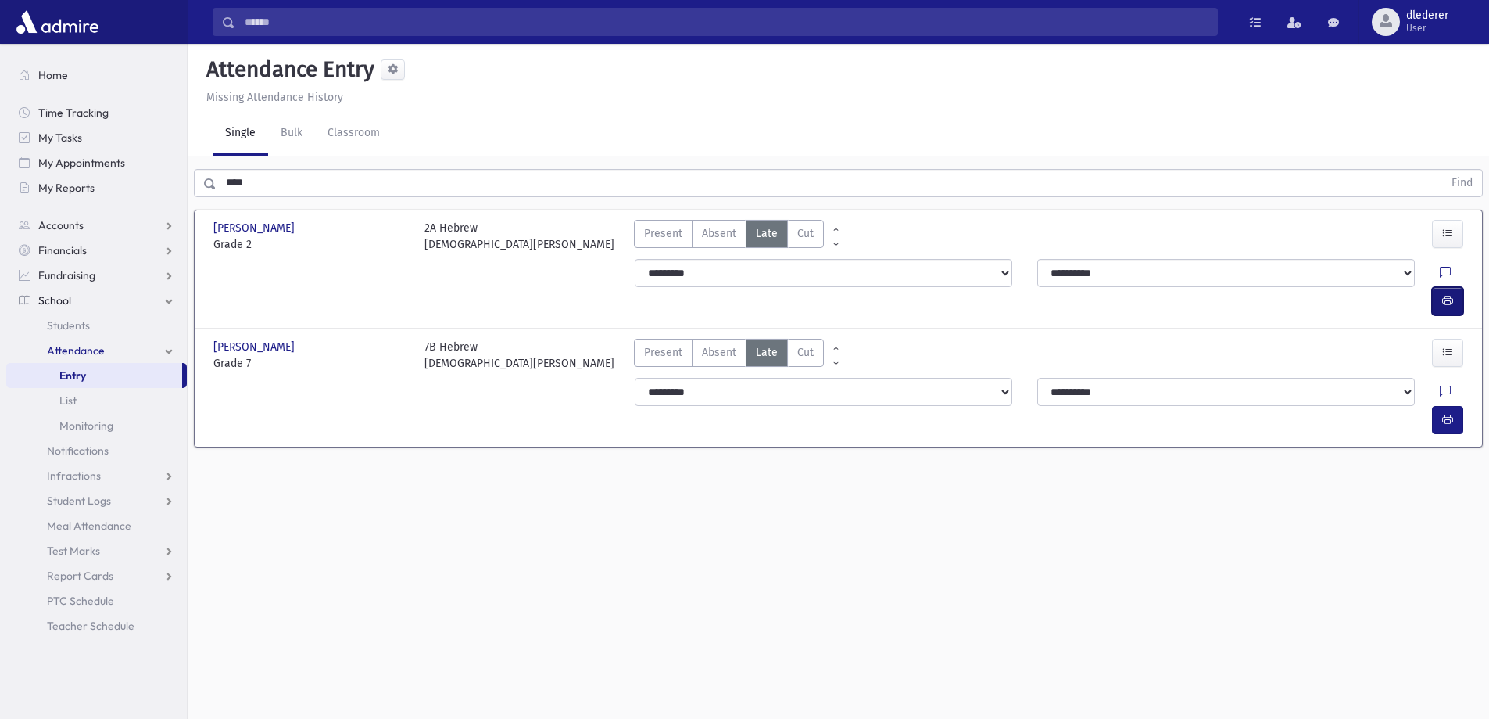
click at [1456, 287] on button "button" at bounding box center [1447, 301] width 31 height 28
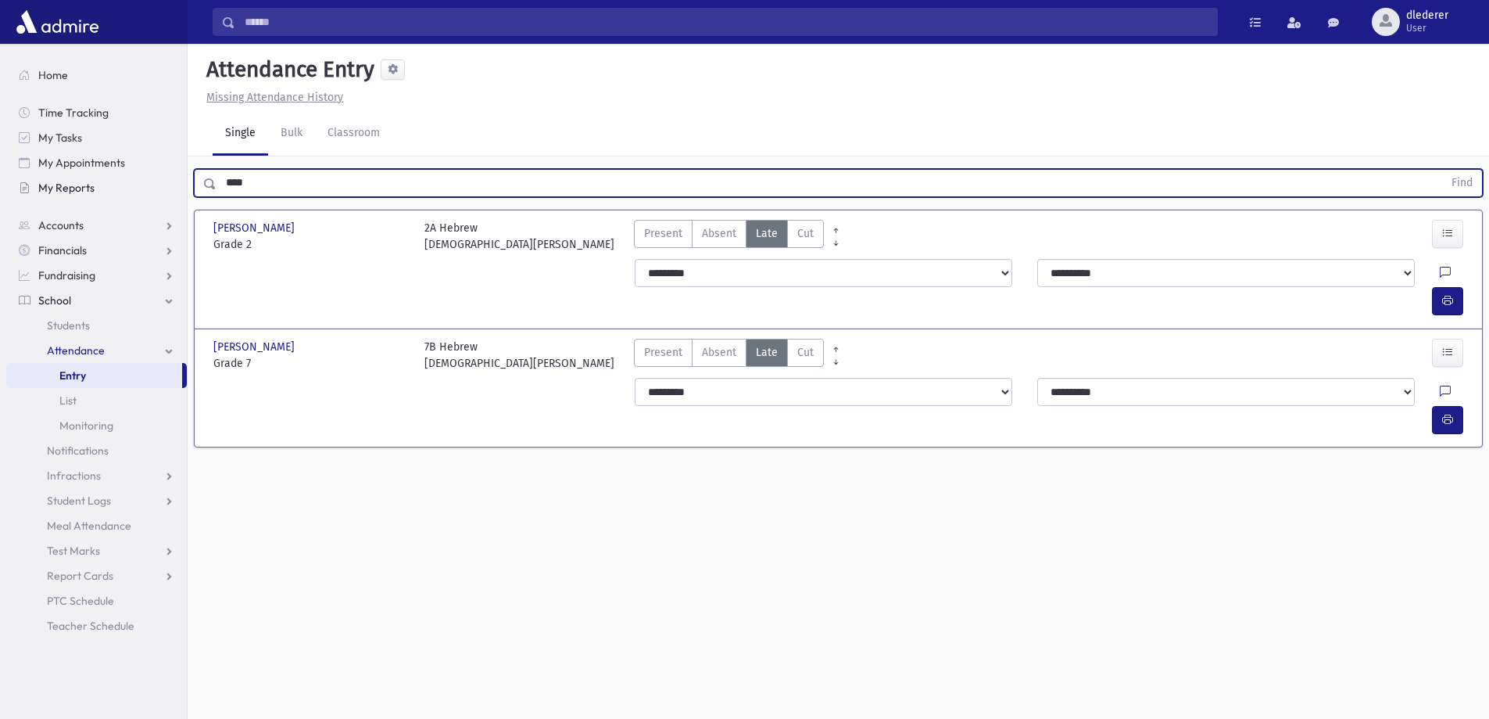
drag, startPoint x: 272, startPoint y: 177, endPoint x: 115, endPoint y: 192, distance: 157.9
click at [115, 192] on div "Search Results All Accounts" at bounding box center [744, 377] width 1489 height 754
click at [1443, 170] on button "Find" at bounding box center [1463, 183] width 40 height 27
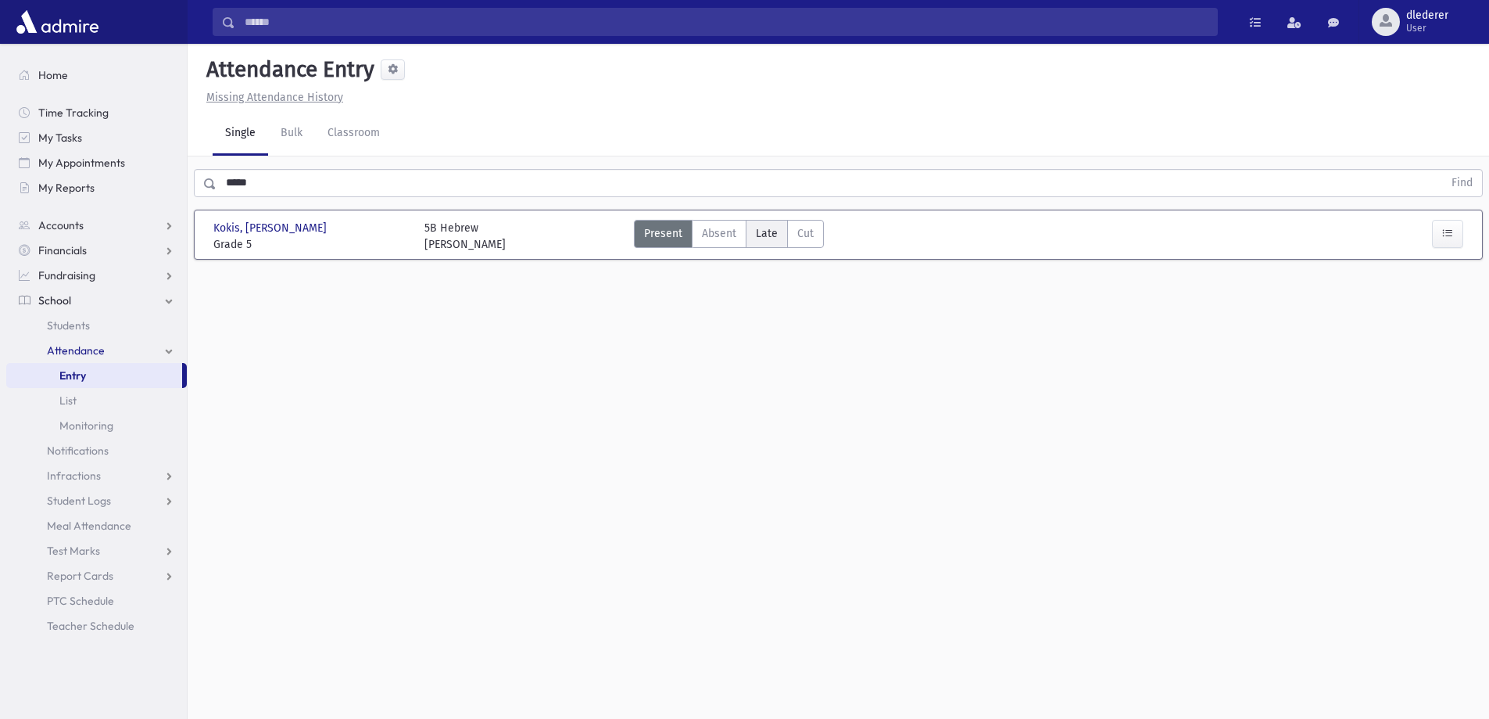
click at [759, 234] on span "Late" at bounding box center [767, 233] width 22 height 16
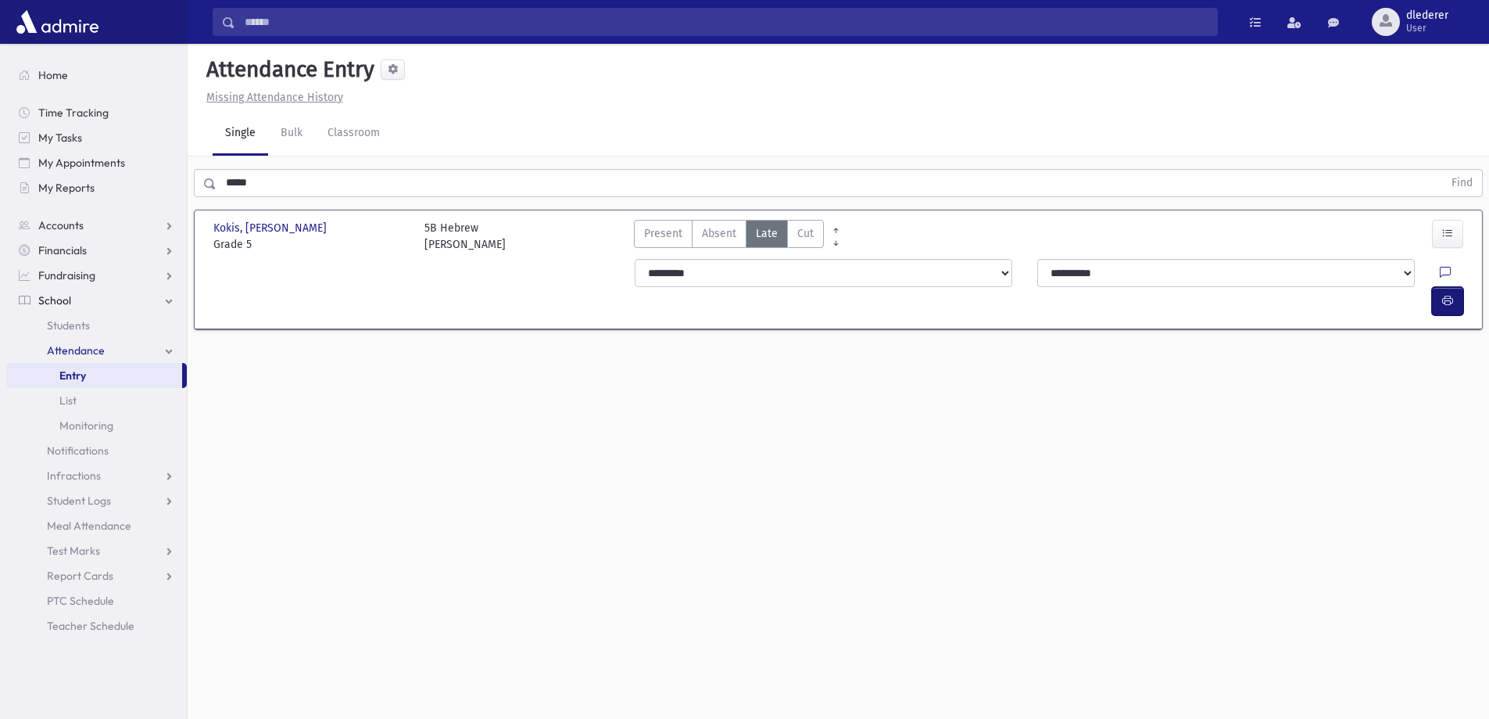
click at [1443, 294] on icon "button" at bounding box center [1448, 300] width 11 height 13
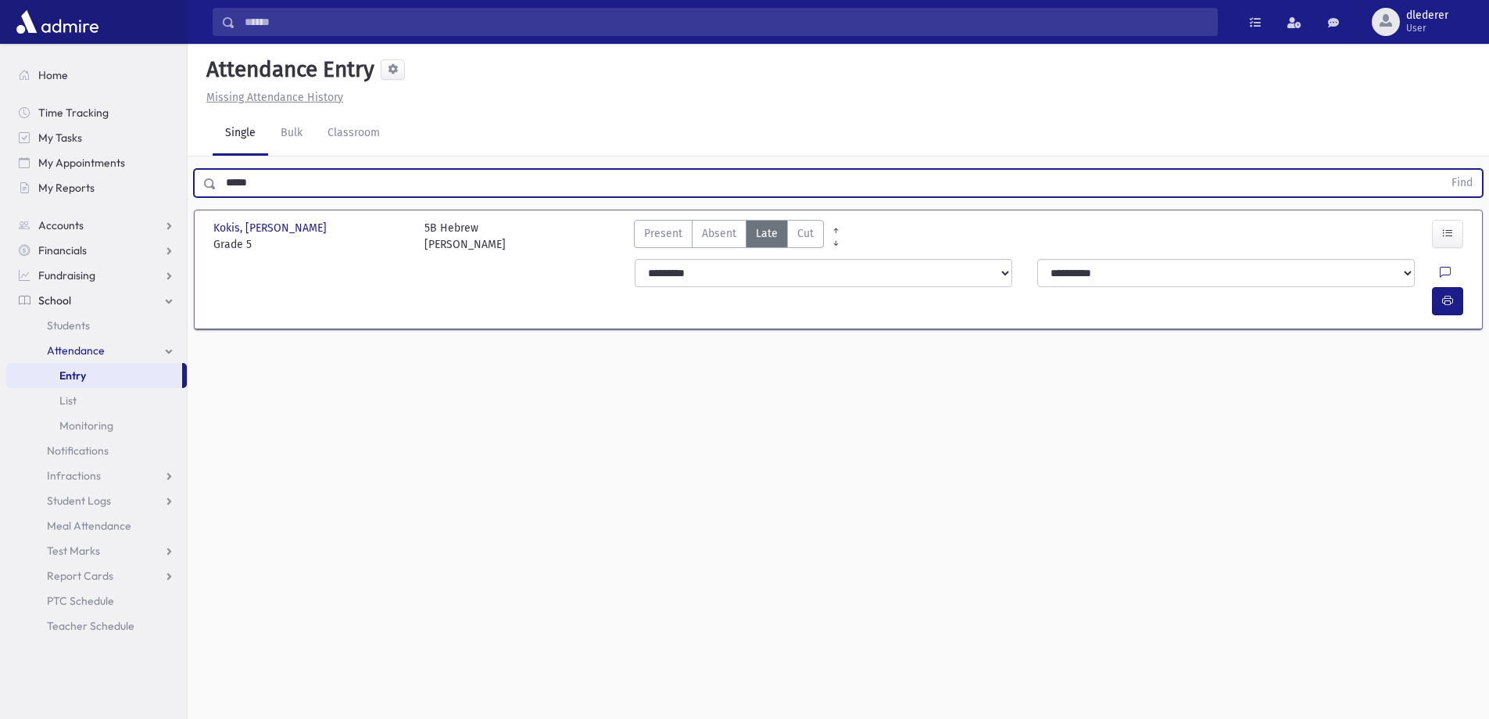
drag, startPoint x: 180, startPoint y: 185, endPoint x: 123, endPoint y: 209, distance: 62.0
click at [123, 209] on div "Search Results All Accounts" at bounding box center [744, 377] width 1489 height 754
click at [1443, 170] on button "Find" at bounding box center [1463, 183] width 40 height 27
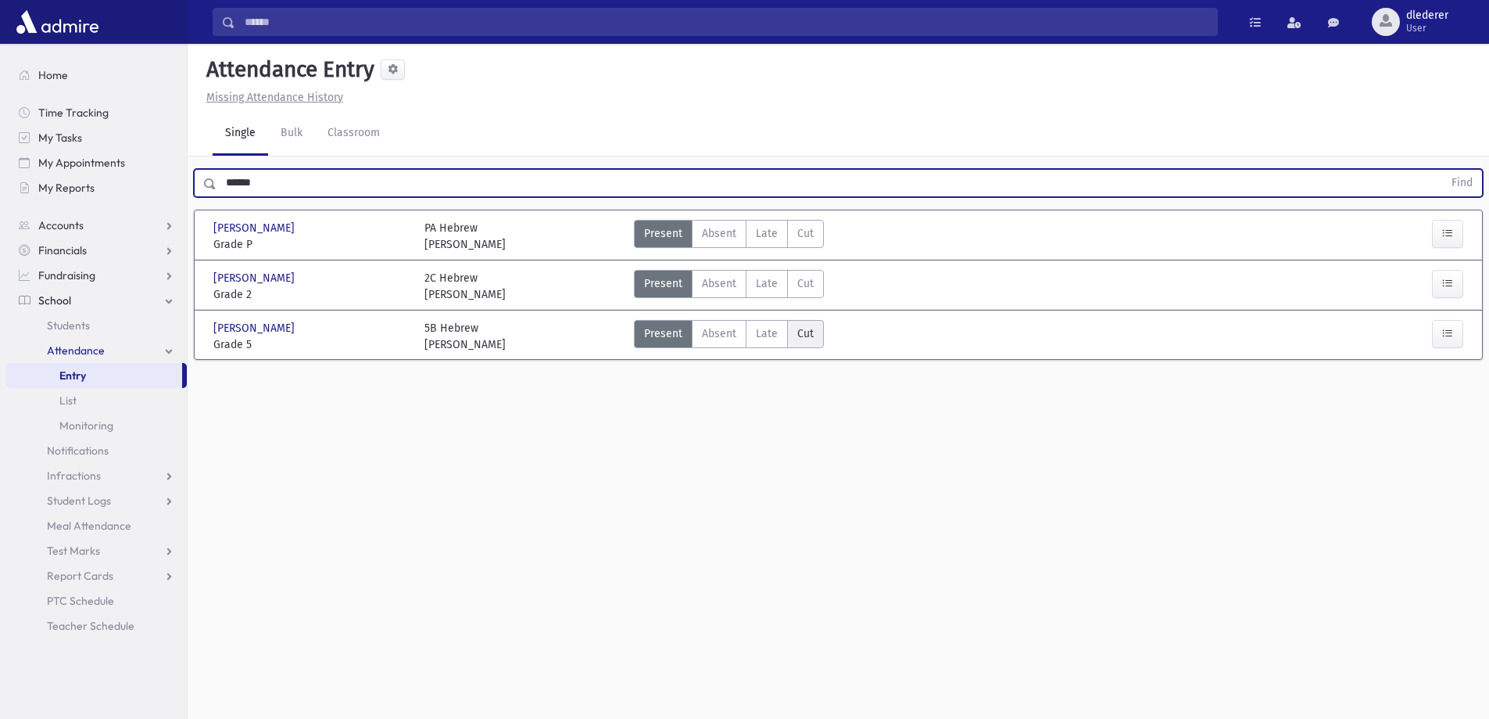
drag, startPoint x: 767, startPoint y: 335, endPoint x: 819, endPoint y: 333, distance: 51.6
click at [769, 335] on span "Late" at bounding box center [767, 333] width 22 height 16
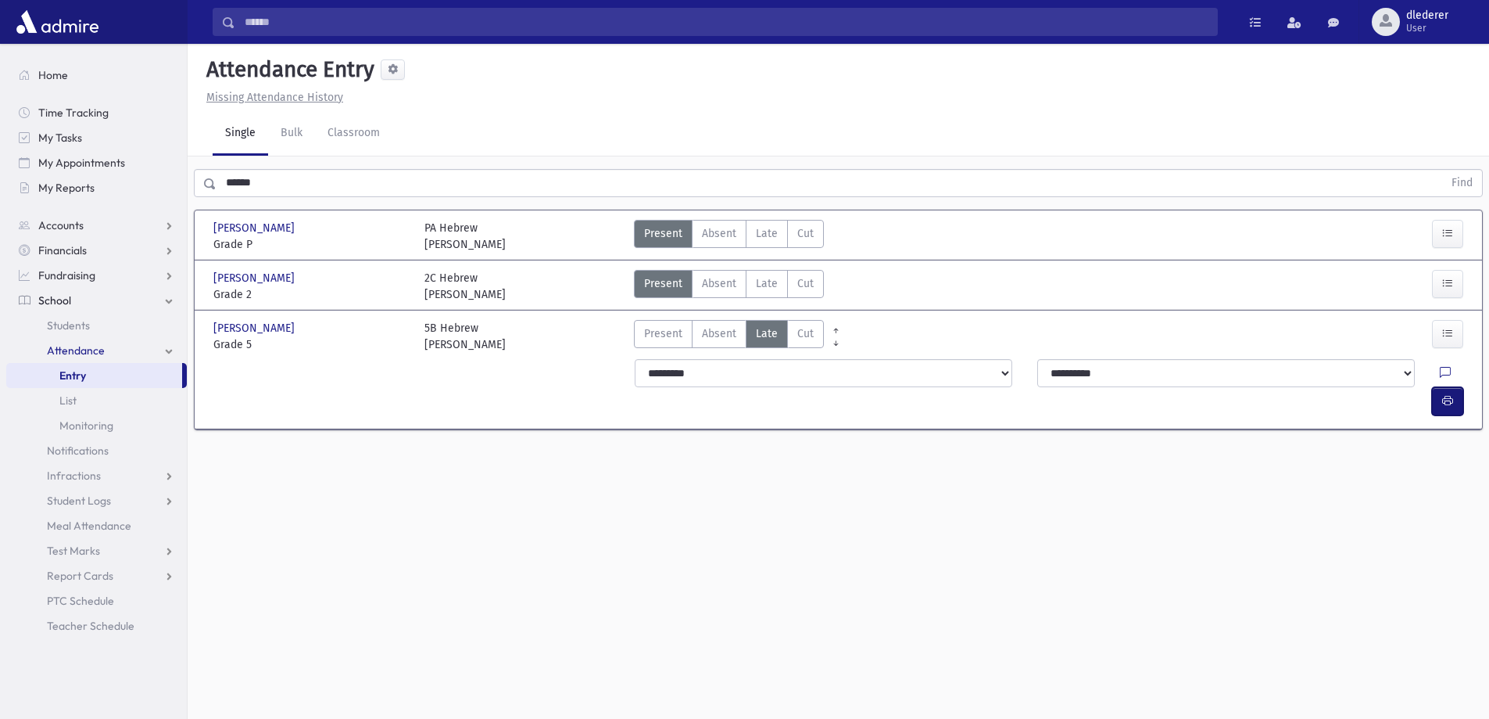
click at [1450, 394] on span "button" at bounding box center [1448, 400] width 11 height 13
click at [758, 277] on span "Late" at bounding box center [767, 283] width 22 height 16
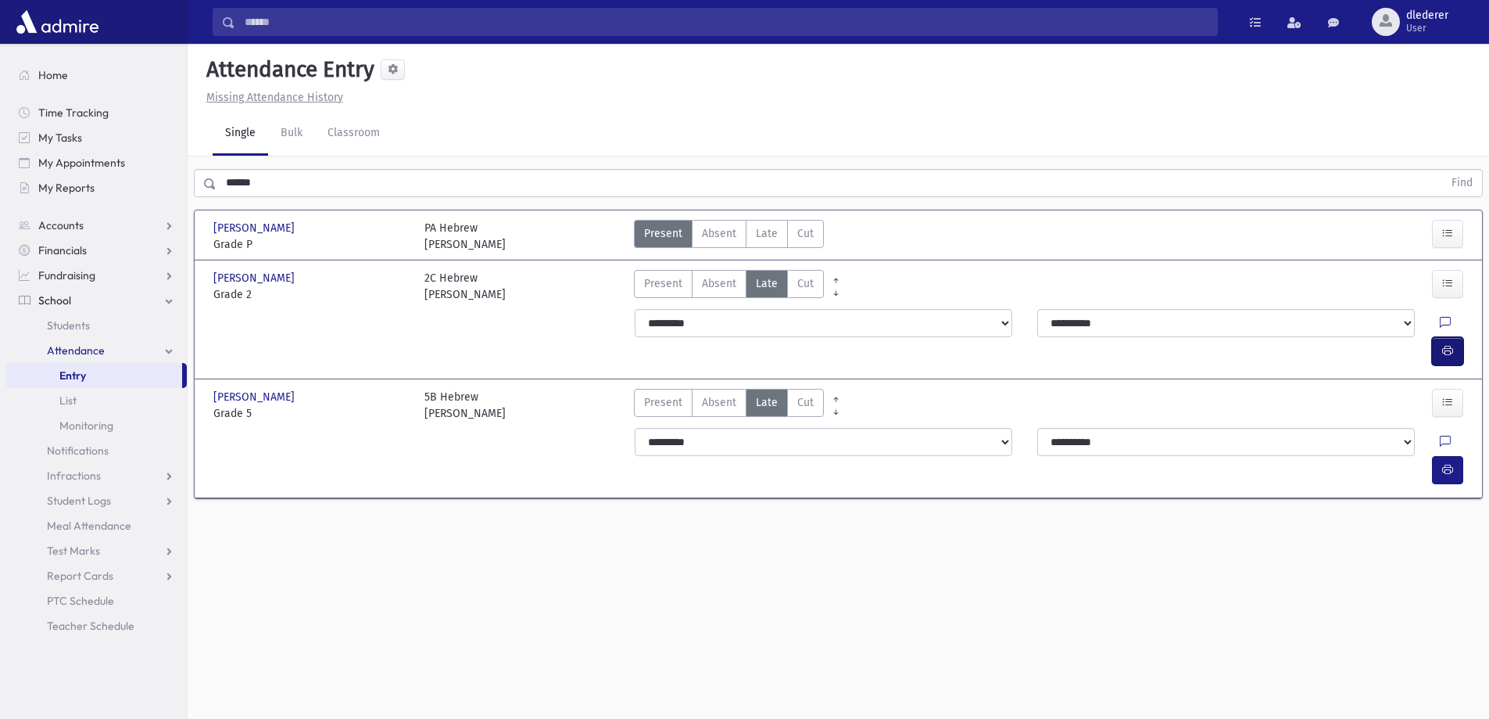
click at [1454, 337] on button "button" at bounding box center [1447, 351] width 31 height 28
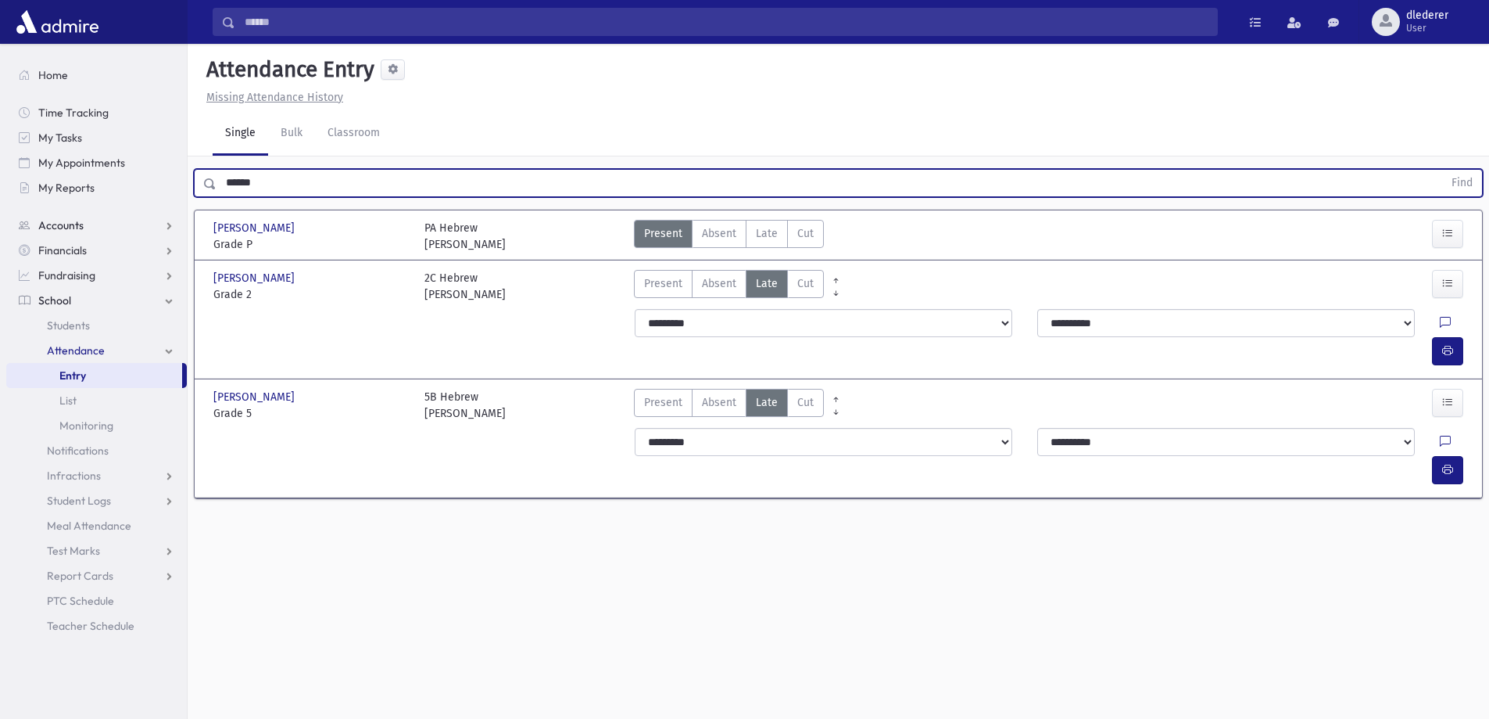
drag, startPoint x: 235, startPoint y: 185, endPoint x: 81, endPoint y: 223, distance: 158.5
click at [106, 202] on div "Search Results All Accounts" at bounding box center [744, 377] width 1489 height 754
click at [1443, 170] on button "Find" at bounding box center [1463, 183] width 40 height 27
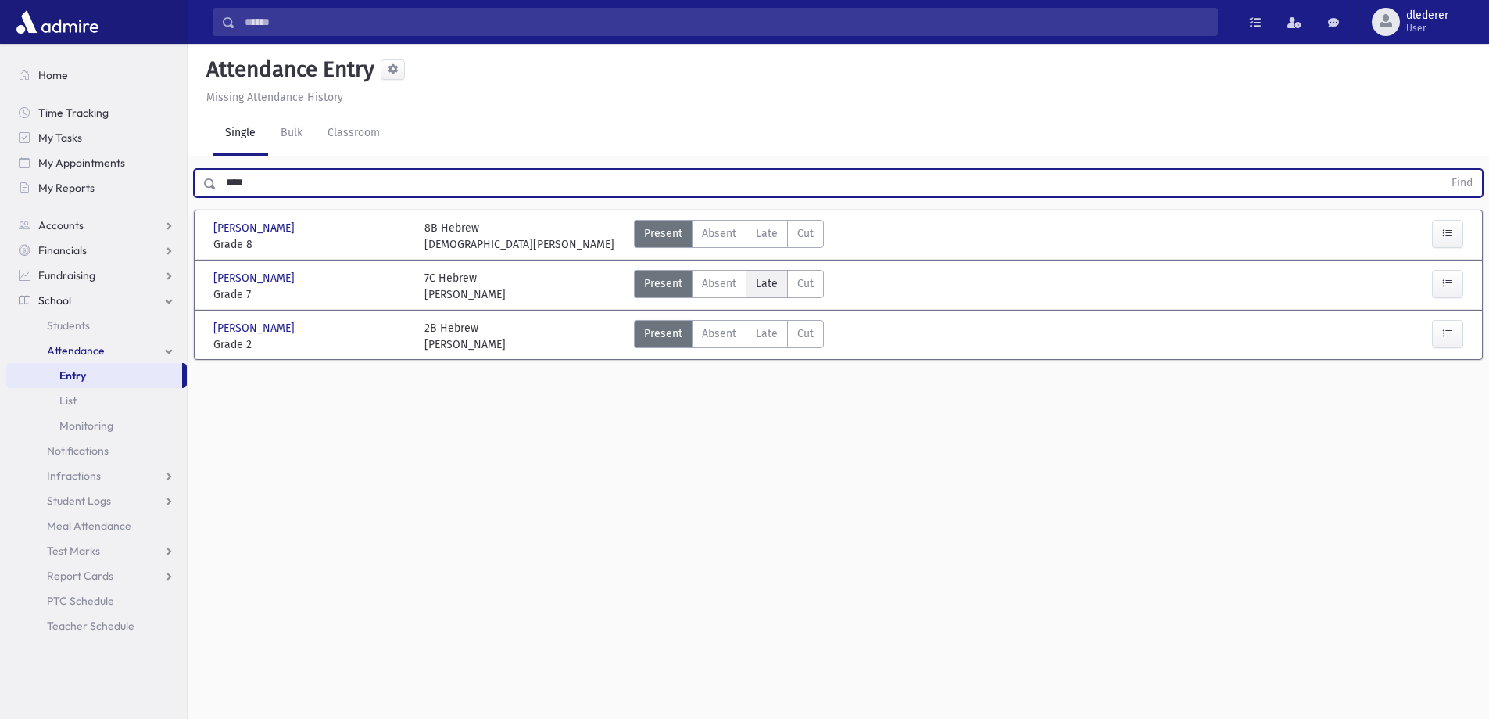
click at [771, 286] on span "Late" at bounding box center [767, 283] width 22 height 16
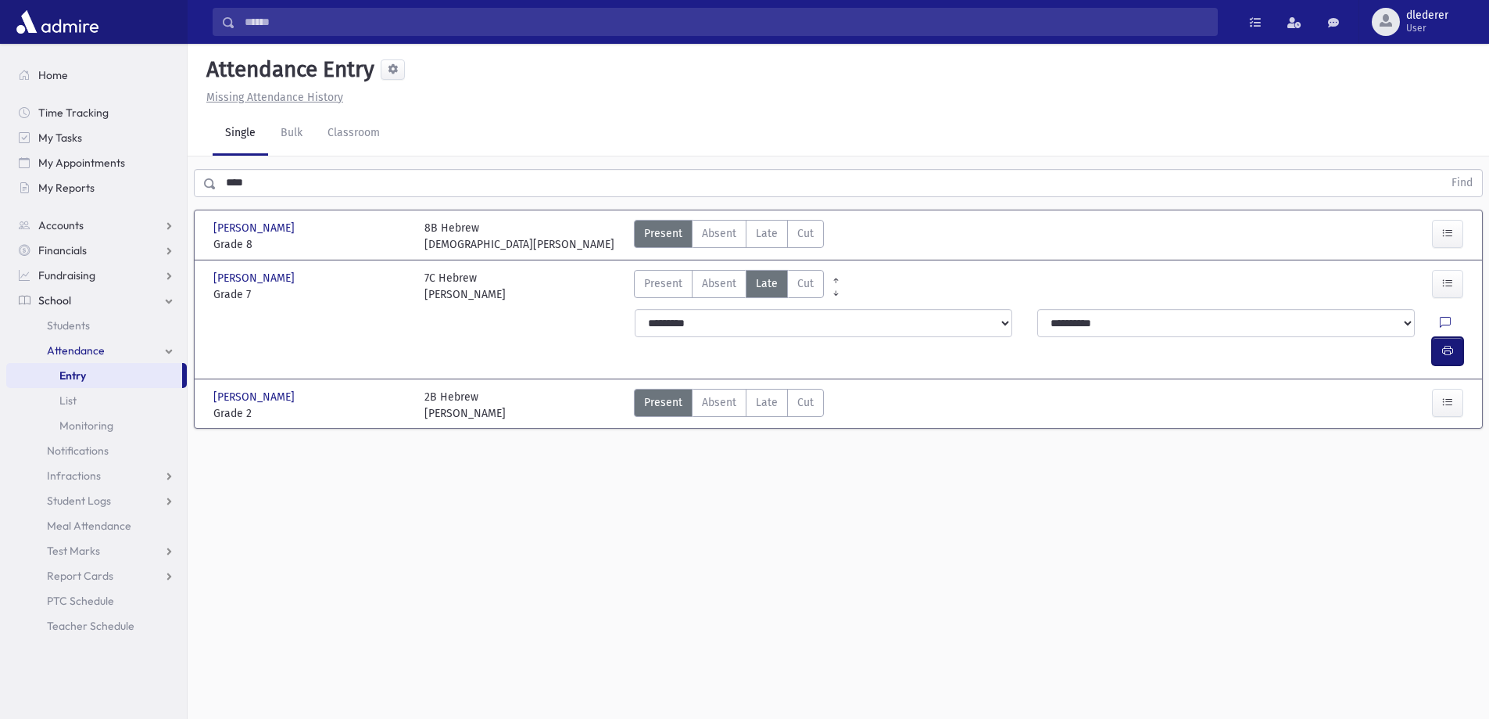
click at [1460, 337] on button "button" at bounding box center [1447, 351] width 31 height 28
click at [762, 226] on span "Late" at bounding box center [767, 233] width 22 height 16
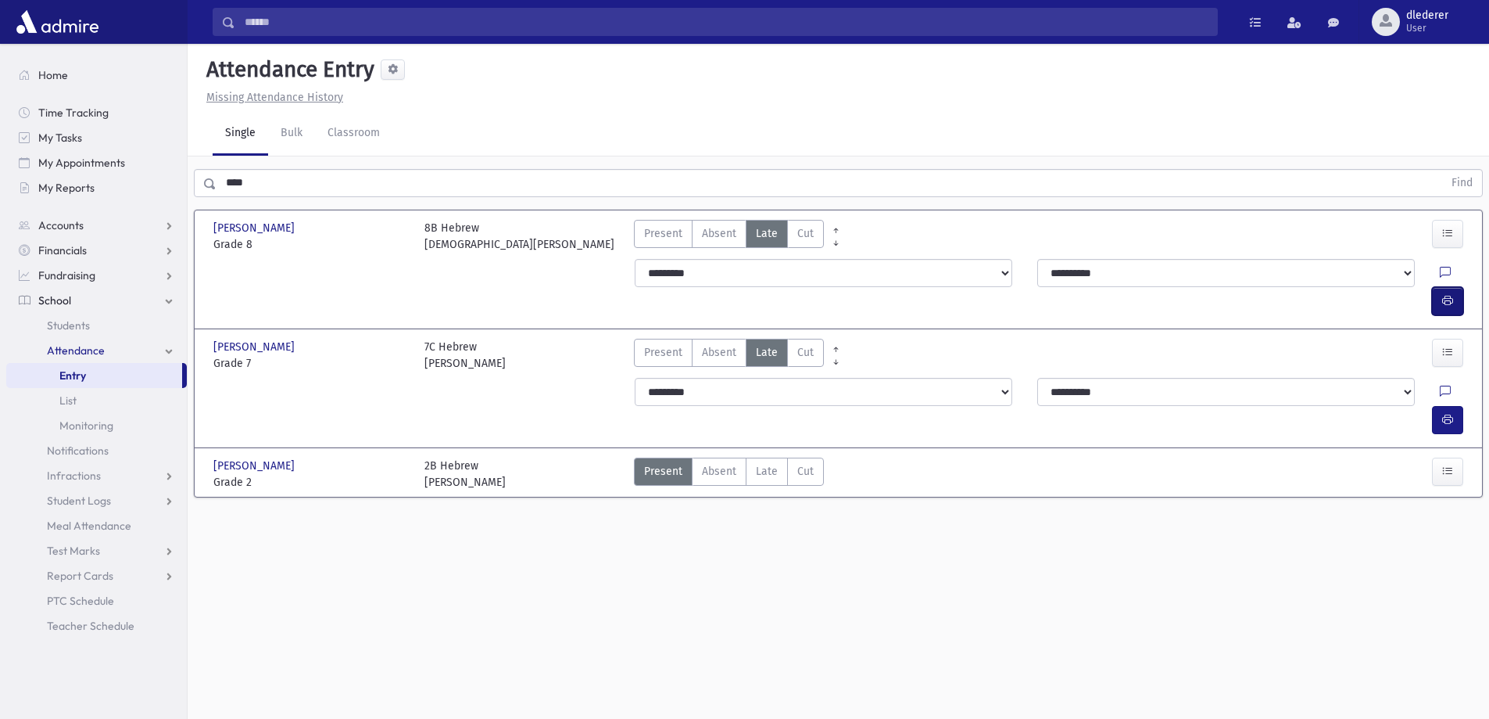
click at [1443, 294] on icon "button" at bounding box center [1448, 300] width 11 height 13
click at [760, 463] on span "Late" at bounding box center [767, 471] width 22 height 16
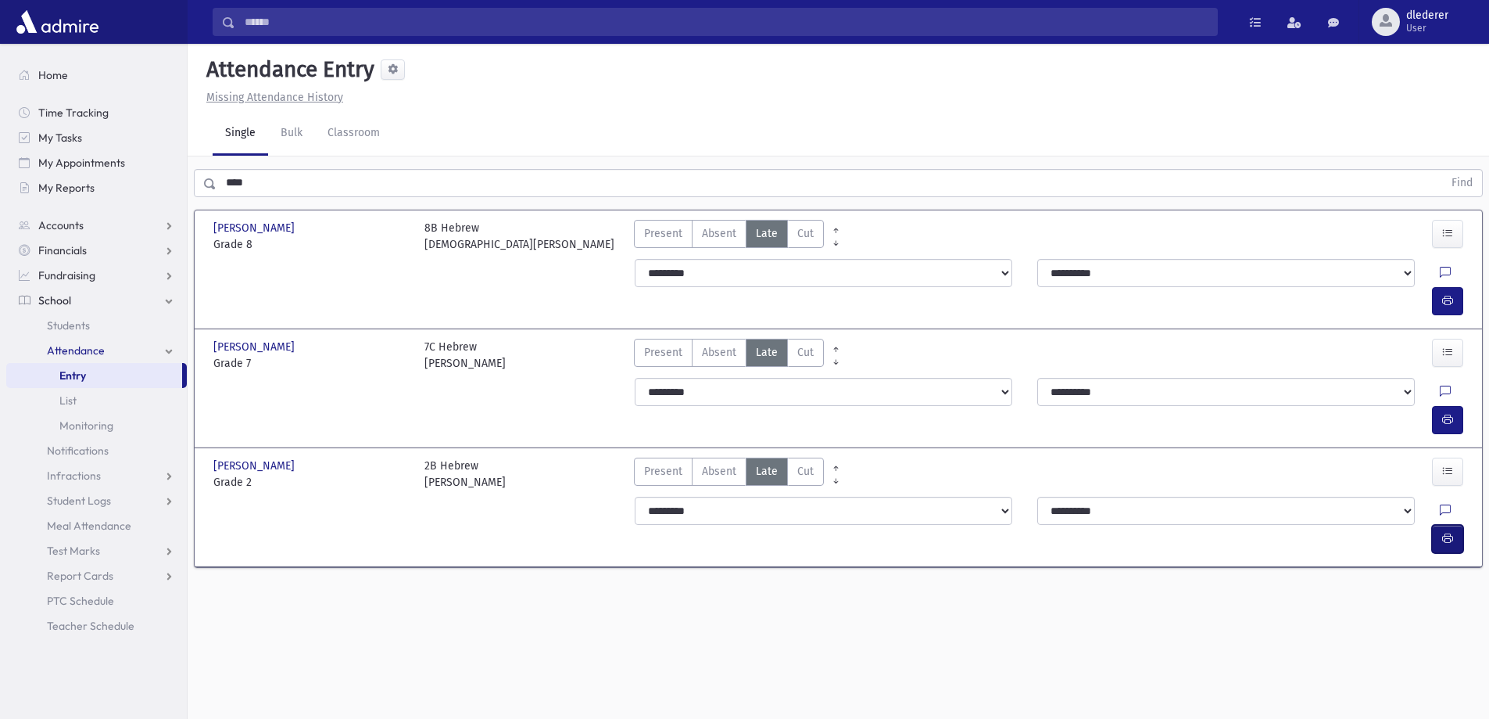
click at [1446, 532] on icon "button" at bounding box center [1448, 538] width 11 height 13
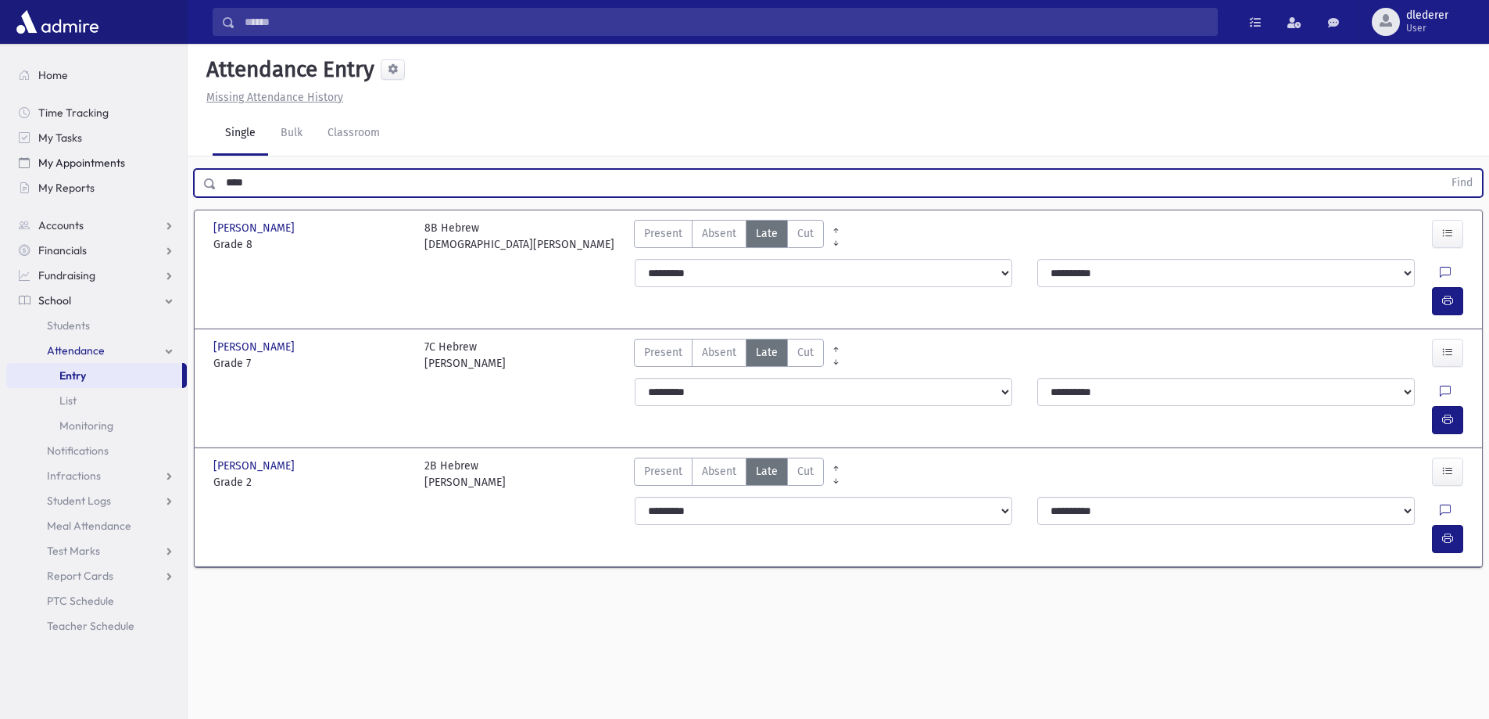
drag, startPoint x: 309, startPoint y: 188, endPoint x: 161, endPoint y: 171, distance: 148.7
click at [161, 171] on div "Search Results All Accounts" at bounding box center [744, 377] width 1489 height 754
click at [1443, 170] on button "Find" at bounding box center [1463, 183] width 40 height 27
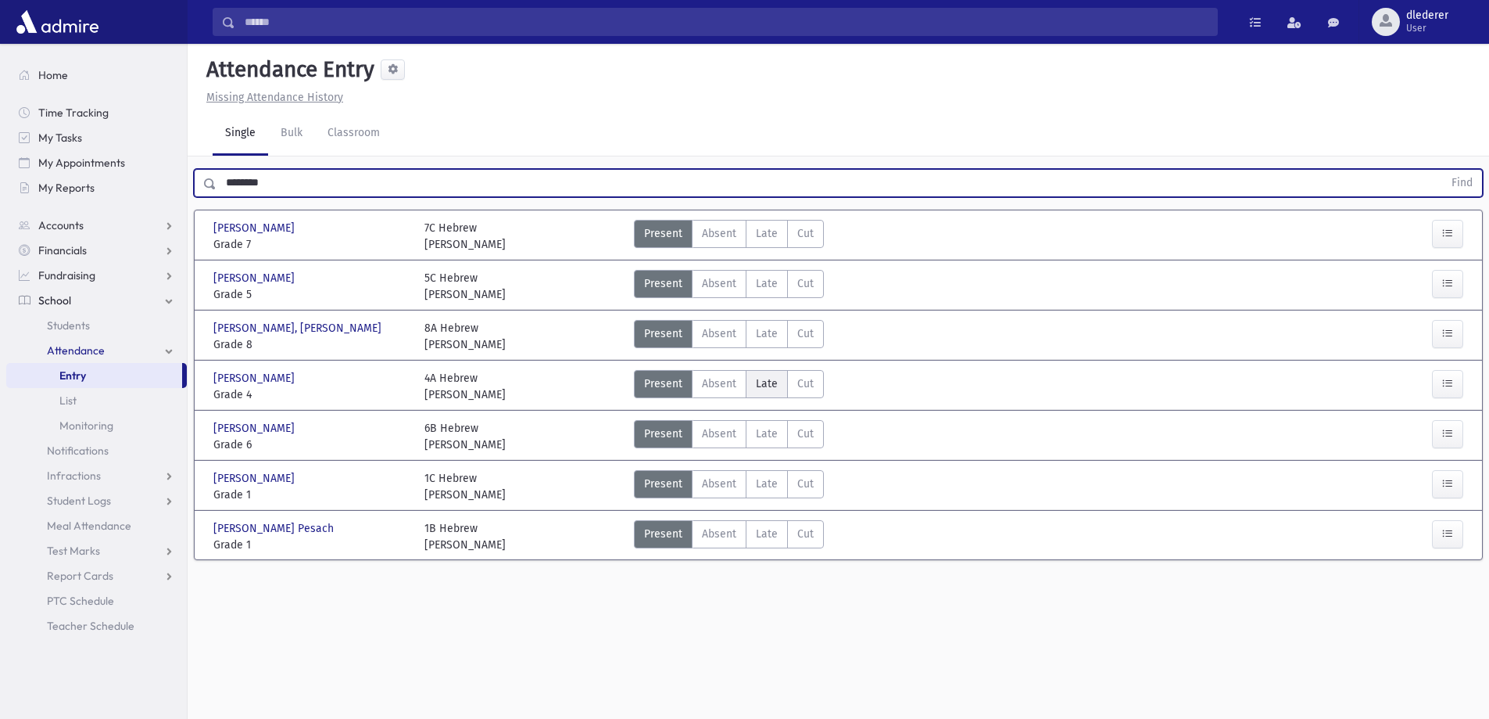
drag, startPoint x: 771, startPoint y: 381, endPoint x: 813, endPoint y: 392, distance: 43.6
click at [770, 381] on span "Late" at bounding box center [767, 383] width 22 height 16
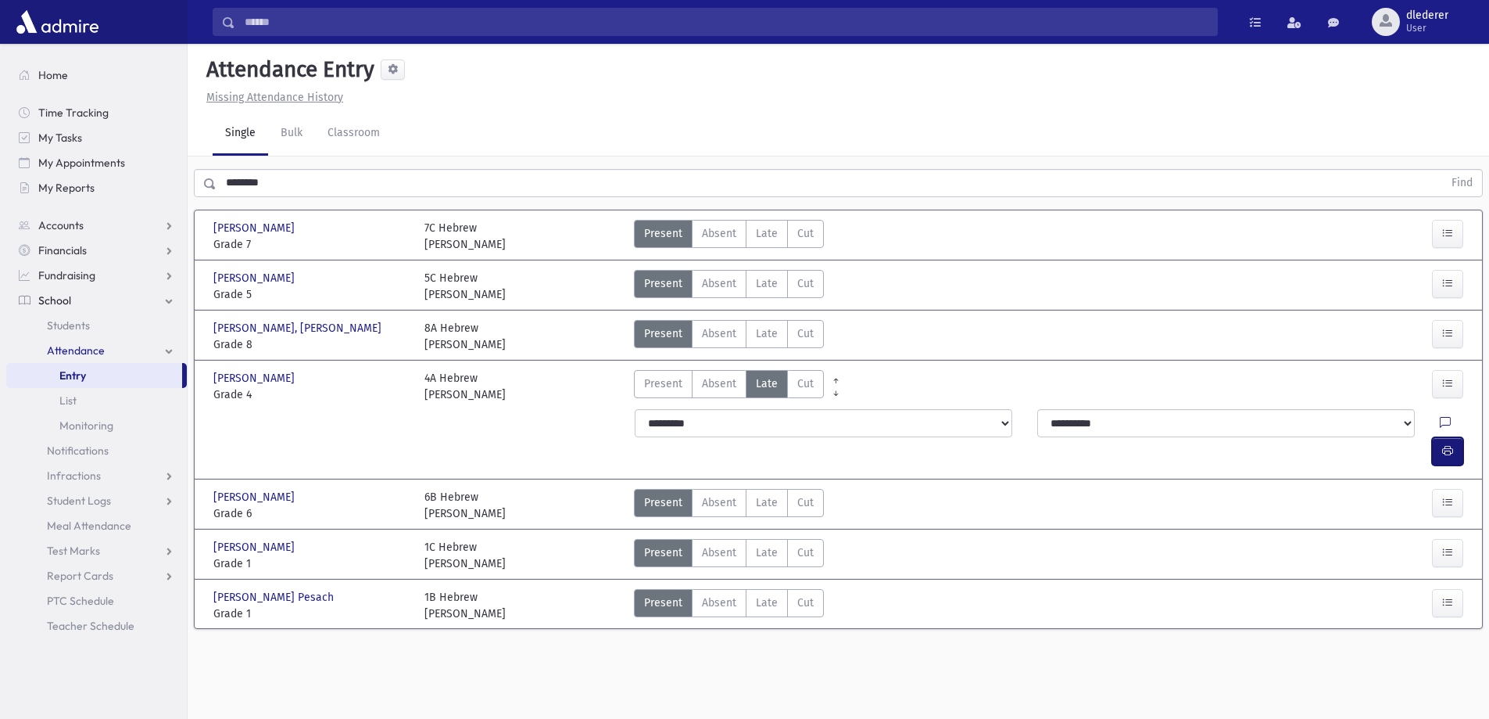
click at [1457, 437] on button "button" at bounding box center [1447, 451] width 31 height 28
click at [758, 290] on span "Late" at bounding box center [767, 283] width 22 height 16
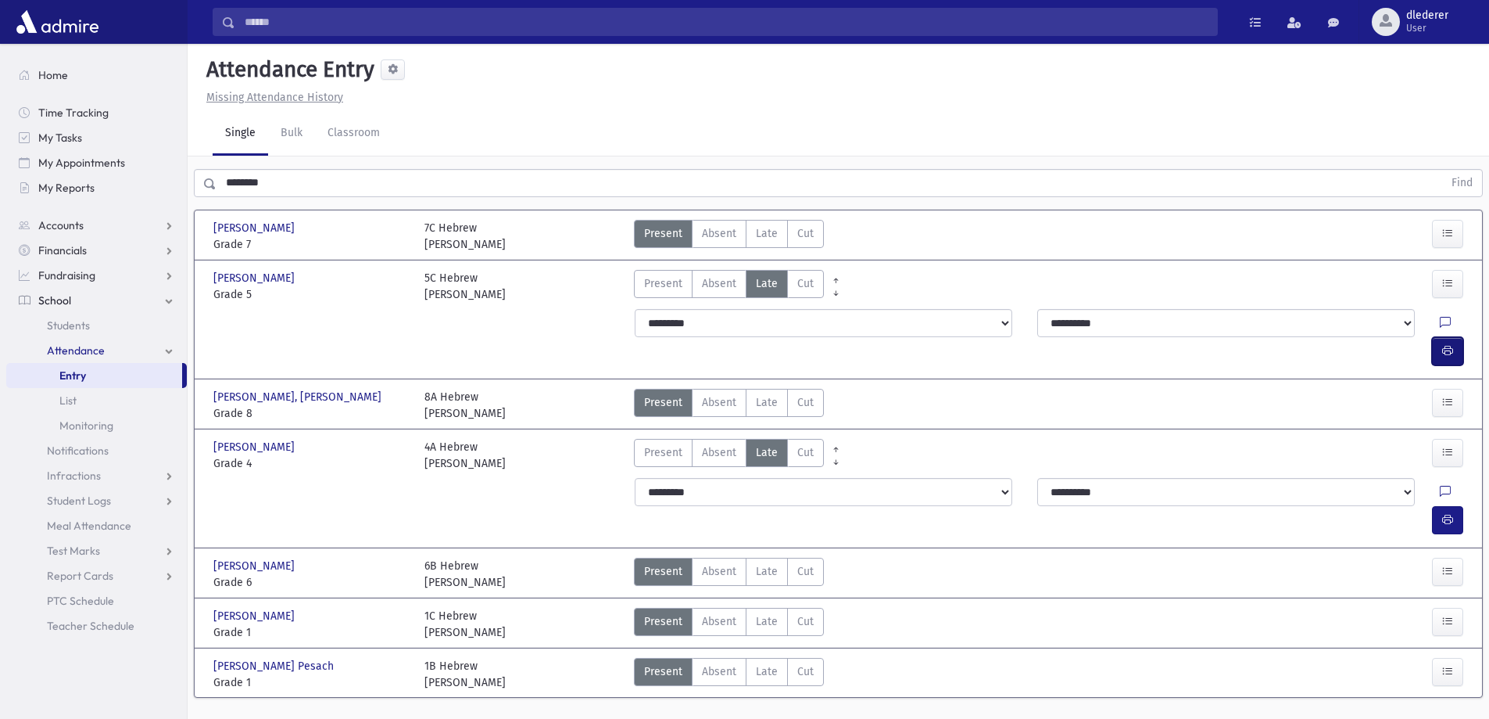
click at [1446, 344] on icon "button" at bounding box center [1448, 350] width 11 height 13
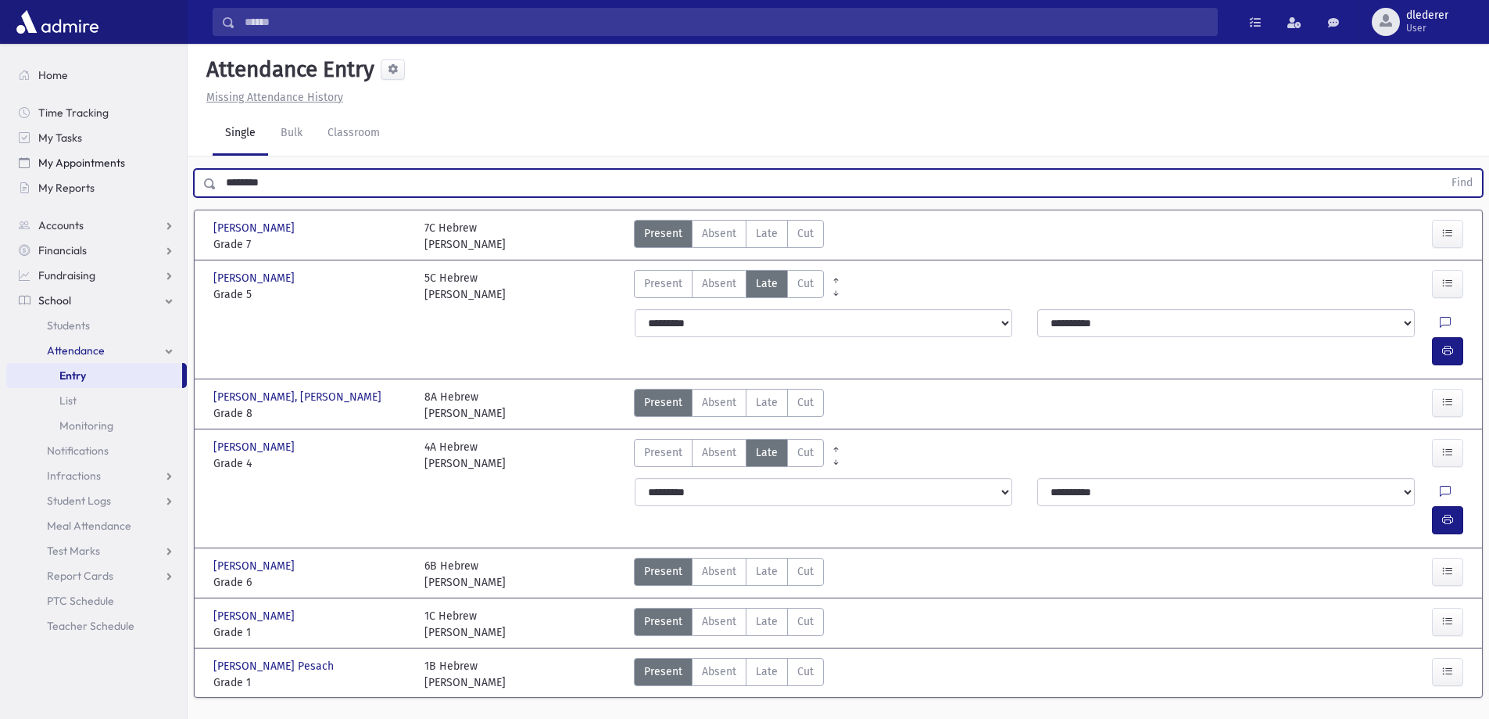
drag, startPoint x: 303, startPoint y: 179, endPoint x: 41, endPoint y: 172, distance: 262.0
click at [66, 193] on div "Search Results All Accounts" at bounding box center [744, 377] width 1489 height 754
click at [1443, 170] on button "Find" at bounding box center [1463, 183] width 40 height 27
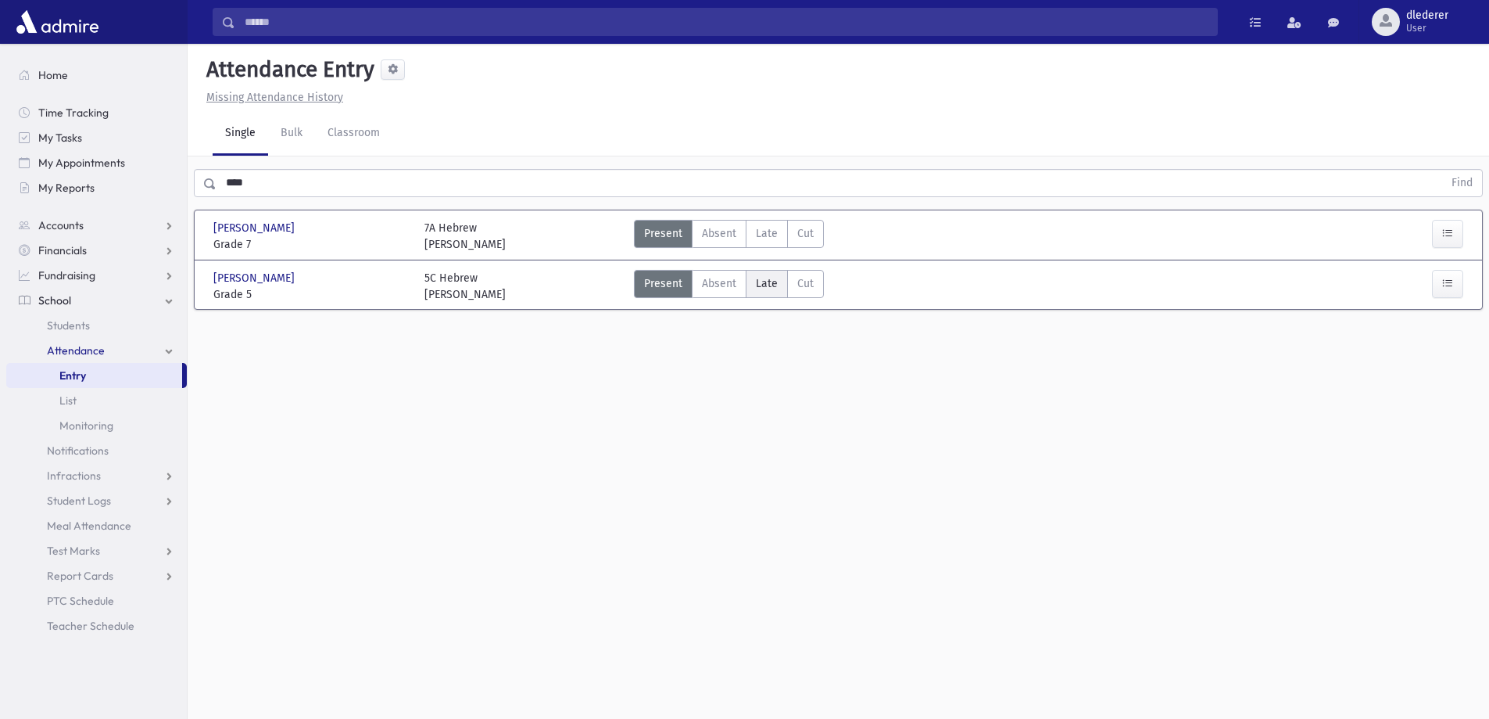
click at [773, 283] on span "Late" at bounding box center [767, 283] width 22 height 16
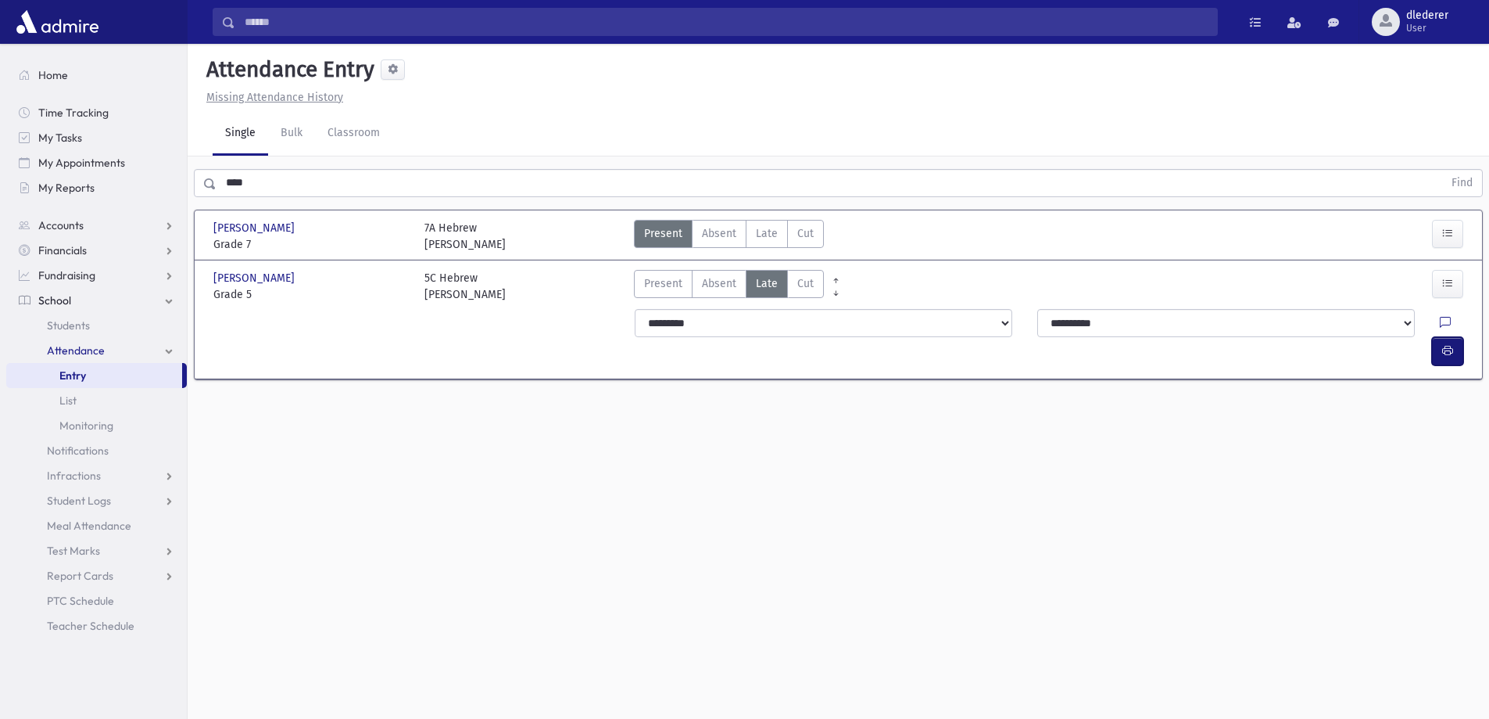
click at [1446, 344] on icon "button" at bounding box center [1448, 350] width 11 height 13
click at [770, 285] on span "Late" at bounding box center [767, 283] width 22 height 16
drag, startPoint x: 905, startPoint y: 1, endPoint x: 594, endPoint y: 73, distance: 319.4
click at [594, 73] on div "Attendance Entry" at bounding box center [838, 72] width 1277 height 33
drag, startPoint x: 651, startPoint y: 403, endPoint x: 647, endPoint y: 382, distance: 20.9
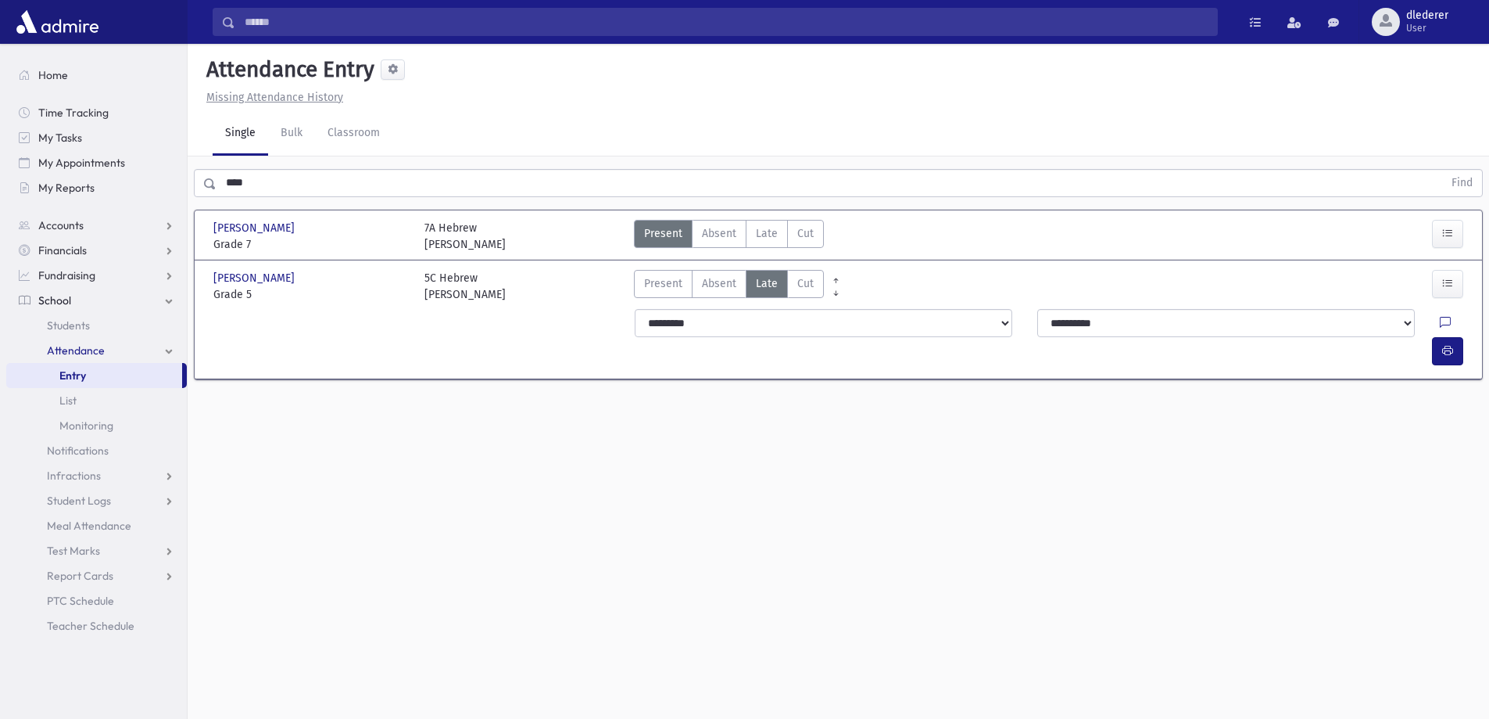
click at [651, 400] on div "Attendance Entry Missing Attendance History Single Bulk Classroom **** Find Ruc…" at bounding box center [839, 381] width 1302 height 675
click at [947, 27] on input "Search" at bounding box center [726, 22] width 982 height 28
click at [457, 340] on div "Ruck, Mordechai Ruck, Mordechai Grade 5 Grade 5 5C Hebrew Rabbi Link Present P …" at bounding box center [838, 318] width 1263 height 117
click at [650, 230] on span "Present" at bounding box center [663, 233] width 38 height 16
drag, startPoint x: 650, startPoint y: 230, endPoint x: 549, endPoint y: 317, distance: 133.1
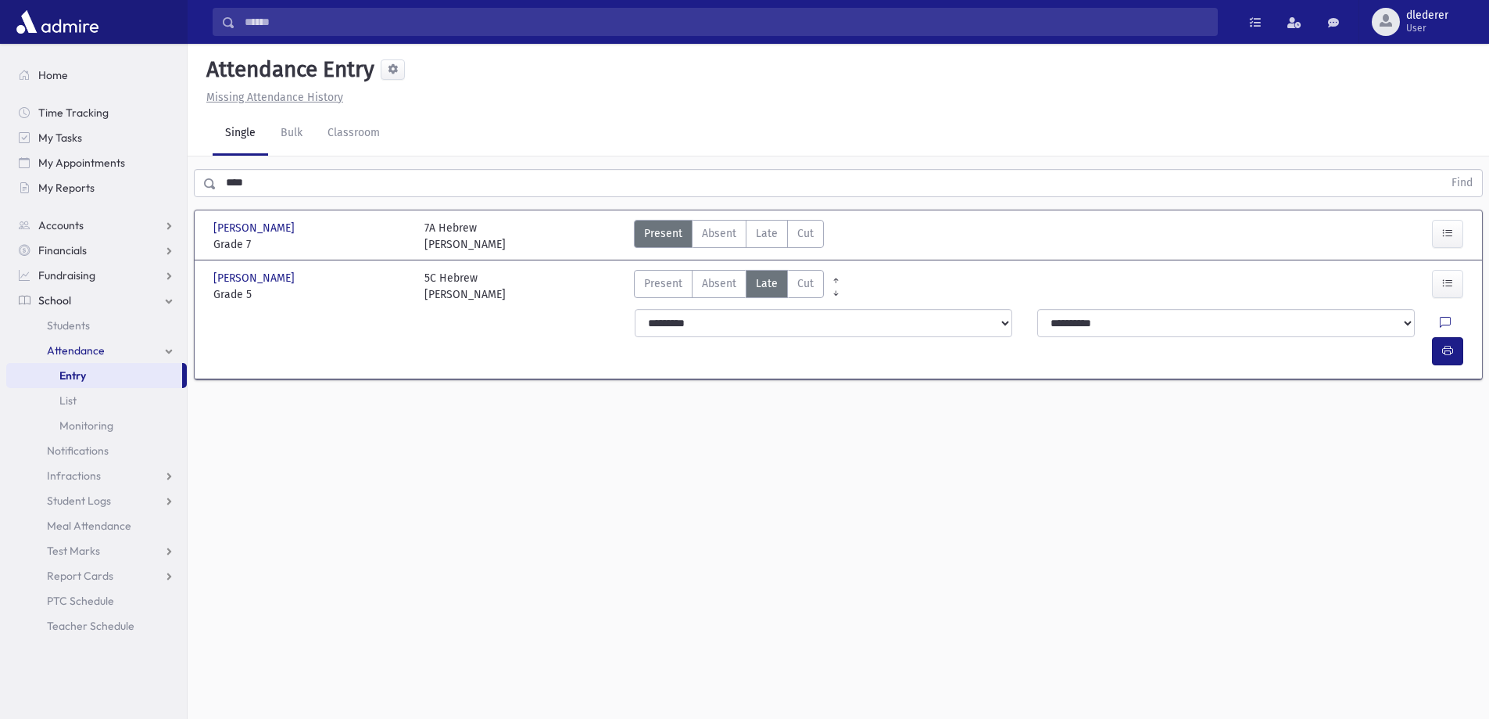
click at [549, 317] on div "**********" at bounding box center [838, 294] width 1263 height 169
drag, startPoint x: 559, startPoint y: 231, endPoint x: 493, endPoint y: 361, distance: 146.5
click at [493, 361] on section "Ruck, Dovid Ruck, Dovid Grade 7 Grade 7 7A Hebrew Rabbi Schwebel Present P Abse…" at bounding box center [839, 302] width 1302 height 199
click at [490, 359] on section "Ruck, Dovid Ruck, Dovid Grade 7 Grade 7 7A Hebrew Rabbi Schwebel Present P Abse…" at bounding box center [839, 302] width 1302 height 199
click at [473, 295] on div "5C Hebrew Rabbi Link" at bounding box center [465, 286] width 81 height 33
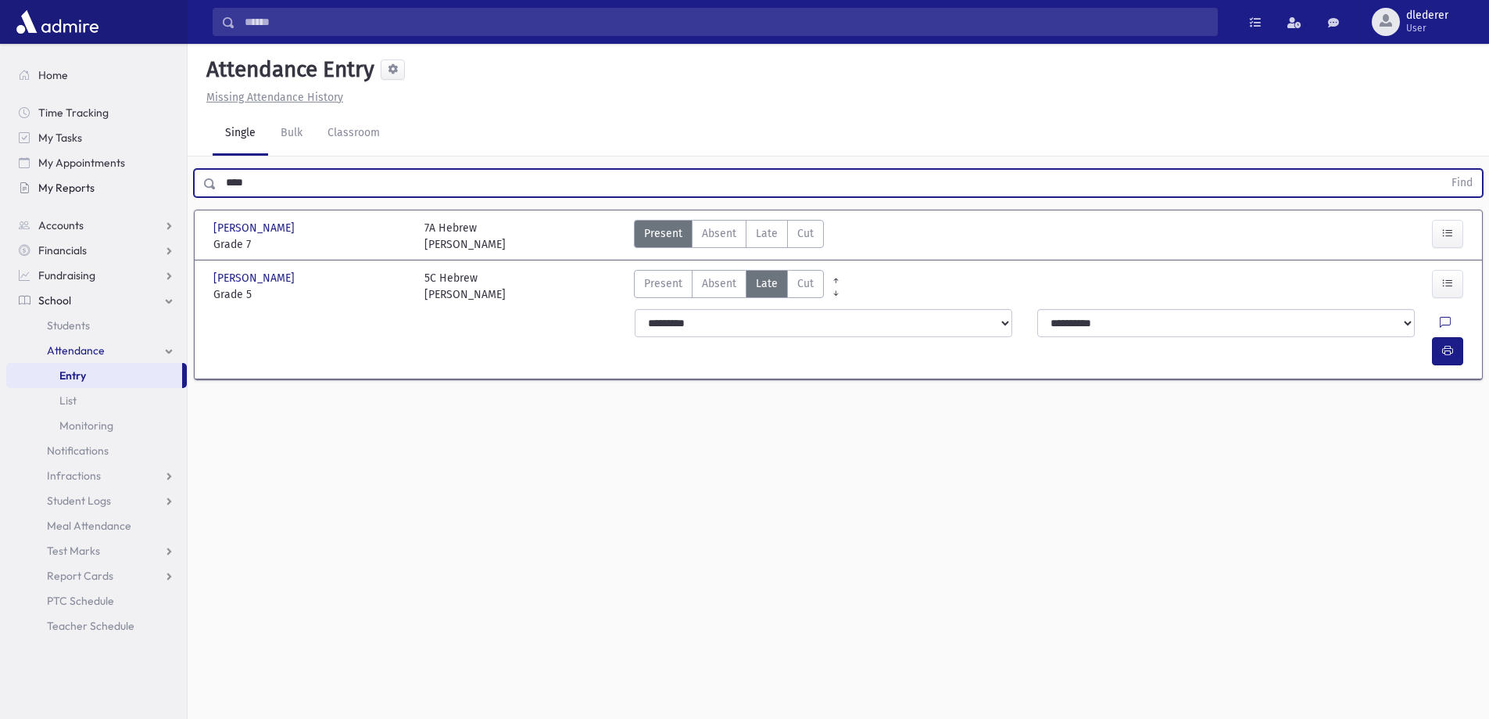
drag, startPoint x: 266, startPoint y: 178, endPoint x: 119, endPoint y: 182, distance: 147.0
click at [119, 182] on div "Search Results All Accounts" at bounding box center [744, 377] width 1489 height 754
click at [1443, 170] on button "Find" at bounding box center [1463, 183] width 40 height 27
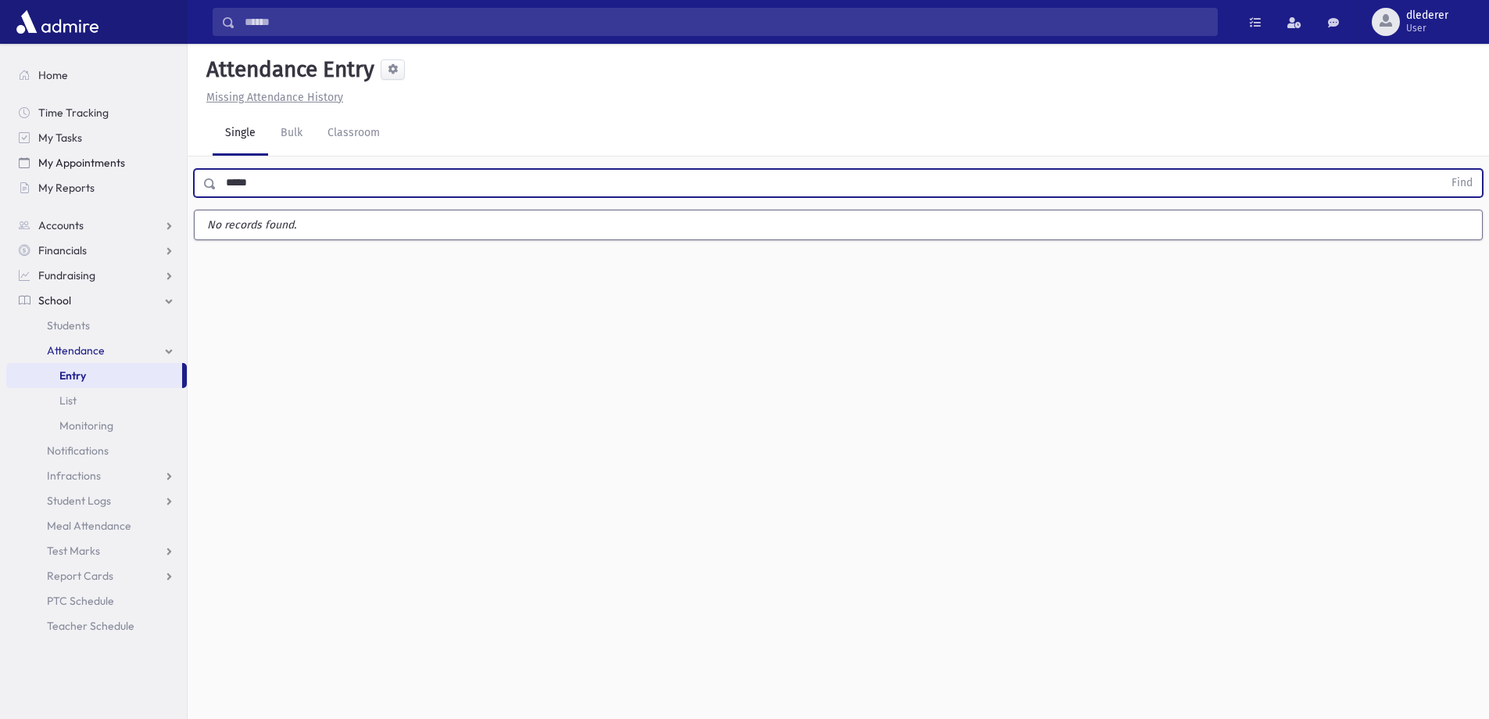
click at [1443, 170] on button "Find" at bounding box center [1463, 183] width 40 height 27
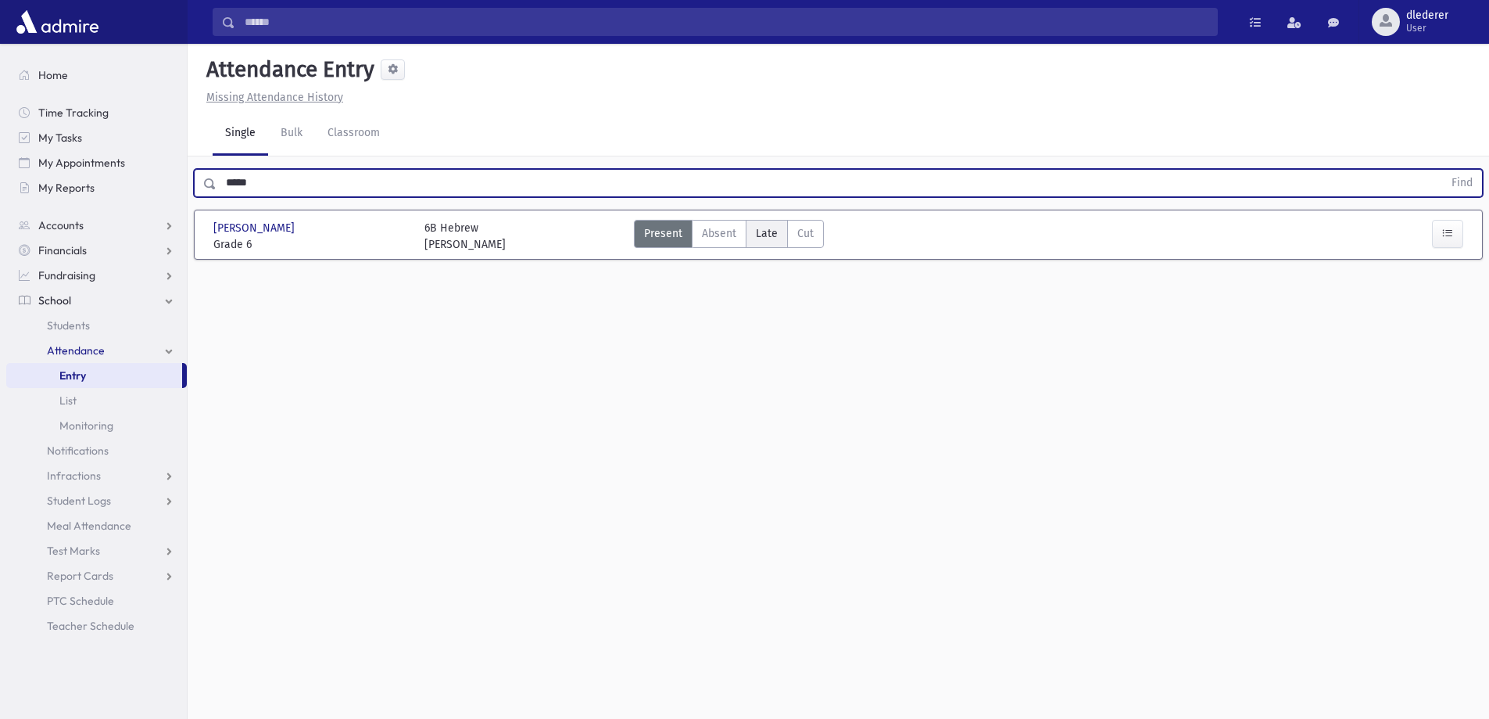
click at [762, 230] on span "Late" at bounding box center [767, 233] width 22 height 16
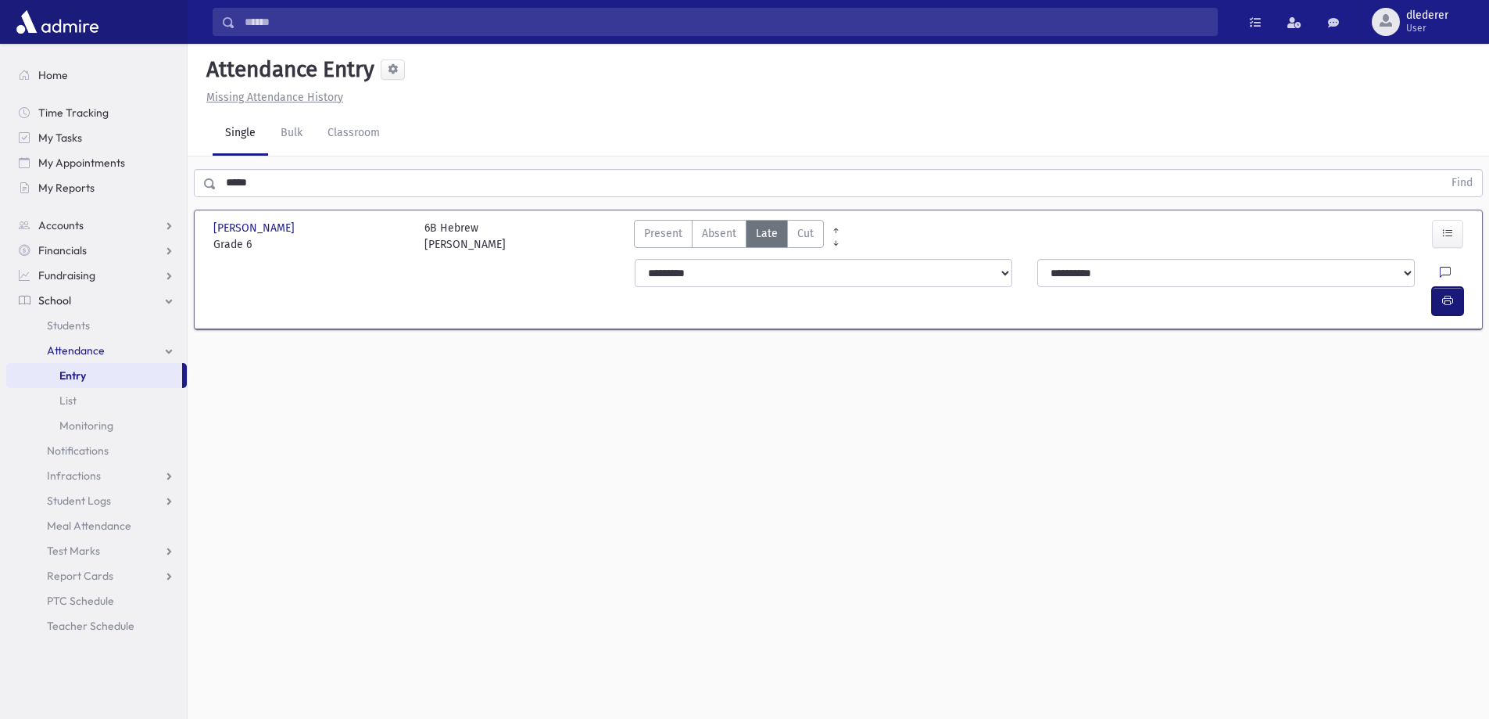
click at [1454, 287] on button "button" at bounding box center [1447, 301] width 31 height 28
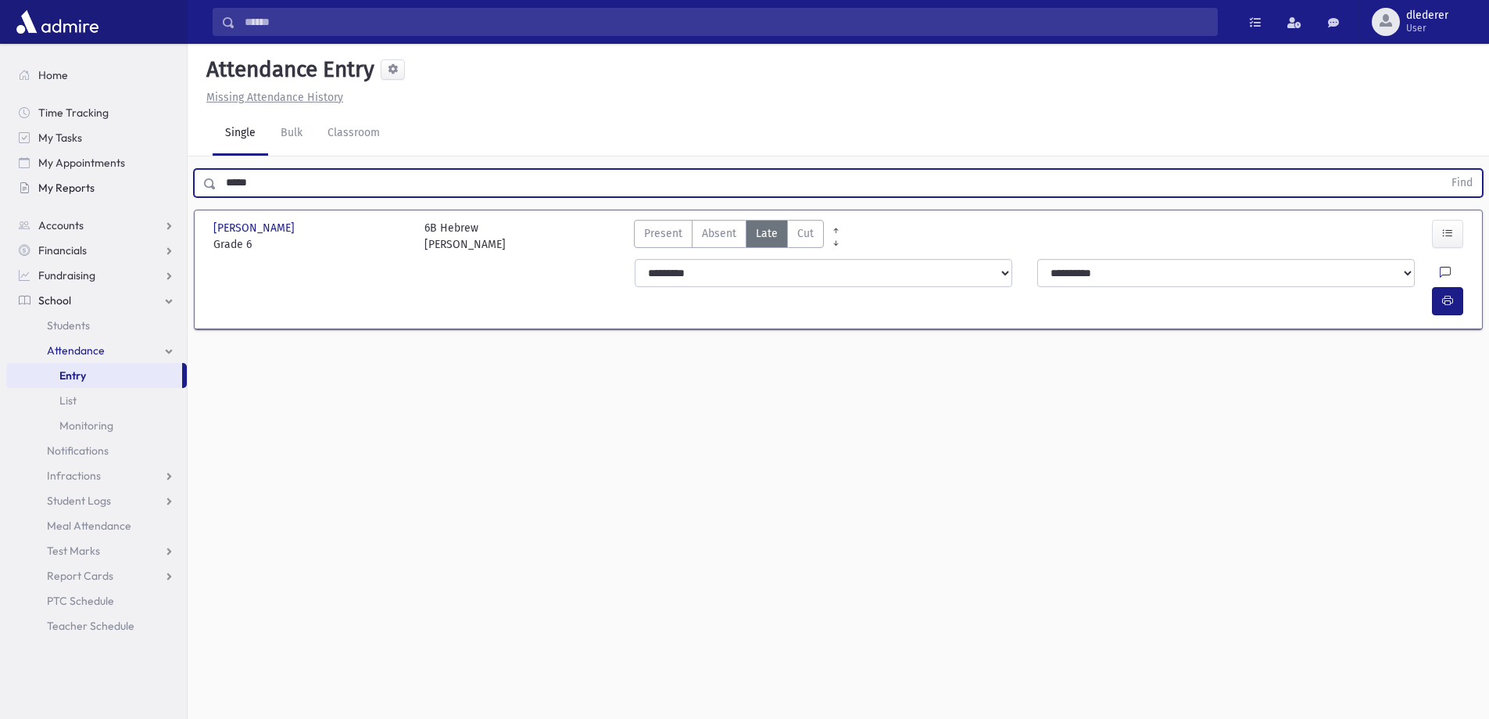
drag, startPoint x: 304, startPoint y: 176, endPoint x: 57, endPoint y: 190, distance: 247.5
click at [49, 202] on div "Search Results All Accounts" at bounding box center [744, 377] width 1489 height 754
click at [1443, 170] on button "Find" at bounding box center [1463, 183] width 40 height 27
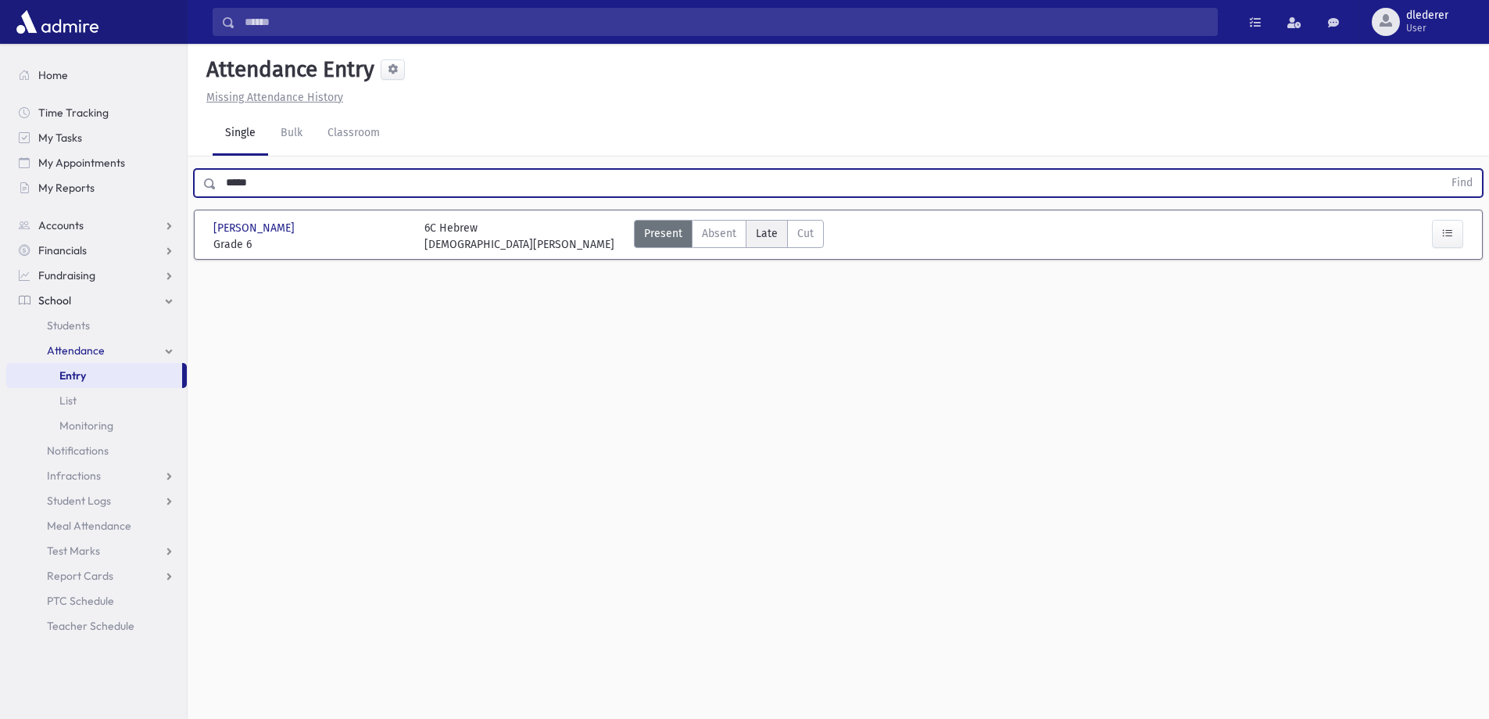
click at [769, 239] on span "Late" at bounding box center [767, 233] width 22 height 16
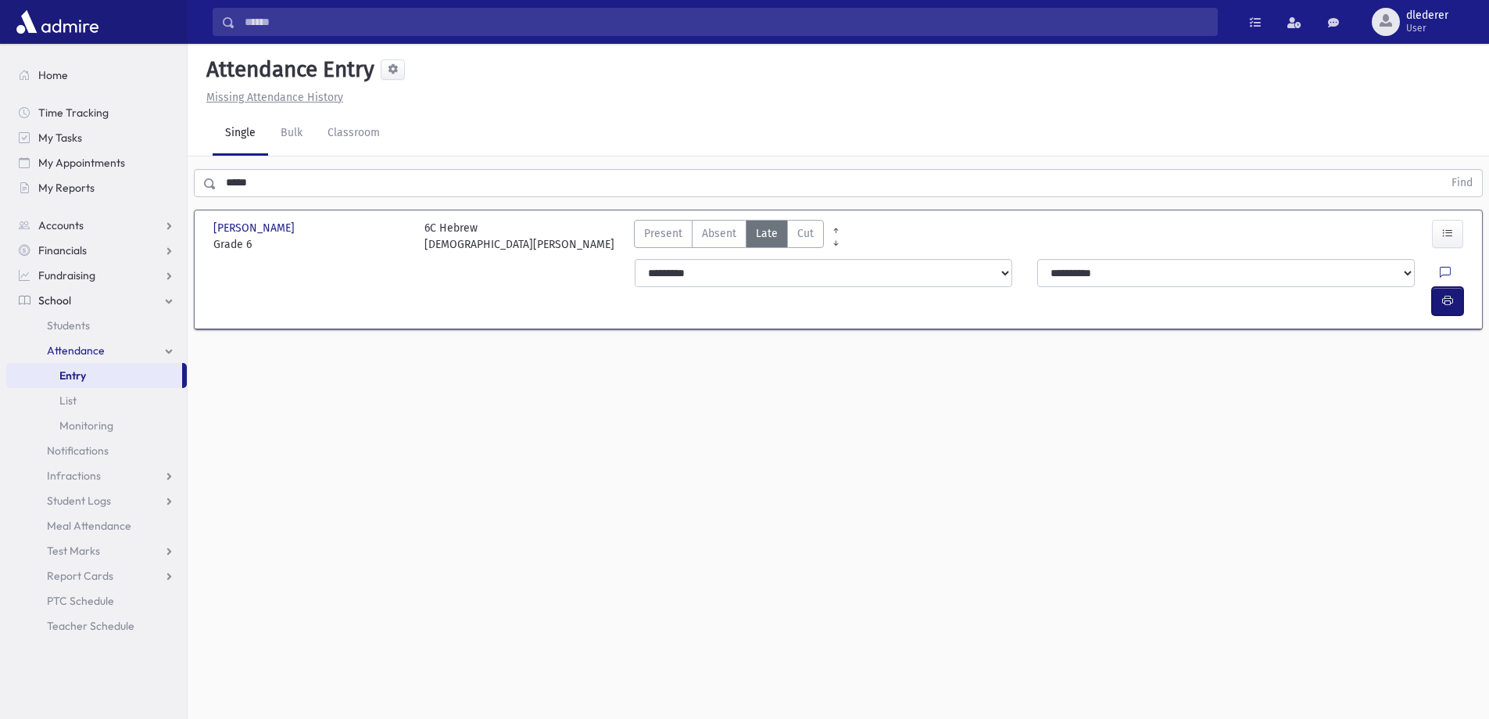
click at [1443, 294] on icon "button" at bounding box center [1448, 300] width 11 height 13
click at [1459, 287] on button "button" at bounding box center [1447, 301] width 31 height 28
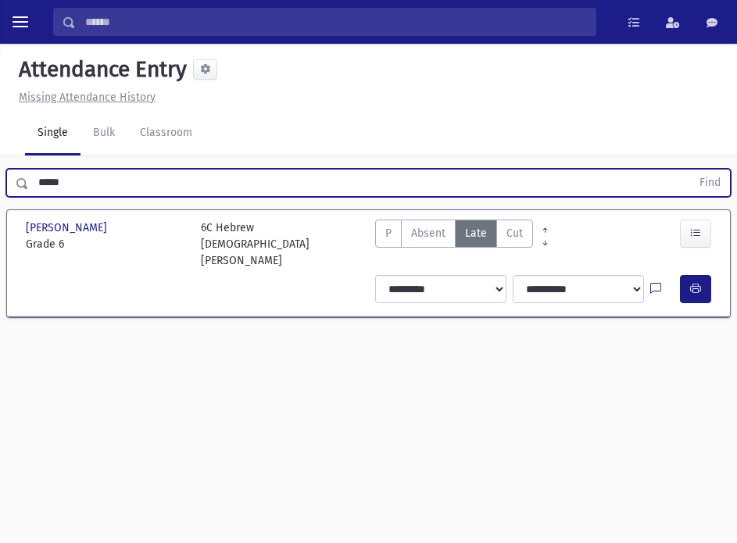
drag, startPoint x: 139, startPoint y: 174, endPoint x: -52, endPoint y: 202, distance: 193.7
click at [0, 202] on html "Search Results All Accounts My Accounts Opportunities Students" at bounding box center [368, 271] width 737 height 543
click at [690, 170] on button "Find" at bounding box center [710, 183] width 40 height 27
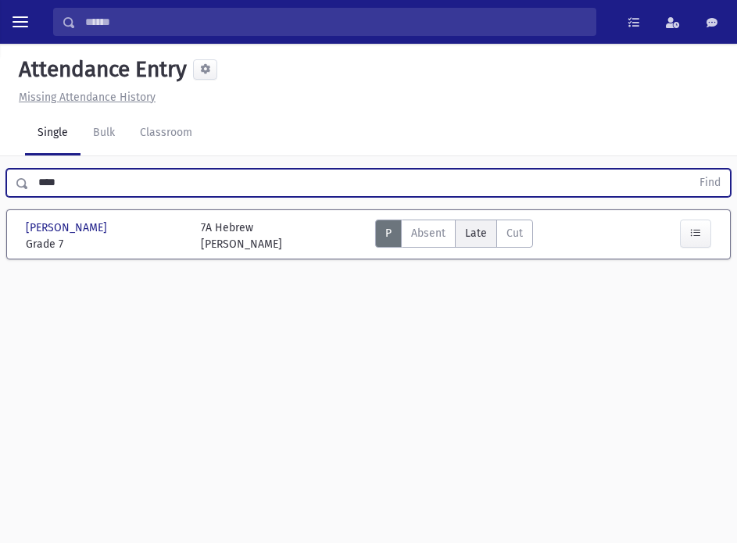
click at [476, 234] on span "Late" at bounding box center [476, 233] width 22 height 13
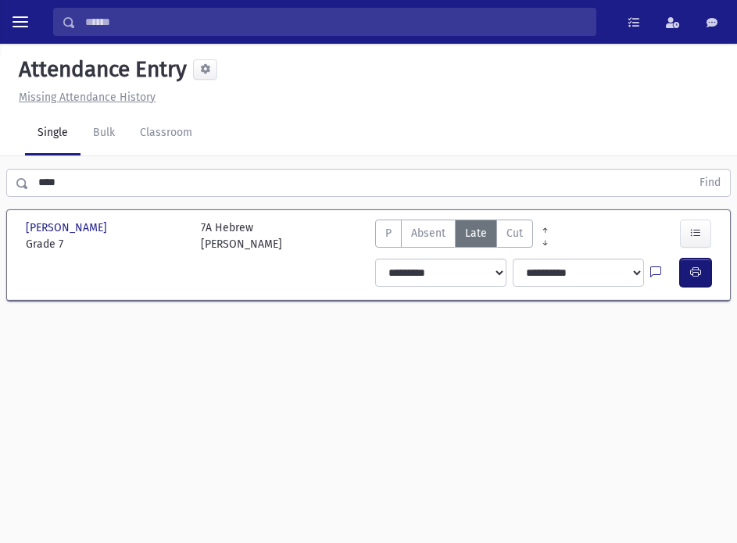
click at [697, 276] on icon "button" at bounding box center [695, 272] width 11 height 13
click at [688, 273] on button "button" at bounding box center [695, 273] width 31 height 28
click at [694, 268] on icon "button" at bounding box center [695, 272] width 11 height 13
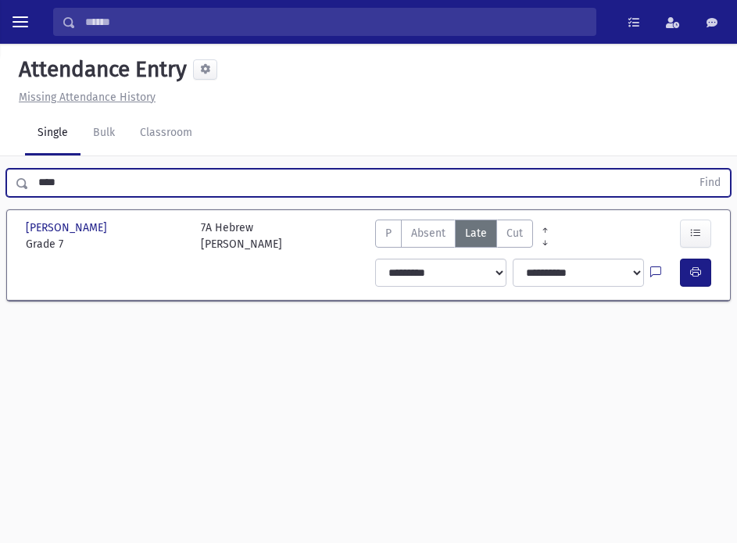
drag, startPoint x: 62, startPoint y: 174, endPoint x: -5, endPoint y: 172, distance: 66.5
click at [0, 172] on html "Search Results All Accounts My Accounts Opportunities Students" at bounding box center [368, 271] width 737 height 543
click at [690, 170] on button "Find" at bounding box center [710, 183] width 40 height 27
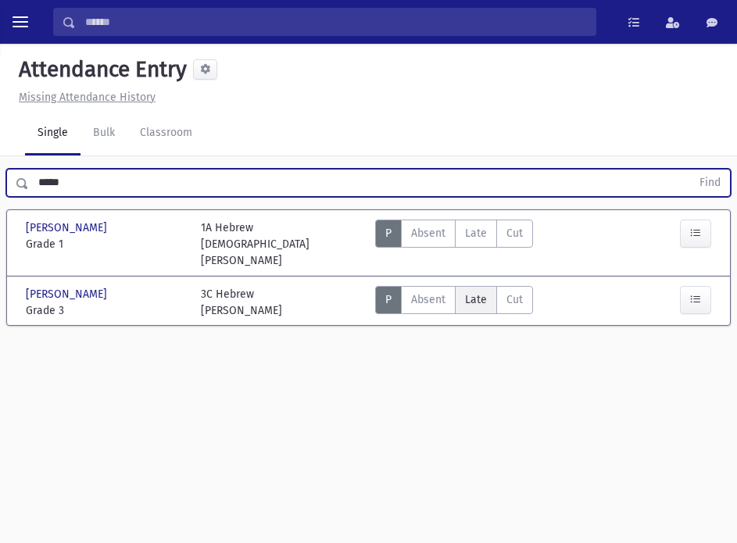
click at [471, 293] on span "Late" at bounding box center [476, 299] width 22 height 13
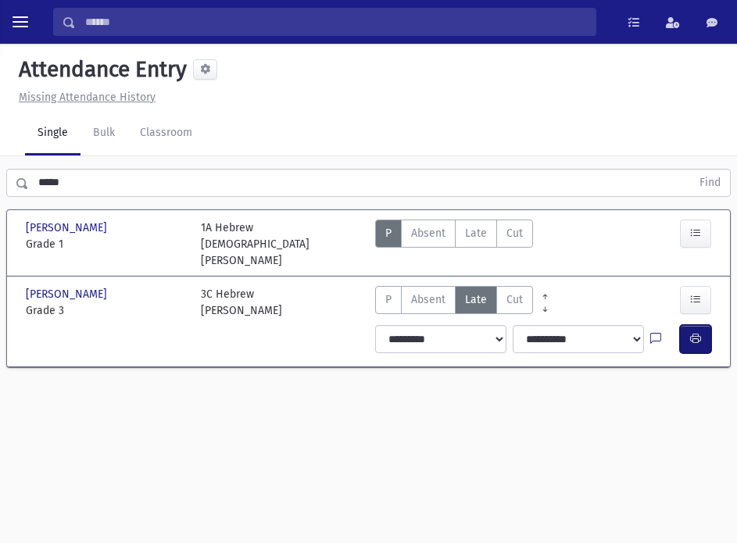
click at [690, 332] on icon "button" at bounding box center [695, 338] width 11 height 13
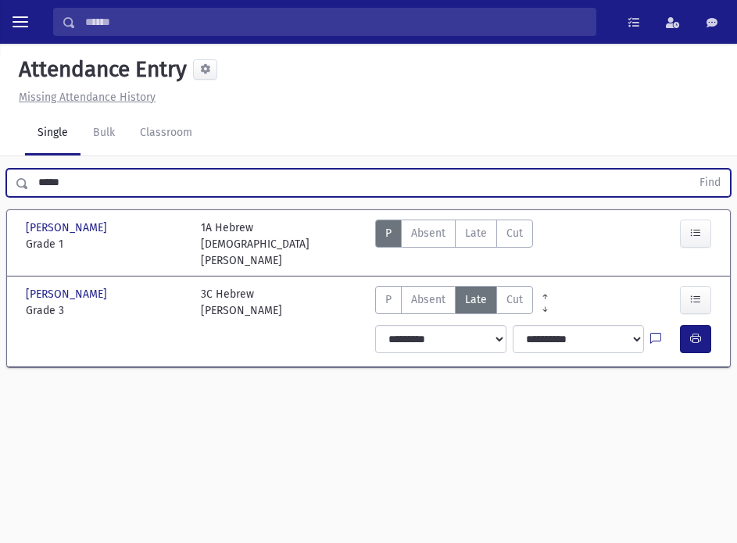
drag, startPoint x: 90, startPoint y: 186, endPoint x: -58, endPoint y: 200, distance: 148.4
click at [0, 200] on html "Search Results All Accounts My Accounts Opportunities Students" at bounding box center [368, 271] width 737 height 543
click at [690, 170] on button "Find" at bounding box center [710, 183] width 40 height 27
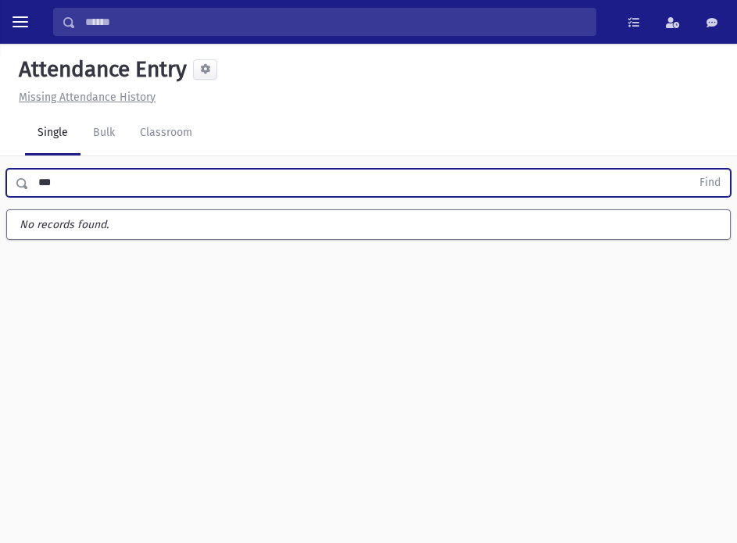
click at [690, 170] on button "Find" at bounding box center [710, 183] width 40 height 27
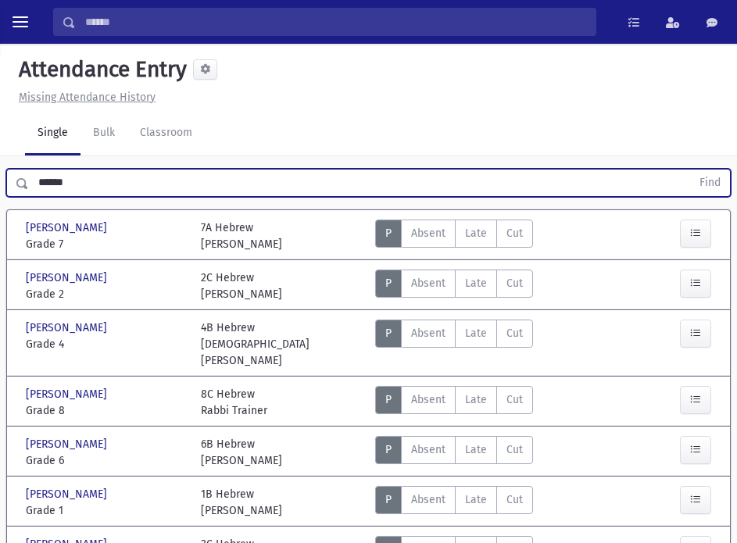
click at [690, 170] on button "Find" at bounding box center [710, 183] width 40 height 27
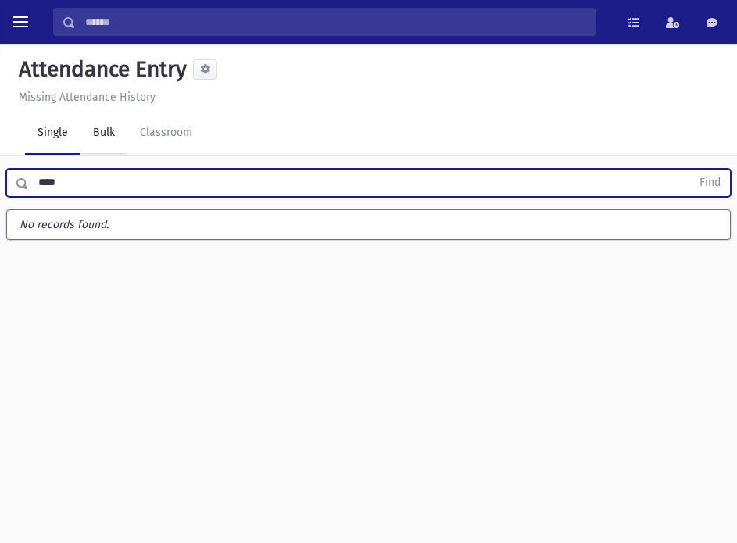
click at [690, 170] on button "Find" at bounding box center [710, 183] width 40 height 27
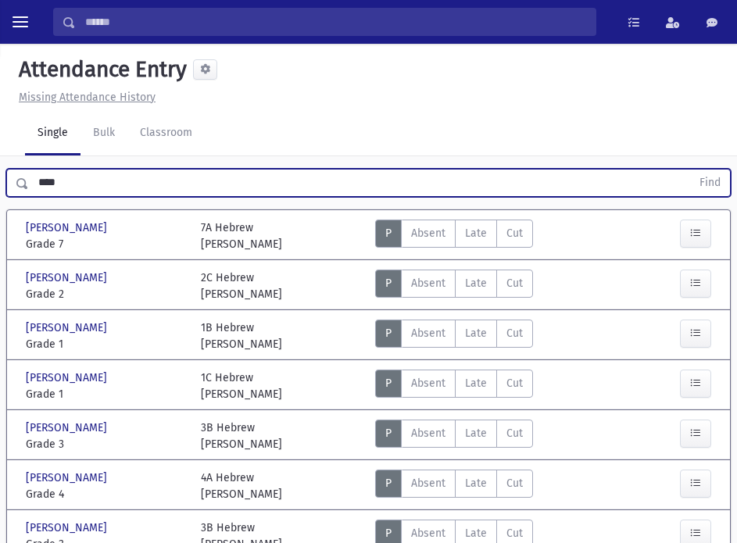
click at [690, 170] on button "Find" at bounding box center [710, 183] width 40 height 27
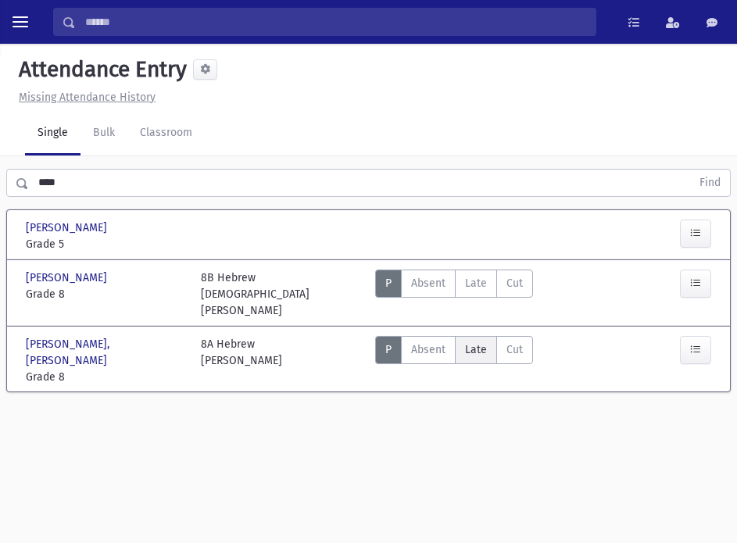
click at [471, 343] on span "Late" at bounding box center [476, 349] width 22 height 13
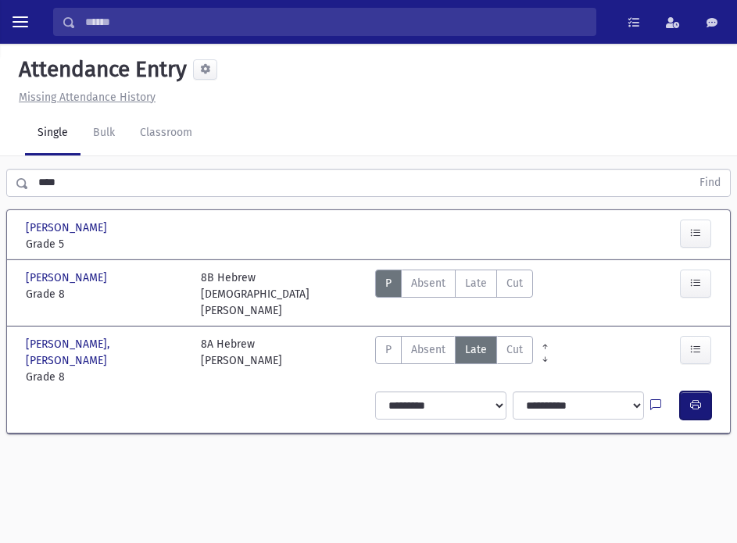
click at [701, 399] on icon "button" at bounding box center [695, 405] width 11 height 13
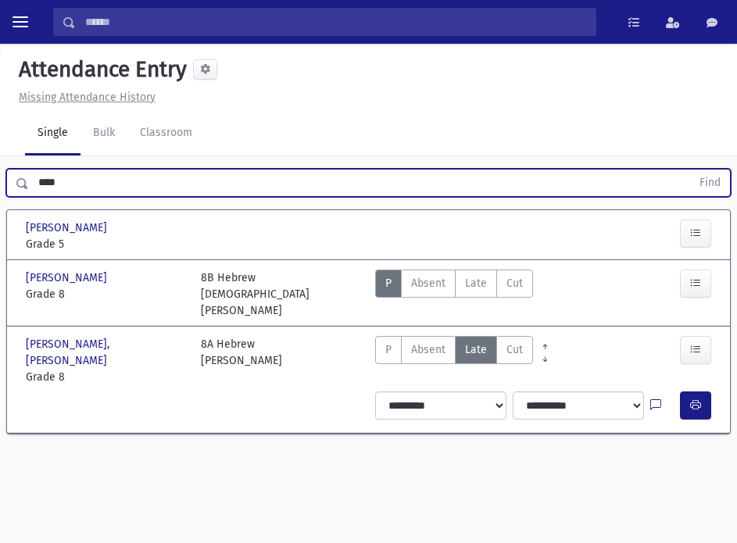
drag, startPoint x: 79, startPoint y: 189, endPoint x: -81, endPoint y: 205, distance: 161.0
click at [0, 205] on html "Search Results All Accounts My Accounts Opportunities Students" at bounding box center [368, 271] width 737 height 543
click at [690, 170] on button "Find" at bounding box center [710, 183] width 40 height 27
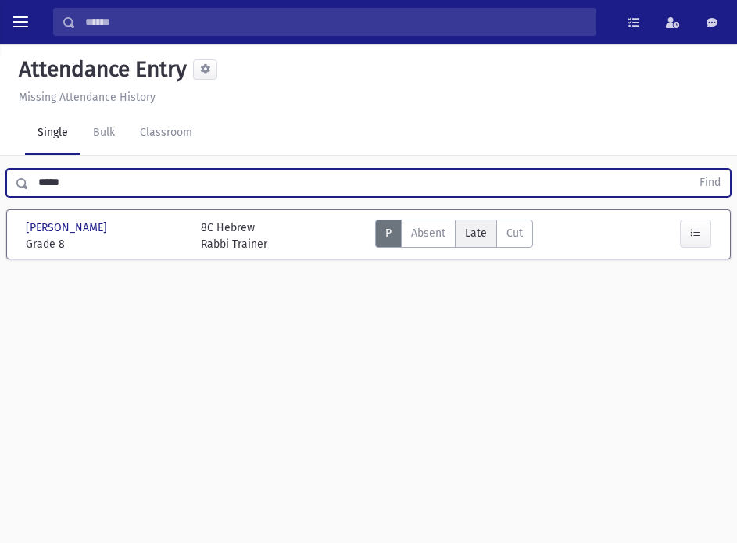
click at [475, 227] on label "Late Late" at bounding box center [476, 234] width 42 height 28
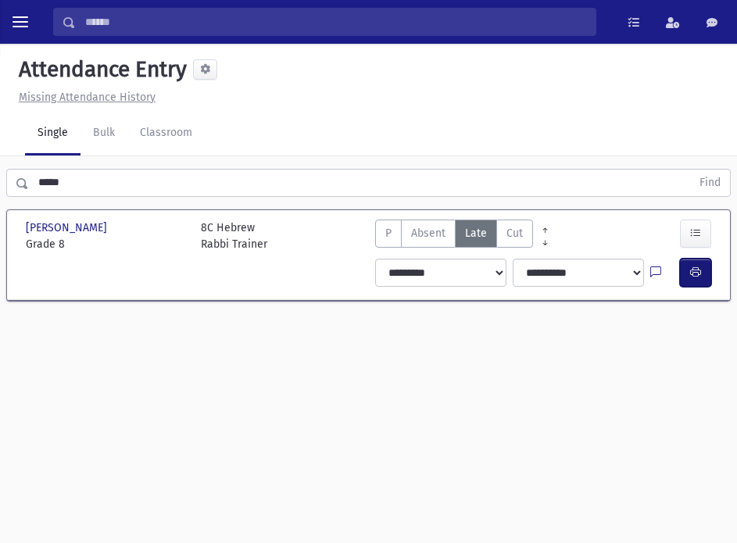
click at [696, 267] on icon "button" at bounding box center [695, 272] width 11 height 13
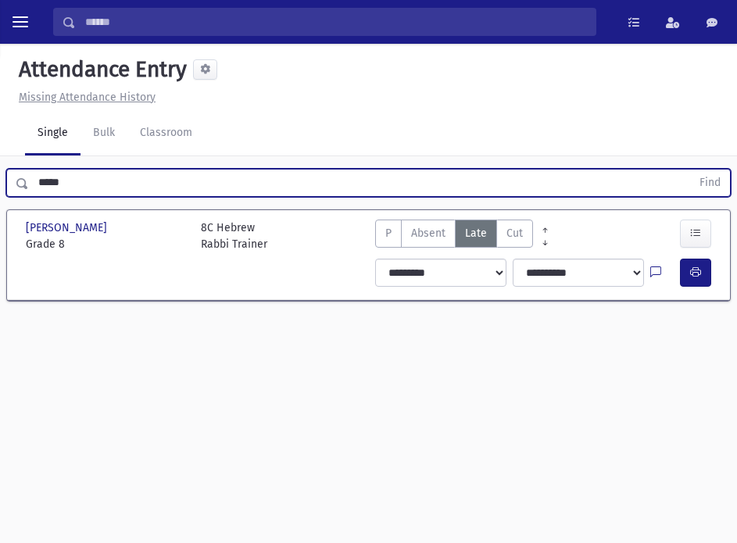
drag, startPoint x: 104, startPoint y: 180, endPoint x: -131, endPoint y: 178, distance: 234.6
click at [0, 178] on html "Search Results All Accounts My Accounts Opportunities Students" at bounding box center [368, 271] width 737 height 543
type input "******"
click at [690, 170] on button "Find" at bounding box center [710, 183] width 40 height 27
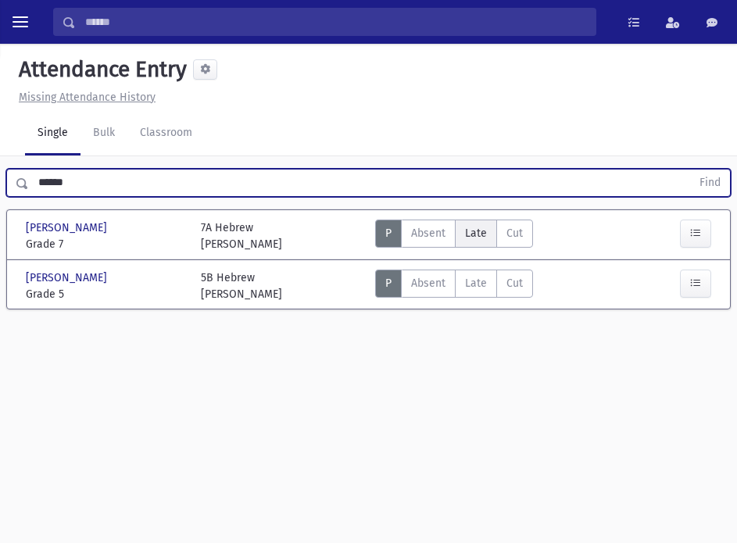
click at [491, 230] on label "Late Late" at bounding box center [476, 234] width 42 height 28
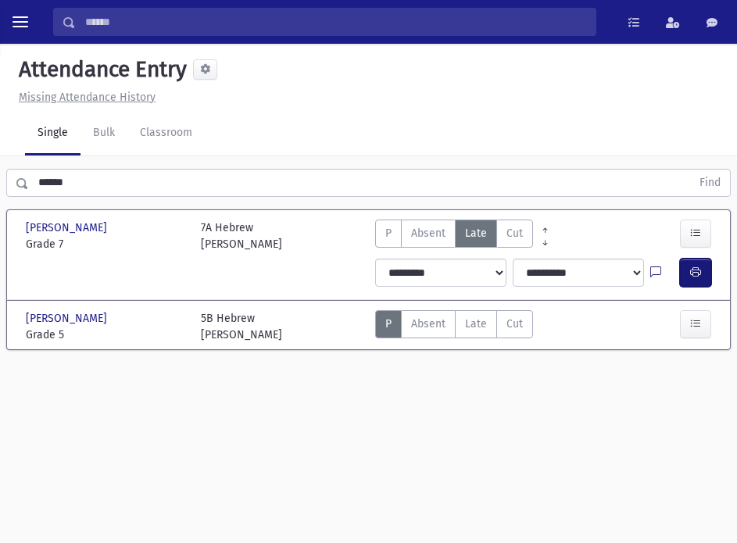
click at [700, 273] on icon "button" at bounding box center [695, 272] width 11 height 13
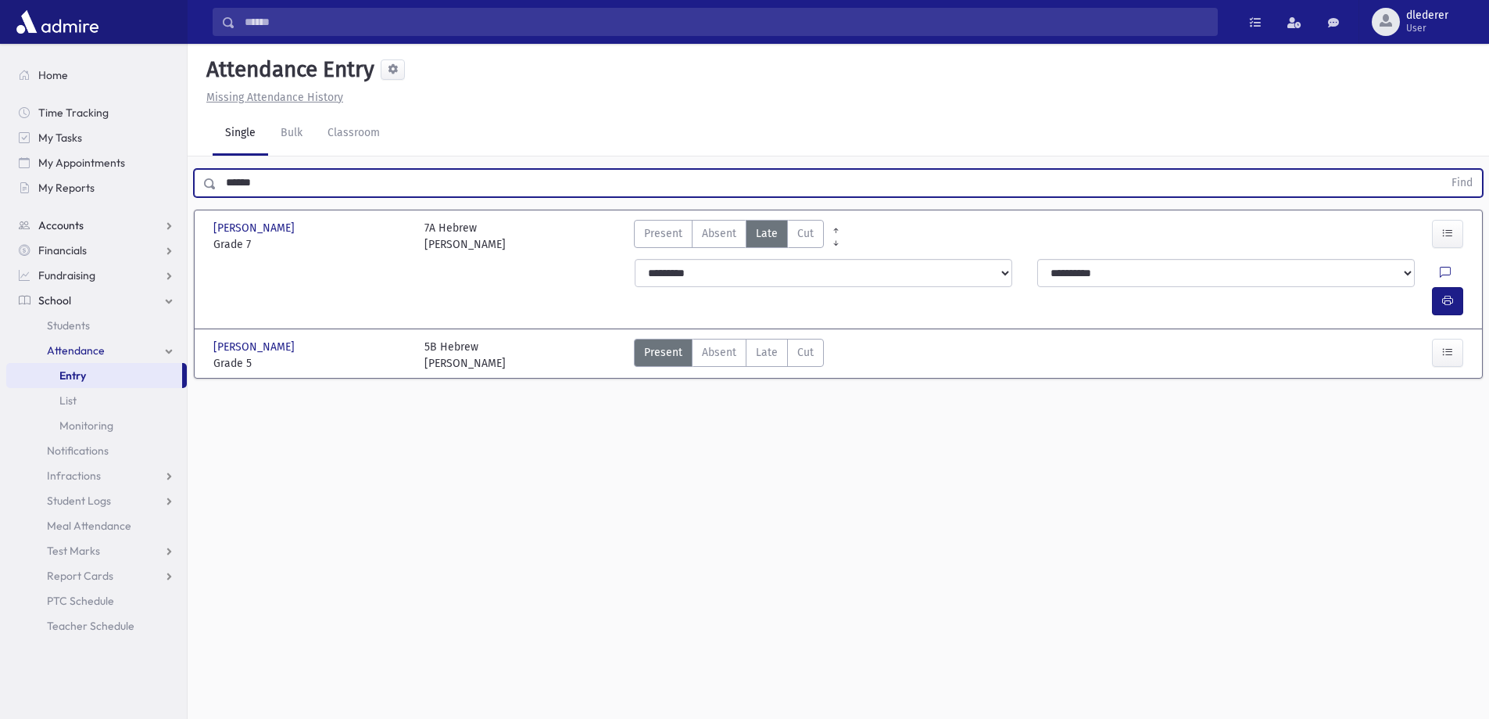
drag, startPoint x: 375, startPoint y: 186, endPoint x: 123, endPoint y: 220, distance: 254.9
click at [123, 220] on div "Search Results All Accounts" at bounding box center [744, 377] width 1489 height 754
click at [769, 344] on span "Late" at bounding box center [767, 352] width 22 height 16
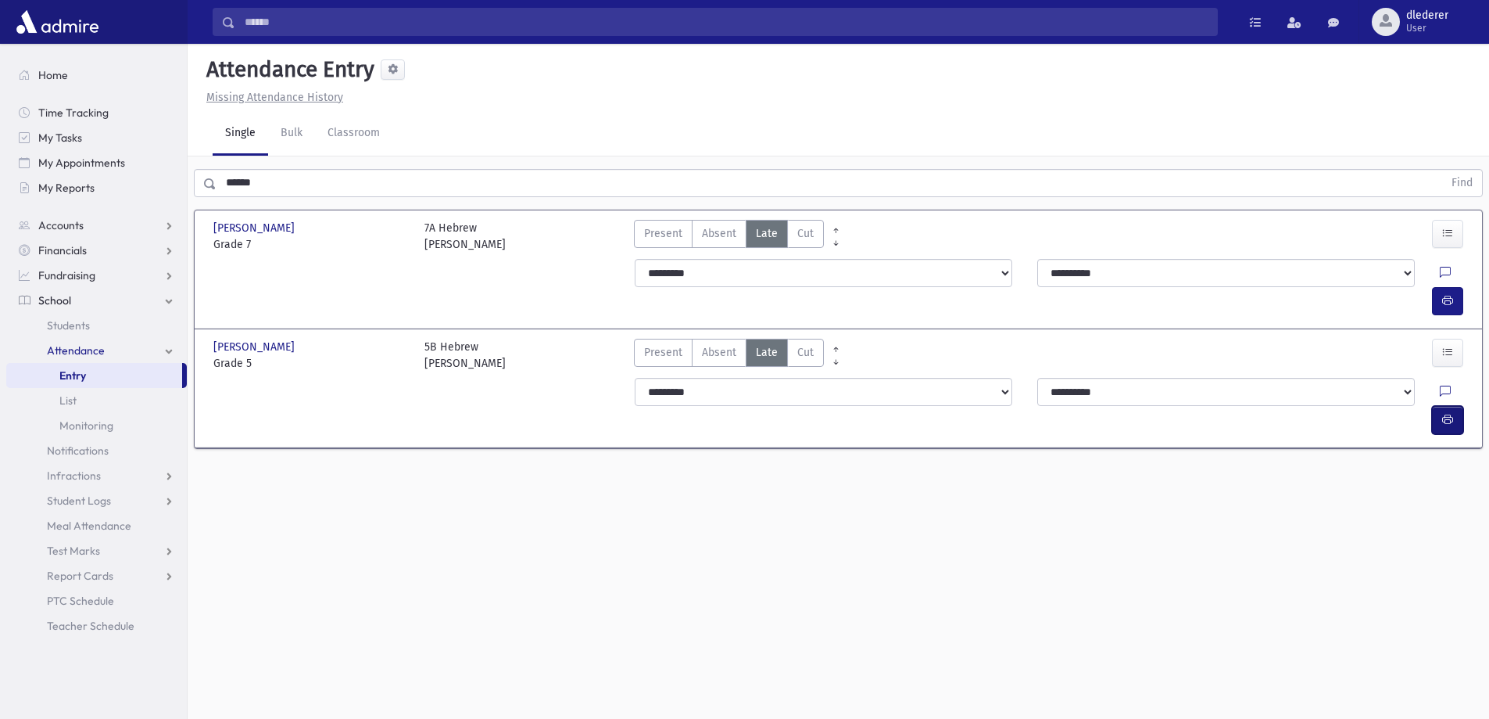
click at [1448, 413] on icon "button" at bounding box center [1448, 419] width 11 height 13
drag, startPoint x: 1330, startPoint y: 509, endPoint x: 1329, endPoint y: 490, distance: 18.8
click at [1335, 495] on div "Attendance Entry Missing Attendance History Single Bulk Classroom ****** Find L…" at bounding box center [839, 381] width 1302 height 675
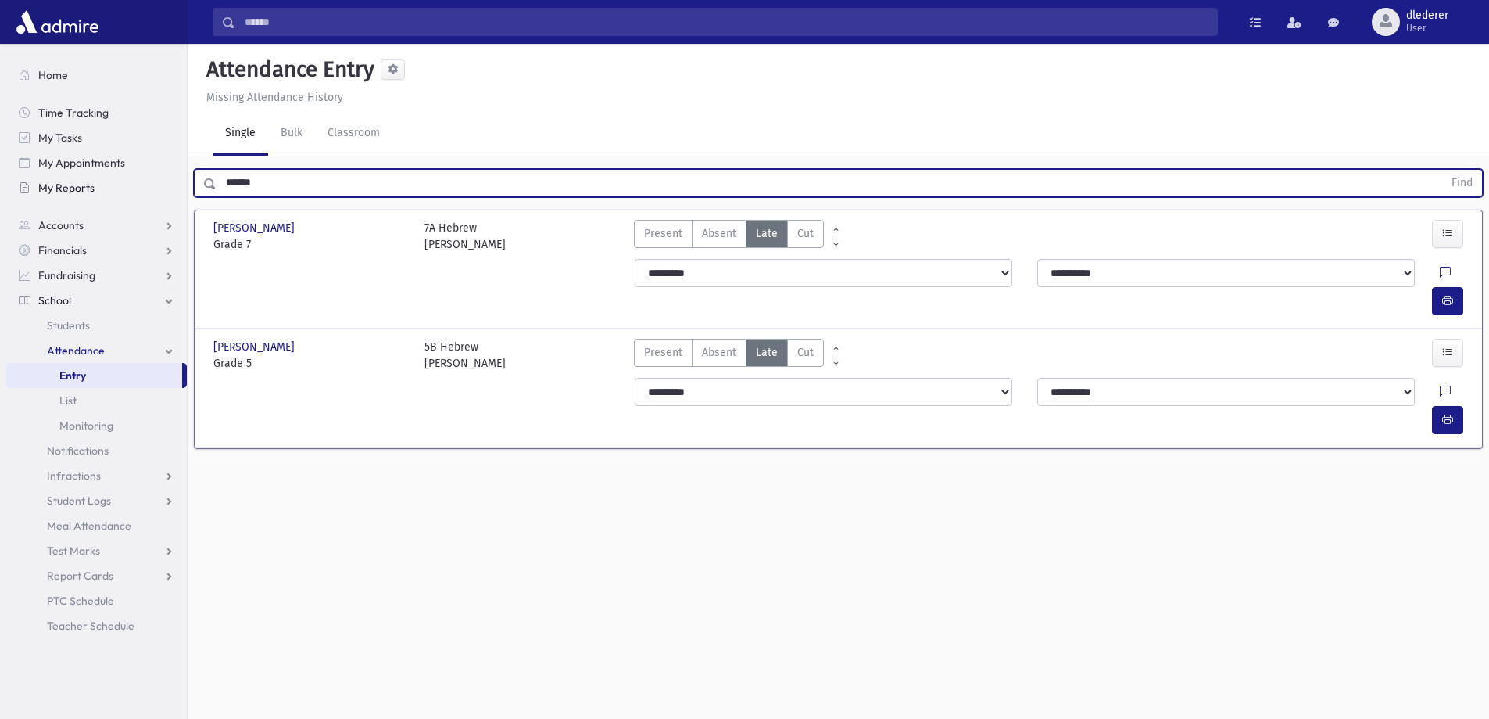
drag, startPoint x: 328, startPoint y: 181, endPoint x: 139, endPoint y: 188, distance: 189.3
click at [142, 190] on div "Search Results All Accounts" at bounding box center [744, 377] width 1489 height 754
click at [1443, 170] on button "Find" at bounding box center [1463, 183] width 40 height 27
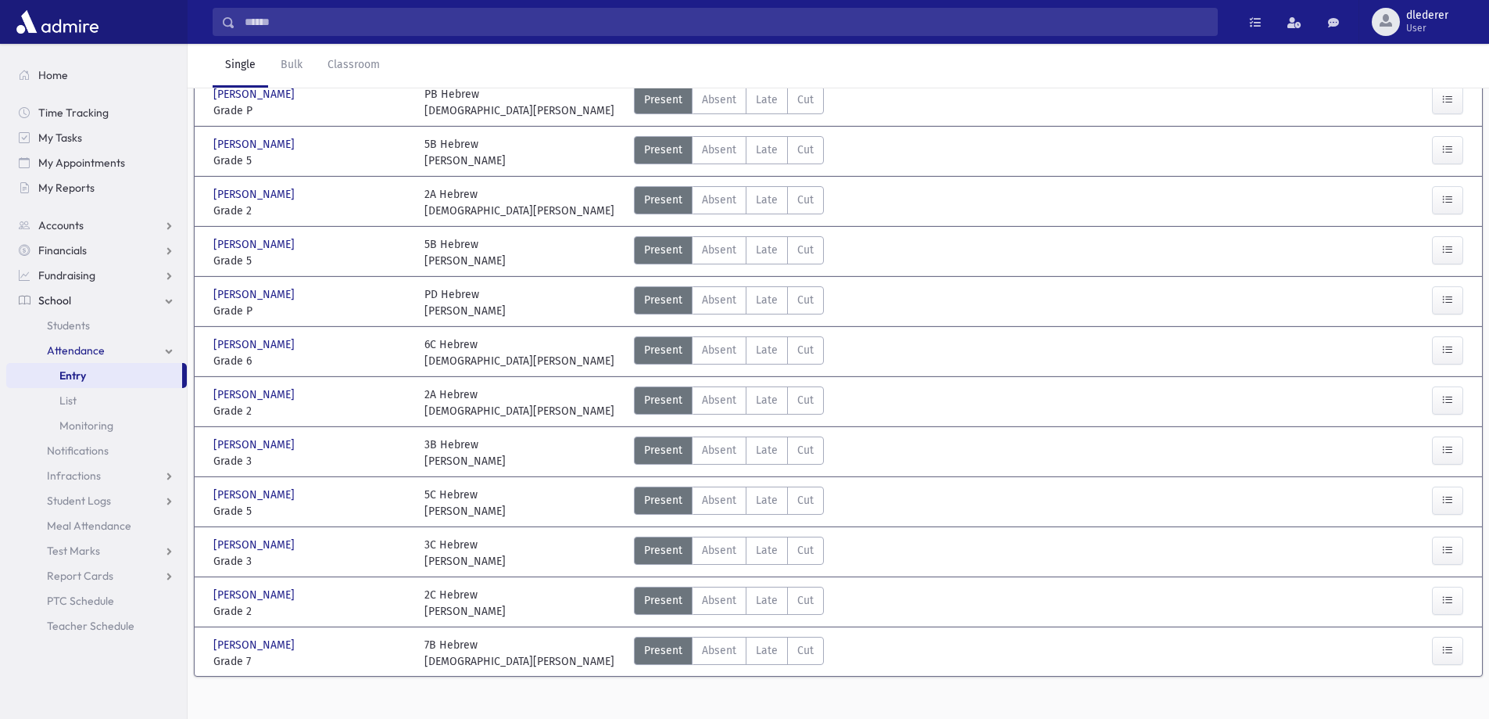
scroll to position [199, 0]
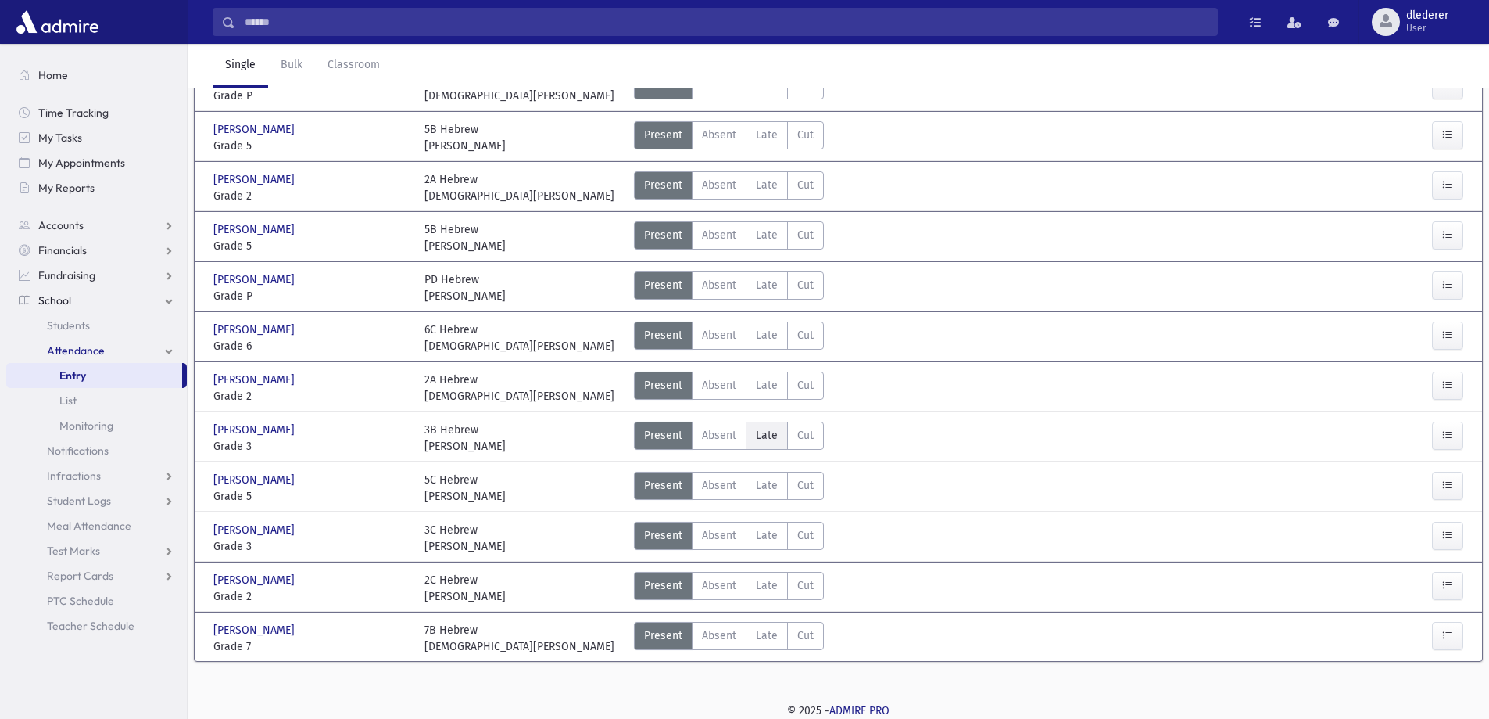
click at [762, 439] on span "Late" at bounding box center [767, 435] width 22 height 16
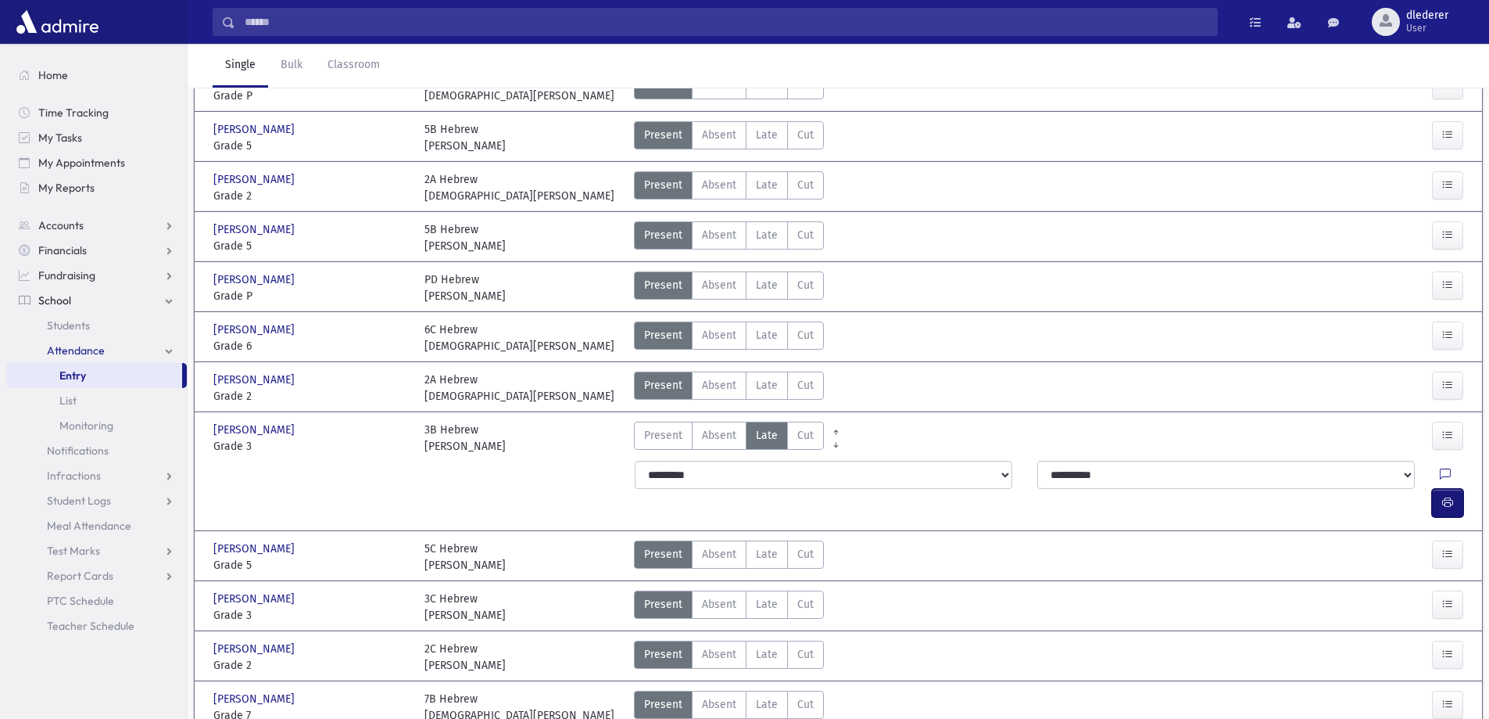
click at [1443, 496] on icon "button" at bounding box center [1448, 502] width 11 height 13
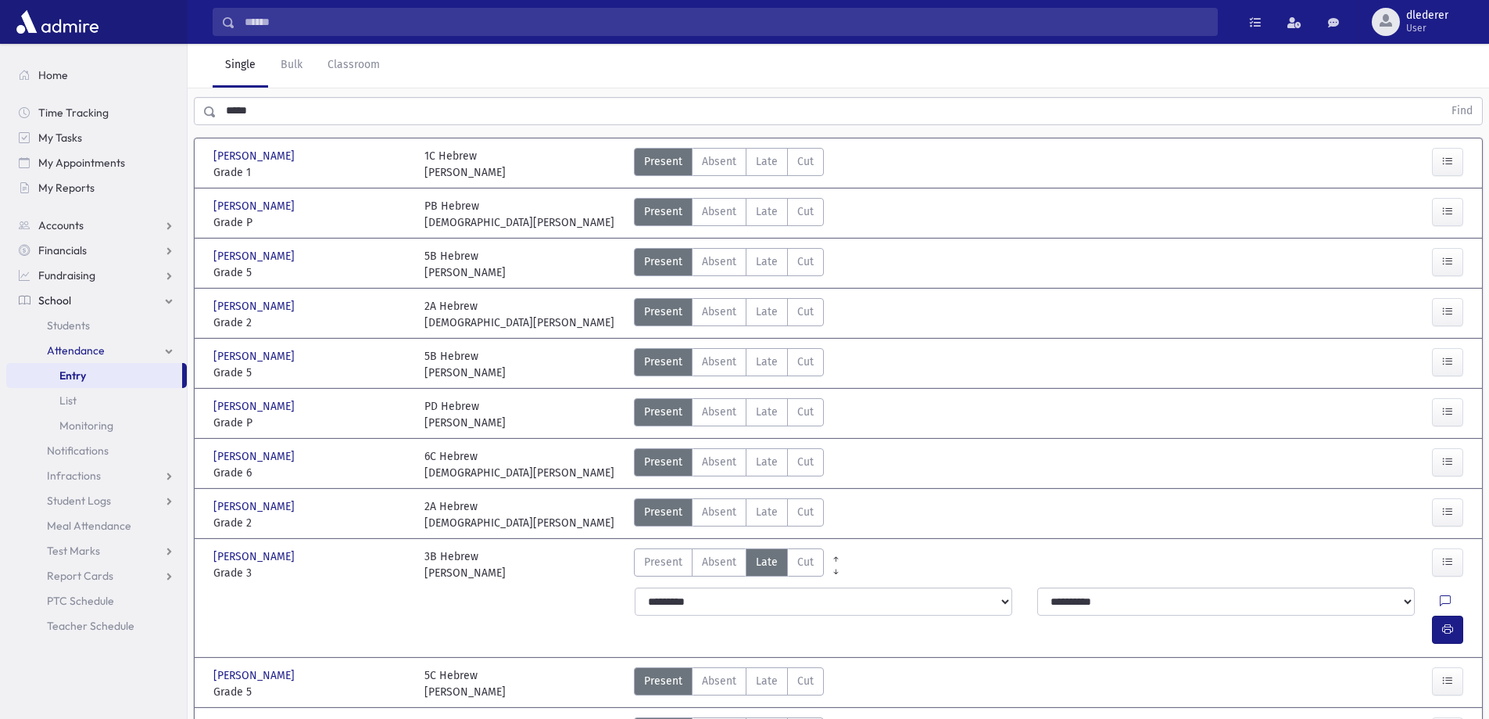
scroll to position [0, 0]
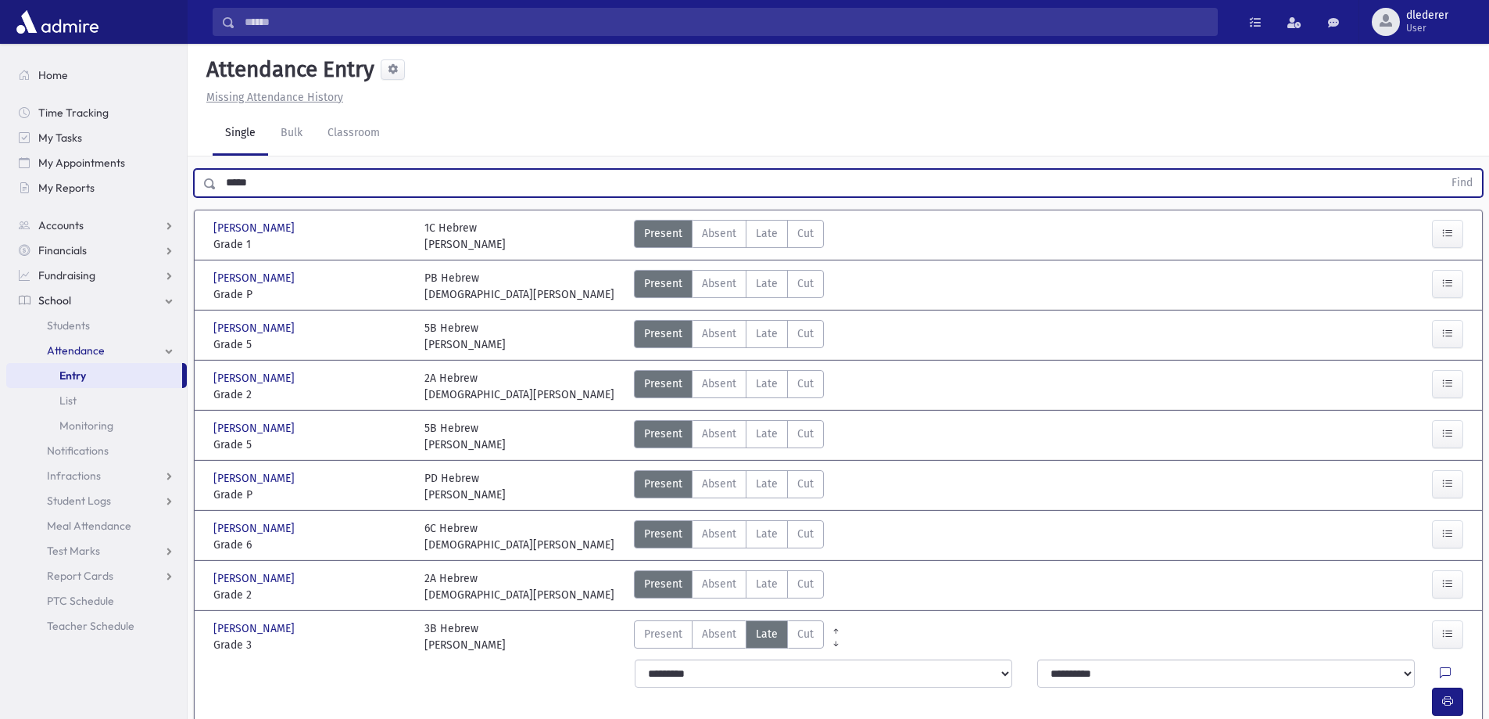
drag, startPoint x: 307, startPoint y: 189, endPoint x: 67, endPoint y: 211, distance: 241.0
click at [67, 211] on div "Search Results All Accounts" at bounding box center [744, 493] width 1489 height 986
click at [1443, 170] on button "Find" at bounding box center [1463, 183] width 40 height 27
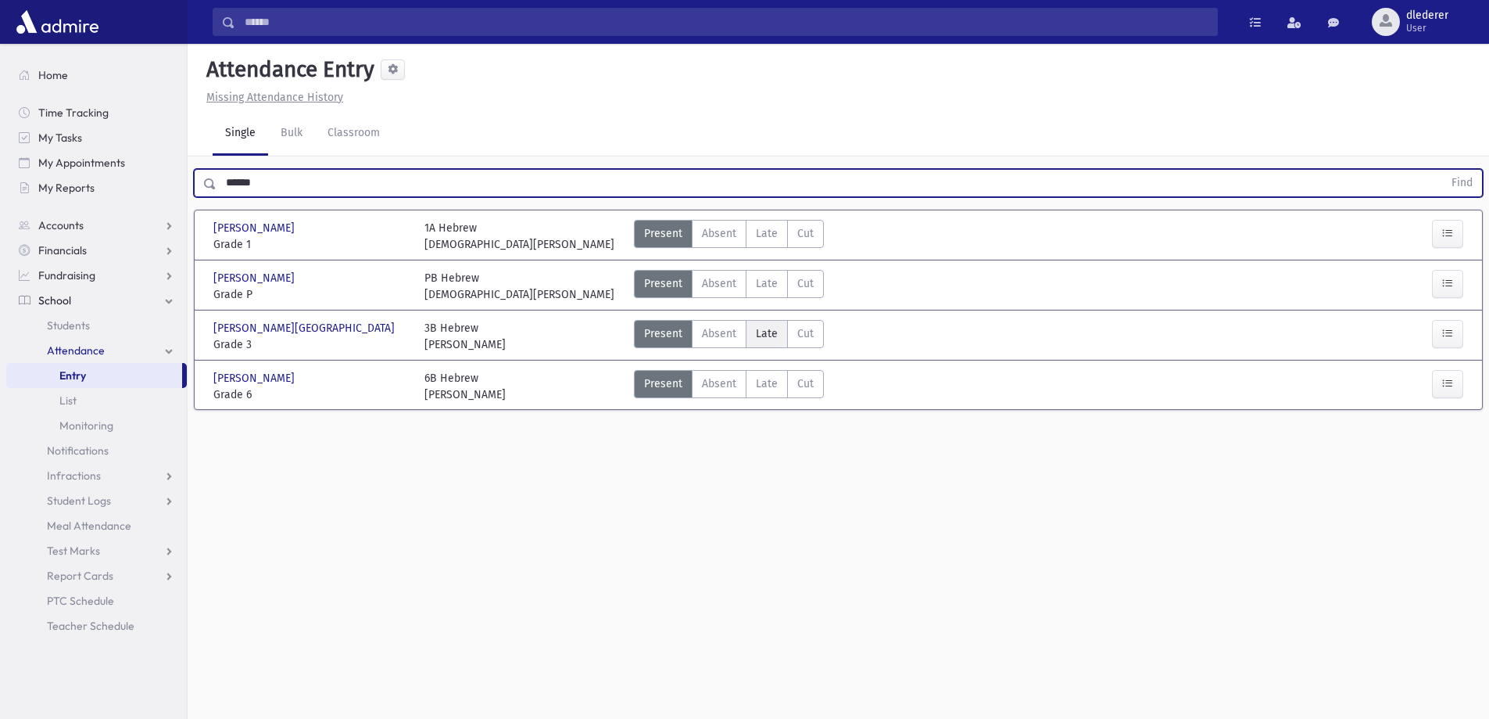
click at [770, 341] on span "Late" at bounding box center [767, 333] width 22 height 16
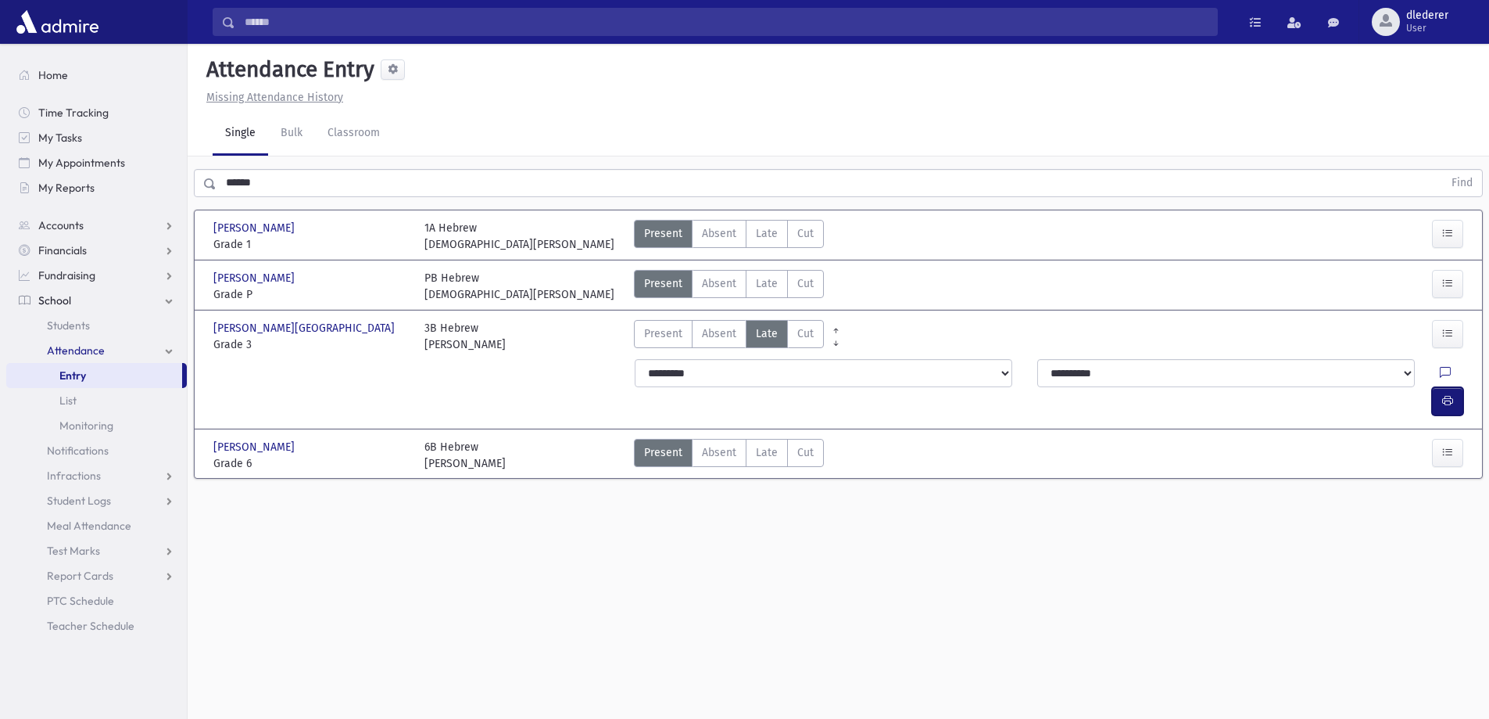
click at [1446, 394] on icon "button" at bounding box center [1448, 400] width 11 height 13
click at [765, 239] on span "Late" at bounding box center [767, 233] width 22 height 16
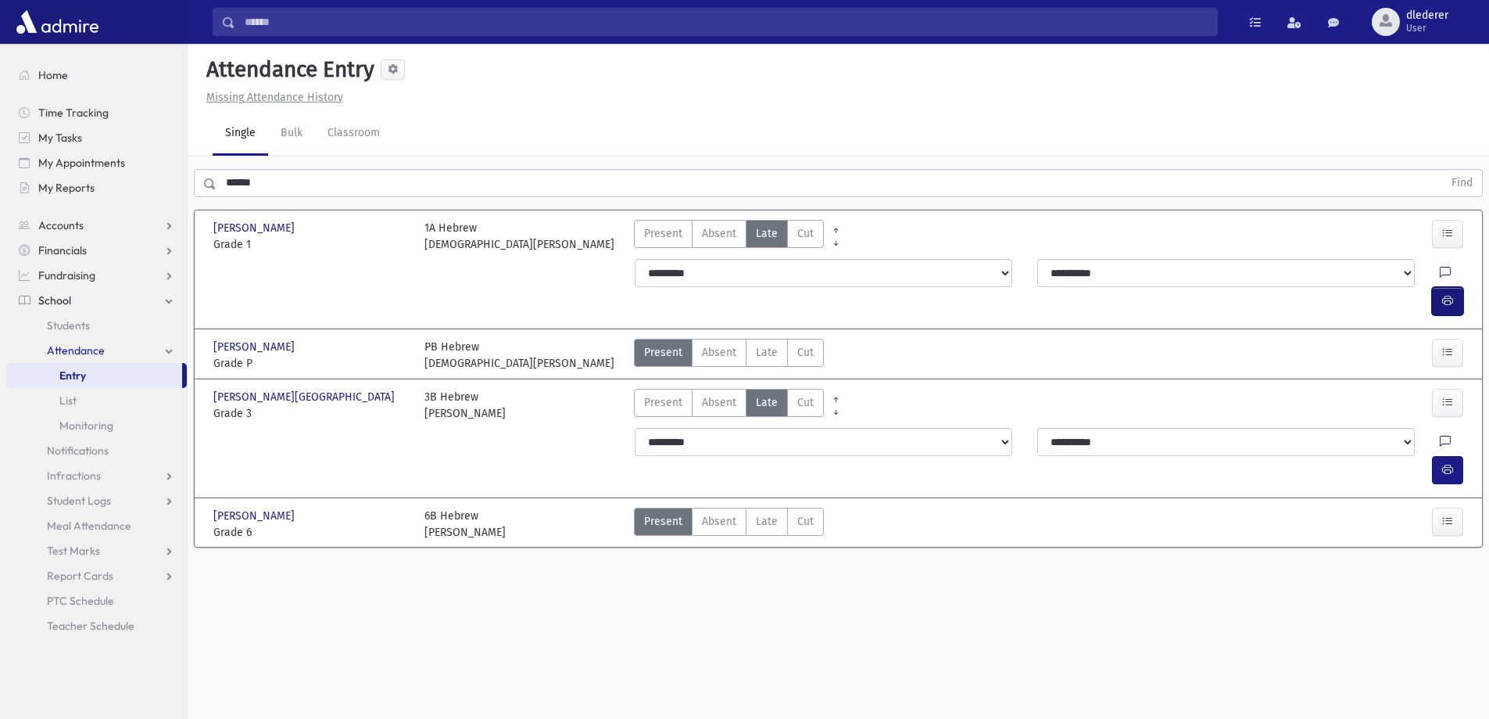
click at [1450, 294] on icon "button" at bounding box center [1448, 300] width 11 height 13
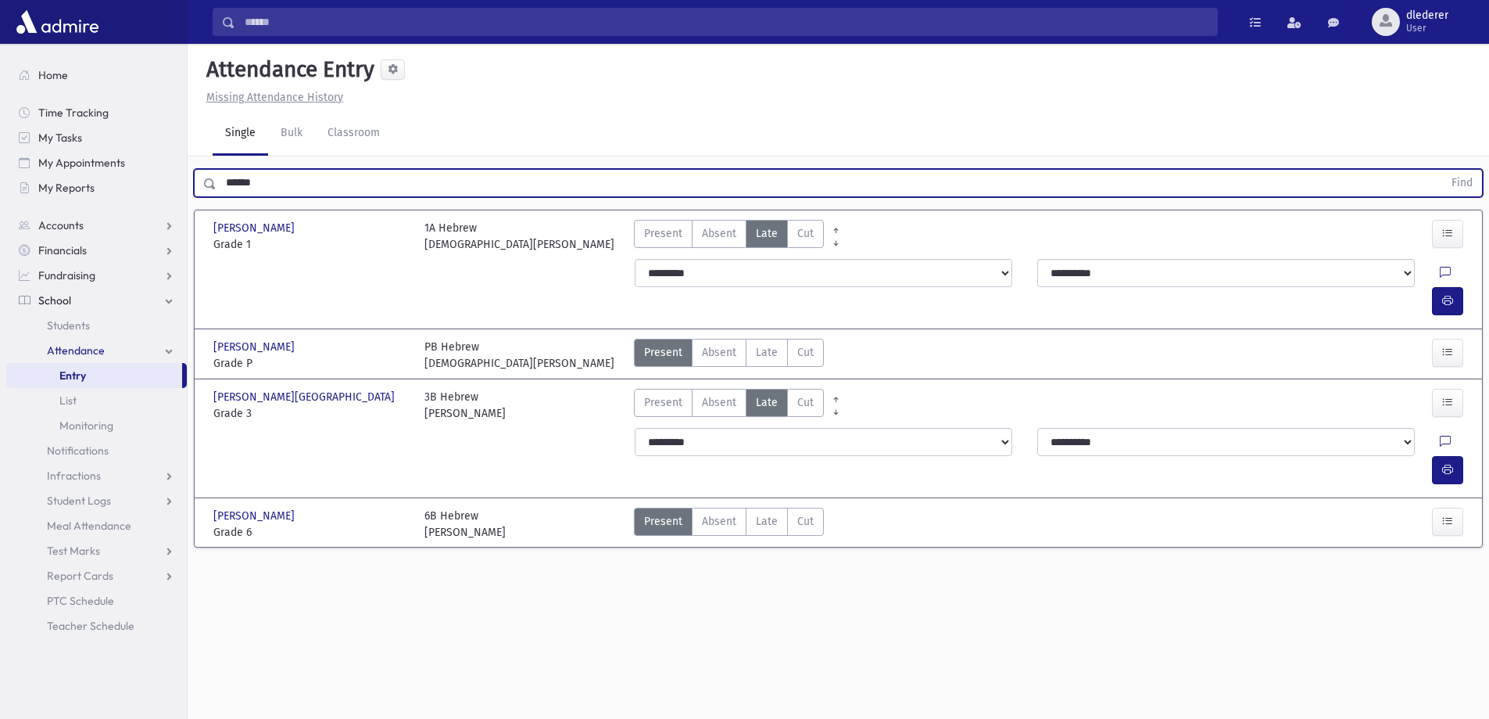
drag, startPoint x: 299, startPoint y: 185, endPoint x: 94, endPoint y: 200, distance: 206.2
click at [104, 194] on div "Search Results All Accounts" at bounding box center [744, 377] width 1489 height 754
click at [1443, 170] on button "Find" at bounding box center [1463, 183] width 40 height 27
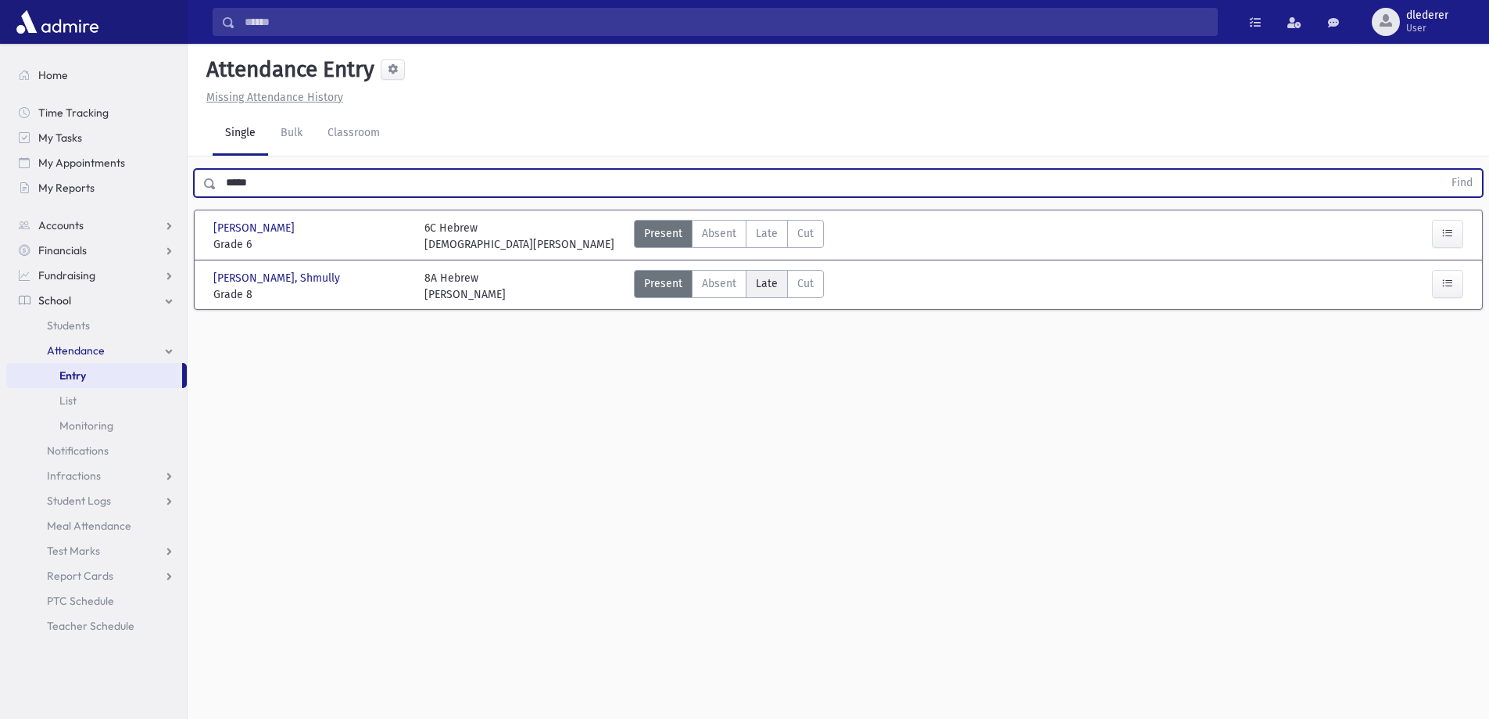
click at [772, 281] on span "Late" at bounding box center [767, 283] width 22 height 16
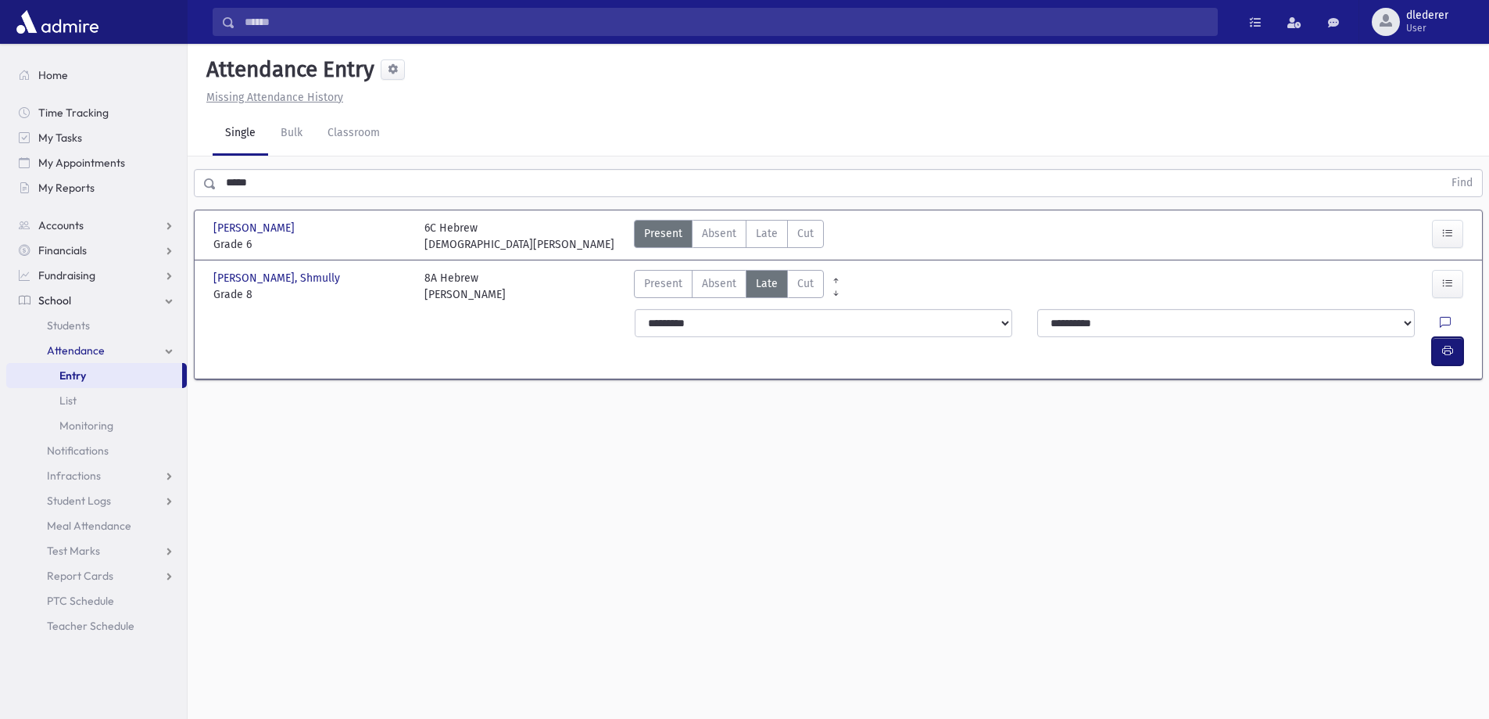
click at [1450, 344] on icon "button" at bounding box center [1448, 350] width 11 height 13
click at [775, 238] on span "Late" at bounding box center [767, 233] width 22 height 16
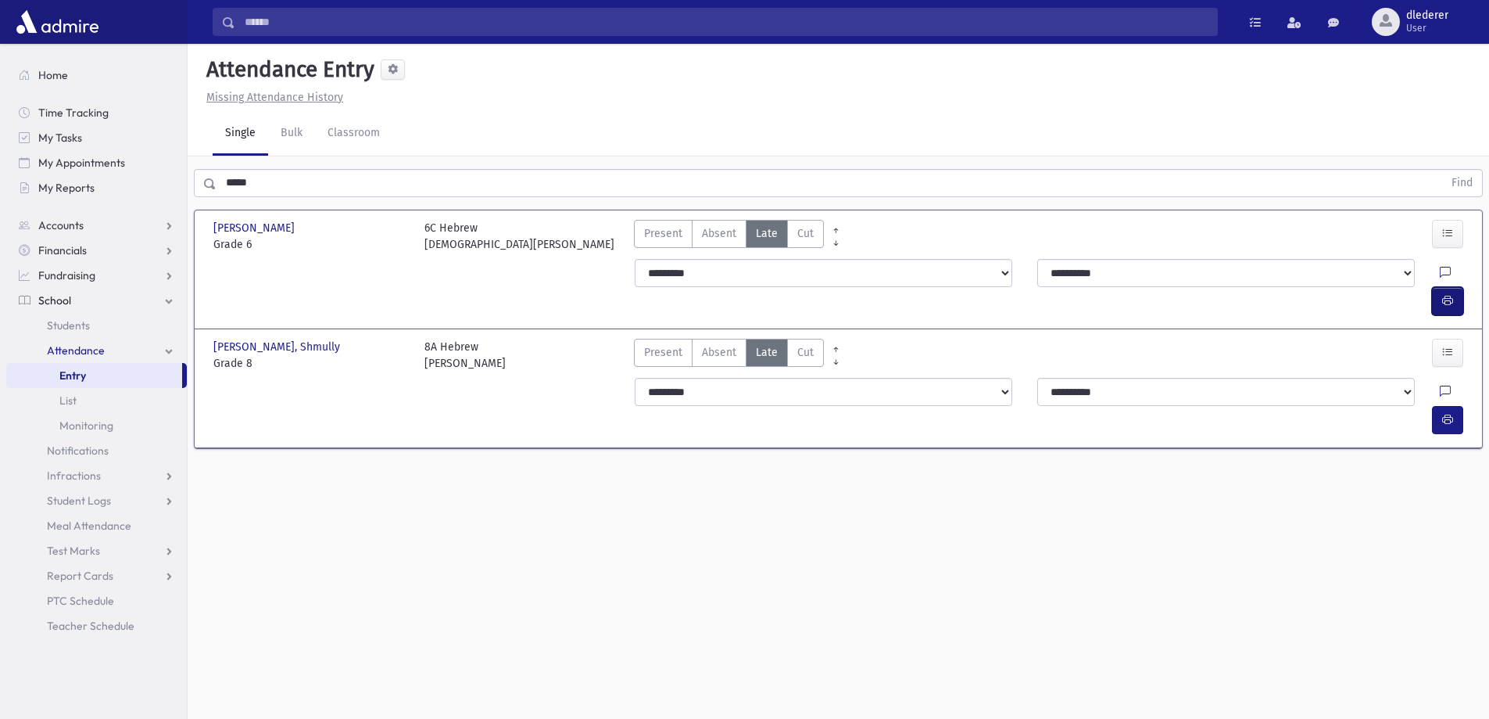
click at [1443, 294] on icon "button" at bounding box center [1448, 300] width 11 height 13
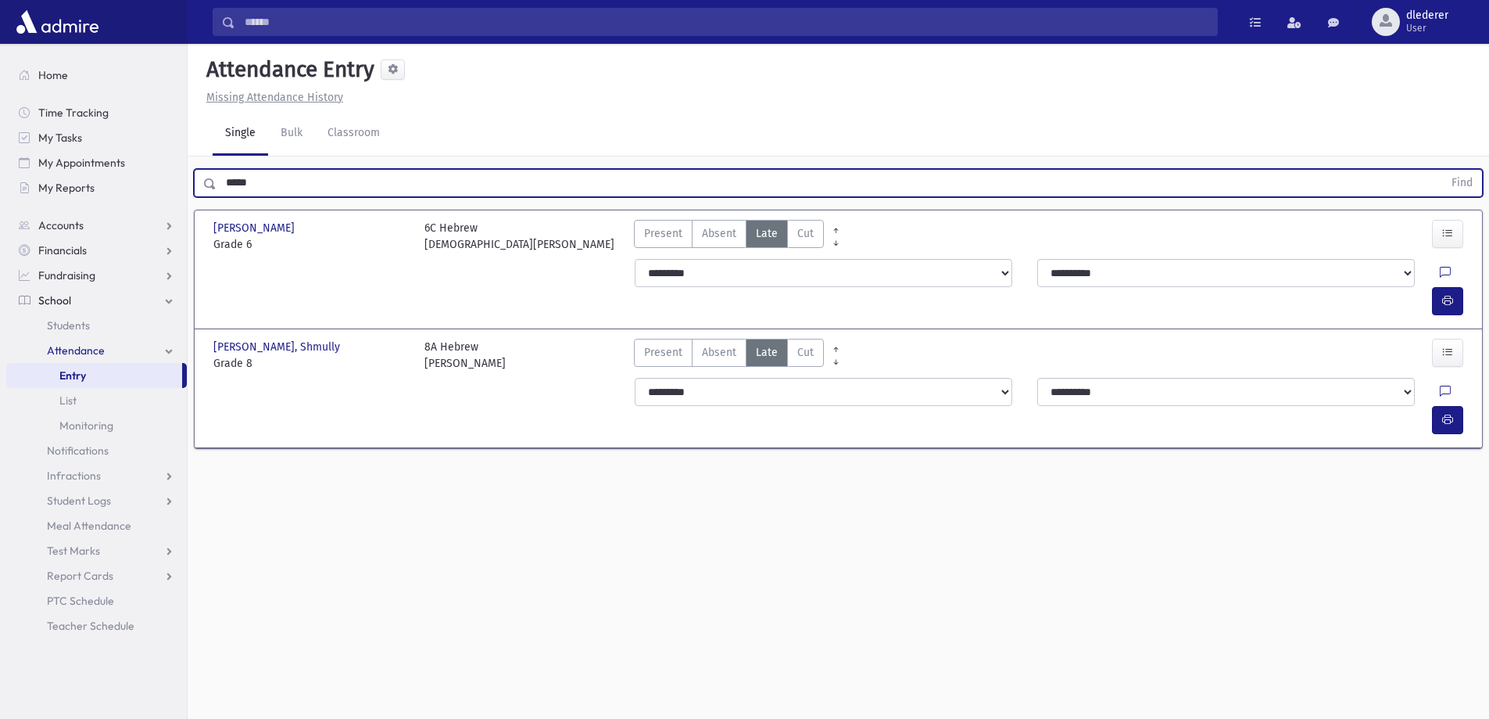
drag, startPoint x: 297, startPoint y: 179, endPoint x: 146, endPoint y: 202, distance: 152.6
click at [146, 202] on div "Search Results All Accounts" at bounding box center [744, 377] width 1489 height 754
click at [1443, 170] on button "Find" at bounding box center [1463, 183] width 40 height 27
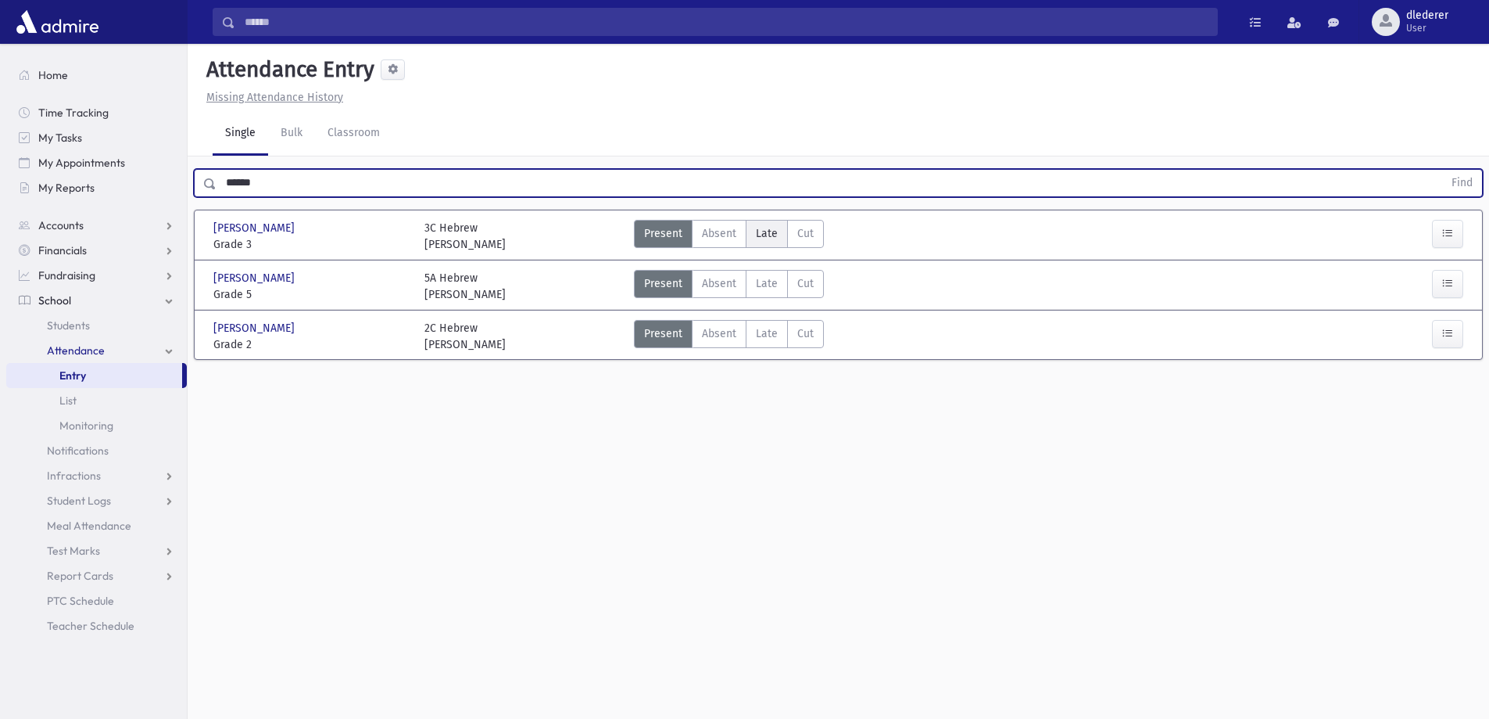
click at [782, 228] on label "Late Late" at bounding box center [767, 234] width 42 height 28
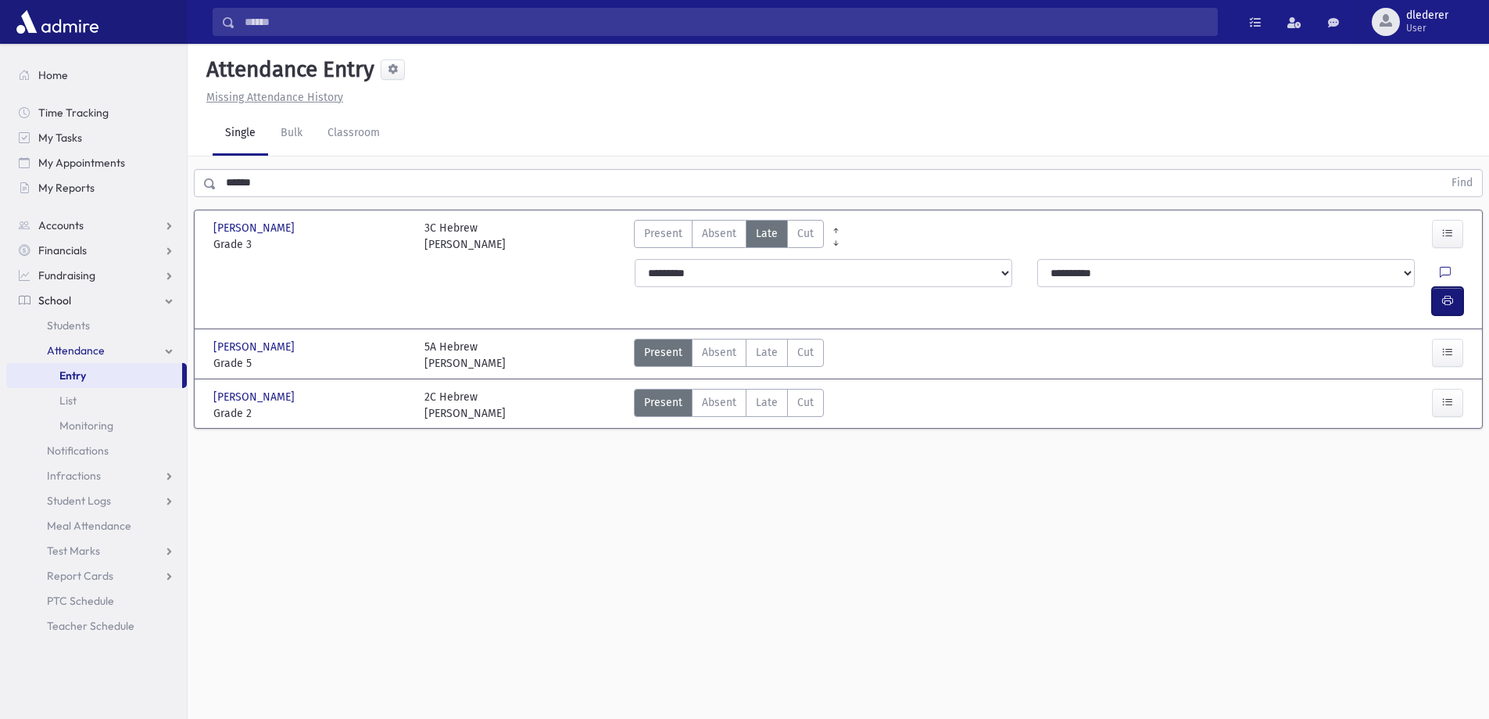
click at [1448, 294] on icon "button" at bounding box center [1448, 300] width 11 height 13
drag, startPoint x: 761, startPoint y: 324, endPoint x: 916, endPoint y: 322, distance: 154.8
click at [762, 344] on span "Late" at bounding box center [767, 352] width 22 height 16
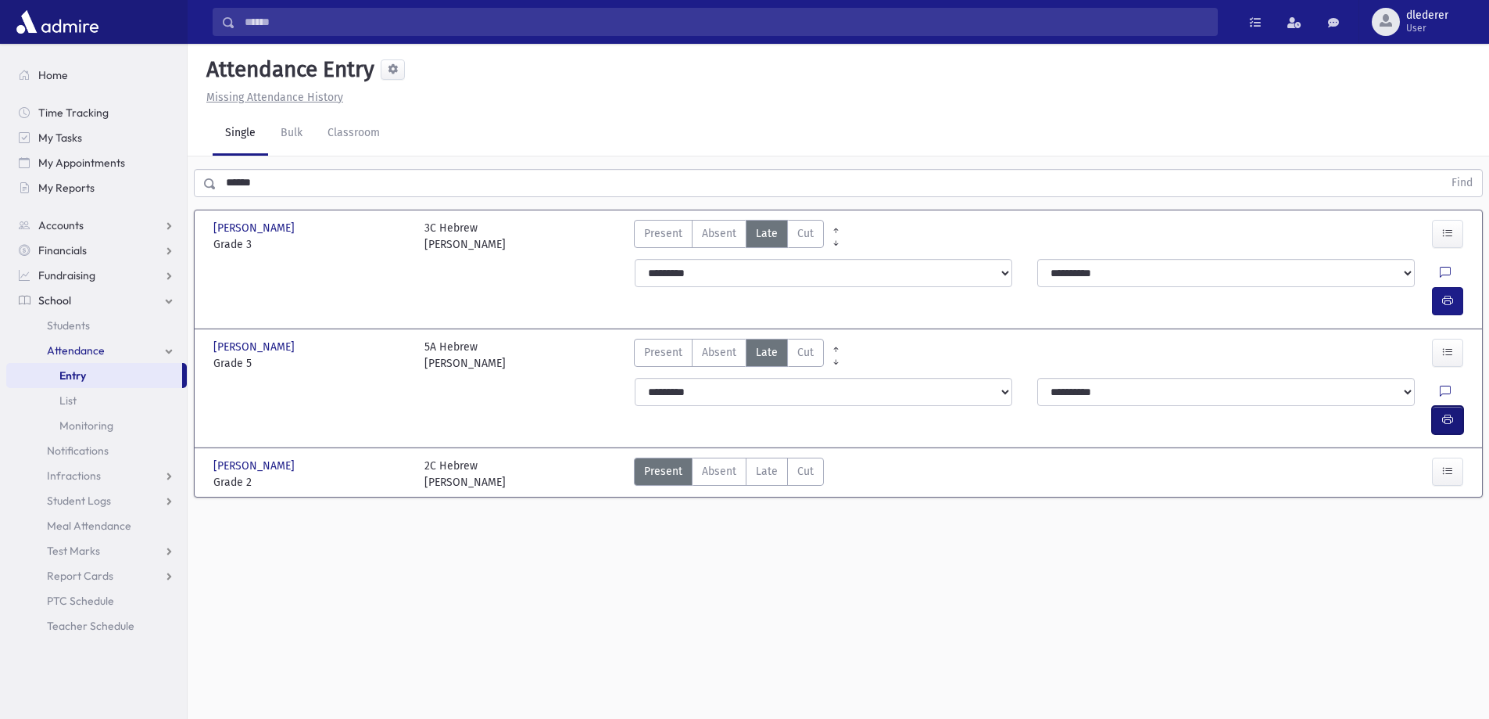
click at [1457, 406] on button "button" at bounding box center [1447, 420] width 31 height 28
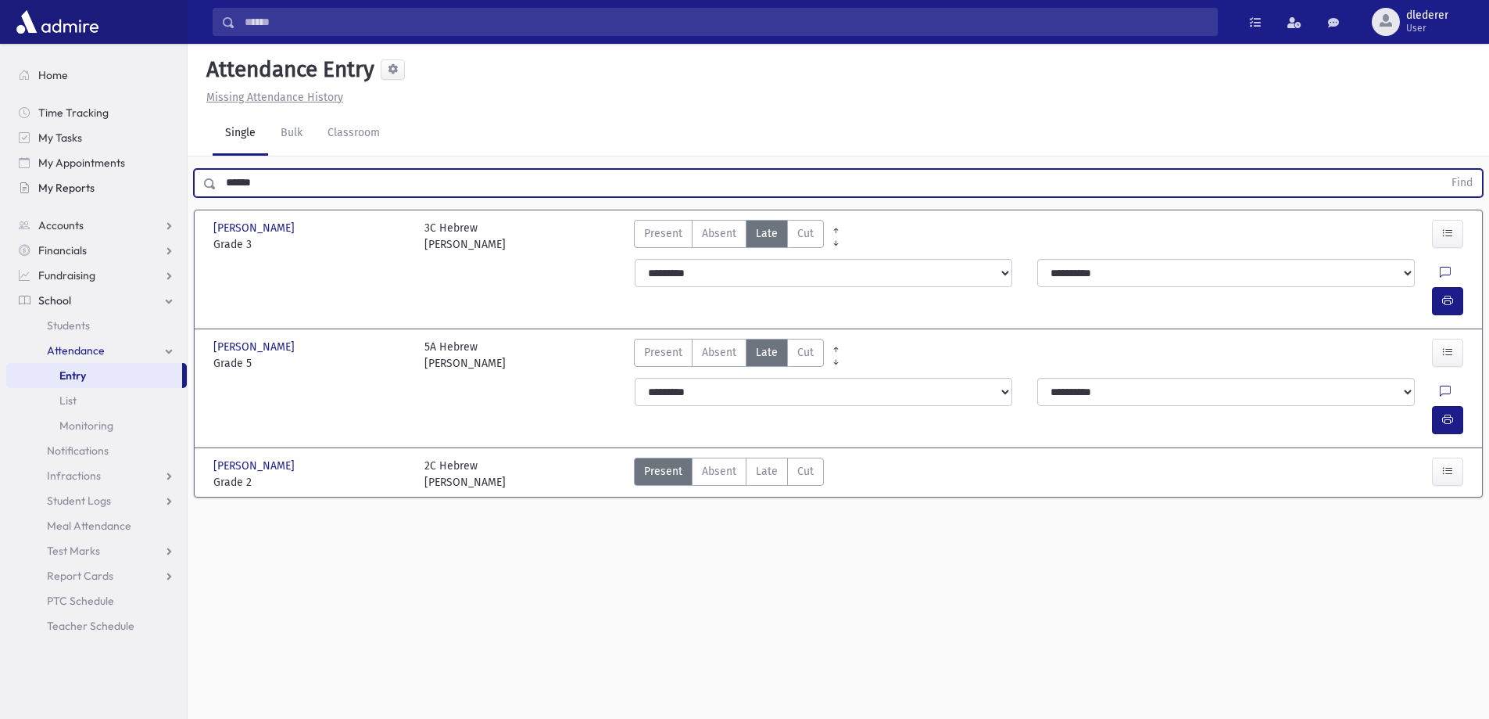
drag, startPoint x: 288, startPoint y: 180, endPoint x: 89, endPoint y: 181, distance: 198.6
click at [89, 181] on div "Search Results All Accounts" at bounding box center [744, 377] width 1489 height 754
click at [1443, 170] on button "Find" at bounding box center [1463, 183] width 40 height 27
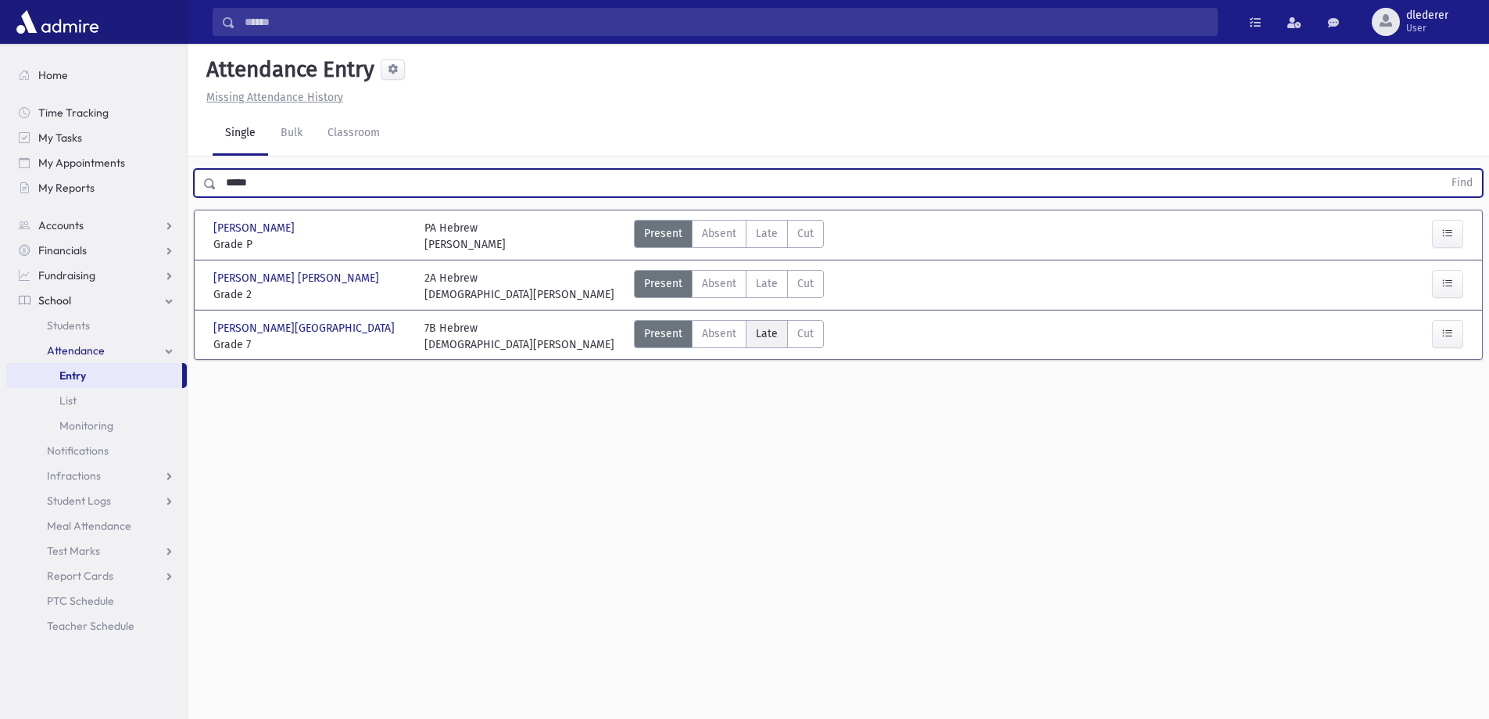
click at [766, 343] on label "Late Late" at bounding box center [767, 334] width 42 height 28
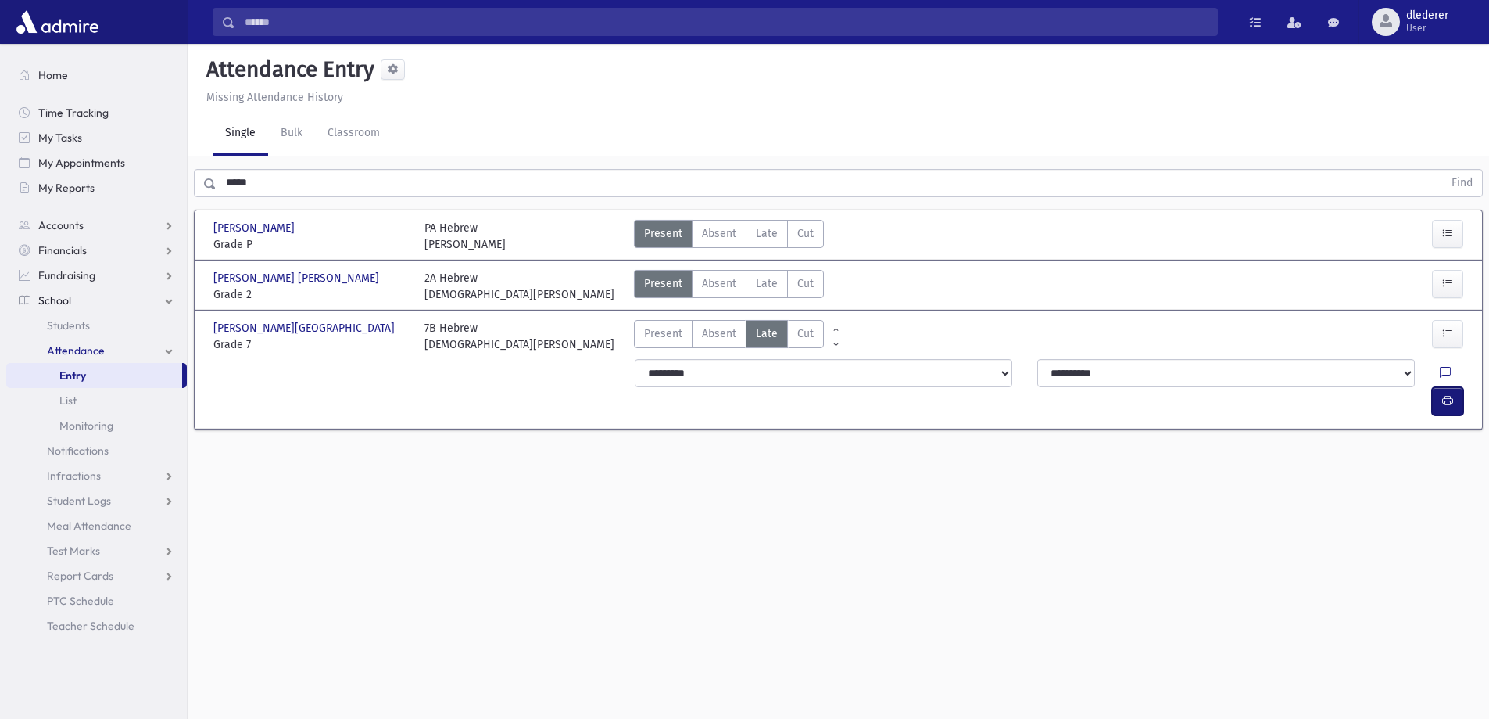
click at [1439, 387] on button "button" at bounding box center [1447, 401] width 31 height 28
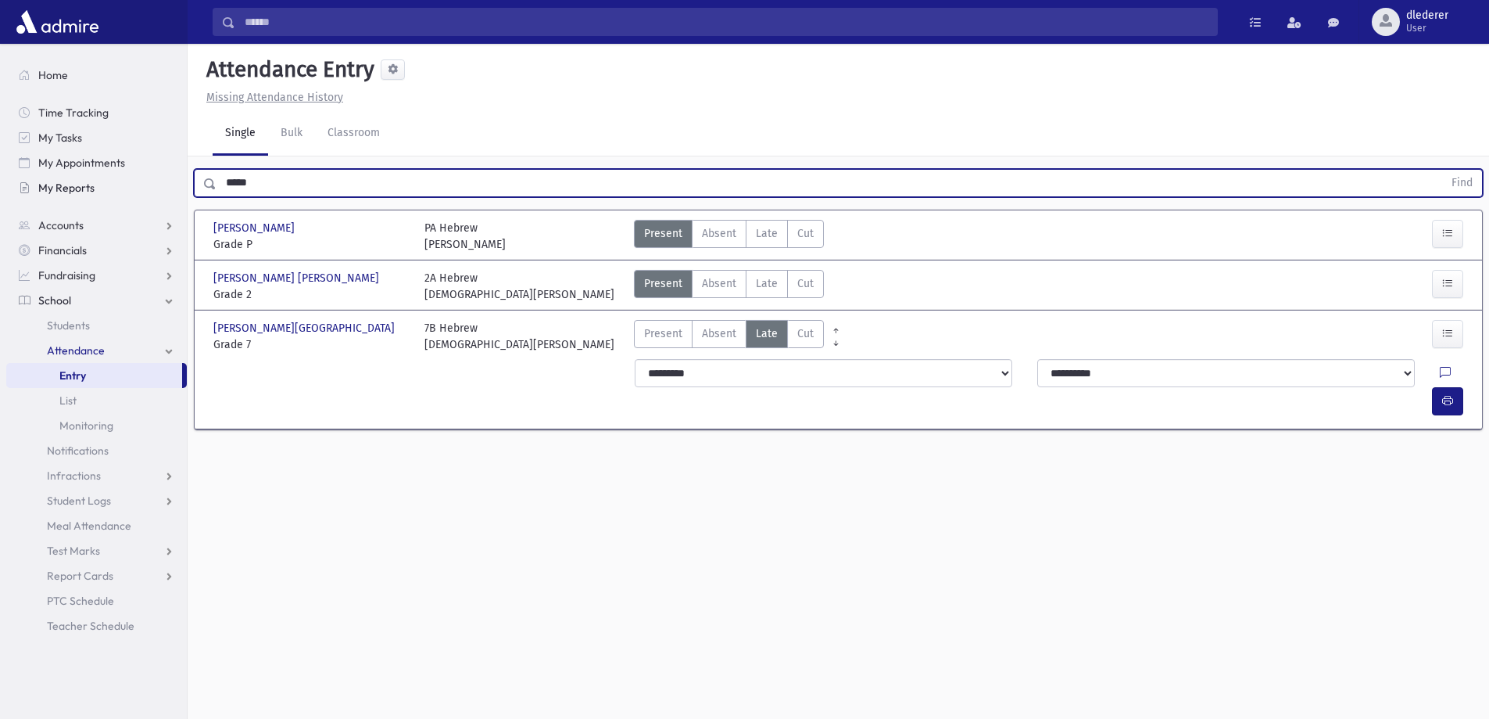
drag, startPoint x: 324, startPoint y: 176, endPoint x: 112, endPoint y: 180, distance: 212.7
click at [112, 180] on div "Search Results All Accounts" at bounding box center [744, 377] width 1489 height 754
type input "******"
click at [1443, 170] on button "Find" at bounding box center [1463, 183] width 40 height 27
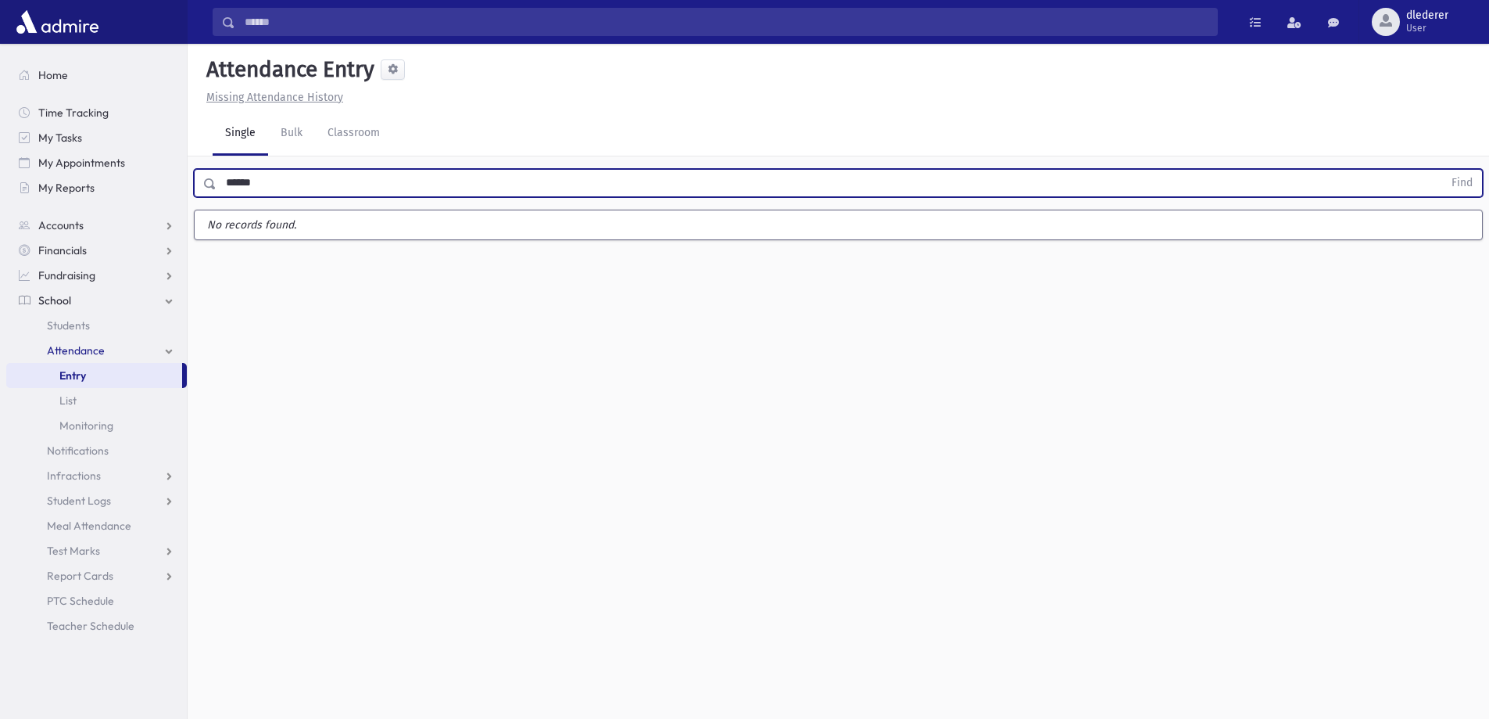
drag, startPoint x: 299, startPoint y: 191, endPoint x: 183, endPoint y: 212, distance: 118.4
click at [183, 212] on div "Search Results All Accounts" at bounding box center [744, 377] width 1489 height 754
click at [1443, 170] on button "Find" at bounding box center [1463, 183] width 40 height 27
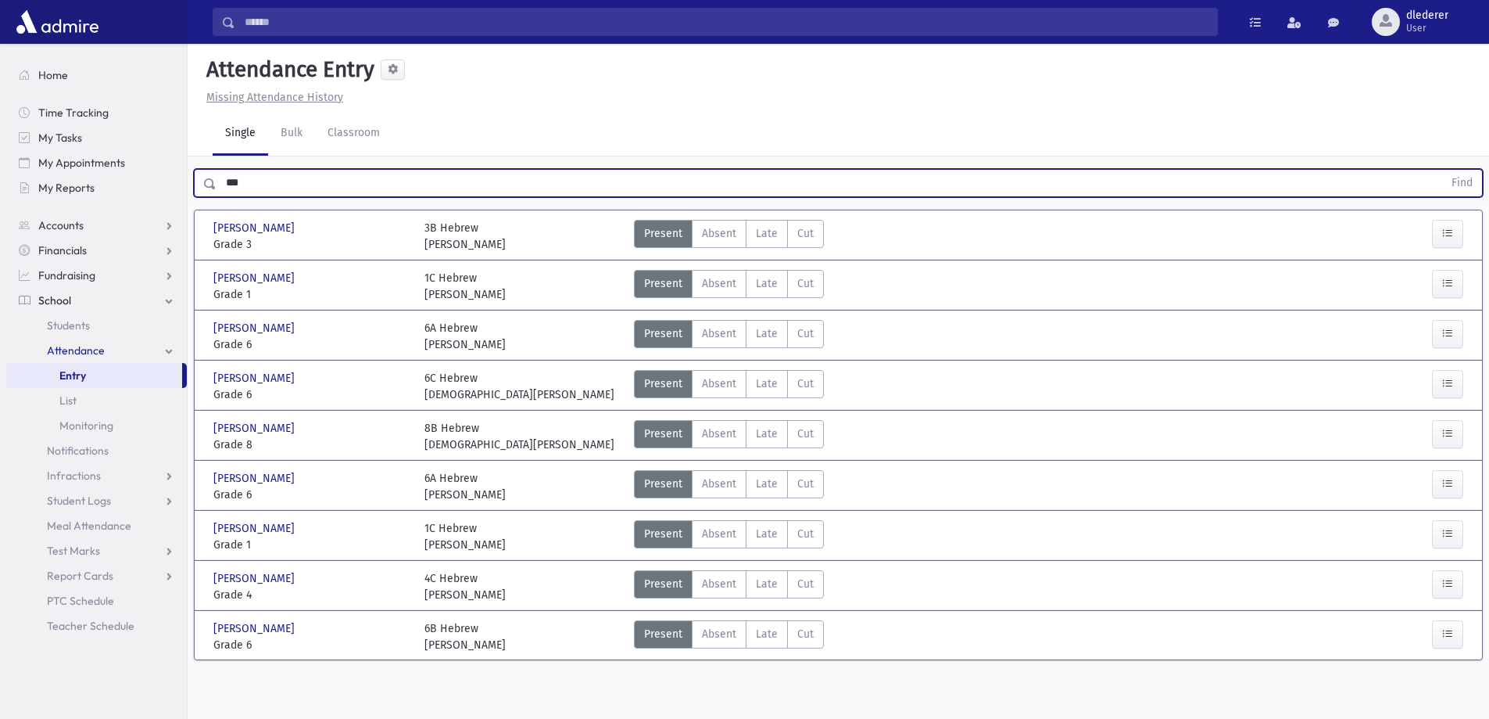
drag, startPoint x: 256, startPoint y: 188, endPoint x: 269, endPoint y: 174, distance: 18.3
click at [269, 174] on input "***" at bounding box center [830, 183] width 1227 height 28
click at [1443, 170] on button "Find" at bounding box center [1463, 183] width 40 height 27
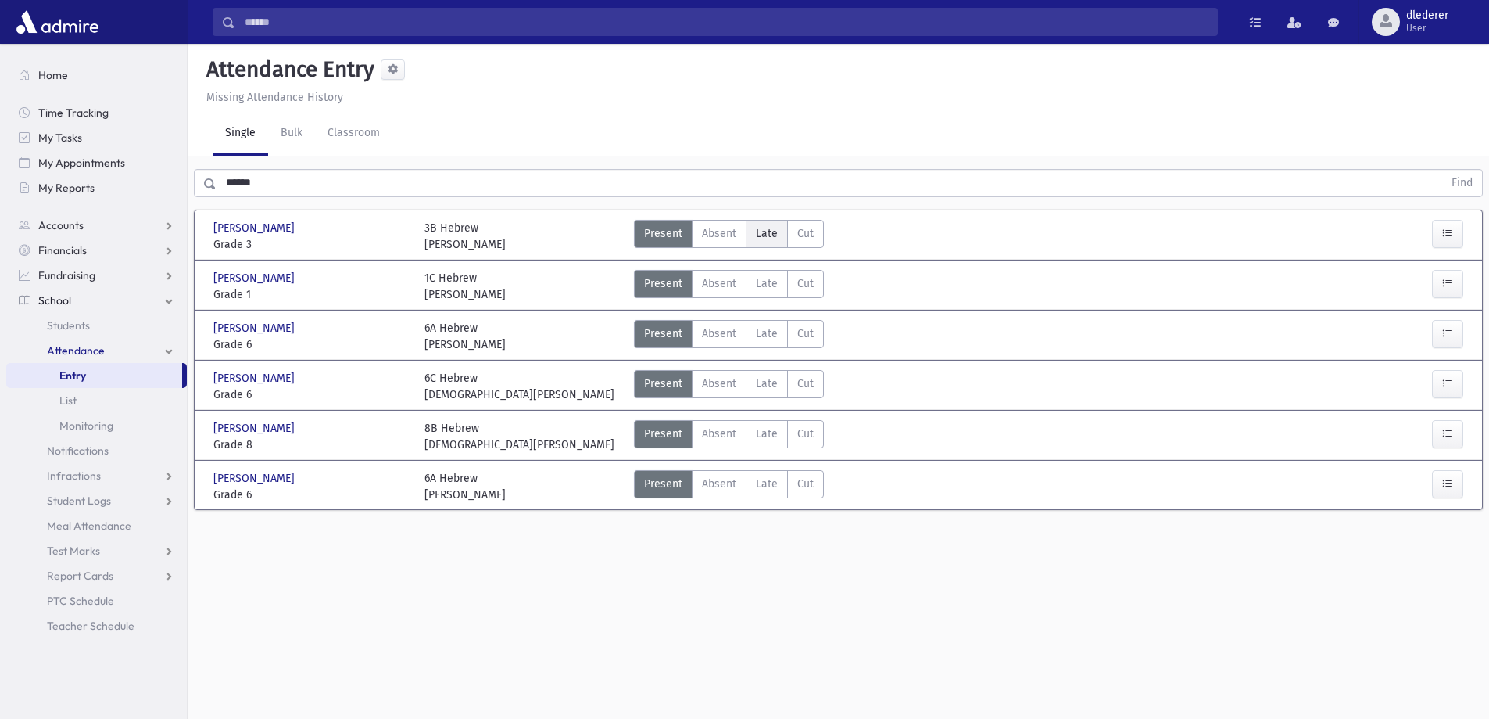
click at [759, 234] on span "Late" at bounding box center [767, 233] width 22 height 16
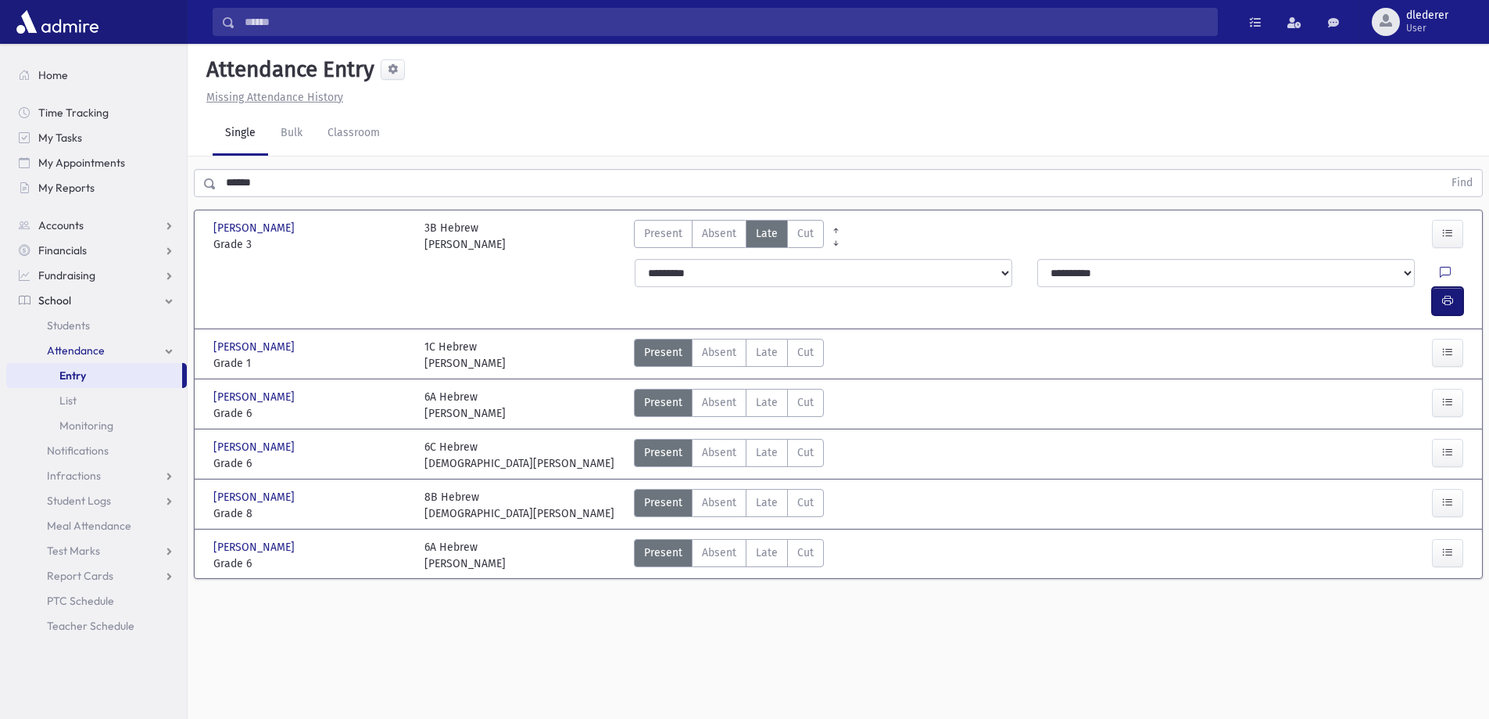
drag, startPoint x: 1448, startPoint y: 274, endPoint x: 1431, endPoint y: 278, distance: 17.6
click at [1448, 294] on icon "button" at bounding box center [1448, 300] width 11 height 13
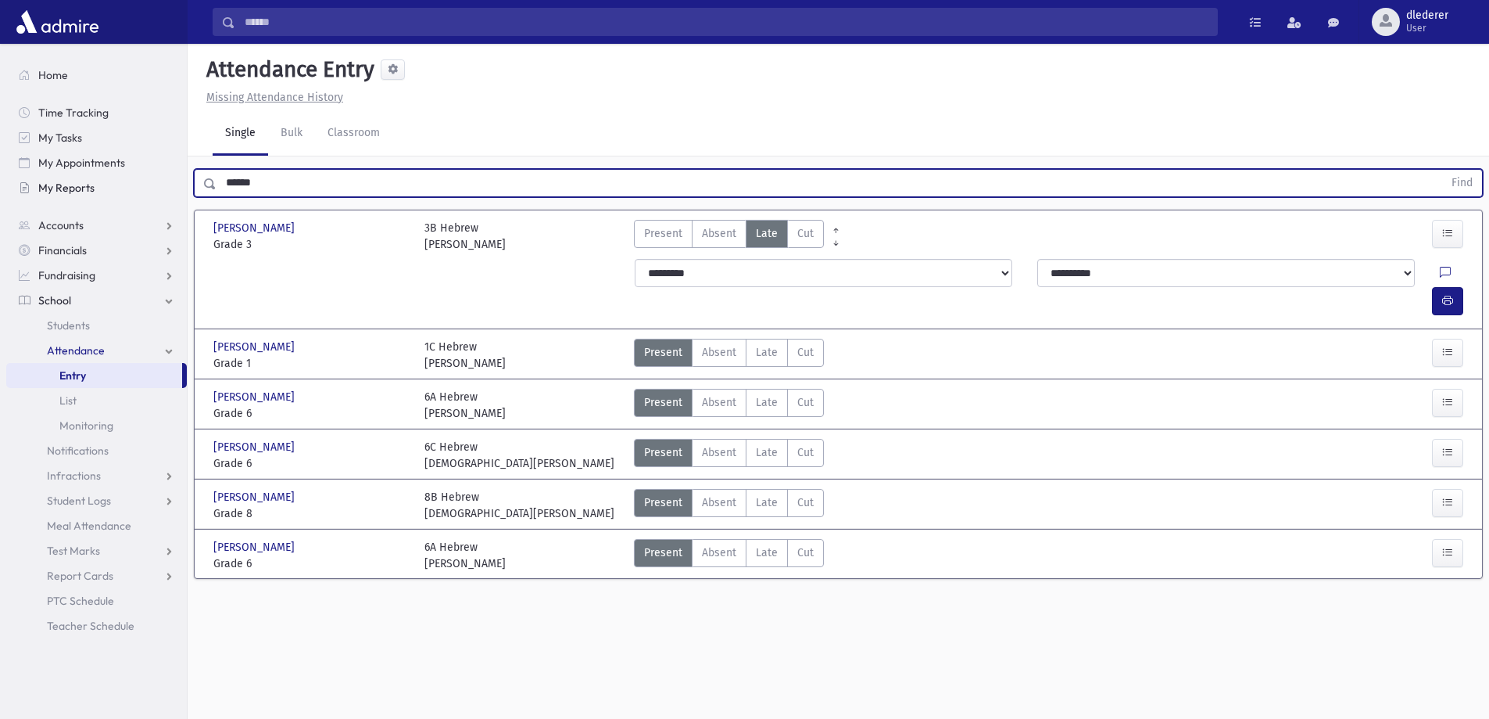
drag, startPoint x: 286, startPoint y: 173, endPoint x: 161, endPoint y: 176, distance: 125.1
click at [161, 176] on div "Search Results All Accounts" at bounding box center [744, 377] width 1489 height 754
click at [1443, 170] on button "Find" at bounding box center [1463, 183] width 40 height 27
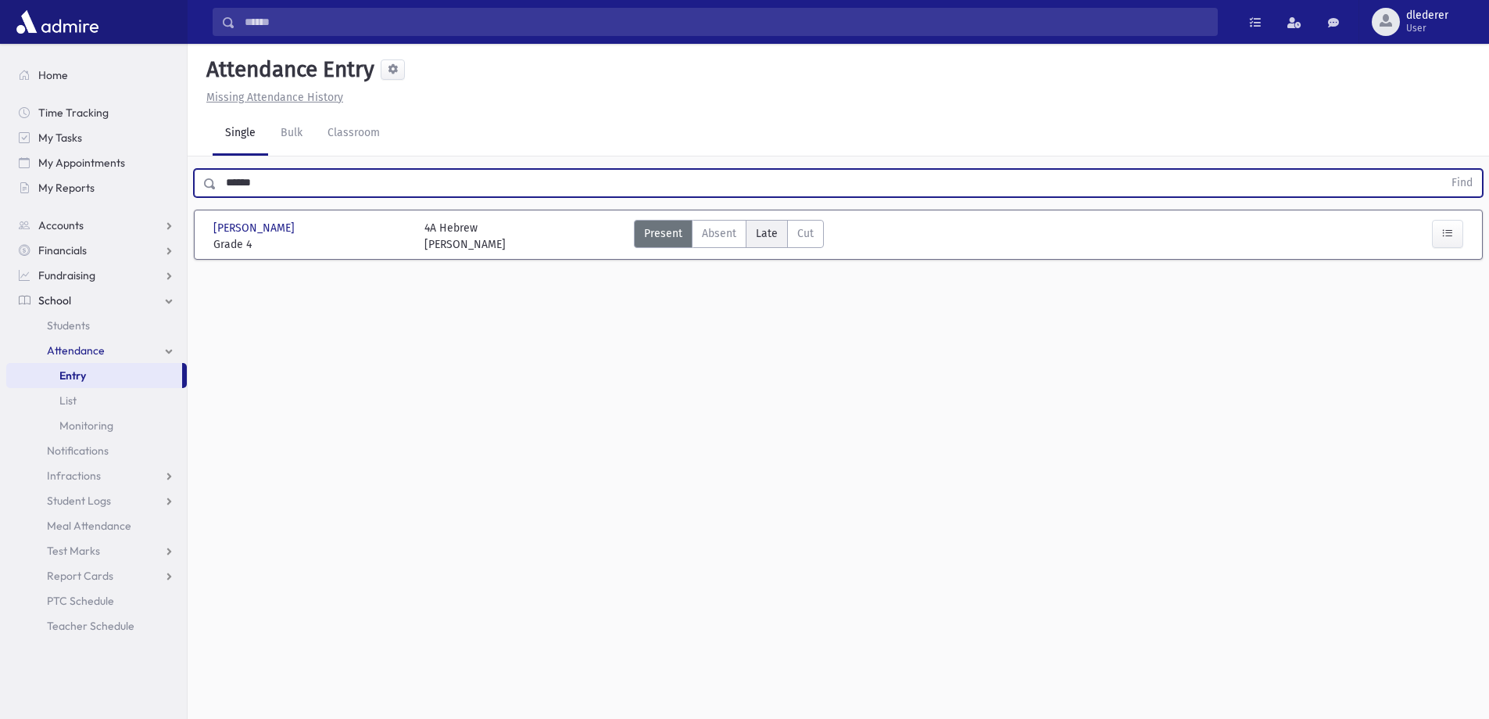
click at [758, 233] on span "Late" at bounding box center [767, 233] width 22 height 16
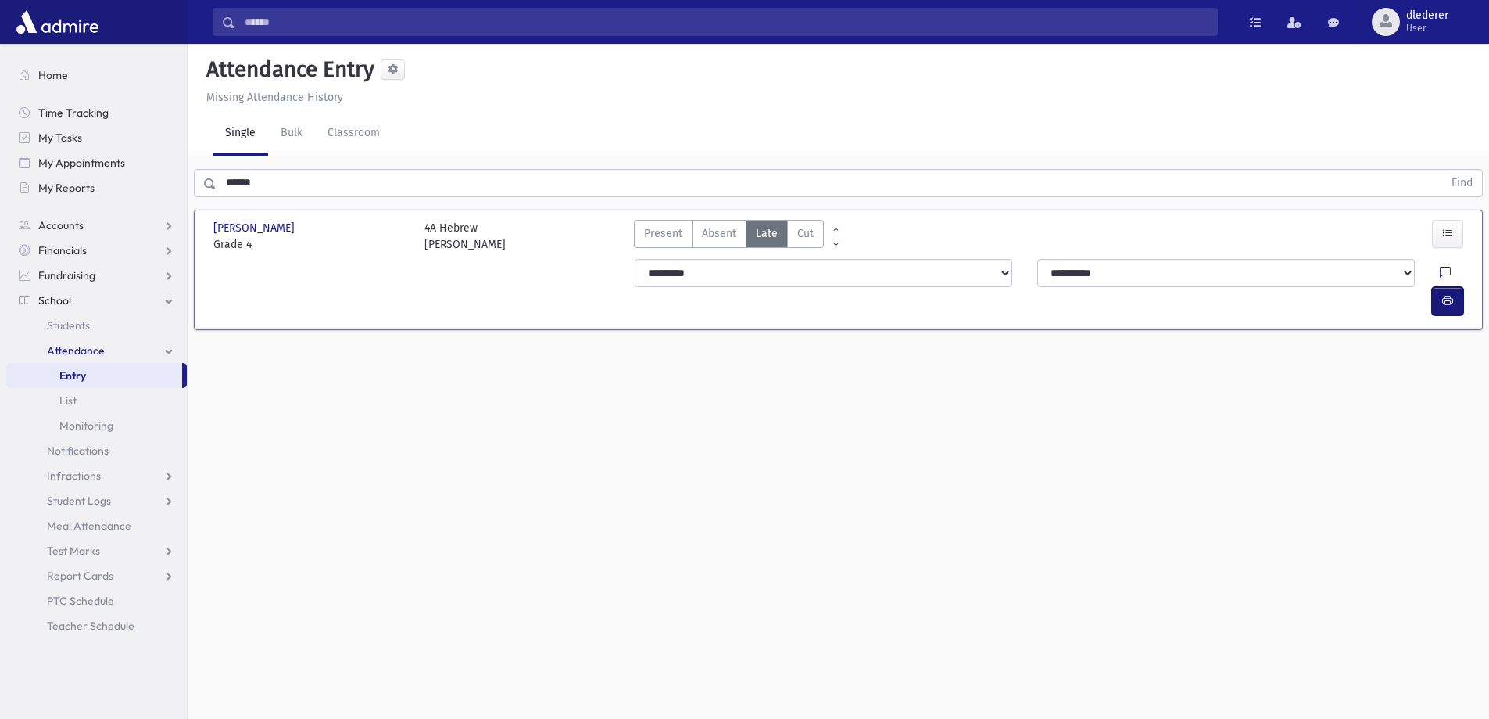
click at [1455, 287] on button "button" at bounding box center [1447, 301] width 31 height 28
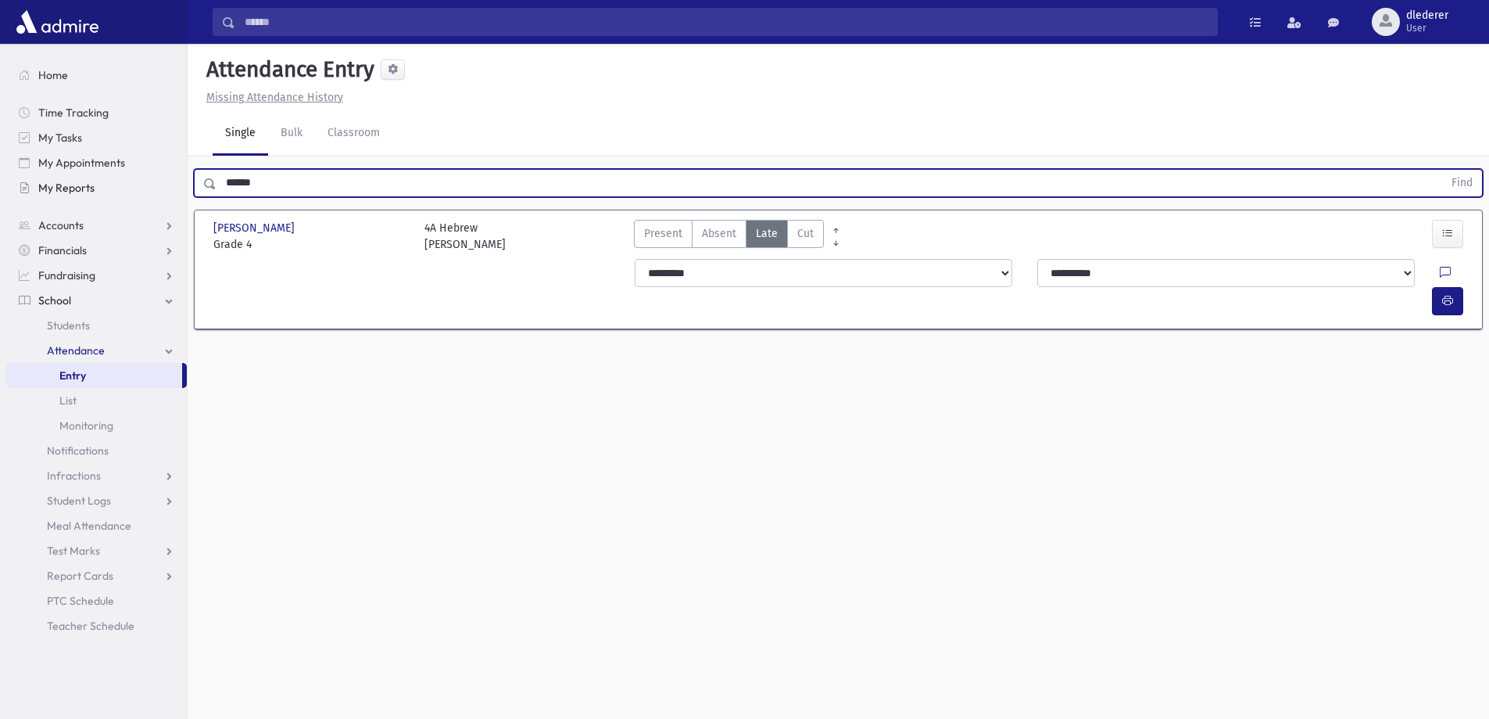
drag, startPoint x: 304, startPoint y: 190, endPoint x: 174, endPoint y: 177, distance: 131.2
click at [193, 176] on div "****** Find" at bounding box center [839, 179] width 1302 height 47
click at [1443, 170] on button "Find" at bounding box center [1463, 183] width 40 height 27
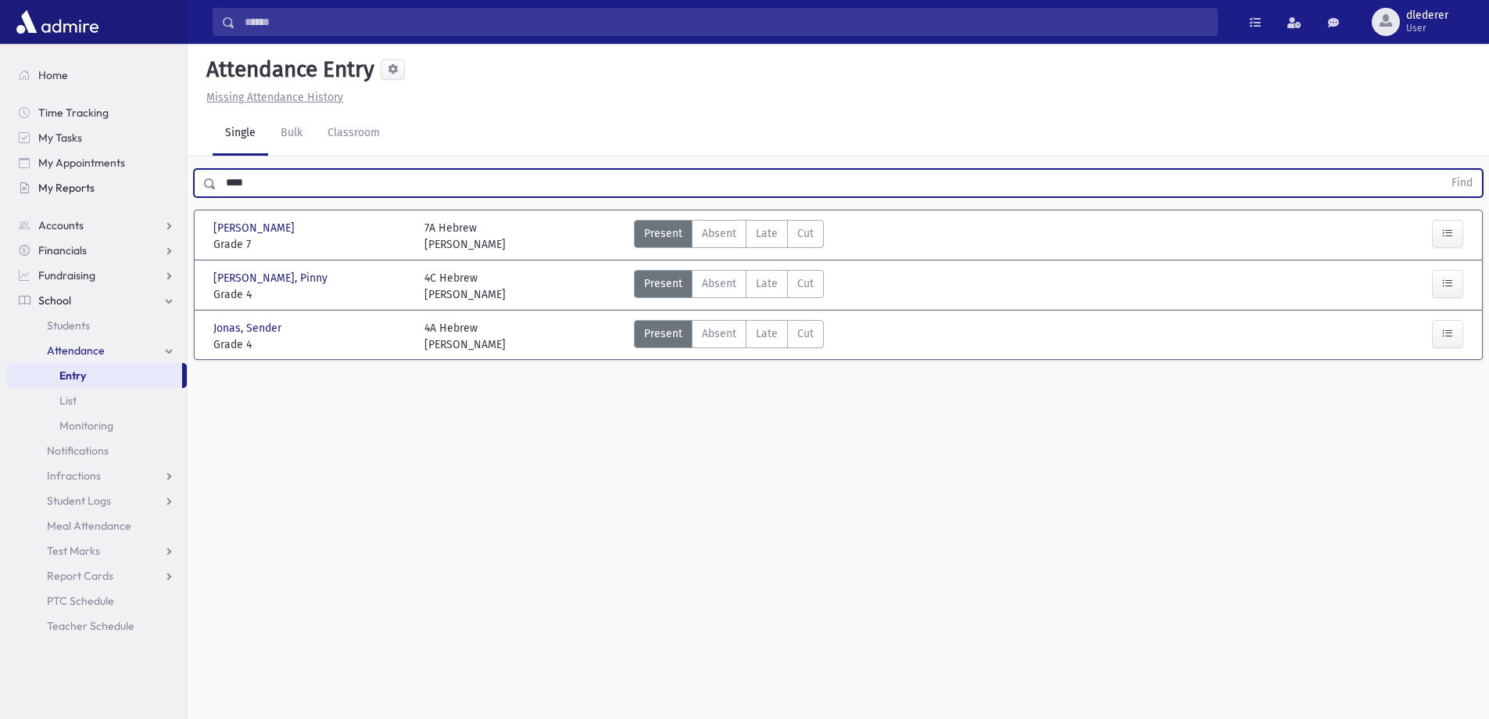
type input "***"
click at [296, 277] on div "Jonas, Pinny Jonas, Pinny" at bounding box center [310, 278] width 195 height 16
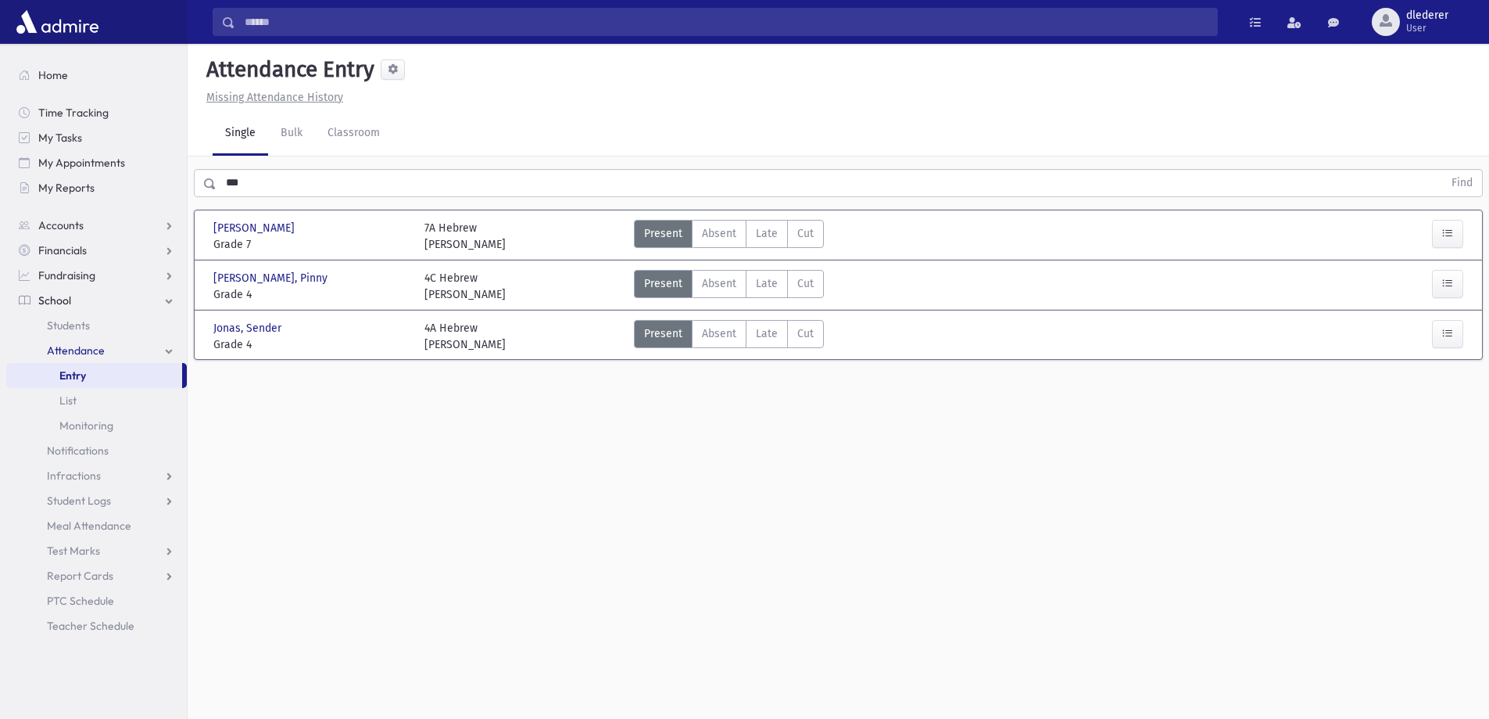
click at [72, 296] on link "School" at bounding box center [96, 300] width 181 height 25
click at [88, 299] on link "School" at bounding box center [96, 300] width 181 height 25
click at [108, 328] on link "Students" at bounding box center [96, 325] width 181 height 25
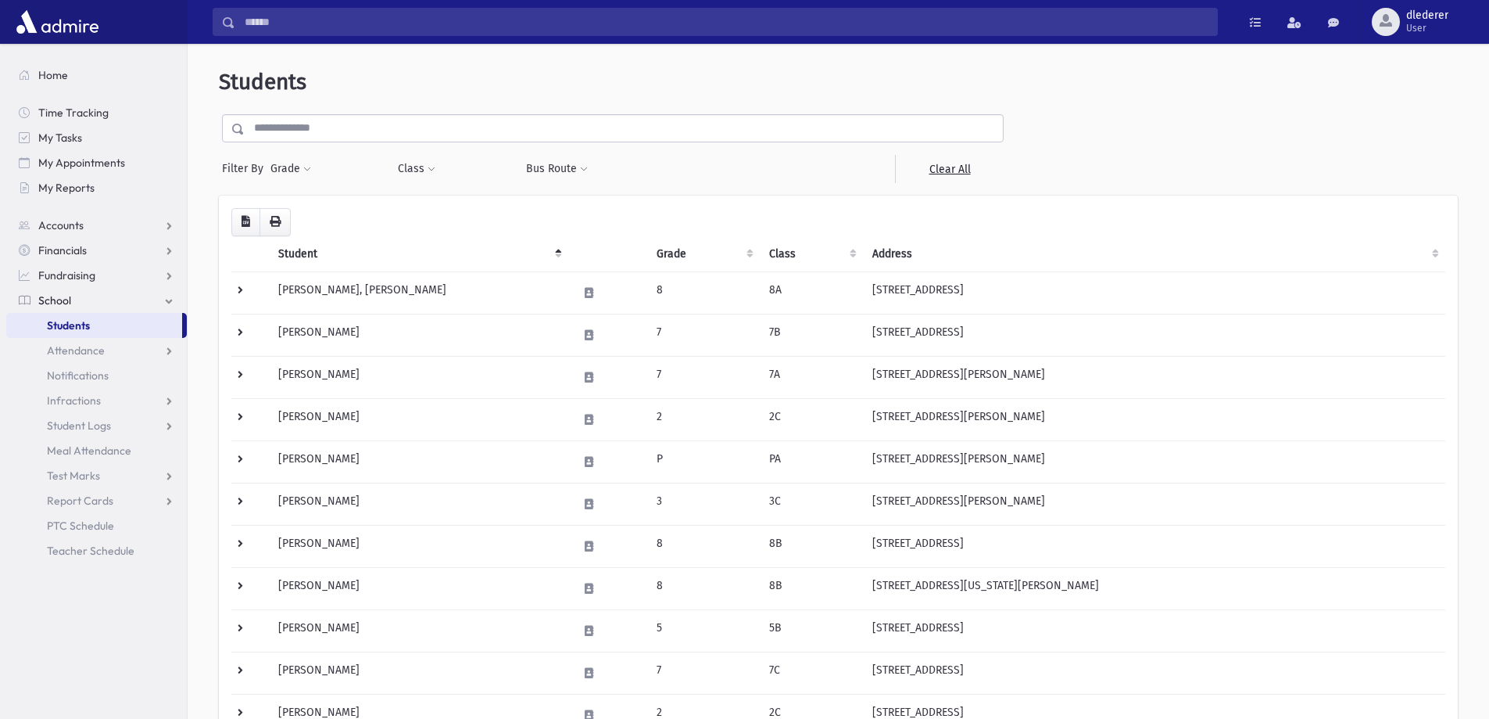
drag, startPoint x: 0, startPoint y: 0, endPoint x: 318, endPoint y: 127, distance: 342.5
click at [318, 127] on input "text" at bounding box center [624, 128] width 758 height 28
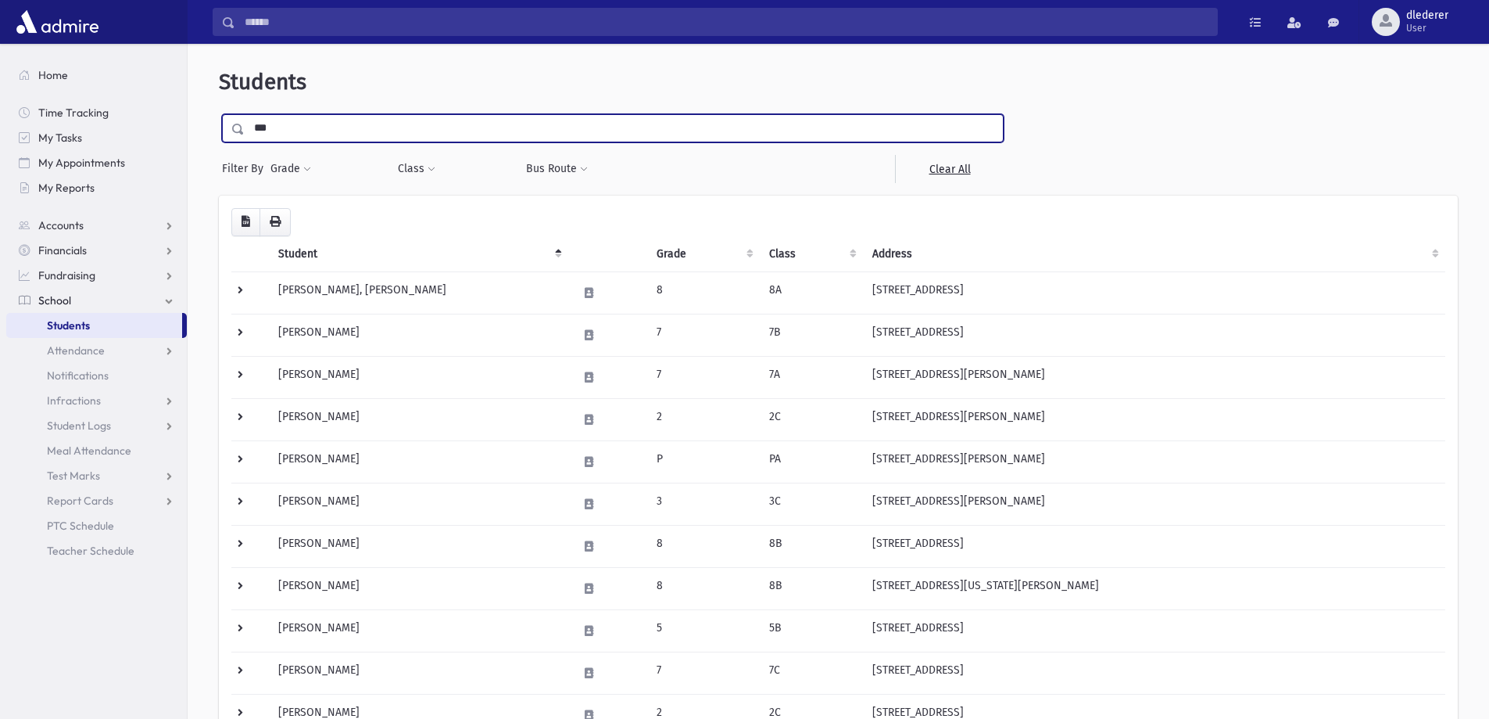
type input "***"
click at [219, 114] on input "submit" at bounding box center [241, 124] width 44 height 21
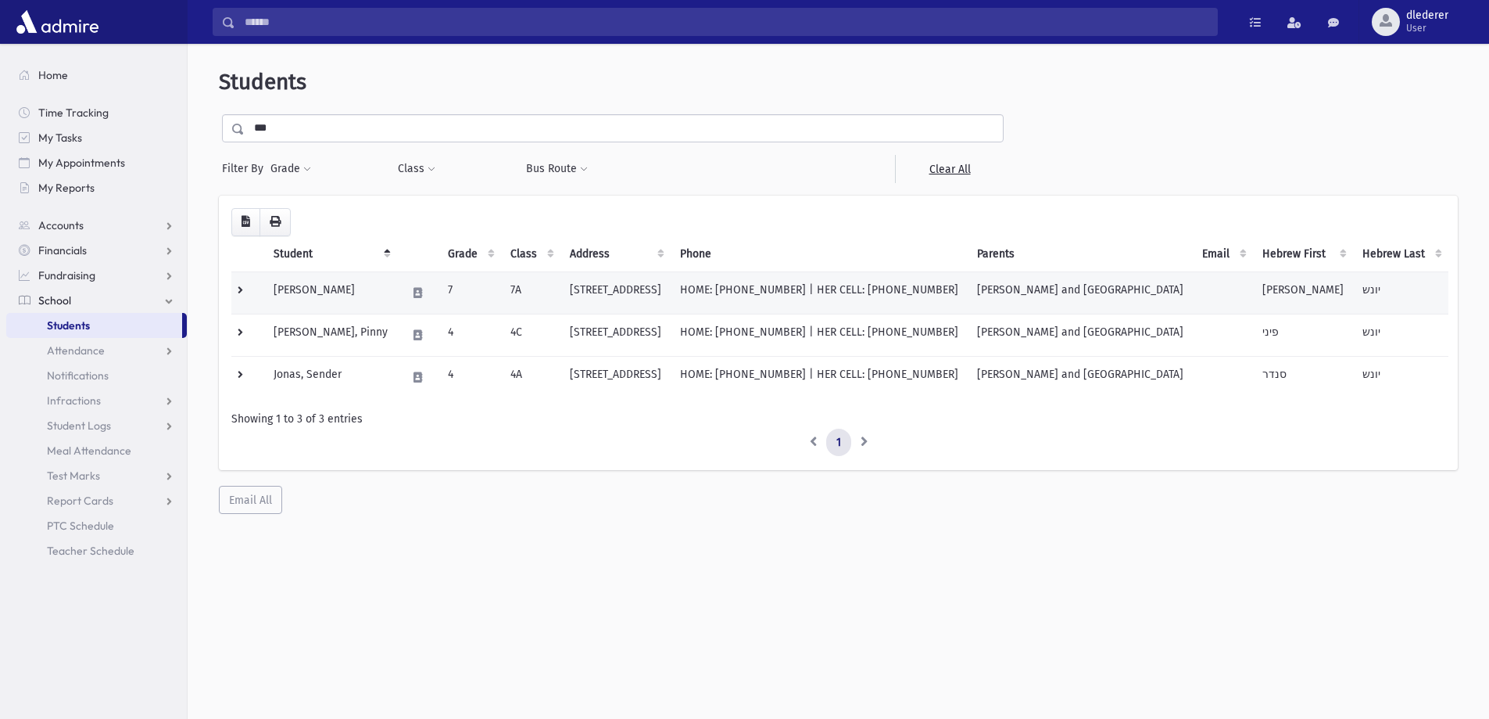
click at [935, 291] on td "HOME: [PHONE_NUMBER] | HER CELL: [PHONE_NUMBER]" at bounding box center [819, 292] width 297 height 42
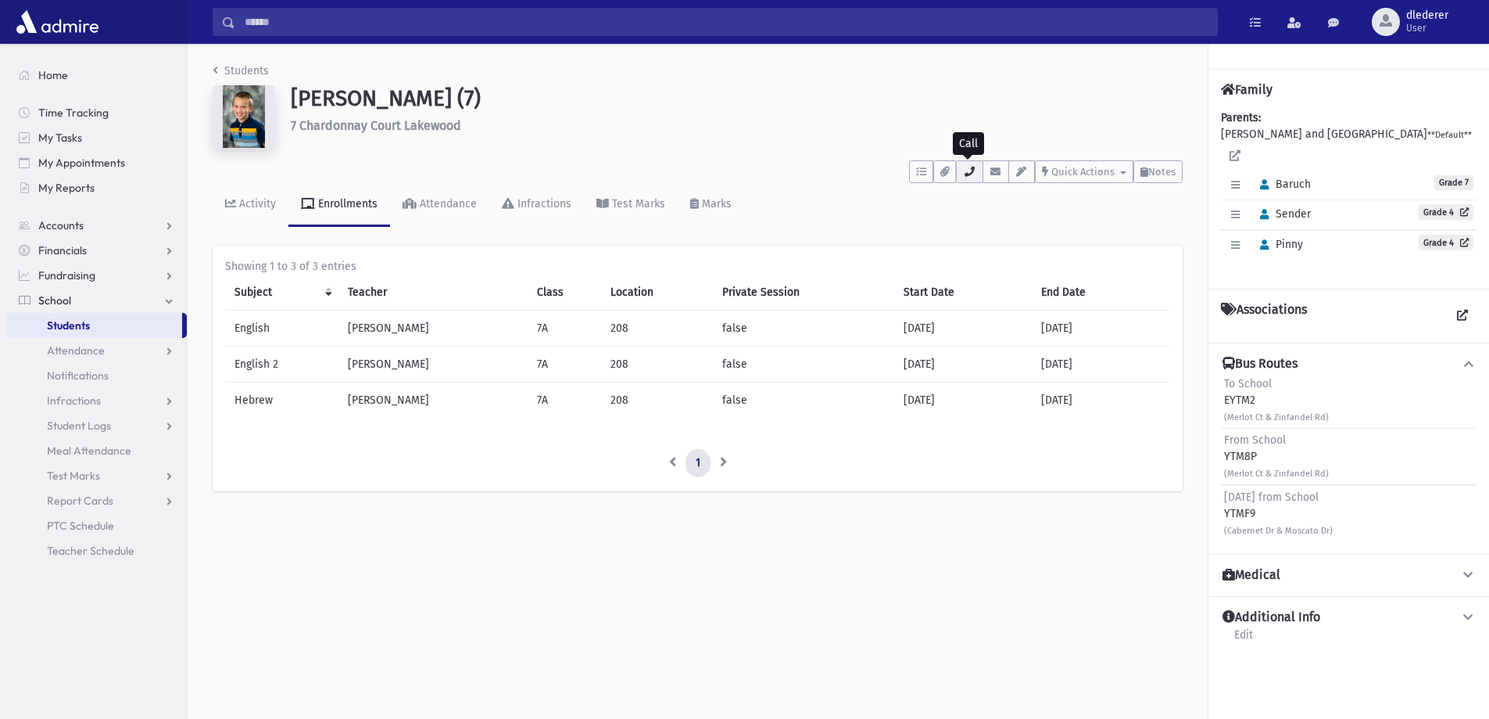
click at [971, 171] on icon "button" at bounding box center [969, 172] width 13 height 10
click at [211, 75] on div "Students Jonas, Baruch (7) 7 Chardonnay Court Lakewood **** To Do's No open tas…" at bounding box center [698, 285] width 1020 height 482
click at [221, 68] on link "Students" at bounding box center [241, 70] width 56 height 13
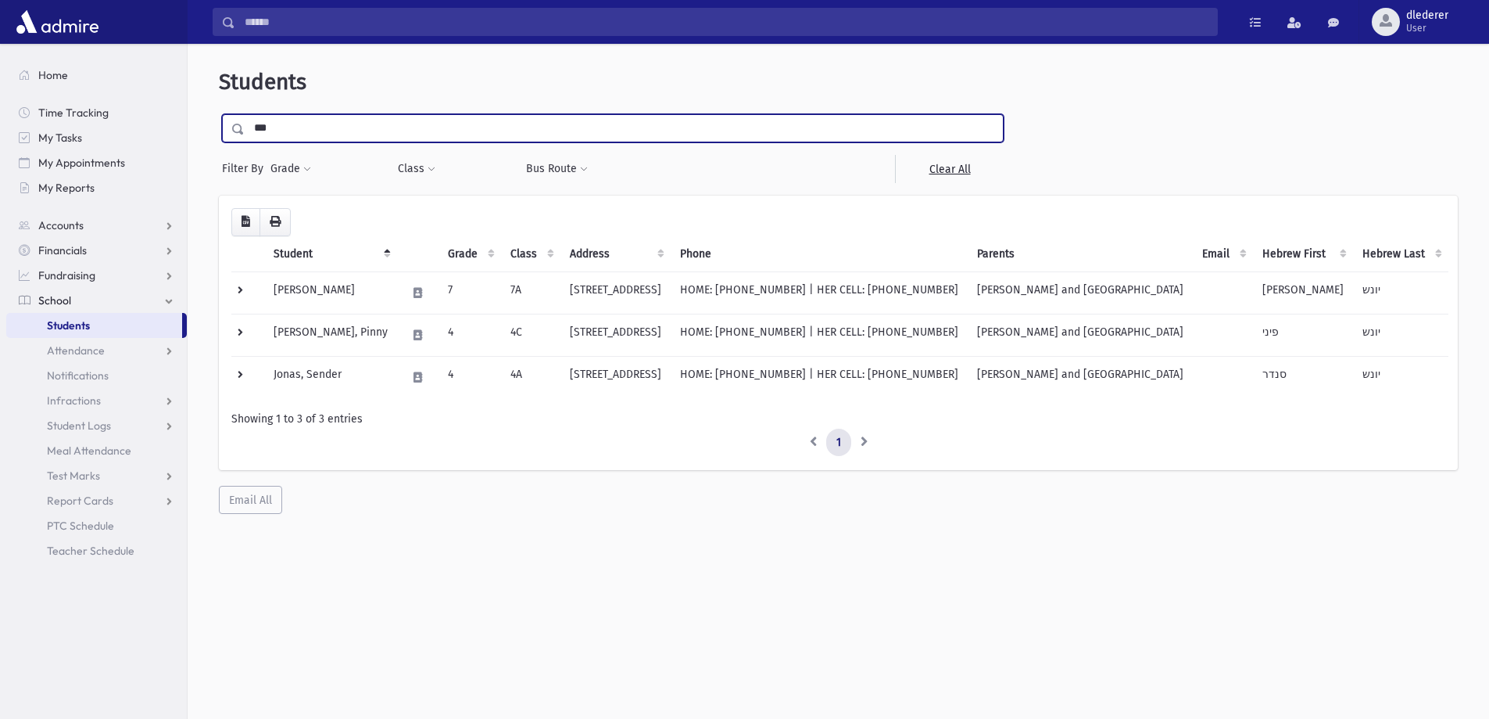
drag, startPoint x: 291, startPoint y: 127, endPoint x: 215, endPoint y: 127, distance: 75.8
click at [215, 127] on div "Students *** Filter By Grade * * * * * * * * * Filter Class ** ** ** **" at bounding box center [838, 291] width 1289 height 482
type input "*****"
click at [219, 114] on input "submit" at bounding box center [241, 124] width 44 height 21
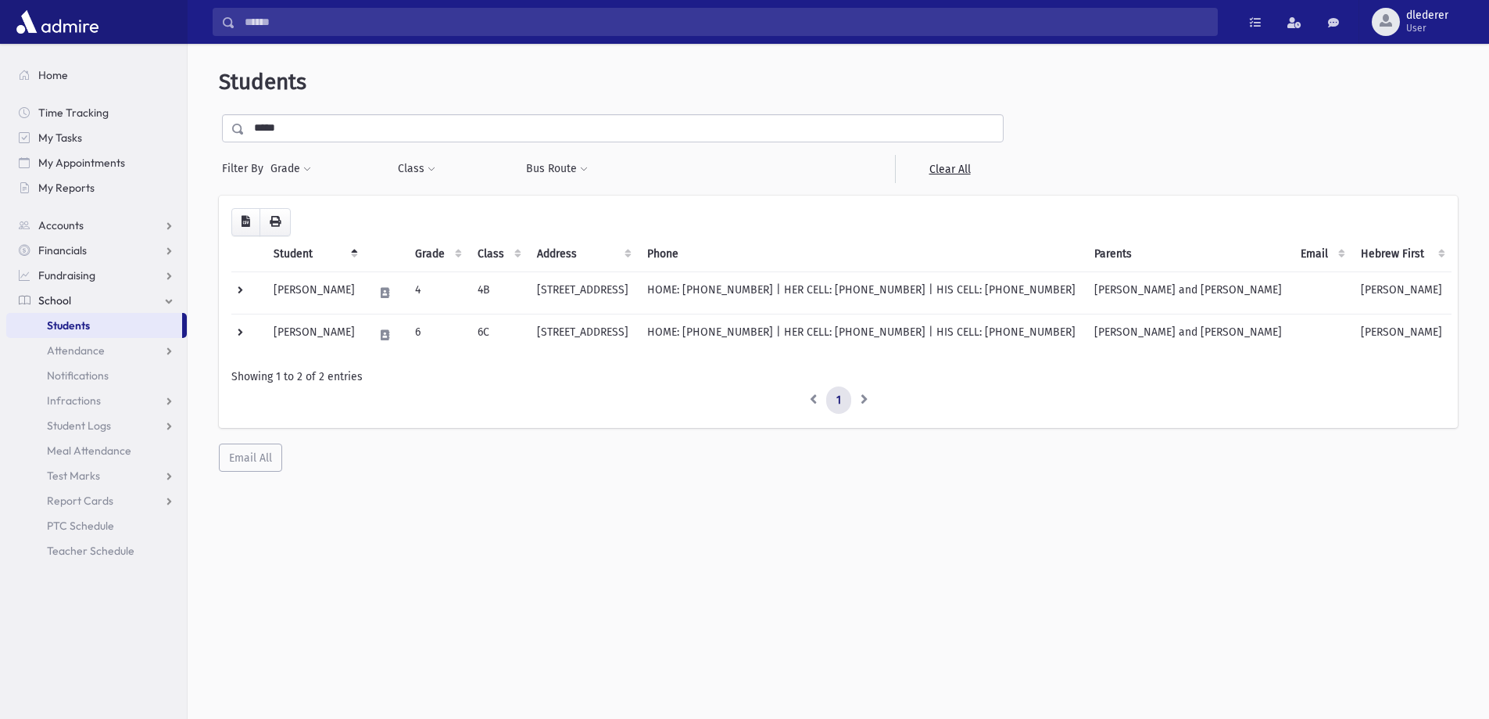
click at [1085, 260] on th "Phone" at bounding box center [861, 254] width 447 height 36
click at [1274, 299] on td "[PERSON_NAME] and [PERSON_NAME]" at bounding box center [1188, 292] width 206 height 42
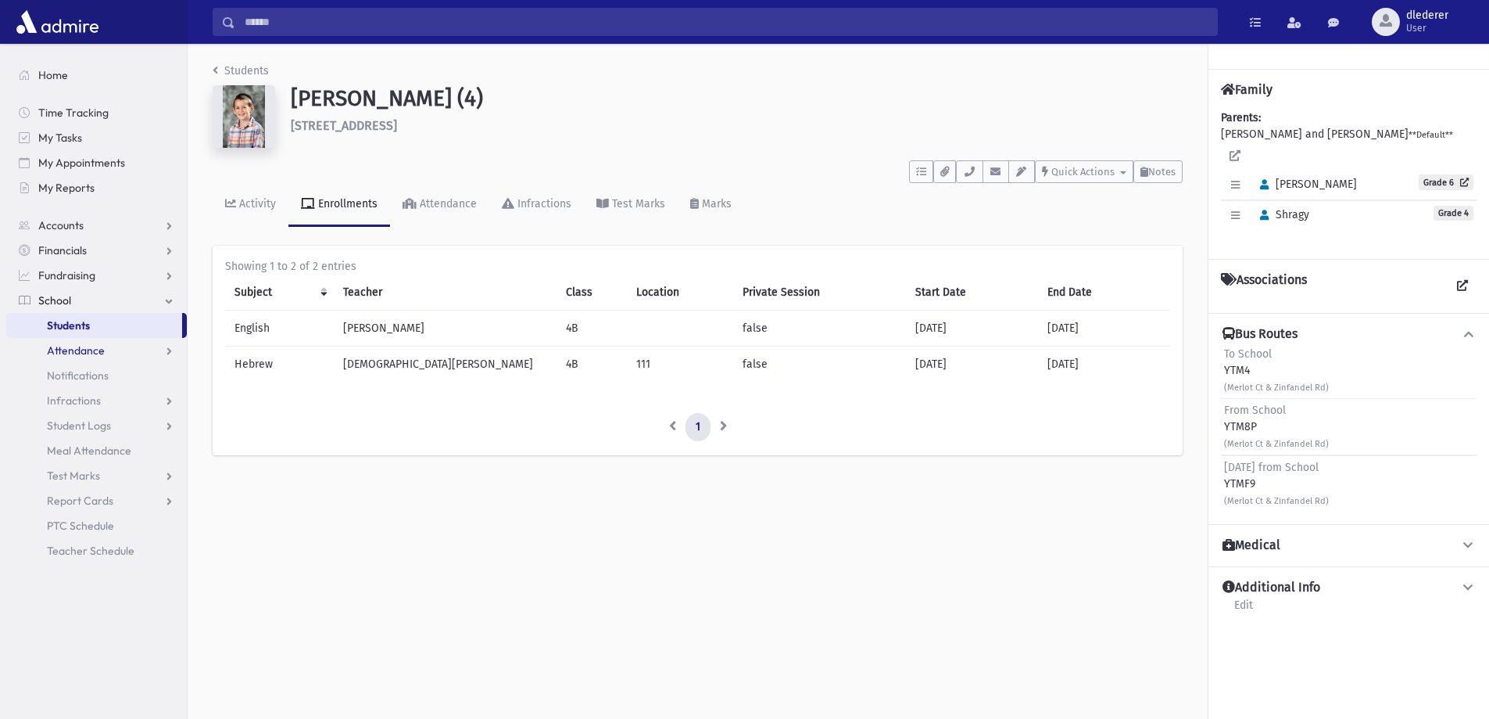
click at [81, 346] on span "Attendance" at bounding box center [76, 350] width 58 height 14
click at [108, 374] on link "Entry" at bounding box center [96, 375] width 181 height 25
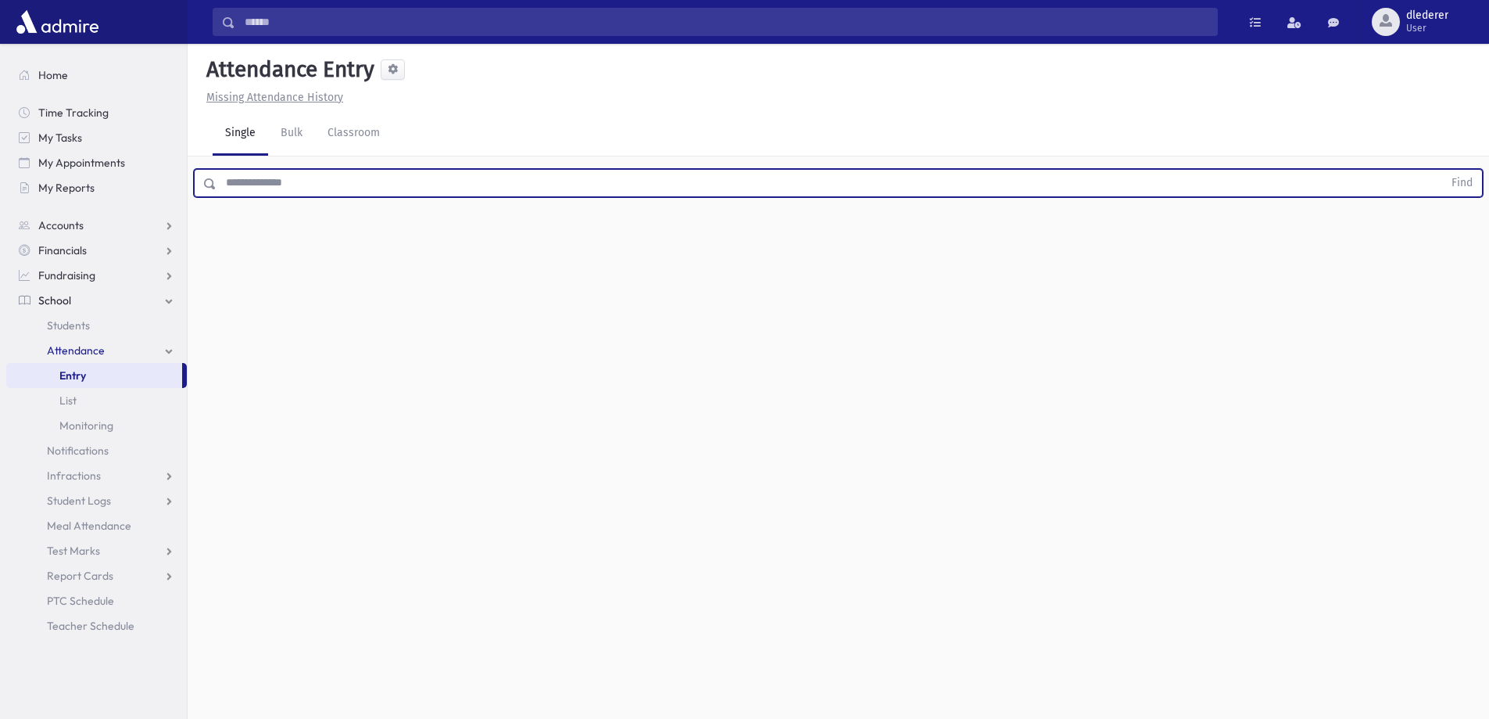
click at [309, 180] on input "text" at bounding box center [830, 183] width 1227 height 28
type input "*****"
click at [1443, 170] on button "Find" at bounding box center [1463, 183] width 40 height 27
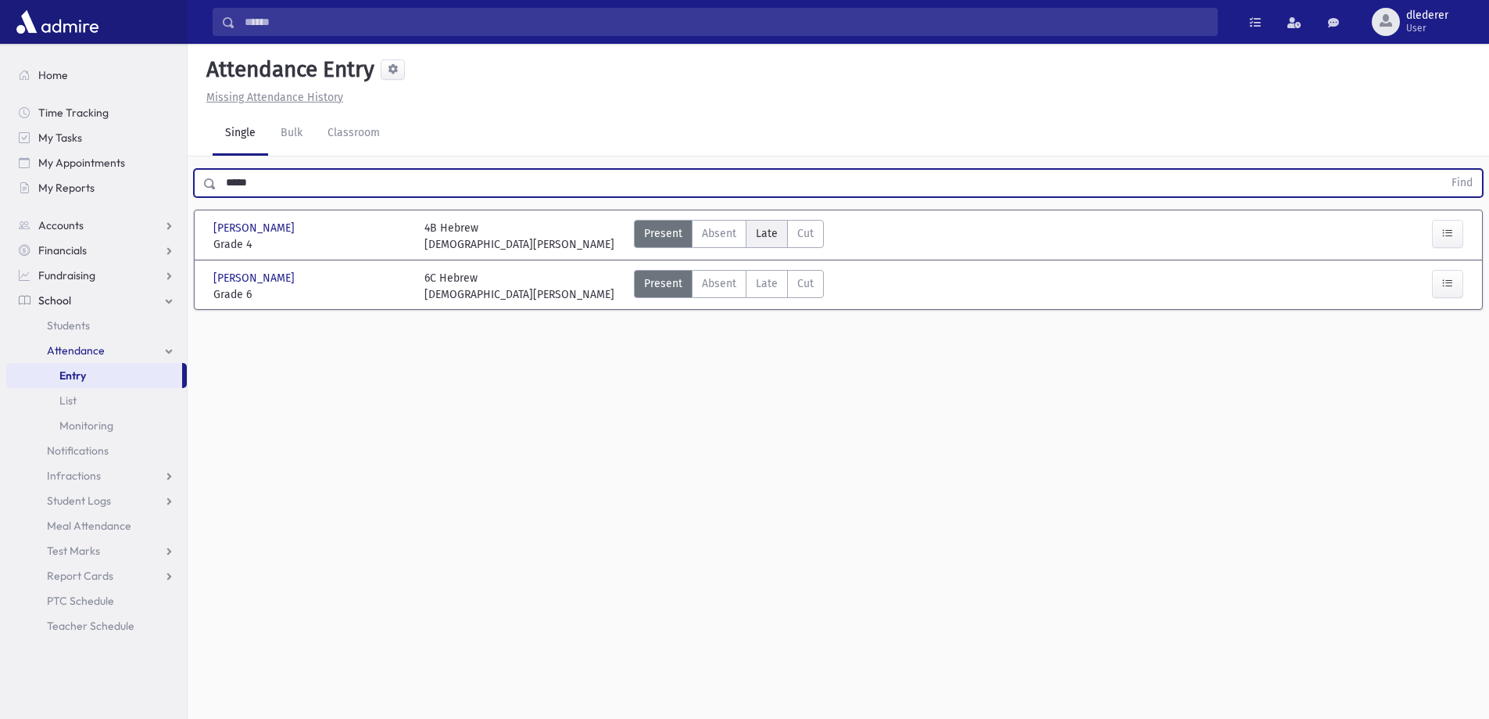
click at [769, 238] on span "Late" at bounding box center [767, 233] width 22 height 16
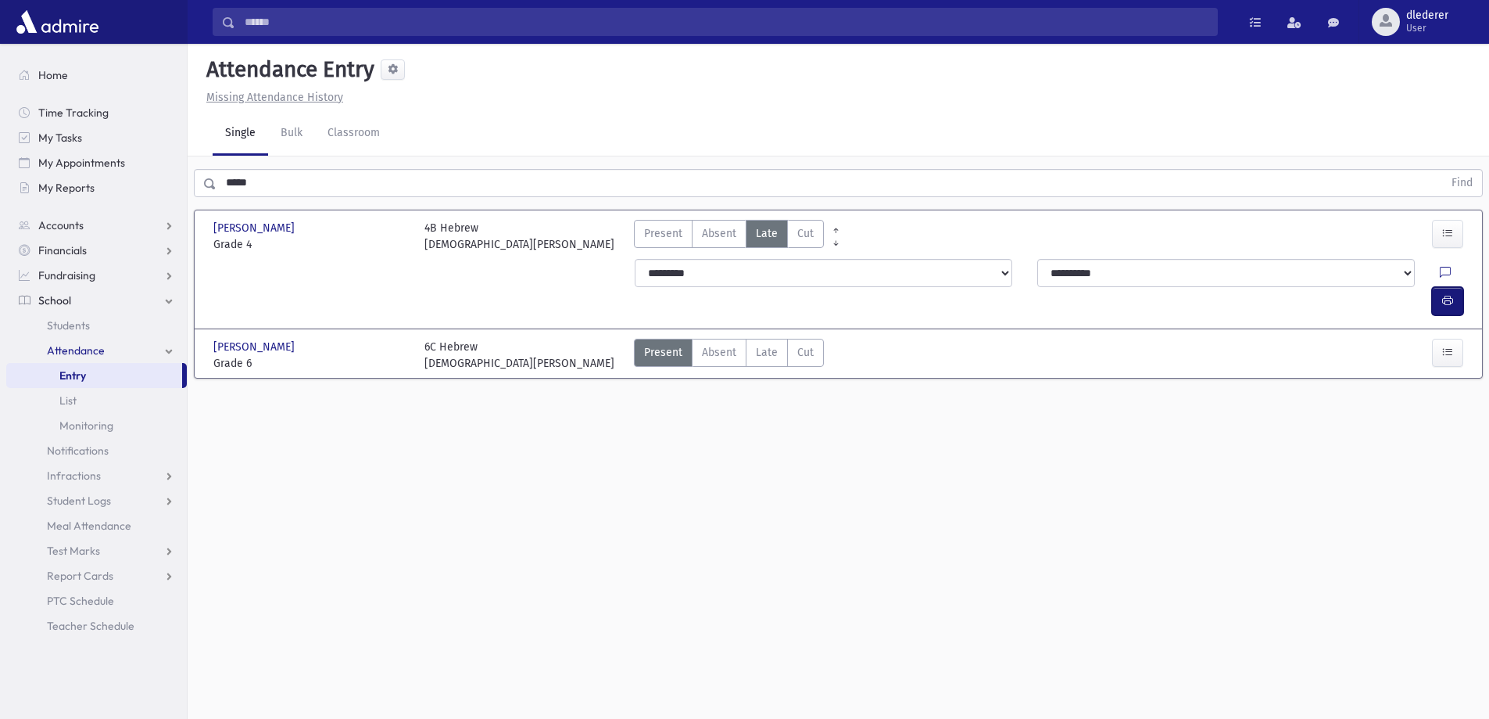
click at [1444, 294] on icon "button" at bounding box center [1448, 300] width 11 height 13
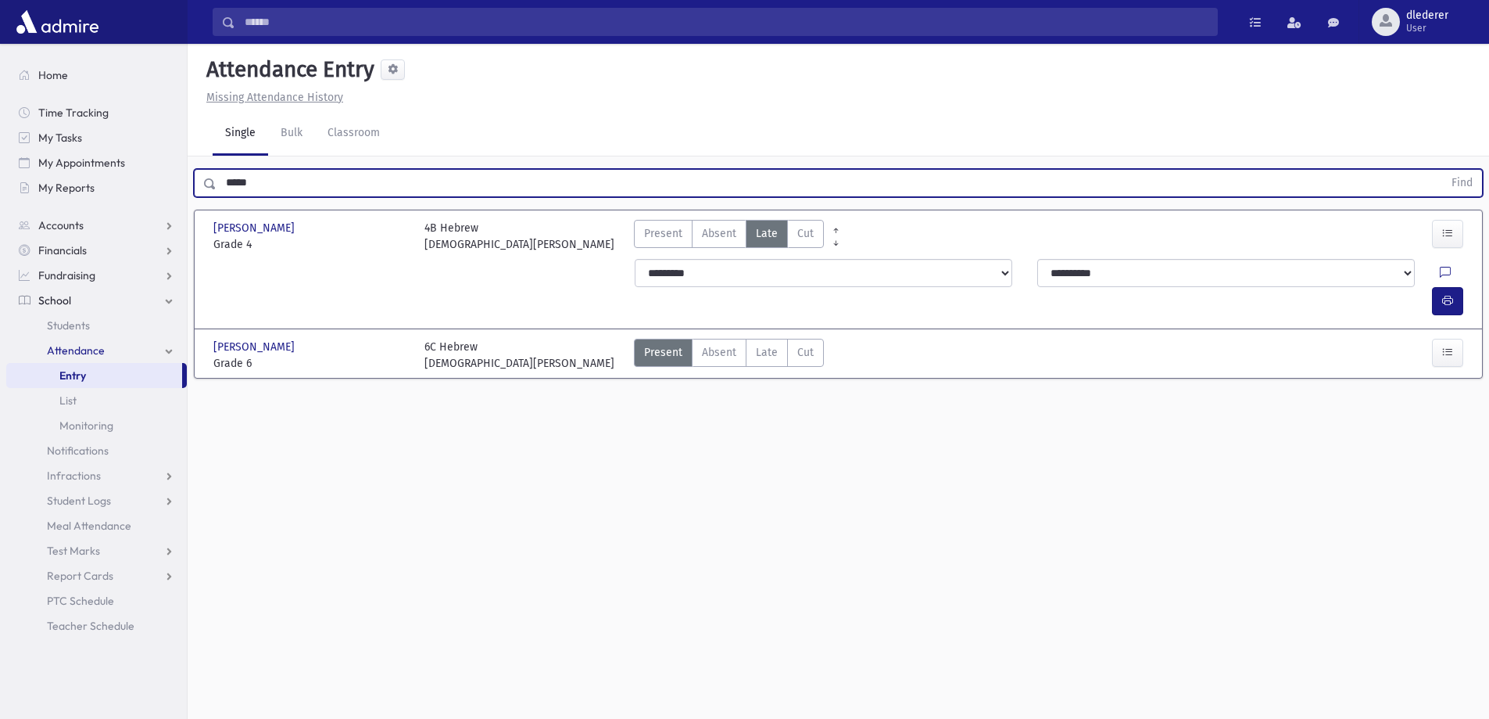
drag, startPoint x: 368, startPoint y: 174, endPoint x: 159, endPoint y: 211, distance: 212.9
click at [159, 211] on div "Search Results All Accounts" at bounding box center [744, 377] width 1489 height 754
